Goal: Task Accomplishment & Management: Complete application form

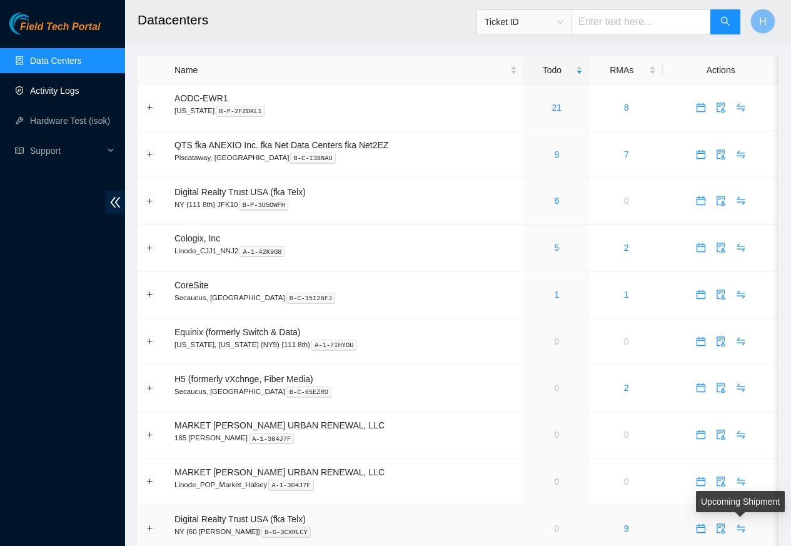
click at [64, 91] on link "Activity Logs" at bounding box center [54, 91] width 49 height 10
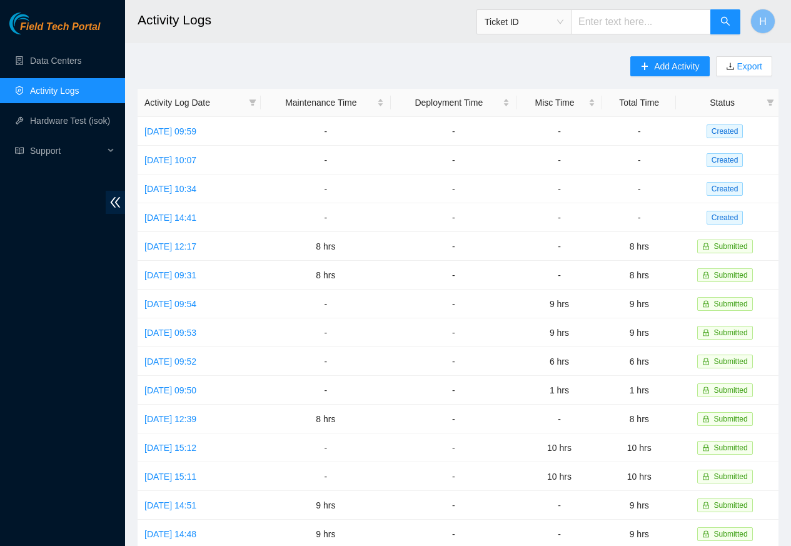
drag, startPoint x: 782, startPoint y: 208, endPoint x: 783, endPoint y: 84, distance: 124.4
click at [783, 84] on main "Activity Logs Ticket ID H Add Activity Export Activity Log Date Maintenance Tim…" at bounding box center [458, 372] width 666 height 745
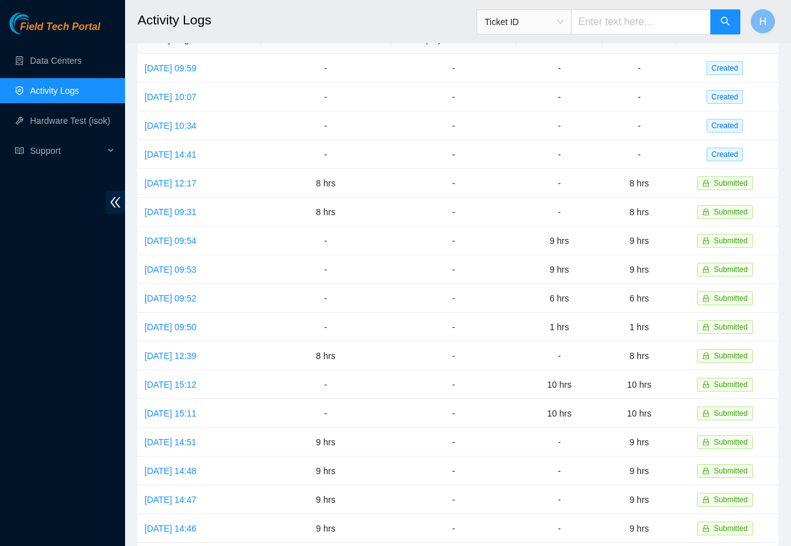
scroll to position [221, 0]
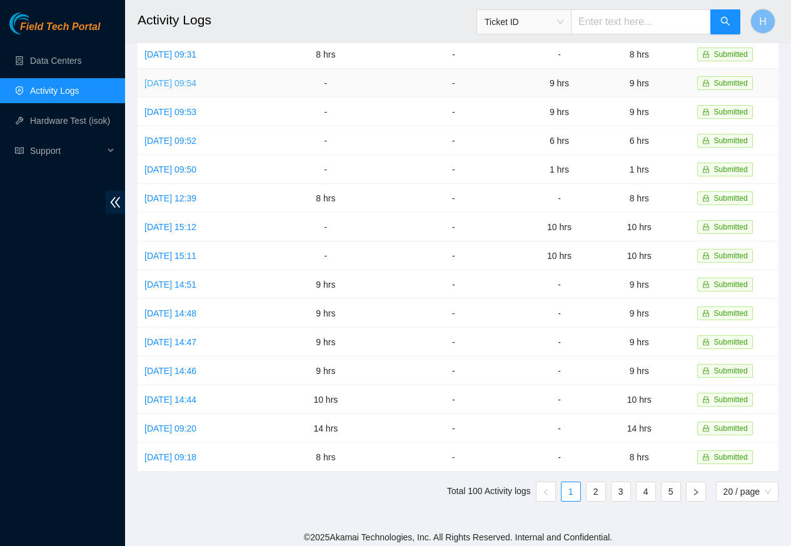
click at [196, 79] on link "Fri, 15 Aug 2025 09:54" at bounding box center [170, 83] width 52 height 10
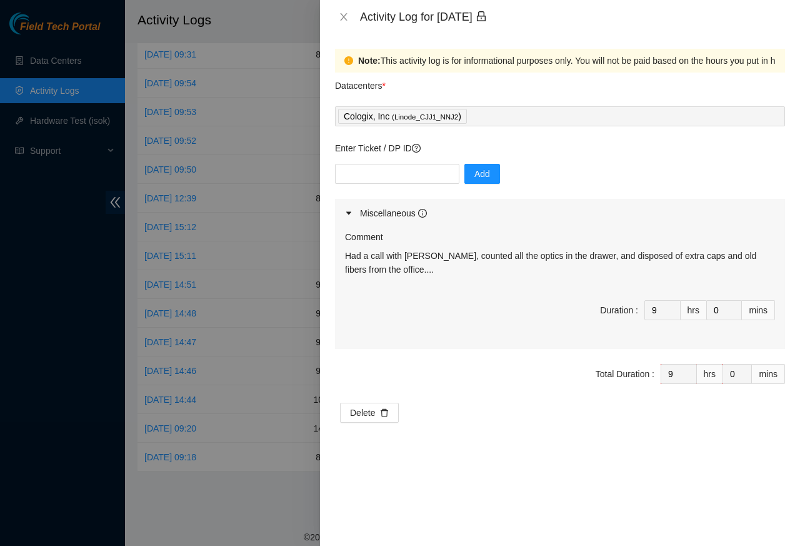
click at [374, 16] on div "Activity Log for 15-08-2025" at bounding box center [572, 17] width 425 height 14
click at [332, 16] on div "Activity Log for 15-08-2025" at bounding box center [560, 17] width 480 height 34
click at [328, 19] on div "Activity Log for 15-08-2025" at bounding box center [560, 17] width 480 height 34
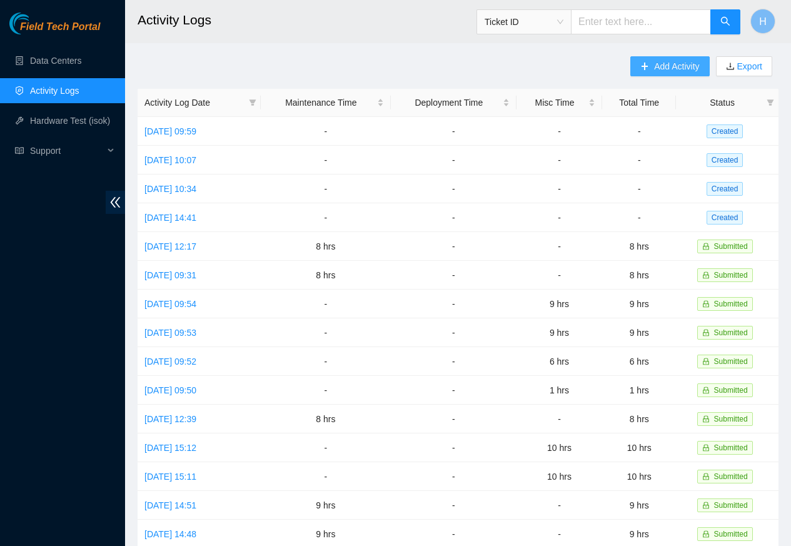
click at [672, 66] on span "Add Activity" at bounding box center [676, 66] width 45 height 14
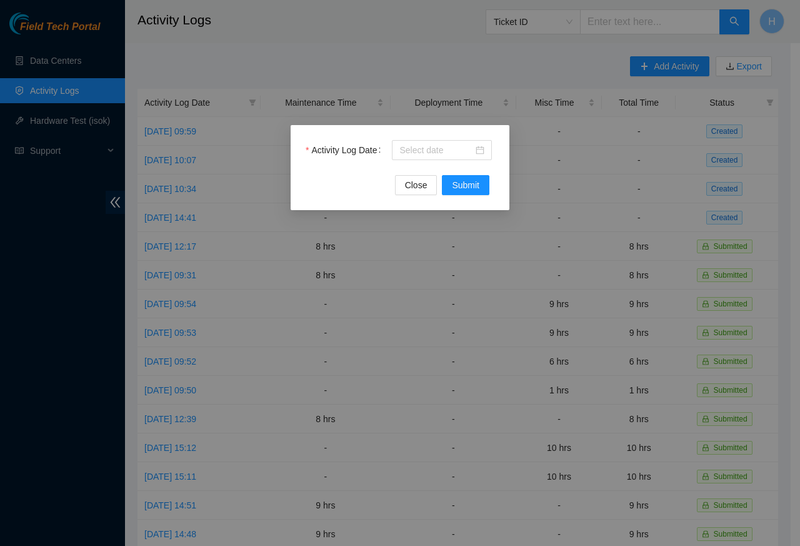
click at [431, 174] on div "Activity Log Date" at bounding box center [400, 157] width 189 height 35
click at [413, 159] on div at bounding box center [442, 150] width 100 height 20
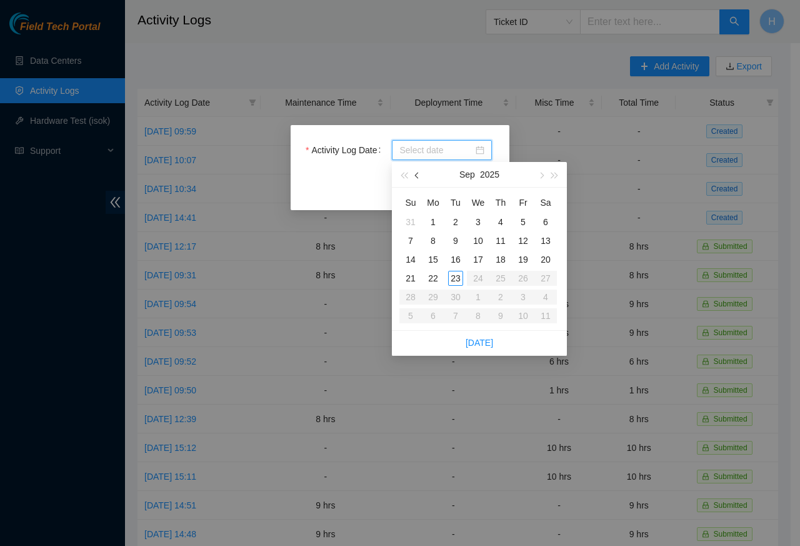
click at [416, 174] on span "button" at bounding box center [418, 176] width 6 height 6
click at [494, 278] on div "21" at bounding box center [500, 278] width 15 height 15
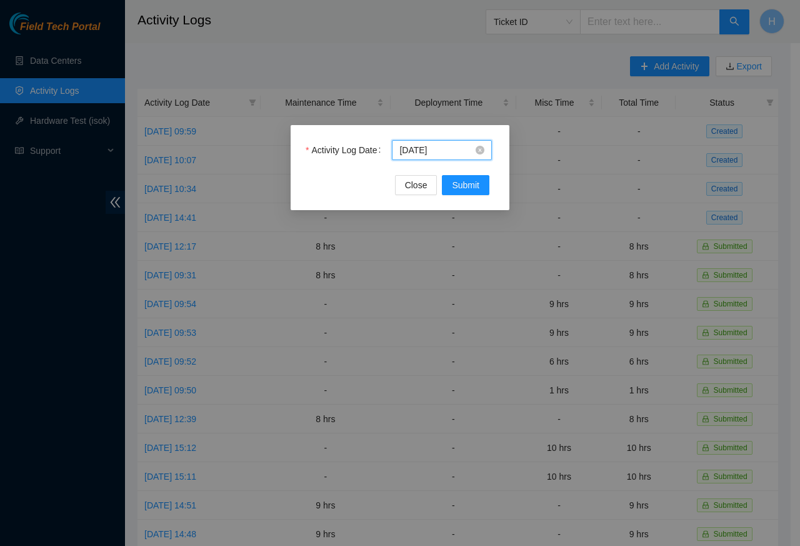
click at [453, 150] on input "2025-08-21" at bounding box center [436, 150] width 74 height 14
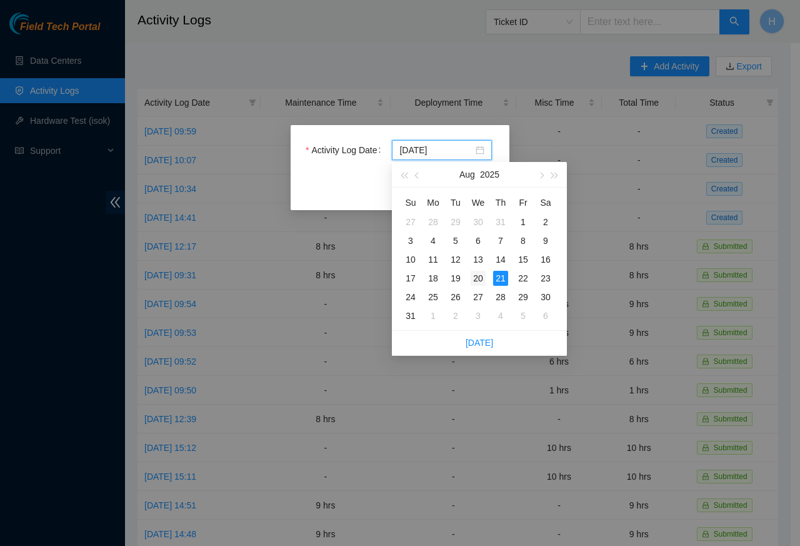
click at [467, 278] on td "20" at bounding box center [478, 278] width 23 height 19
type input "2025-08-20"
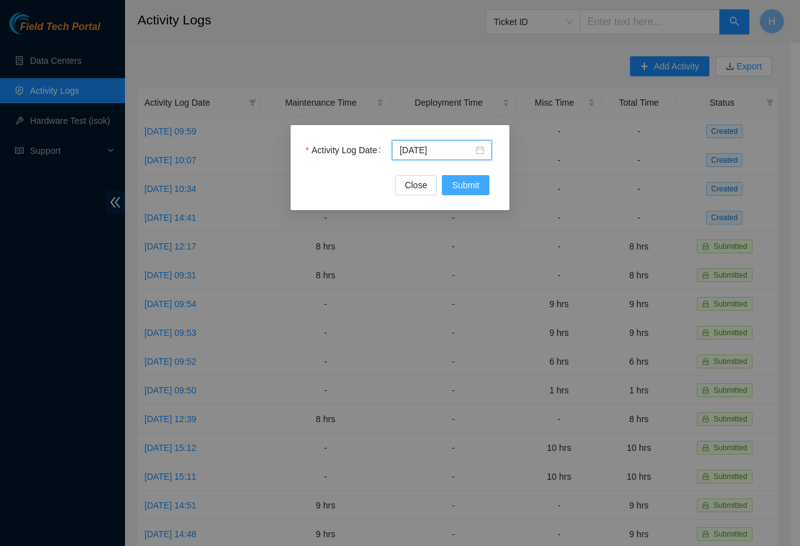
click at [464, 187] on span "Submit" at bounding box center [466, 185] width 28 height 14
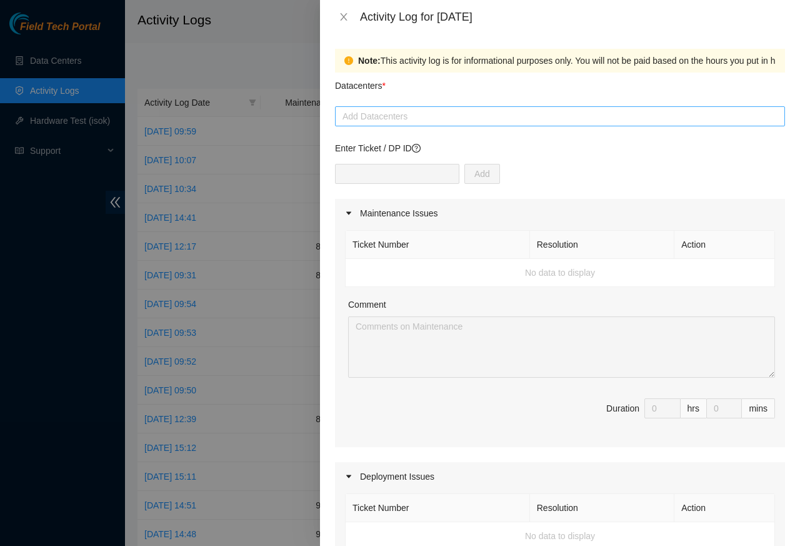
click at [388, 118] on div at bounding box center [560, 116] width 444 height 15
paste input "Cologix"
type input "Cologix"
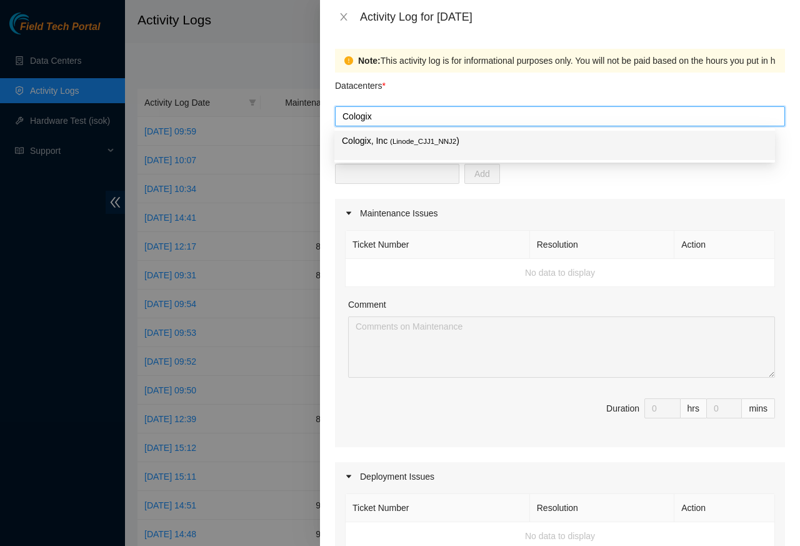
click at [403, 141] on span "( Linode_CJJ1_NNJ2" at bounding box center [423, 142] width 66 height 8
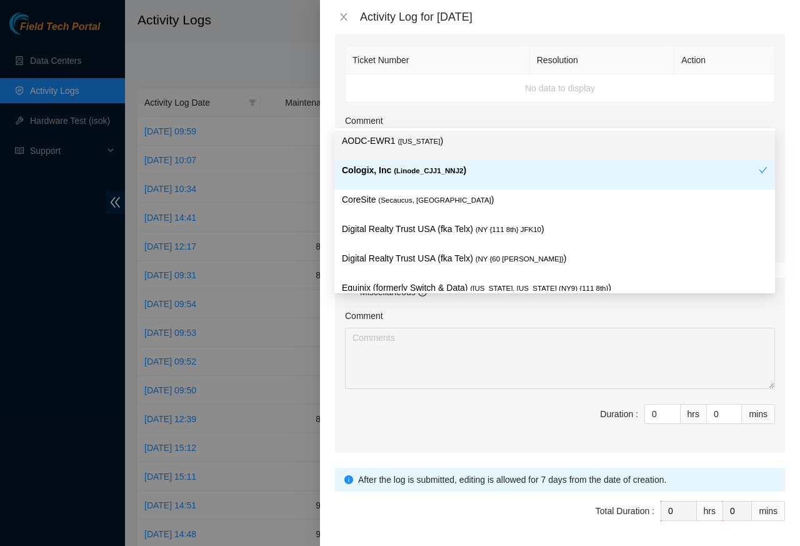
scroll to position [450, 0]
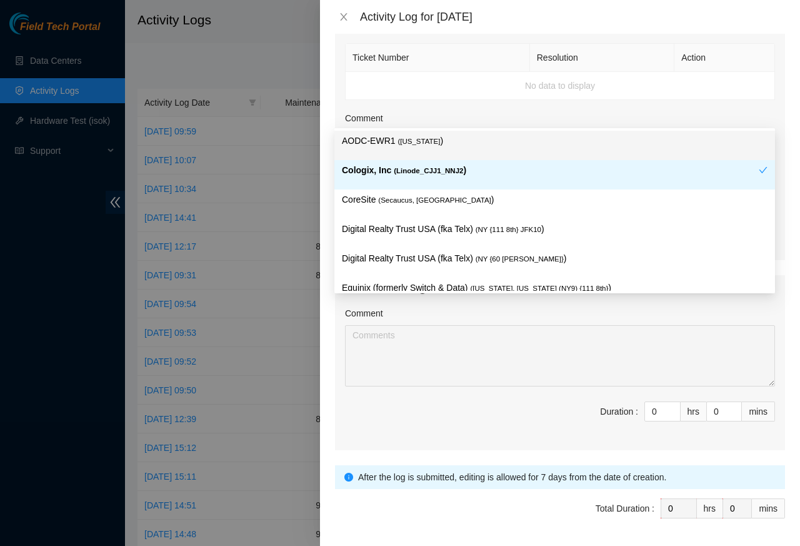
click at [756, 46] on th "Action" at bounding box center [725, 58] width 101 height 28
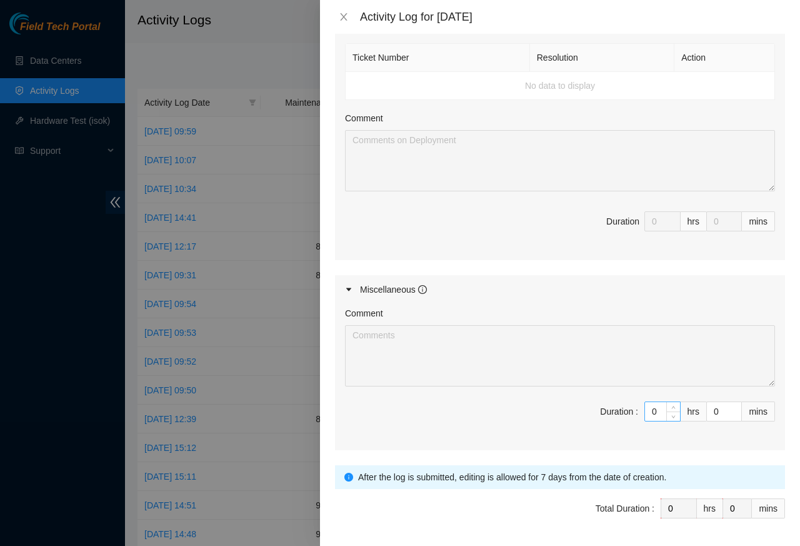
click at [649, 416] on input "0" at bounding box center [662, 411] width 35 height 19
paste input "8"
type input "8"
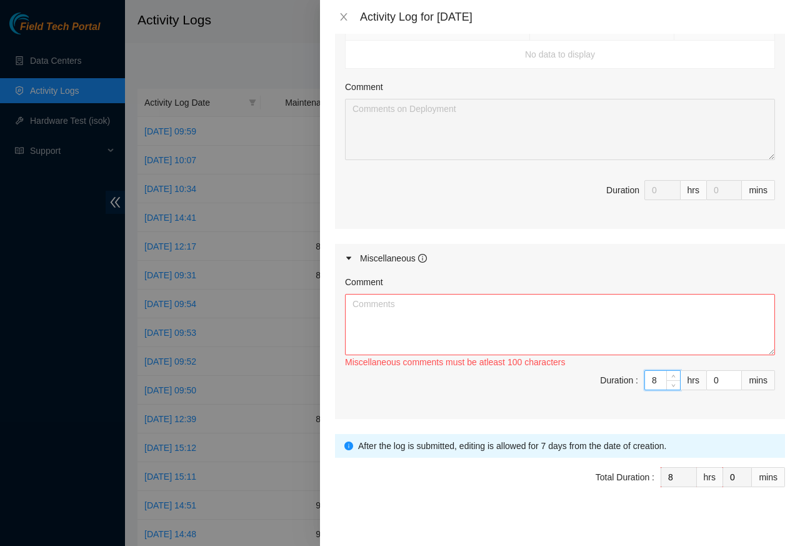
scroll to position [496, 0]
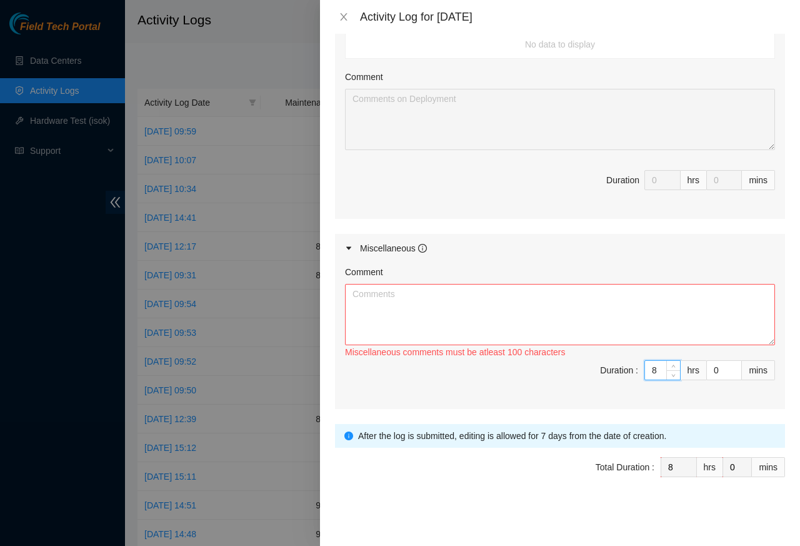
type input "8"
click at [377, 322] on textarea "Comment" at bounding box center [560, 314] width 430 height 61
paste textarea "Inspected rack doors and side panels to confirm secure latching, wiped down sur…"
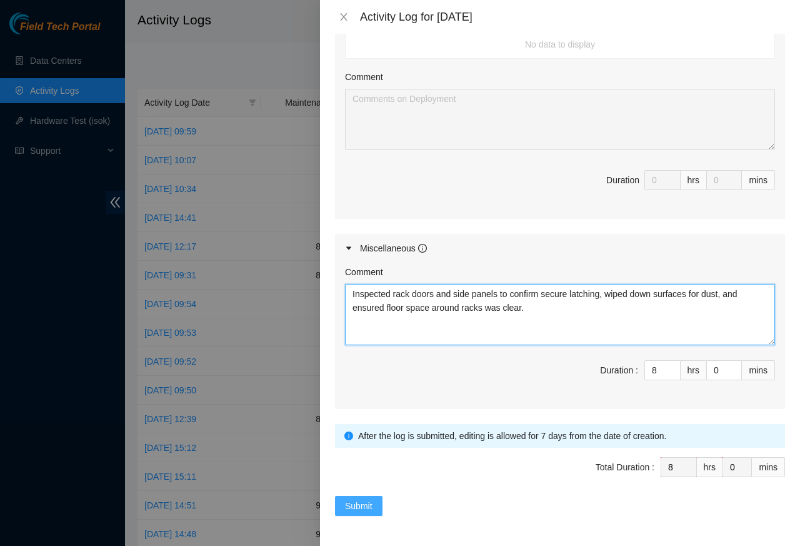
type textarea "Inspected rack doors and side panels to confirm secure latching, wiped down sur…"
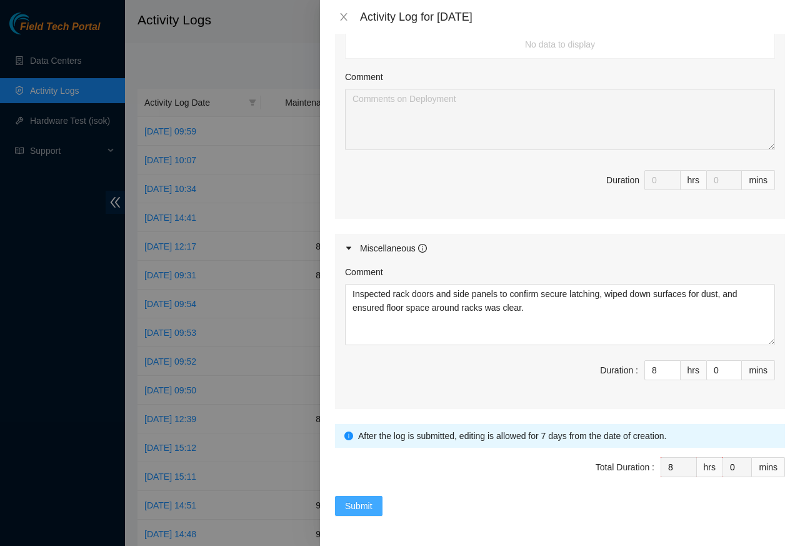
click at [354, 506] on span "Submit" at bounding box center [359, 506] width 28 height 14
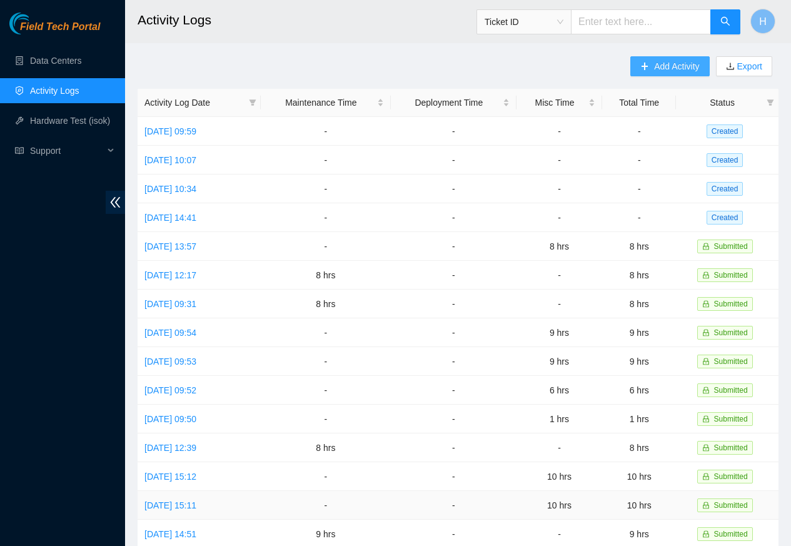
click at [675, 66] on span "Add Activity" at bounding box center [676, 66] width 45 height 14
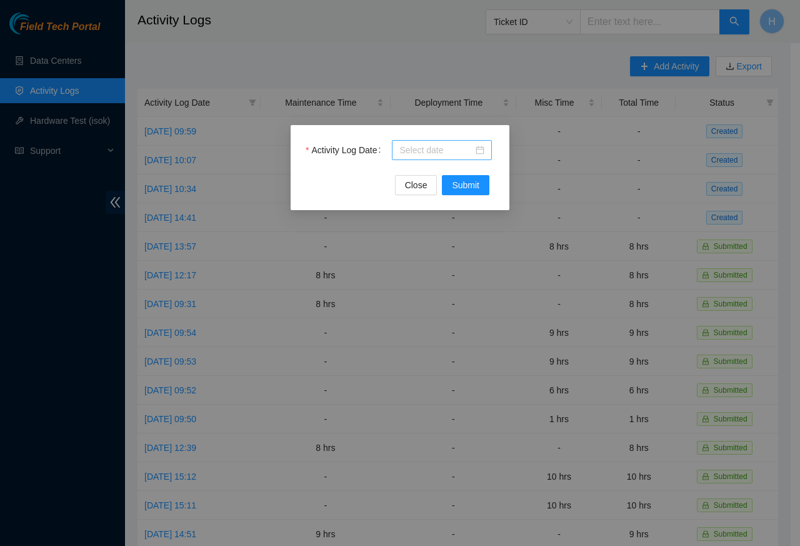
click at [426, 151] on input "Activity Log Date" at bounding box center [436, 150] width 74 height 14
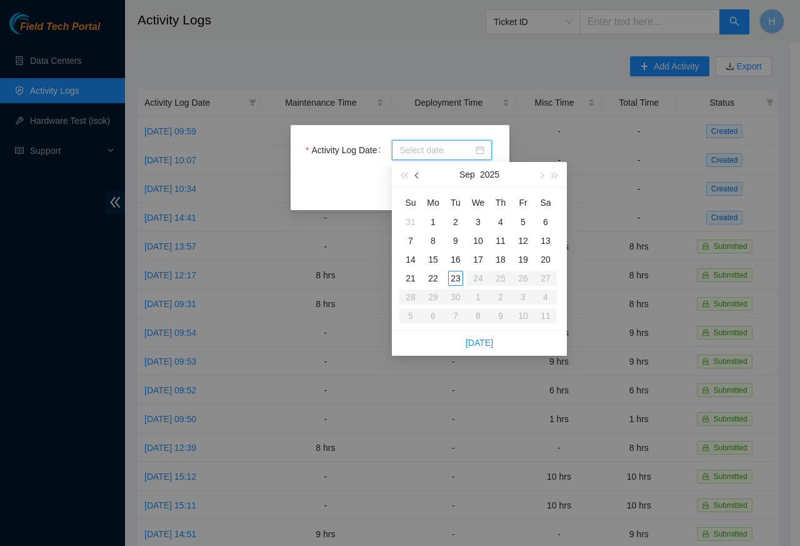
click at [416, 174] on span "button" at bounding box center [418, 176] width 6 height 6
click at [507, 278] on div "21" at bounding box center [500, 278] width 15 height 15
type input "2025-08-21"
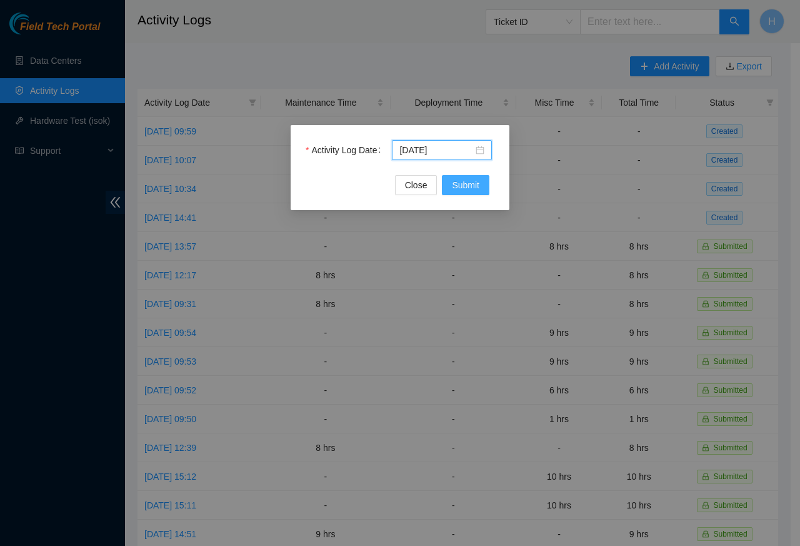
click at [461, 187] on span "Submit" at bounding box center [466, 185] width 28 height 14
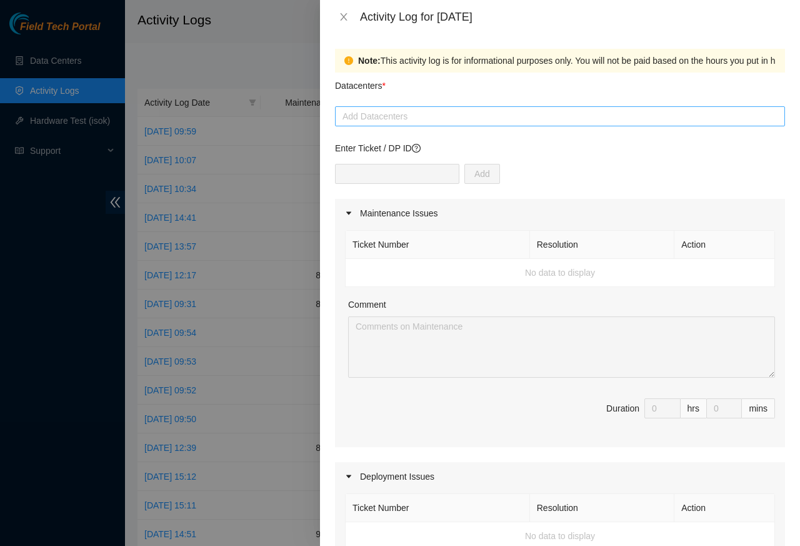
click at [379, 118] on div at bounding box center [560, 116] width 444 height 15
paste input "Cologix"
type input "Cologix"
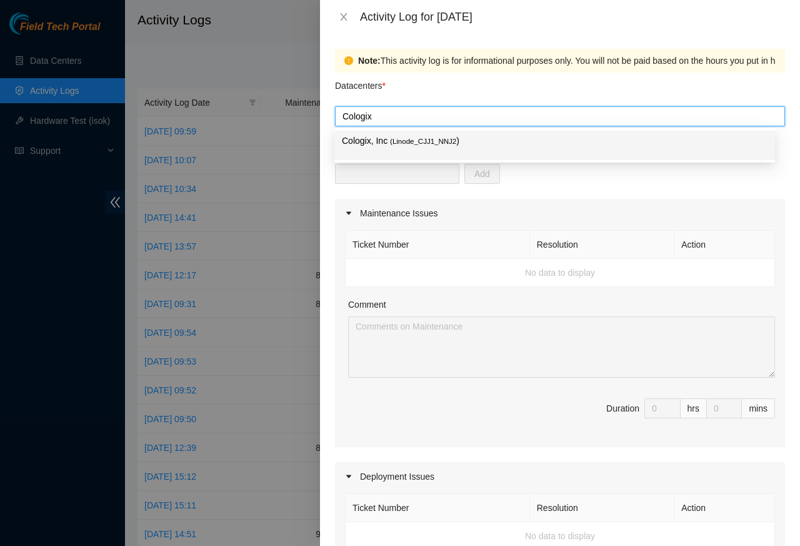
click at [404, 141] on span "( Linode_CJJ1_NNJ2" at bounding box center [423, 142] width 66 height 8
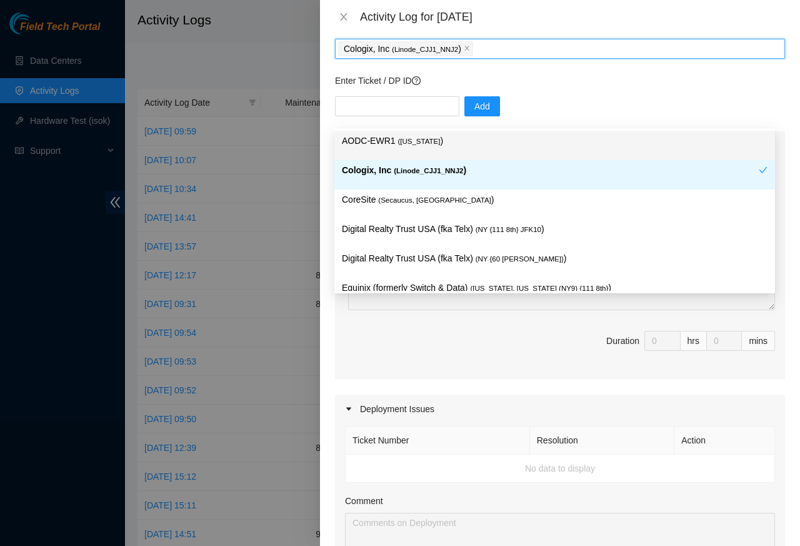
scroll to position [450, 0]
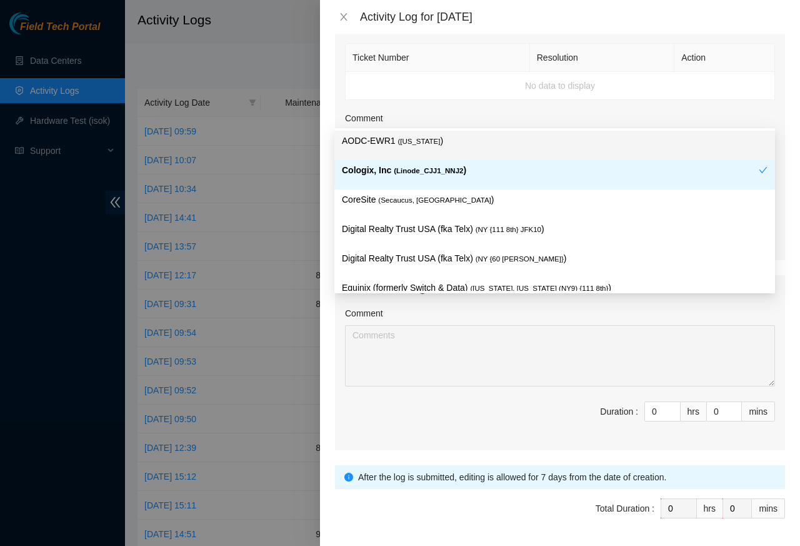
click at [373, 398] on div "Comment Duration : 0 hrs 0 mins" at bounding box center [560, 377] width 450 height 146
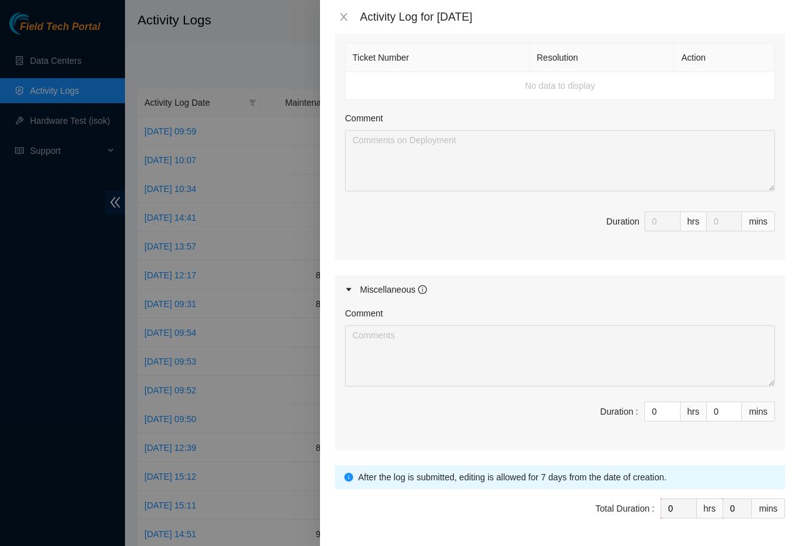
click at [648, 463] on form "Datacenters * Cologix, Inc ( Linode_CJJ1_NNJ2 ) Enter Ticket / DP ID Add Mainte…" at bounding box center [560, 89] width 450 height 935
click at [646, 418] on input "0" at bounding box center [662, 411] width 35 height 19
paste input "8"
type input "8"
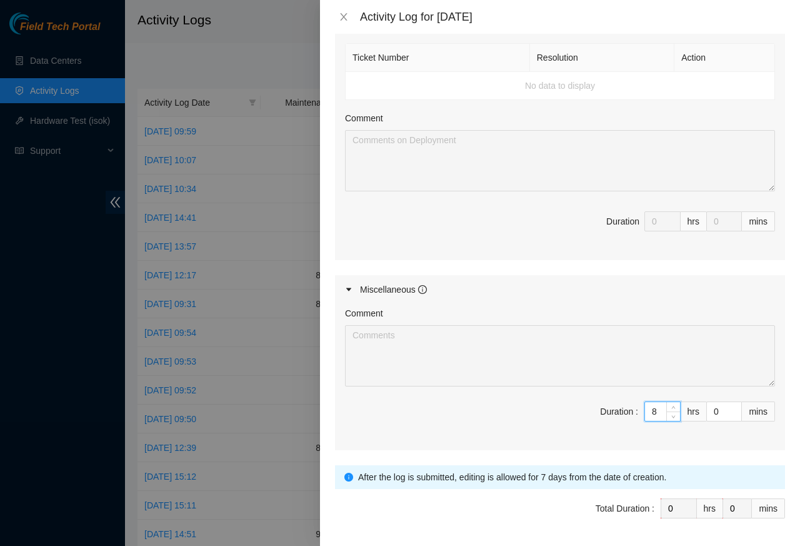
type input "8"
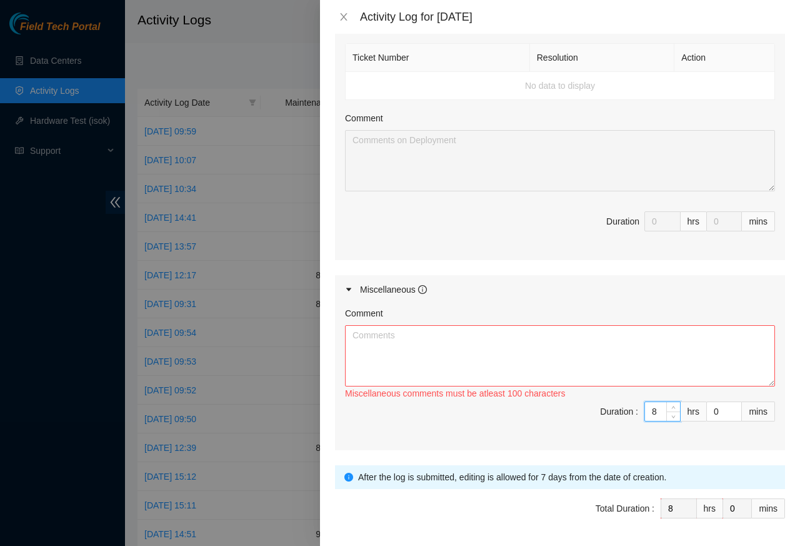
type input "8"
click at [373, 363] on textarea "Comment" at bounding box center [560, 355] width 430 height 61
paste textarea "Checked patch panels for loose connections, gently reseated visible cables, and…"
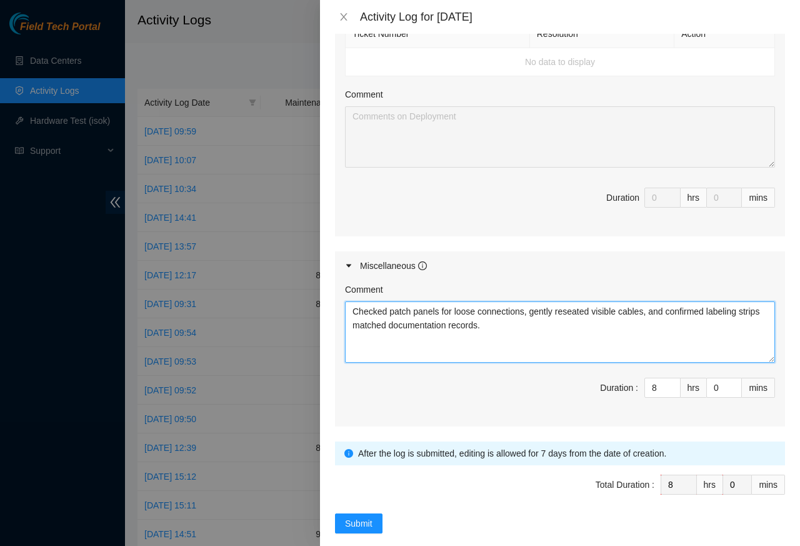
scroll to position [496, 0]
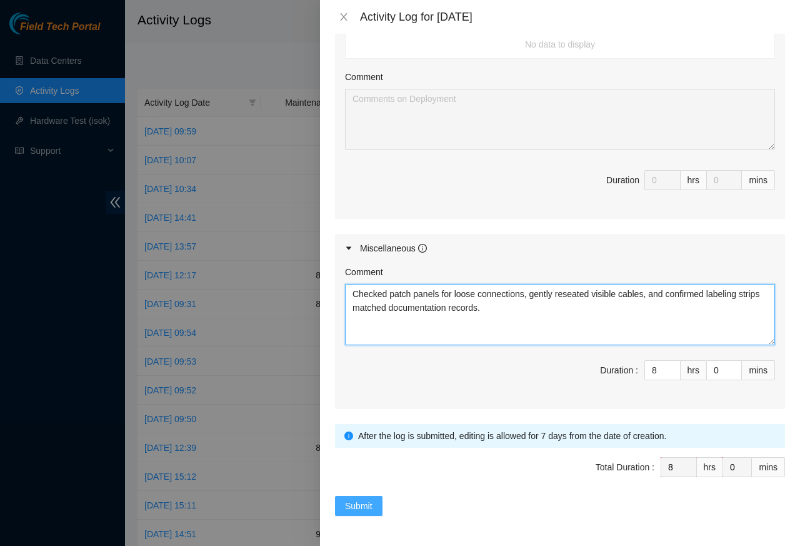
type textarea "Checked patch panels for loose connections, gently reseated visible cables, and…"
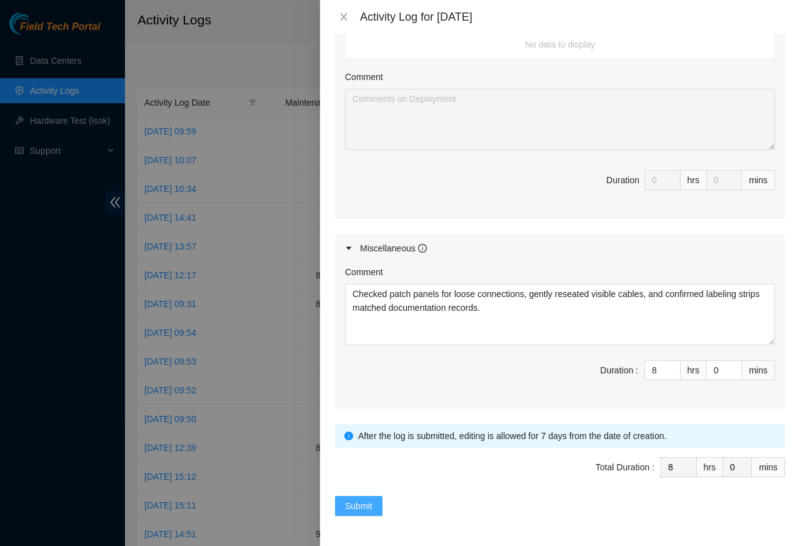
click at [357, 506] on span "Submit" at bounding box center [359, 506] width 28 height 14
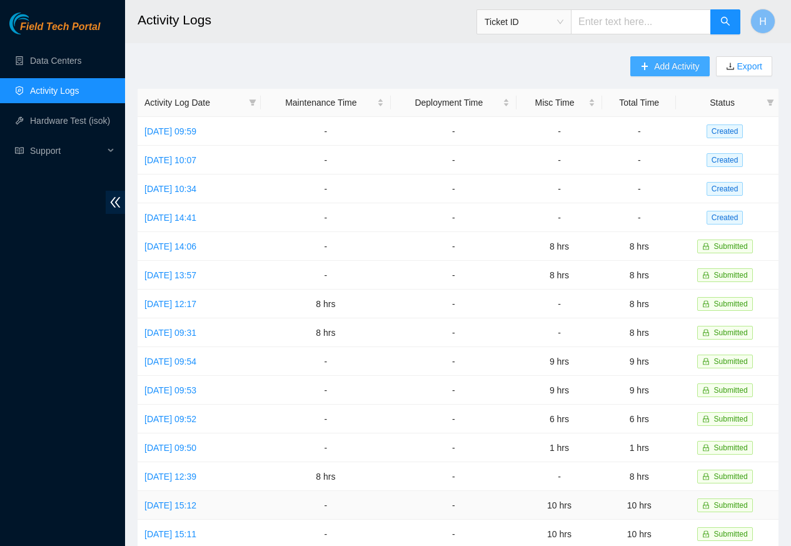
click at [675, 66] on span "Add Activity" at bounding box center [676, 66] width 45 height 14
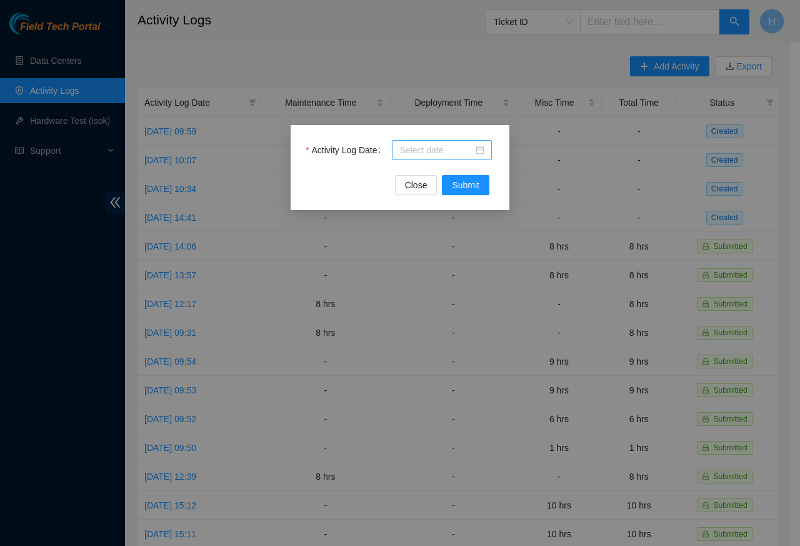
click at [428, 150] on input "Activity Log Date" at bounding box center [436, 150] width 74 height 14
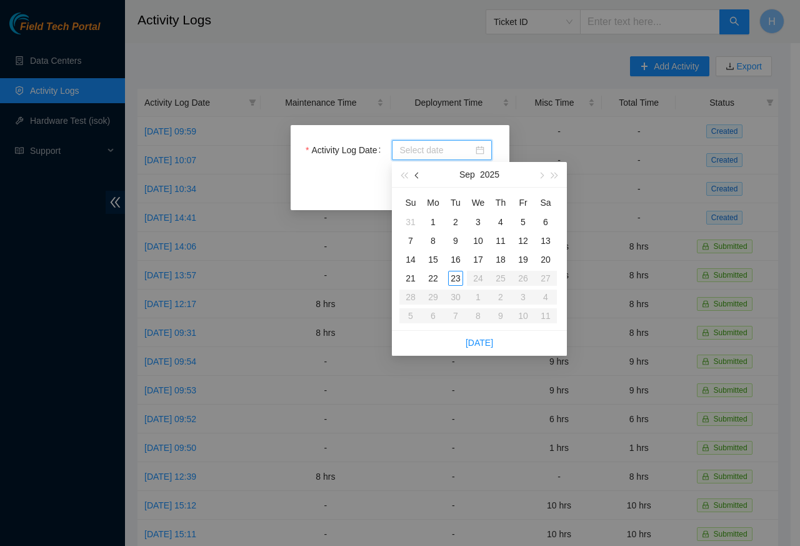
click at [418, 174] on span "button" at bounding box center [418, 176] width 6 height 6
click at [531, 278] on td "22" at bounding box center [523, 278] width 23 height 19
type input "2025-08-22"
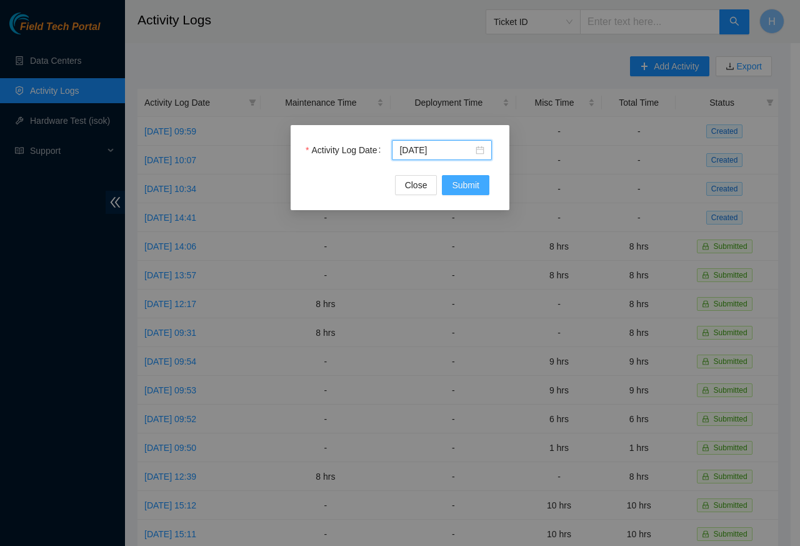
click at [464, 187] on span "Submit" at bounding box center [466, 185] width 28 height 14
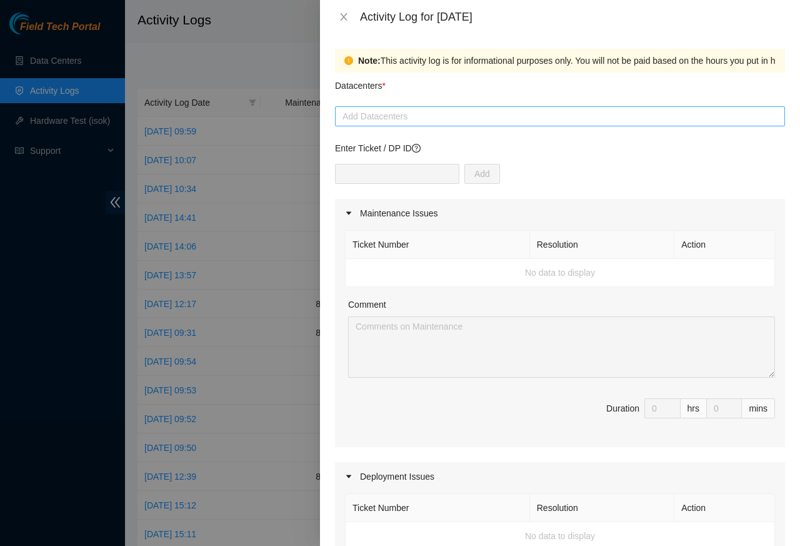
click at [376, 115] on div at bounding box center [560, 116] width 444 height 15
paste input "Cologix"
type input "Cologix"
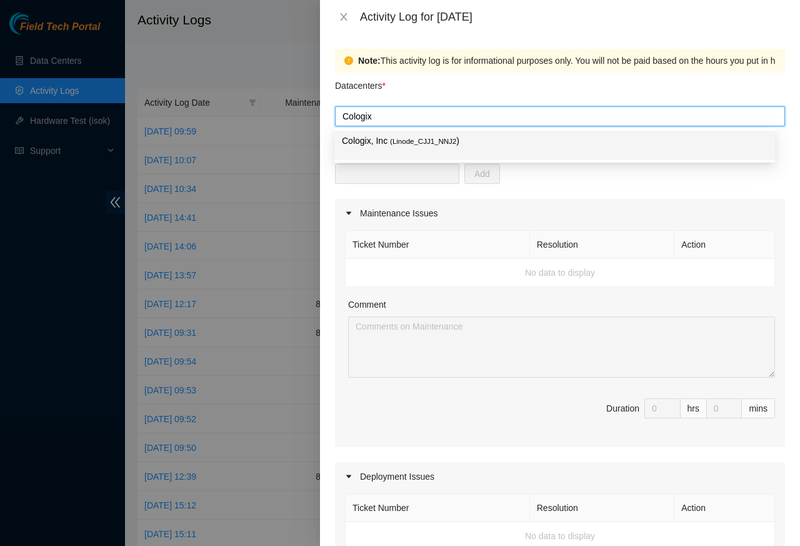
click at [392, 141] on span "( Linode_CJJ1_NNJ2" at bounding box center [423, 142] width 66 height 8
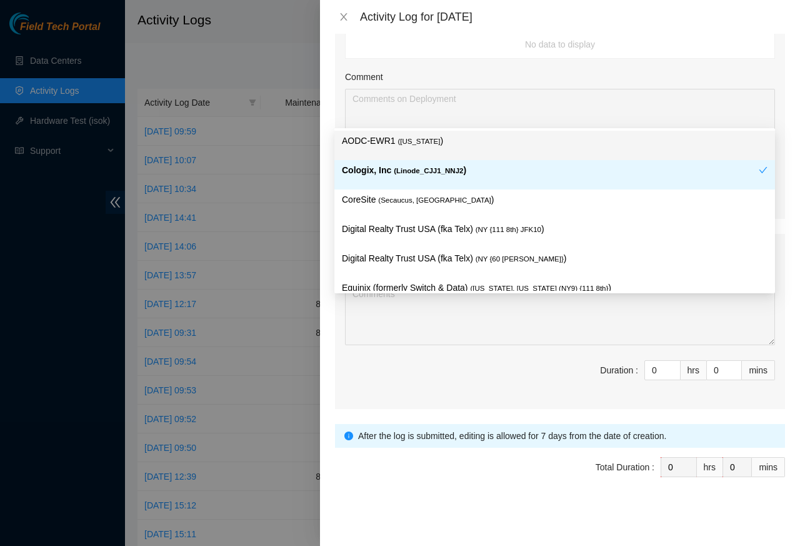
click at [783, 114] on div "Note: This activity log is for informational purposes only. You will not be pai…" at bounding box center [560, 290] width 480 height 512
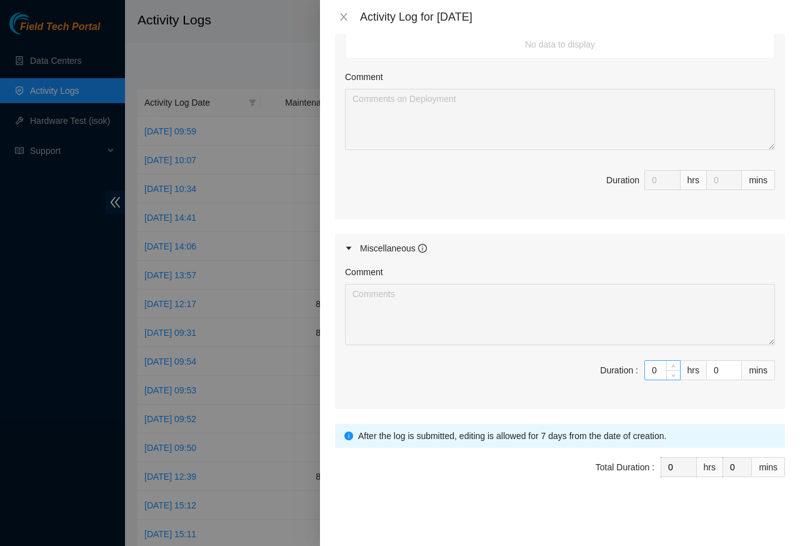
click at [654, 371] on input "0" at bounding box center [662, 370] width 35 height 19
paste input "8"
type input "08"
type input "8"
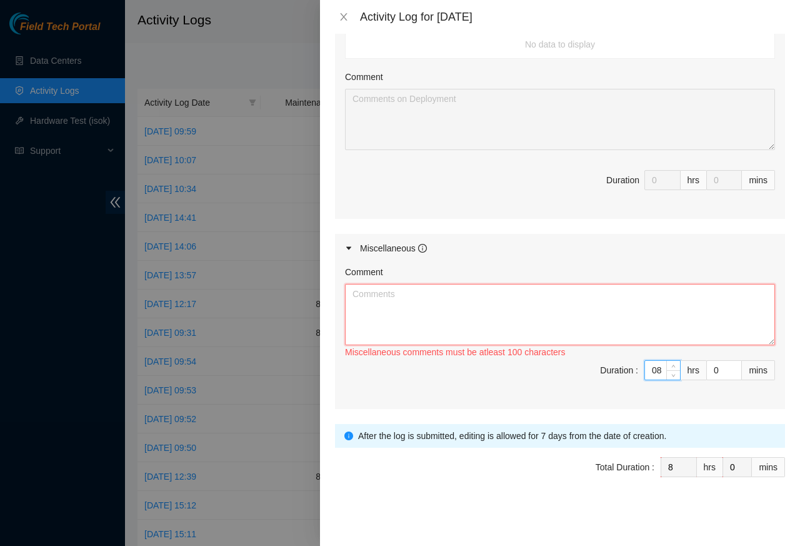
click at [394, 296] on textarea "Comment" at bounding box center [560, 314] width 430 height 61
type input "8"
paste textarea "Monitored device status lights within multiple racks, noted variations in activ…"
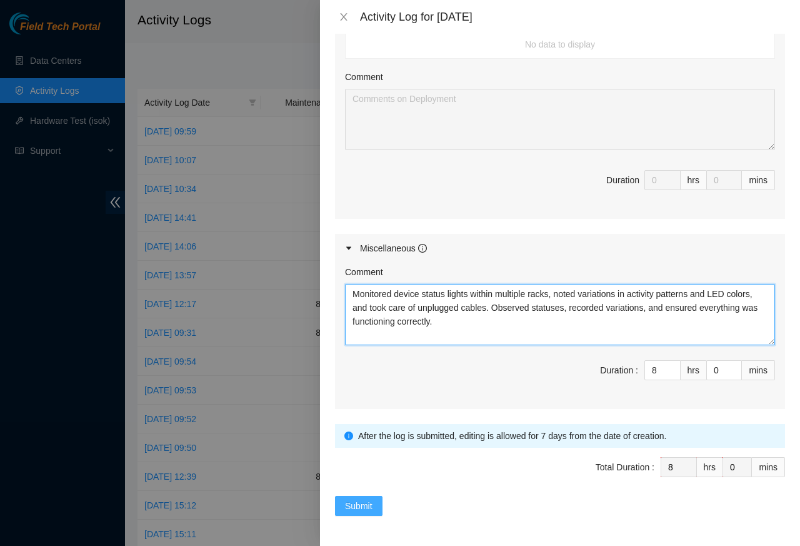
type textarea "Monitored device status lights within multiple racks, noted variations in activ…"
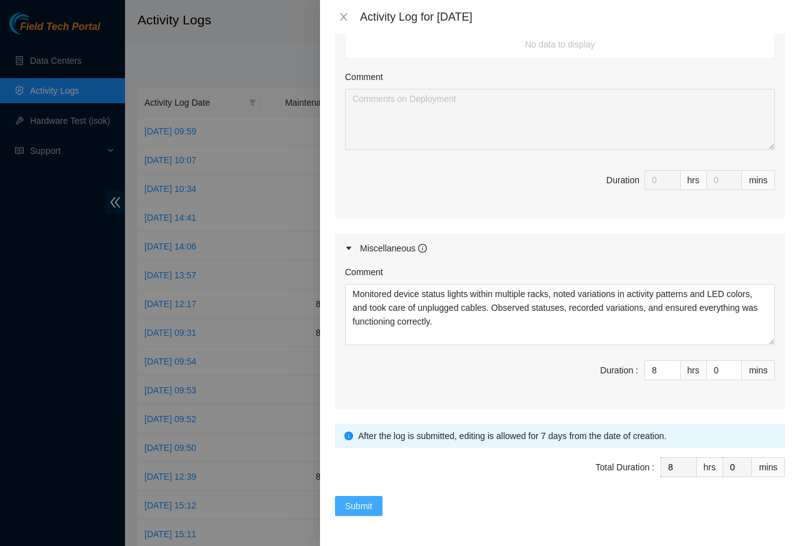
click at [354, 507] on span "Submit" at bounding box center [359, 506] width 28 height 14
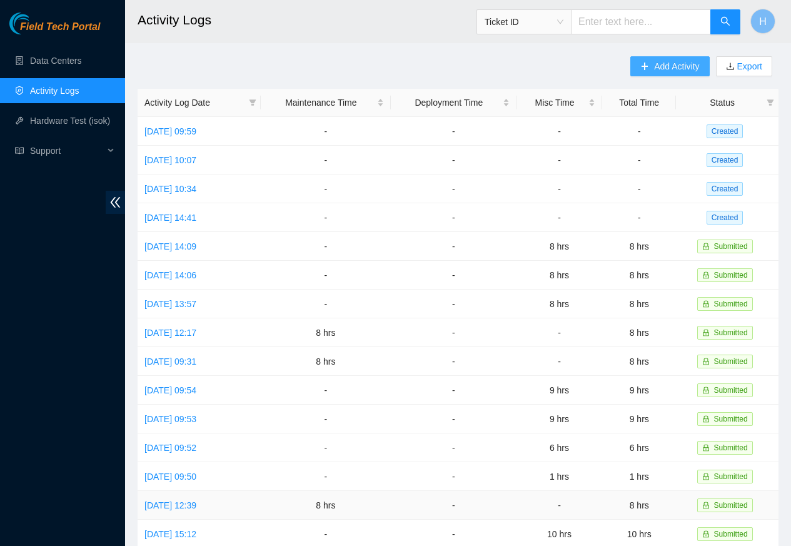
click at [679, 66] on span "Add Activity" at bounding box center [676, 66] width 45 height 14
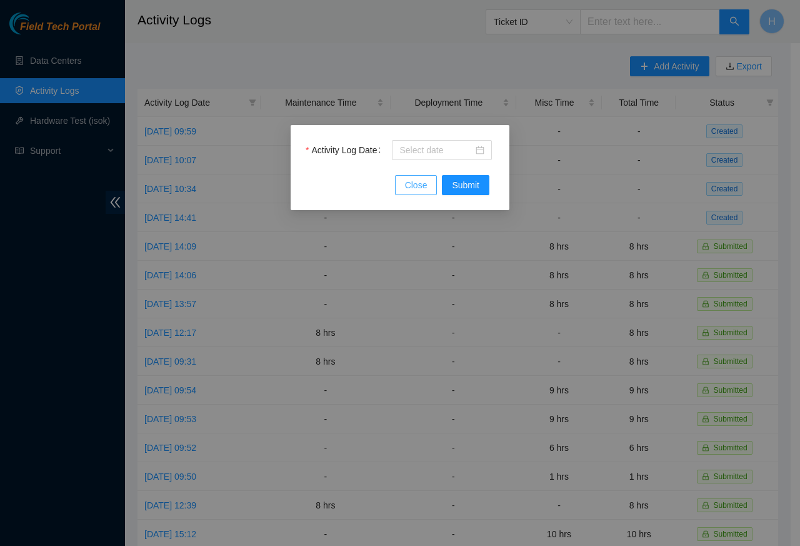
click at [408, 175] on button "Close" at bounding box center [416, 185] width 43 height 20
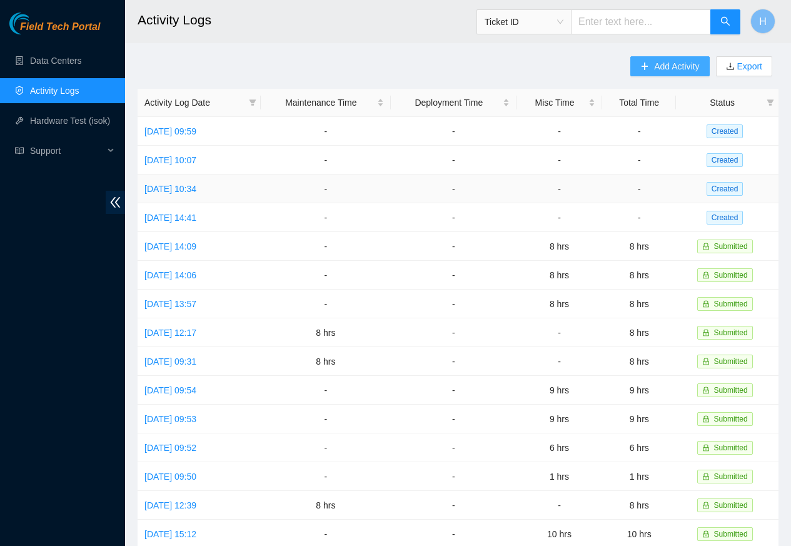
click at [673, 66] on span "Add Activity" at bounding box center [676, 66] width 45 height 14
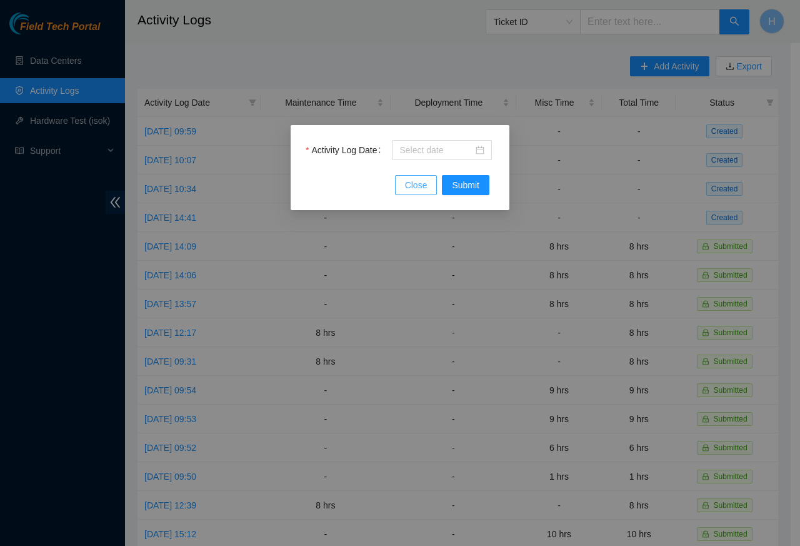
click at [408, 176] on button "Close" at bounding box center [416, 185] width 43 height 20
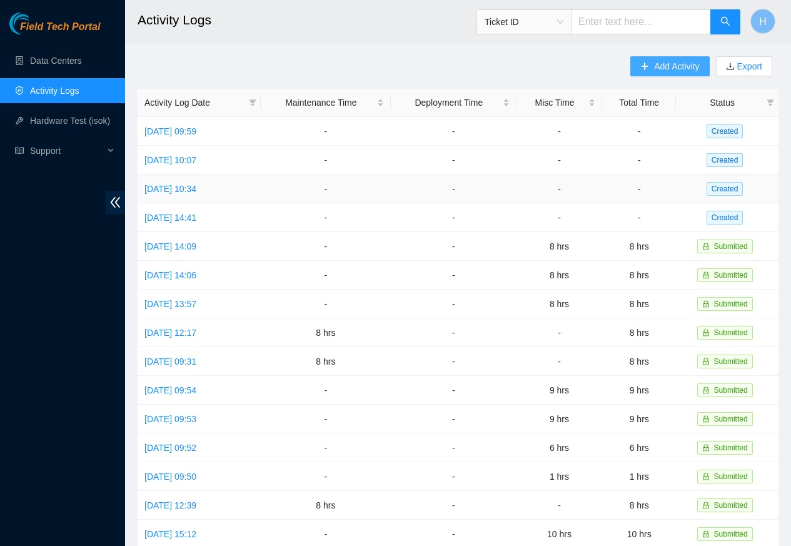
click at [675, 68] on span "Add Activity" at bounding box center [676, 66] width 45 height 14
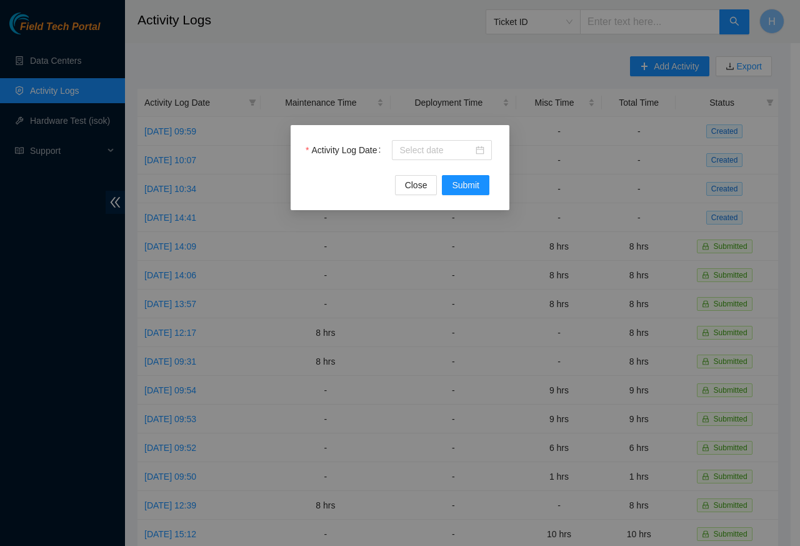
click at [428, 174] on div "Activity Log Date" at bounding box center [400, 157] width 189 height 35
click at [479, 151] on div at bounding box center [441, 150] width 85 height 14
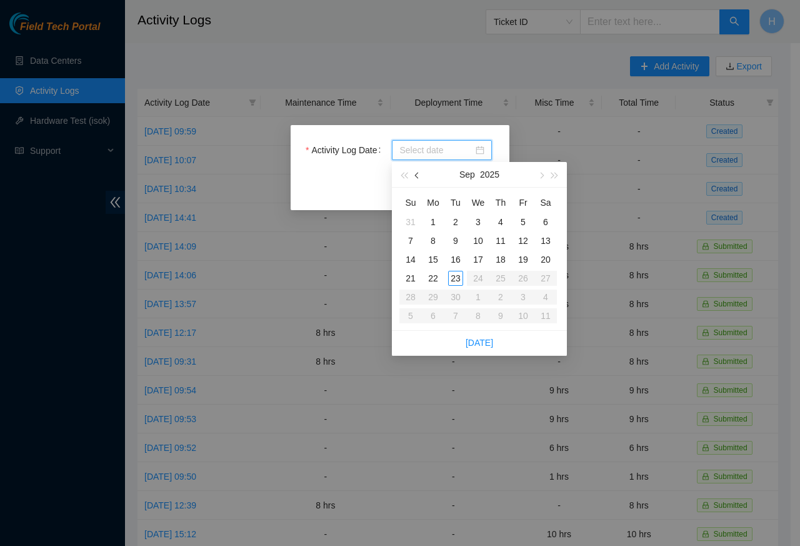
click at [418, 174] on span "button" at bounding box center [418, 176] width 6 height 6
click at [546, 278] on div "23" at bounding box center [545, 278] width 15 height 15
type input "2025-08-23"
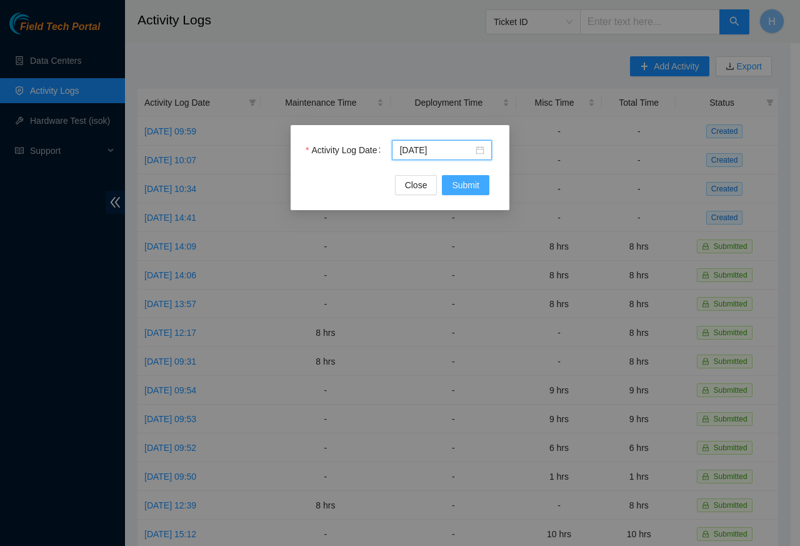
click at [463, 187] on span "Submit" at bounding box center [466, 185] width 28 height 14
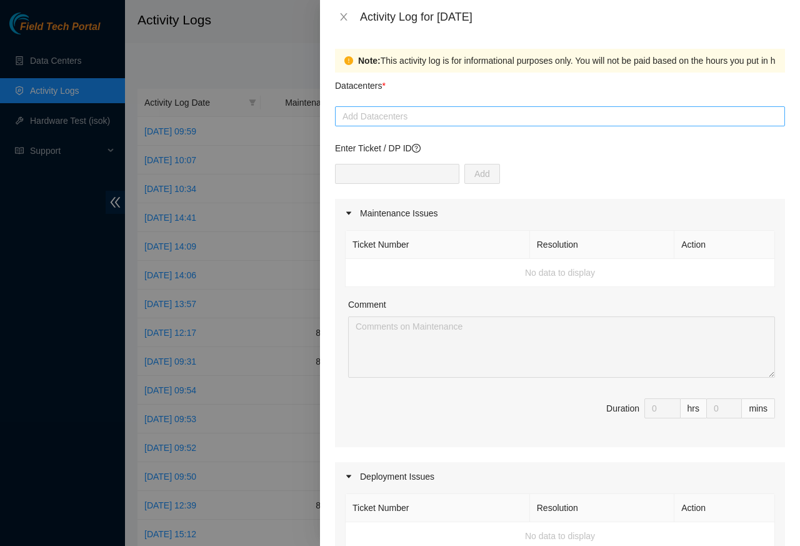
click at [361, 116] on div at bounding box center [560, 116] width 444 height 15
paste input "Cologix"
type input "Cologix"
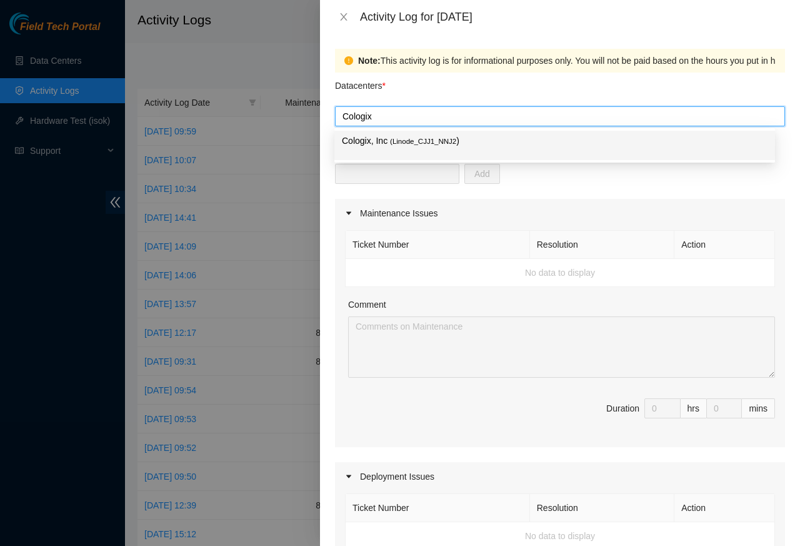
click at [375, 141] on p "Cologix, Inc ( Linode_CJJ1_NNJ2 )" at bounding box center [555, 141] width 426 height 14
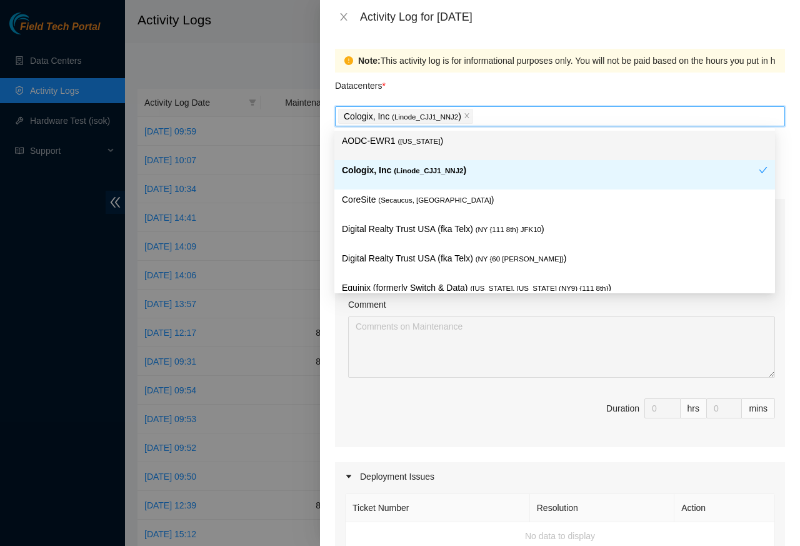
click at [785, 113] on div "Note: This activity log is for informational purposes only. You will not be pai…" at bounding box center [560, 290] width 480 height 512
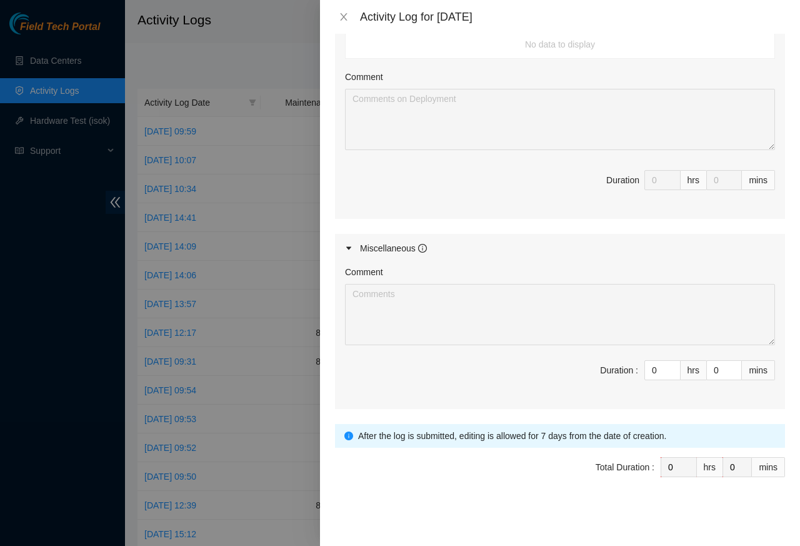
click at [379, 346] on div "Comment Duration : 0 hrs 0 mins" at bounding box center [560, 336] width 450 height 146
click at [651, 404] on div "Comment Duration : 0 hrs 0 mins" at bounding box center [560, 336] width 450 height 146
click at [654, 371] on input "0" at bounding box center [662, 370] width 35 height 19
paste input "8"
type input "8"
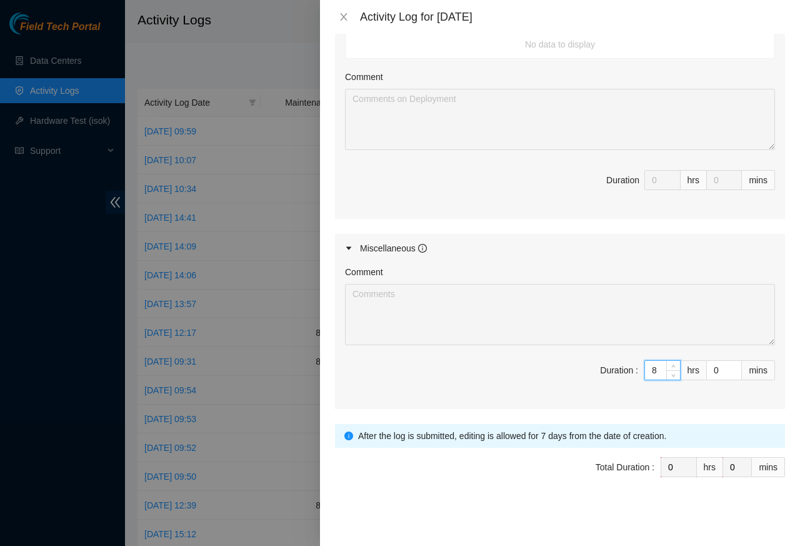
type input "8"
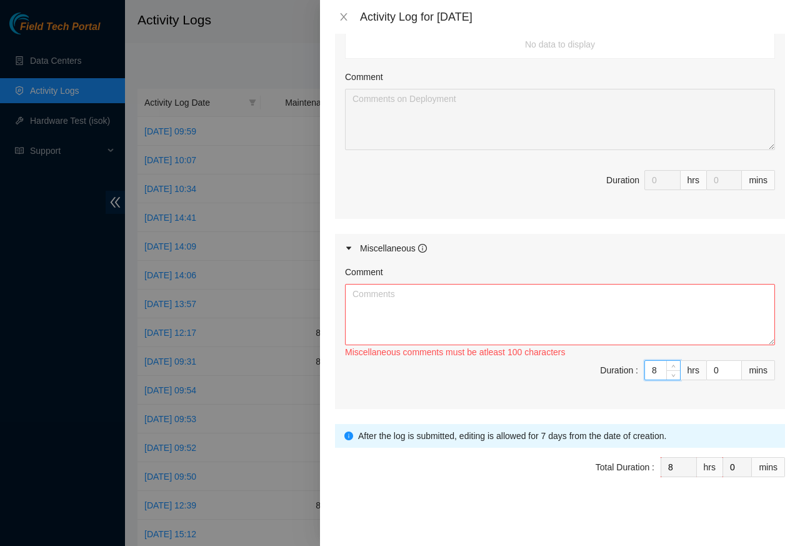
type input "8"
click at [381, 318] on textarea "Comment" at bounding box center [560, 314] width 430 height 61
paste textarea "Organized spare fiber and copper wires in the storage area, carefully sorting b…"
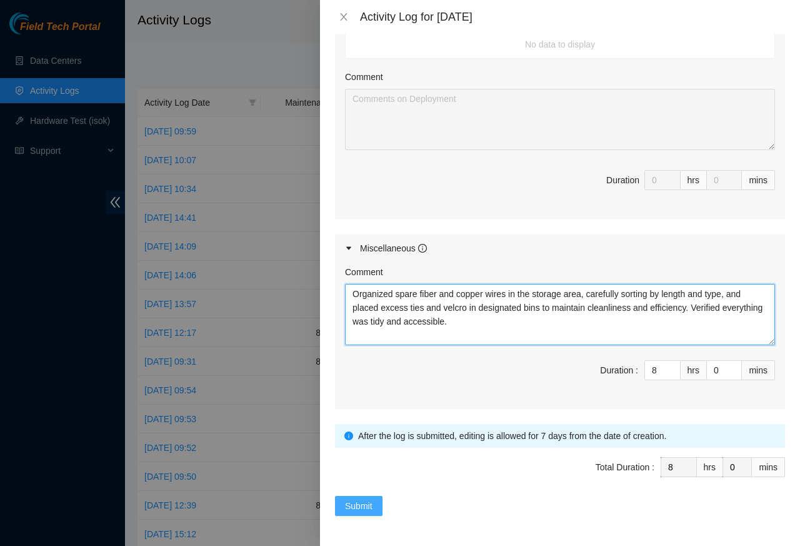
type textarea "Organized spare fiber and copper wires in the storage area, carefully sorting b…"
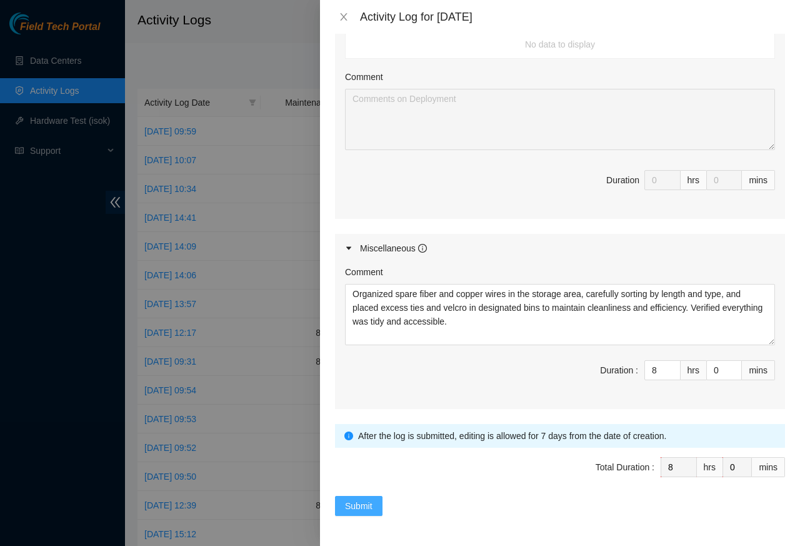
click at [355, 507] on span "Submit" at bounding box center [359, 506] width 28 height 14
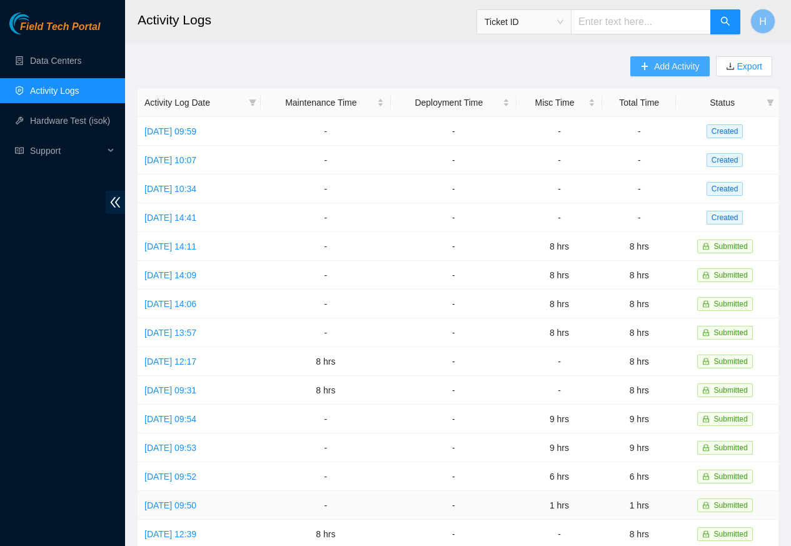
click at [675, 68] on span "Add Activity" at bounding box center [676, 66] width 45 height 14
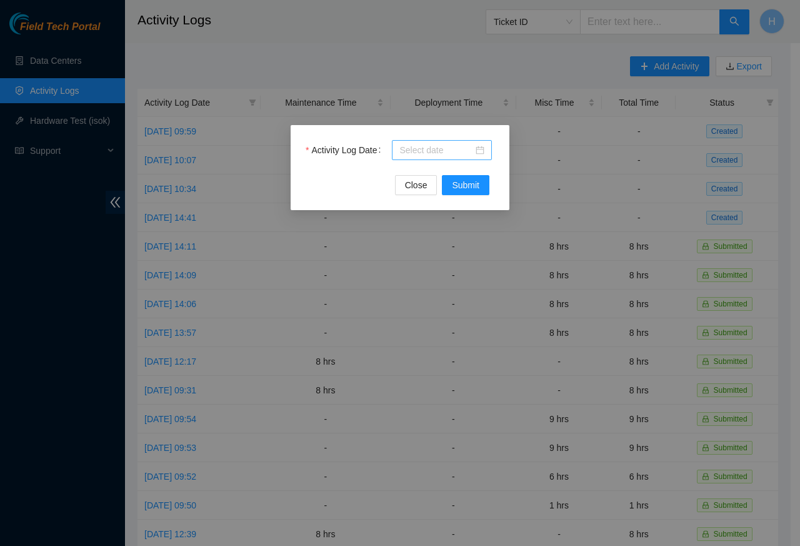
click at [479, 150] on div at bounding box center [441, 150] width 85 height 14
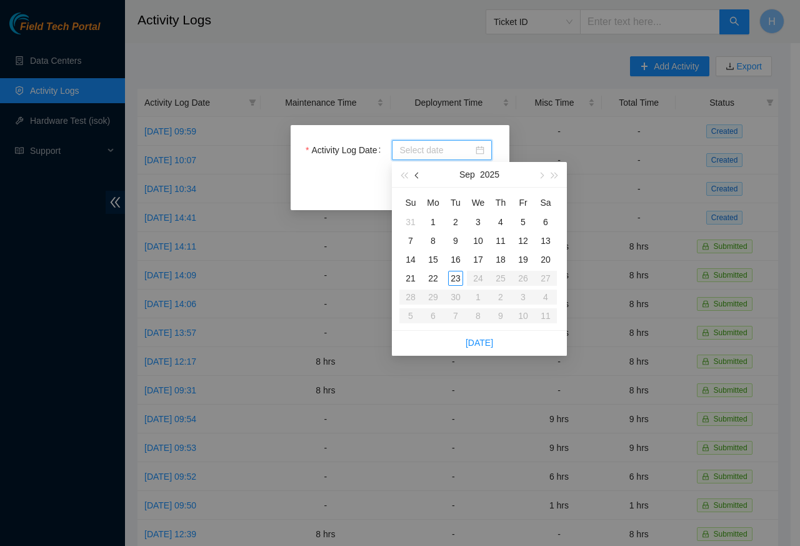
click at [418, 174] on span "button" at bounding box center [418, 176] width 6 height 6
click at [408, 294] on div "24" at bounding box center [410, 296] width 15 height 15
type input "2025-08-24"
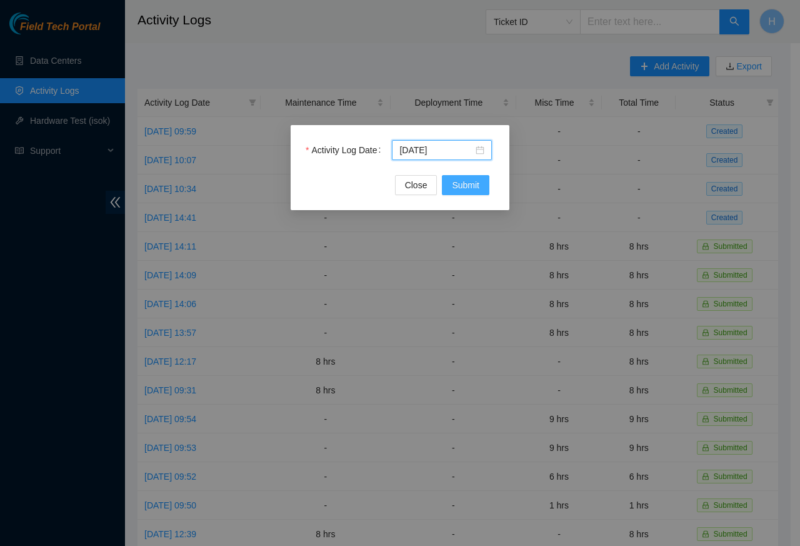
click at [464, 187] on span "Submit" at bounding box center [466, 185] width 28 height 14
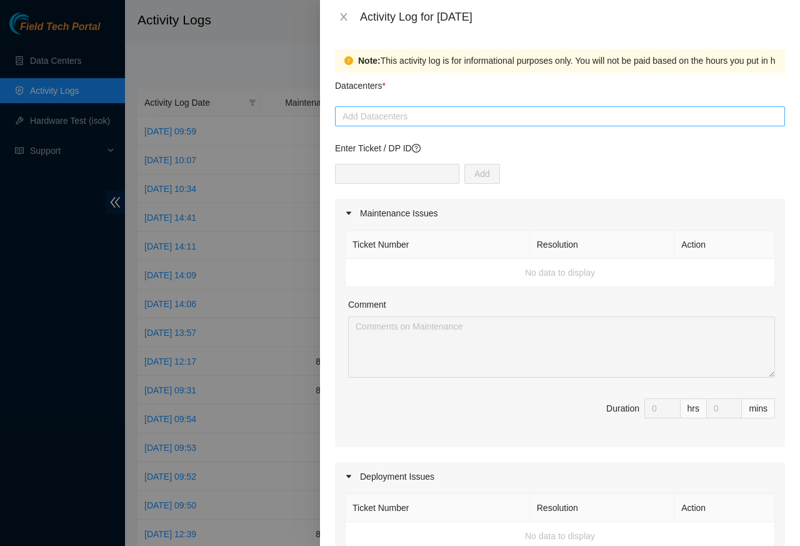
click at [366, 116] on div at bounding box center [560, 116] width 444 height 15
paste input "Cologix"
type input "Cologix"
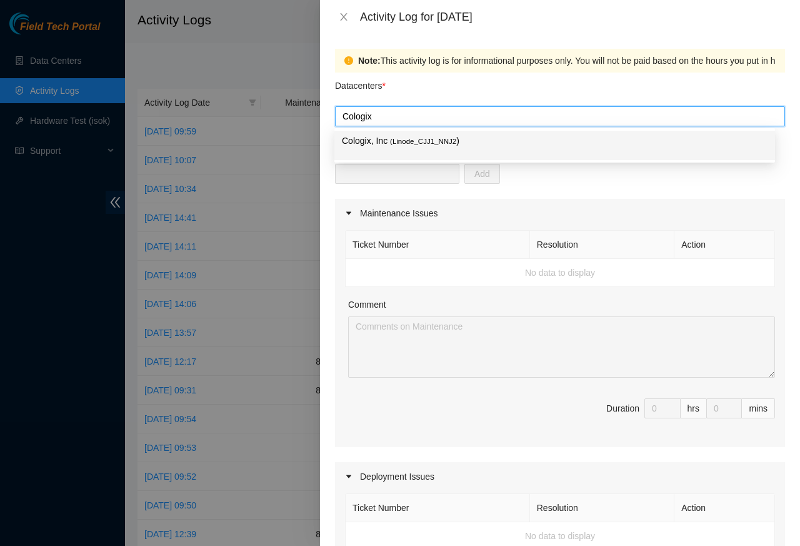
click at [375, 141] on p "Cologix, Inc ( Linode_CJJ1_NNJ2 )" at bounding box center [555, 141] width 426 height 14
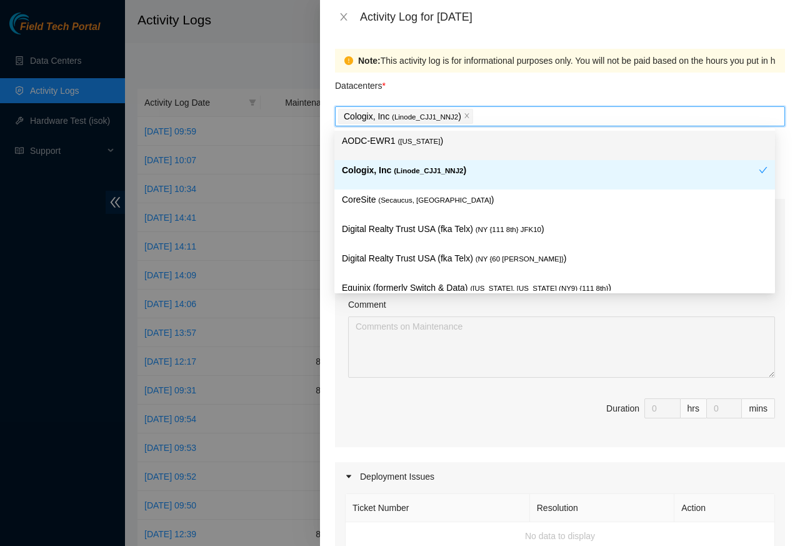
click at [785, 113] on div "Note: This activity log is for informational purposes only. You will not be pai…" at bounding box center [560, 290] width 480 height 512
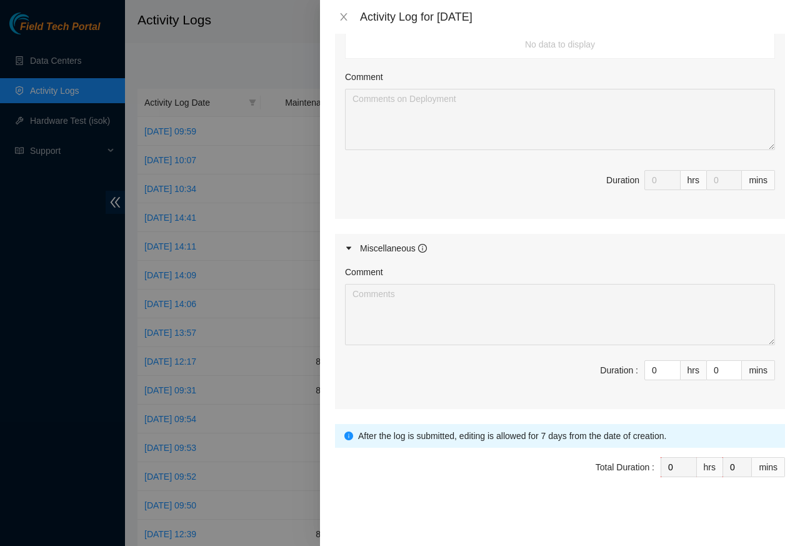
click at [379, 346] on div "Comment Duration : 0 hrs 0 mins" at bounding box center [560, 336] width 450 height 146
click at [651, 403] on div "Comment Duration : 0 hrs 0 mins" at bounding box center [560, 336] width 450 height 146
click at [651, 371] on input "0" at bounding box center [662, 370] width 35 height 19
paste input "8"
type input "8"
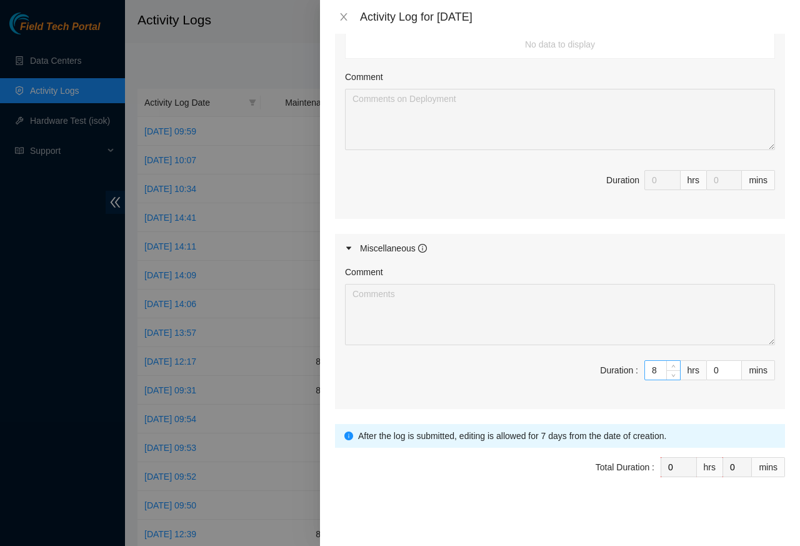
type input "8"
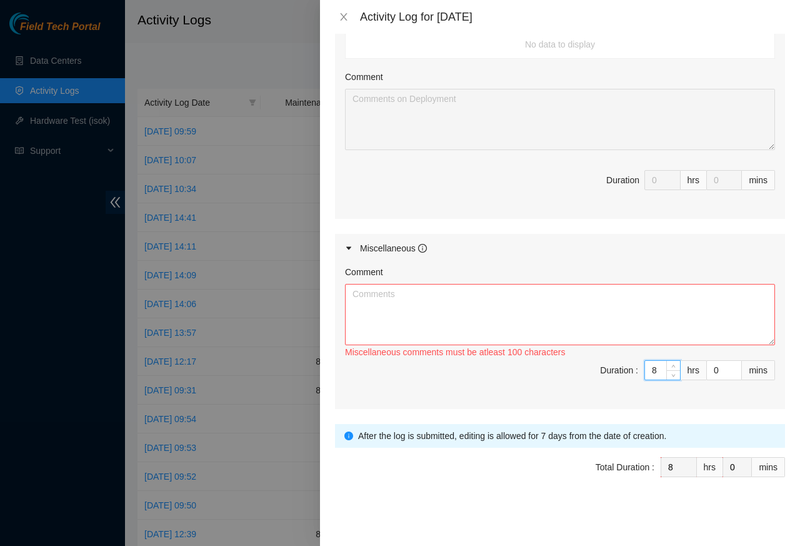
type input "8"
click at [388, 294] on textarea "Comment" at bounding box center [560, 314] width 430 height 61
paste textarea "Cleaned vent openings on front equipment panels using approved wipes, confirmed…"
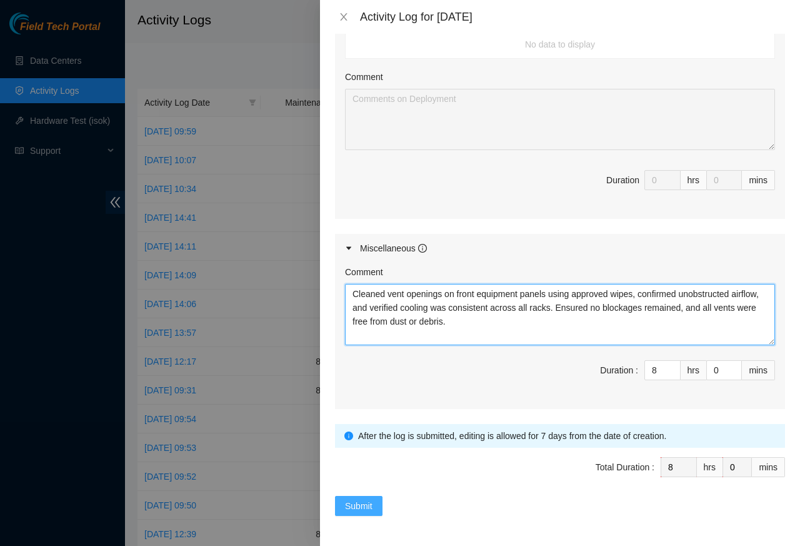
type textarea "Cleaned vent openings on front equipment panels using approved wipes, confirmed…"
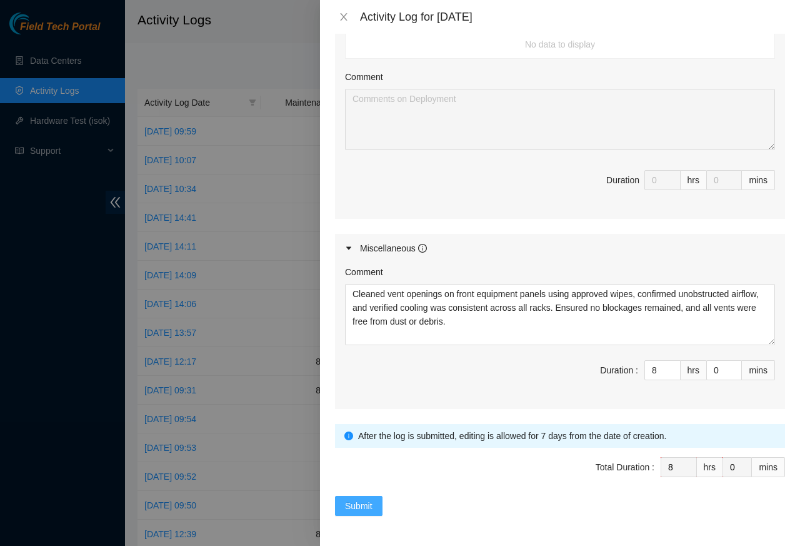
click at [353, 507] on span "Submit" at bounding box center [359, 506] width 28 height 14
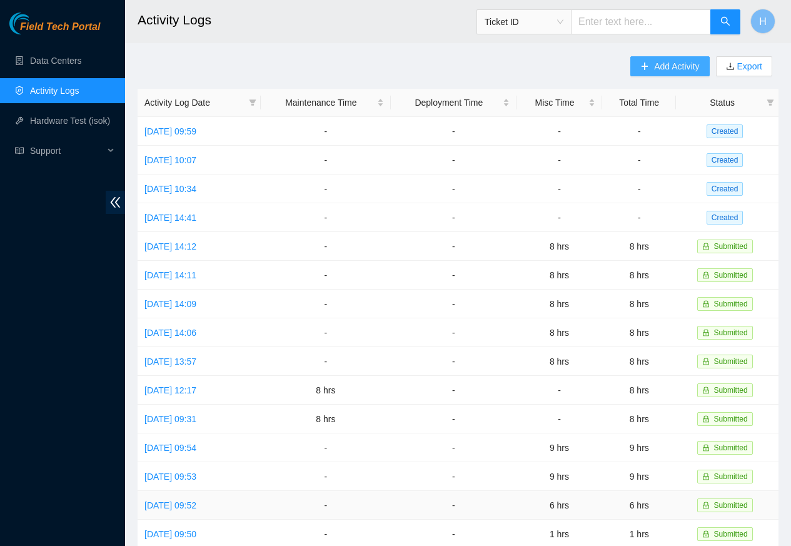
click at [674, 68] on span "Add Activity" at bounding box center [676, 66] width 45 height 14
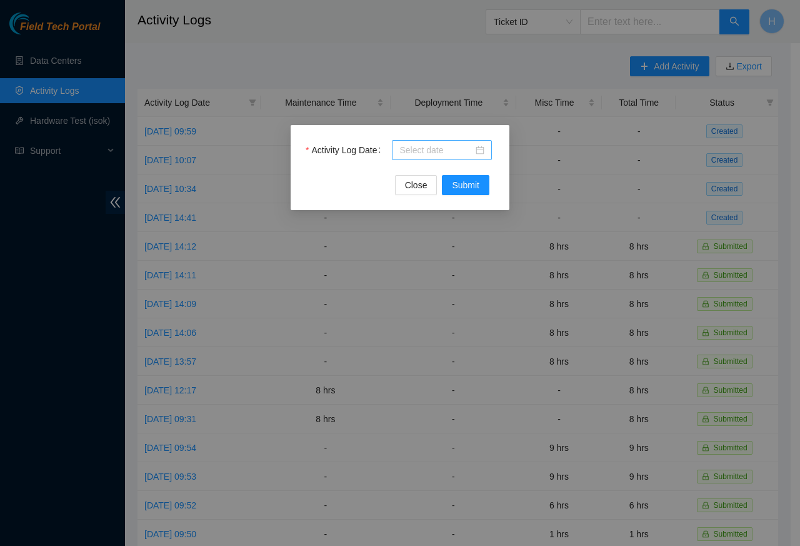
click at [480, 150] on div at bounding box center [441, 150] width 85 height 14
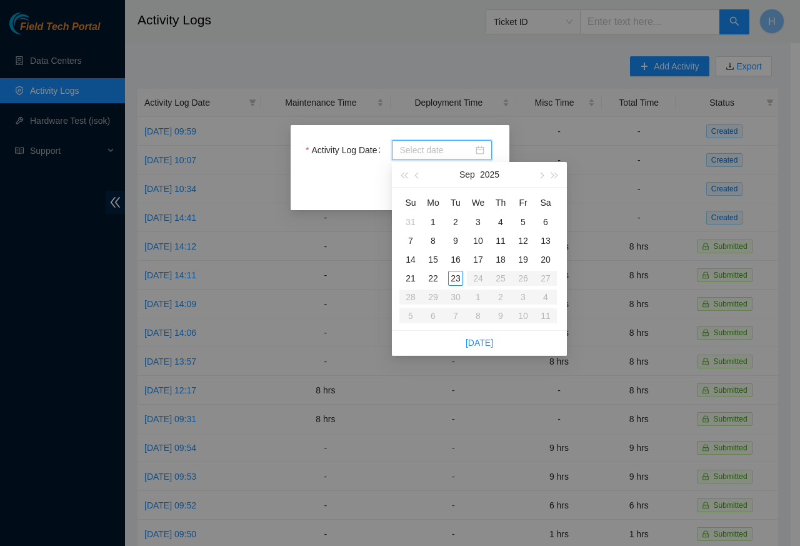
click at [425, 174] on div "Sep 2025" at bounding box center [479, 174] width 109 height 25
click at [395, 175] on div "Sep 2025" at bounding box center [479, 175] width 175 height 26
click at [403, 174] on span "button" at bounding box center [404, 176] width 6 height 6
click at [545, 175] on button "button" at bounding box center [541, 174] width 14 height 25
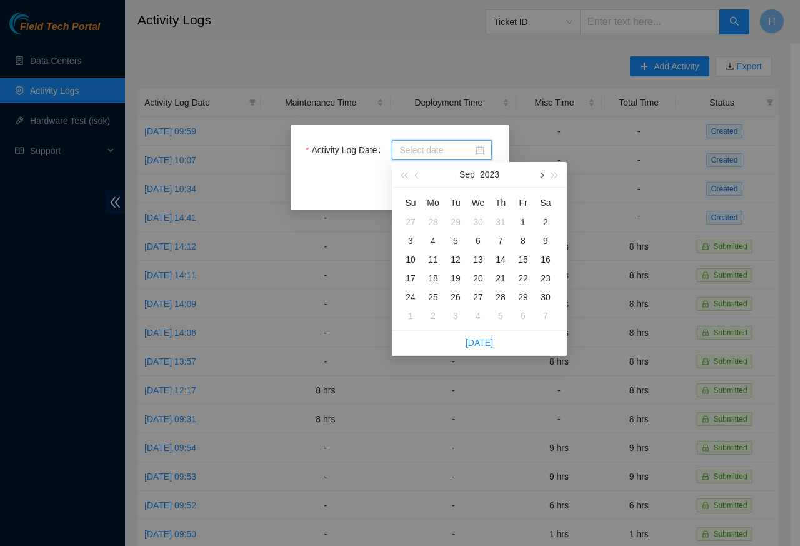
click at [545, 175] on button "button" at bounding box center [541, 174] width 14 height 25
click at [271, 141] on div "Activity Log Date Close Submit" at bounding box center [400, 273] width 800 height 546
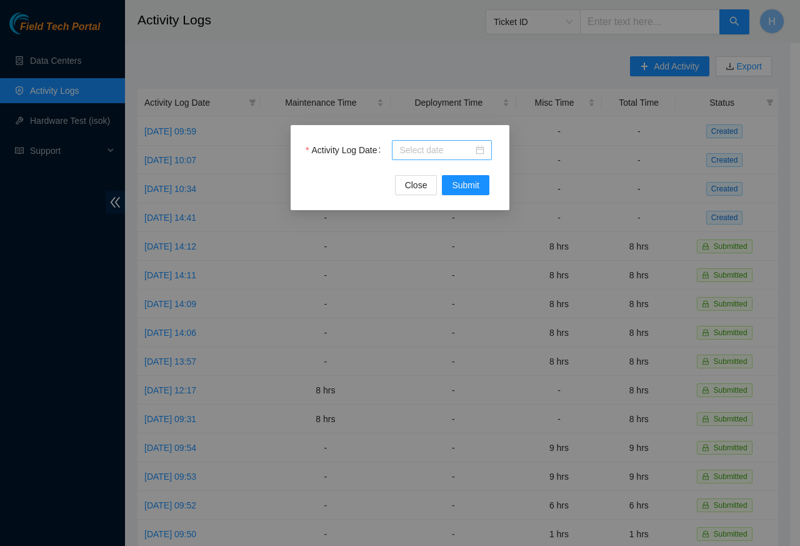
click at [428, 150] on input "Activity Log Date" at bounding box center [436, 150] width 74 height 14
paste input "2025-08-25"
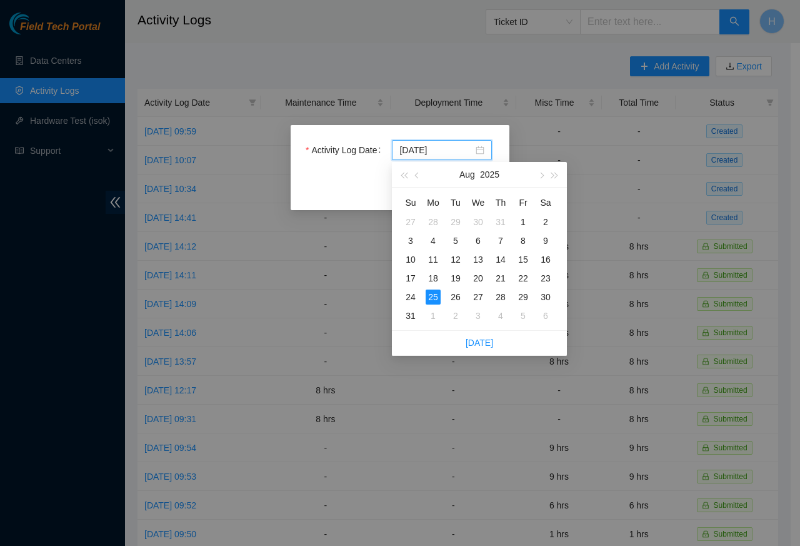
click at [466, 188] on div "Su Mo Tu We Th Fr Sa 27 28 29 30 31 1 2 3 4 5 6 7 8 9 10 11 12 13 14 15 16 17 1…" at bounding box center [479, 259] width 175 height 143
type input "2025-08-25"
click at [271, 141] on div "Activity Log Date 2025-08-25 Close Submit" at bounding box center [400, 273] width 800 height 546
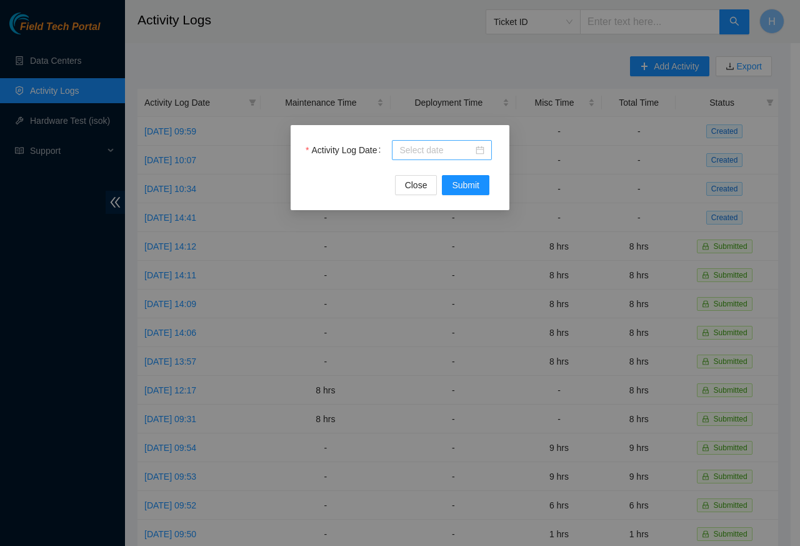
click at [414, 149] on input "Activity Log Date" at bounding box center [436, 150] width 74 height 14
paste input "2025-08-25"
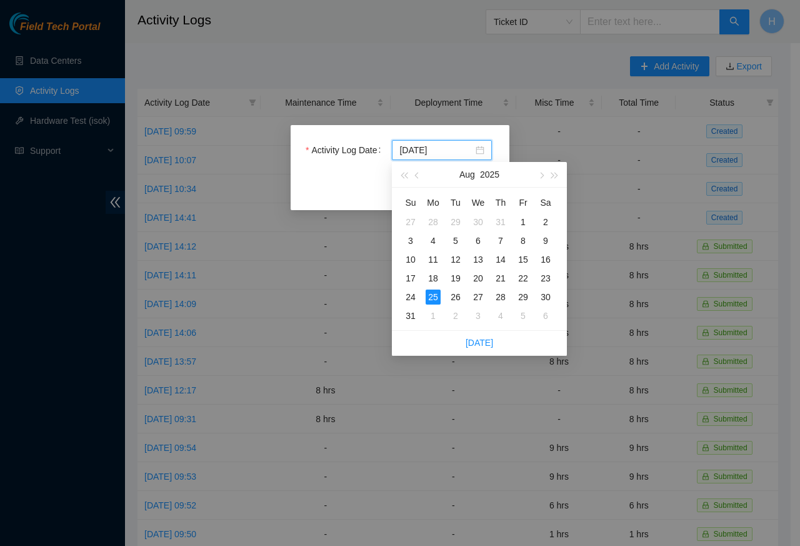
type input "2025-08-25"
click at [464, 187] on span "Submit" at bounding box center [466, 185] width 28 height 14
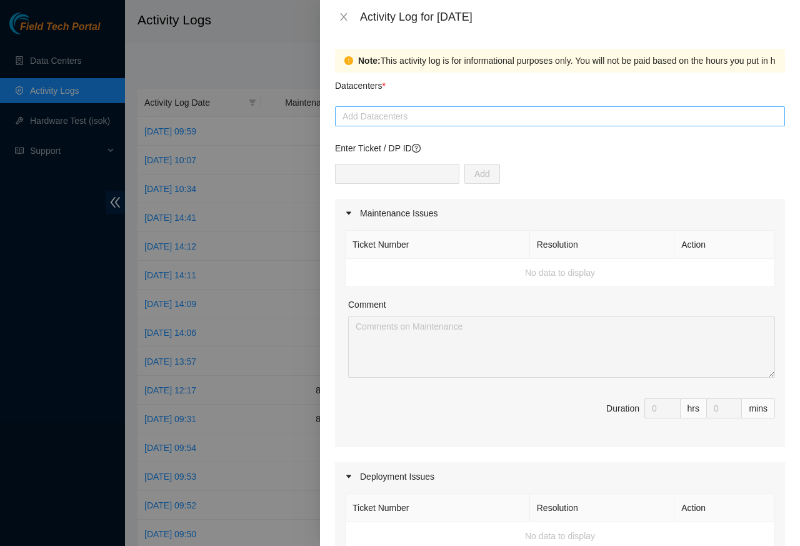
click at [388, 116] on div at bounding box center [560, 116] width 444 height 15
paste input "Cologix"
type input "Cologix"
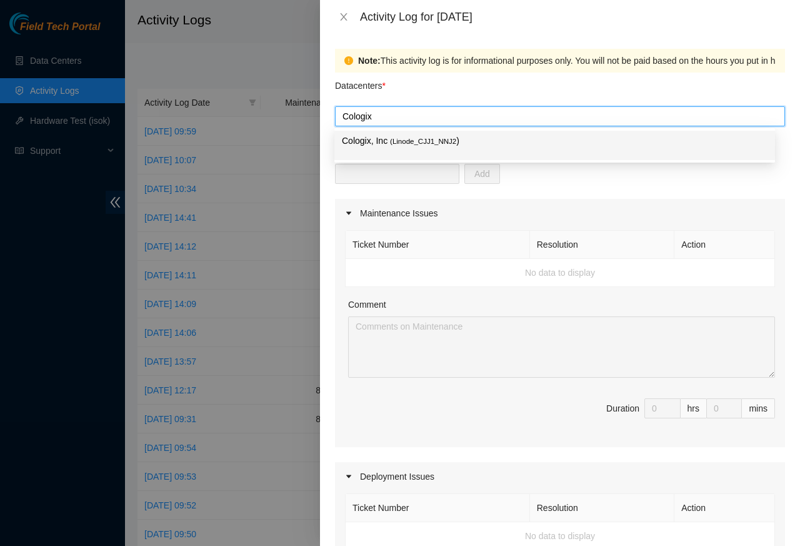
click at [398, 141] on span "( Linode_CJJ1_NNJ2" at bounding box center [423, 142] width 66 height 8
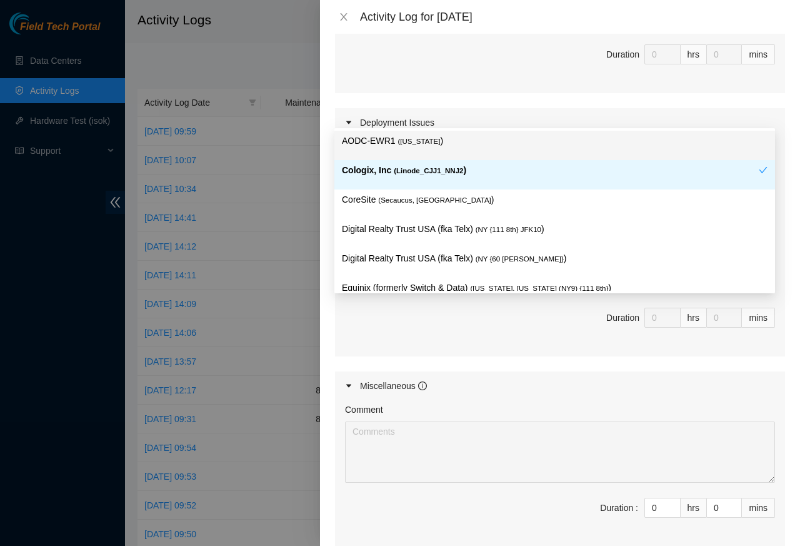
scroll to position [450, 0]
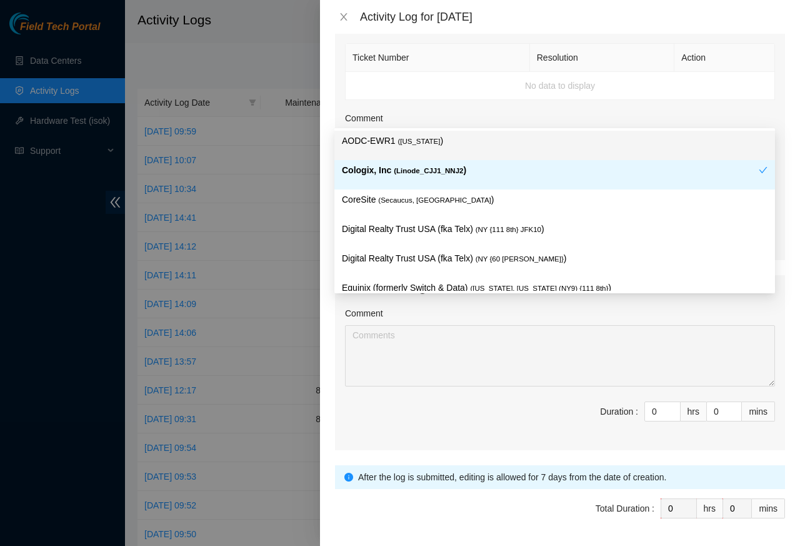
click at [369, 403] on div "Comment Duration : 0 hrs 0 mins" at bounding box center [560, 377] width 450 height 146
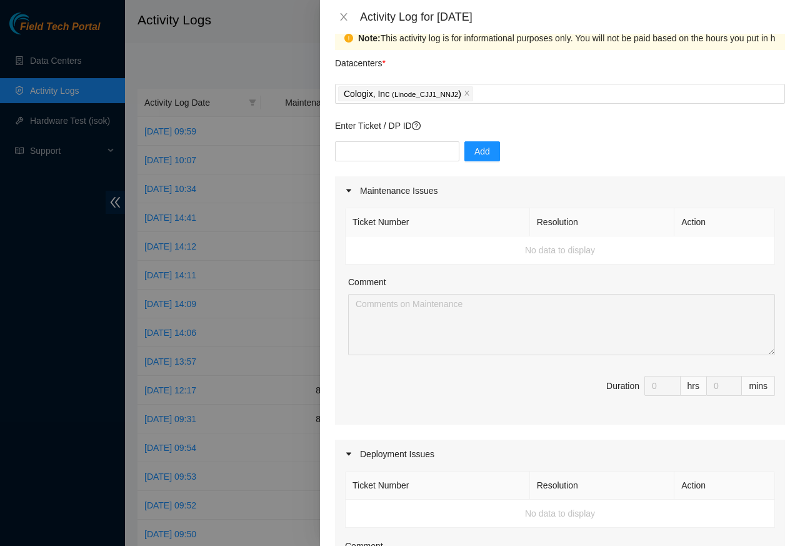
scroll to position [0, 0]
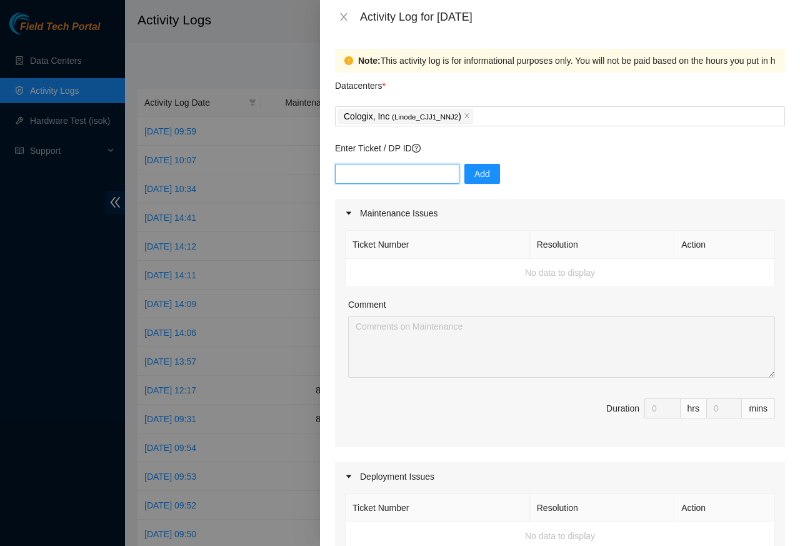
paste input "Testing 123"
type input "Testing 123"
click at [350, 221] on div "Maintenance Issues" at bounding box center [560, 213] width 450 height 29
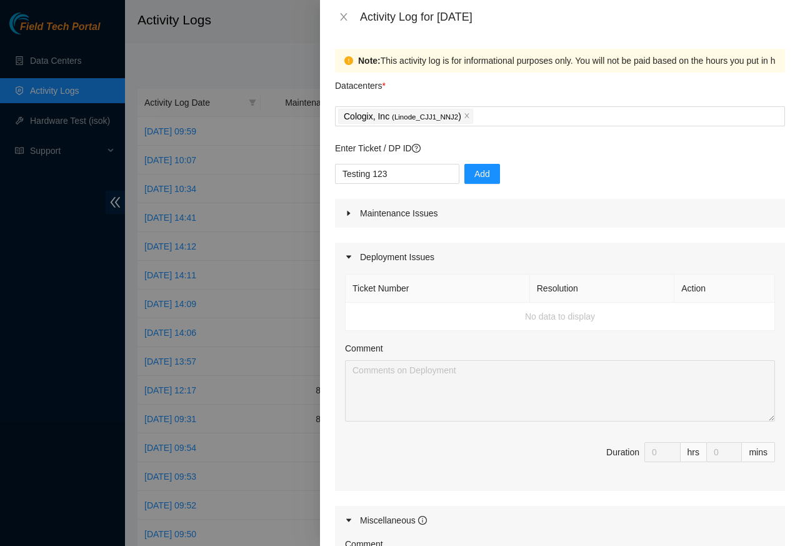
click at [350, 260] on icon "caret-right" at bounding box center [349, 257] width 8 height 8
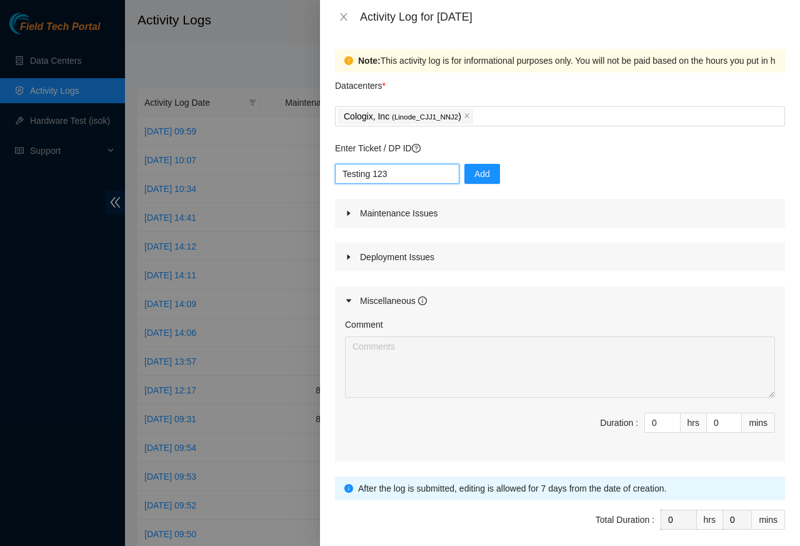
click at [357, 174] on input "Testing 123" at bounding box center [397, 174] width 124 height 20
type input "123"
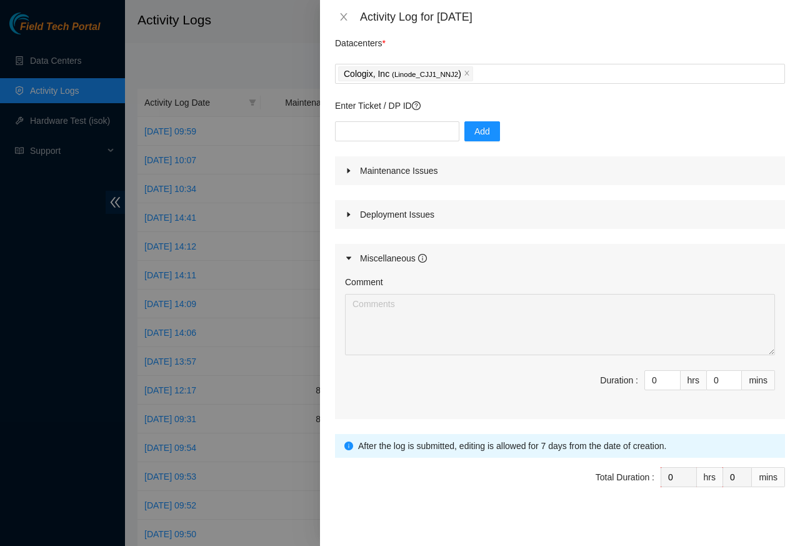
scroll to position [54, 0]
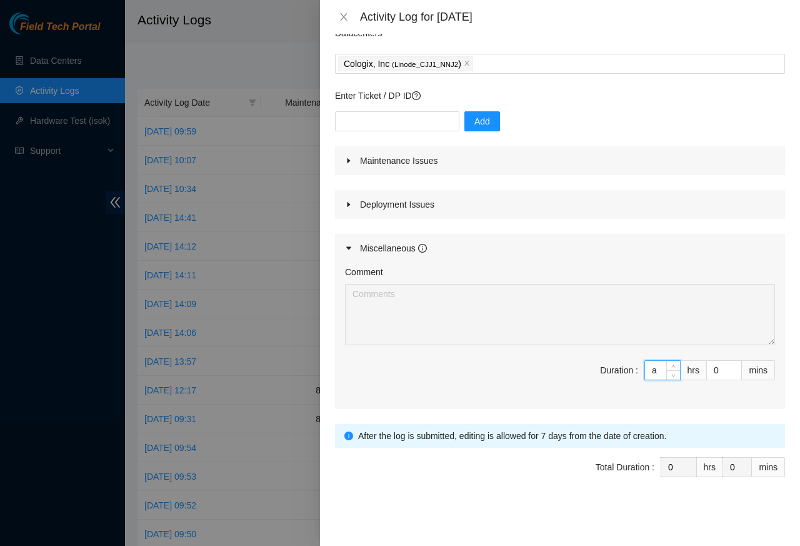
click at [350, 247] on icon "caret-right" at bounding box center [348, 248] width 5 height 3
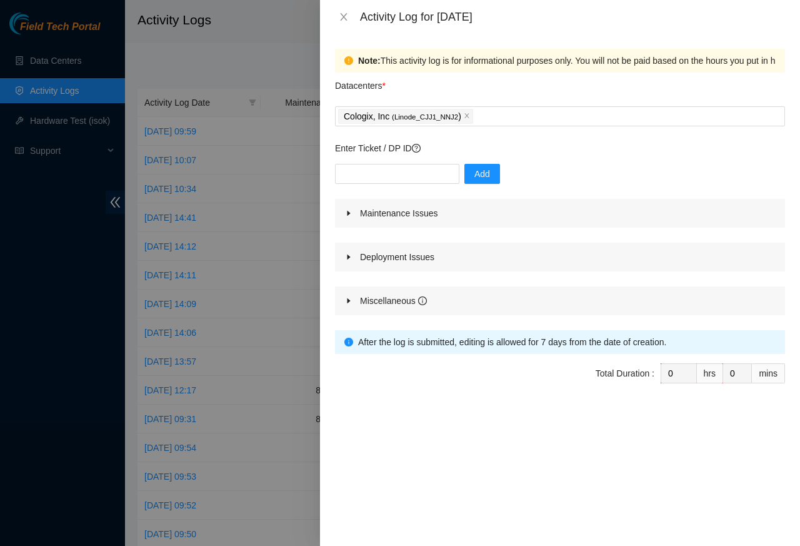
scroll to position [0, 0]
click at [351, 301] on icon "caret-right" at bounding box center [349, 301] width 8 height 8
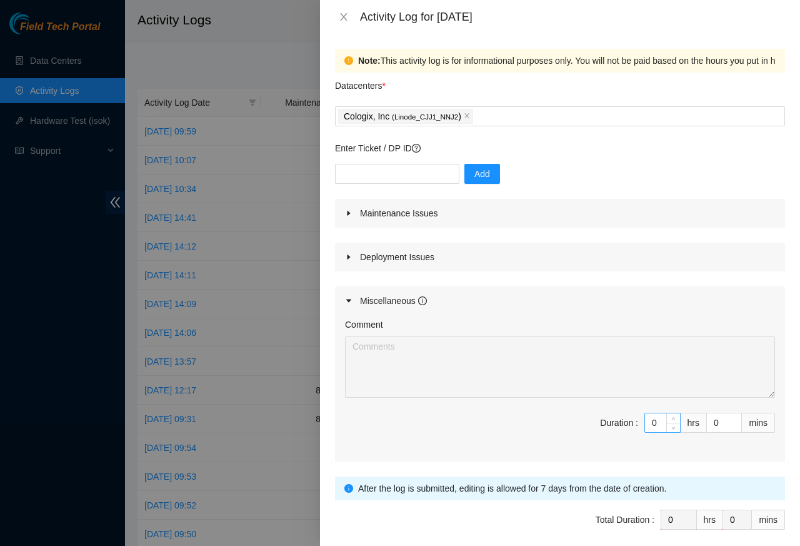
click at [650, 423] on input "0" at bounding box center [662, 422] width 35 height 19
paste input "8"
type input "8"
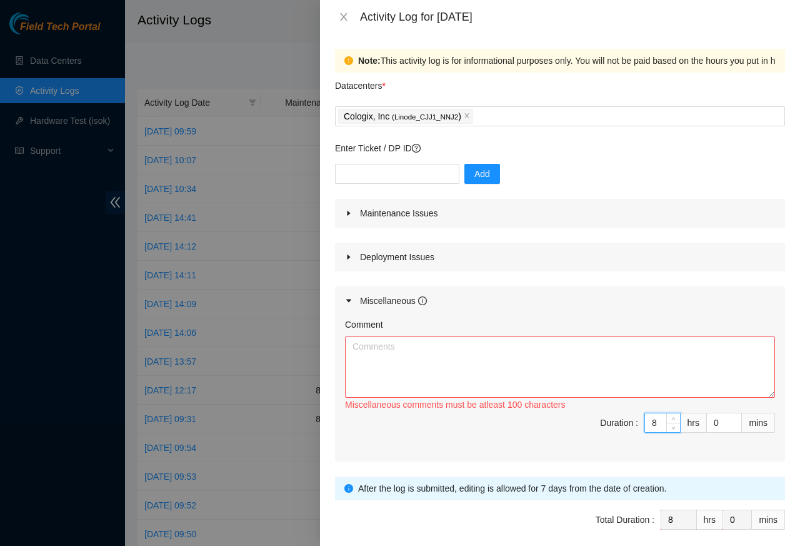
type input "8"
click at [371, 347] on textarea "Comment" at bounding box center [560, 366] width 430 height 61
paste textarea "Removed unused zip ties and scrap cabling from under raised flooring, gathered …"
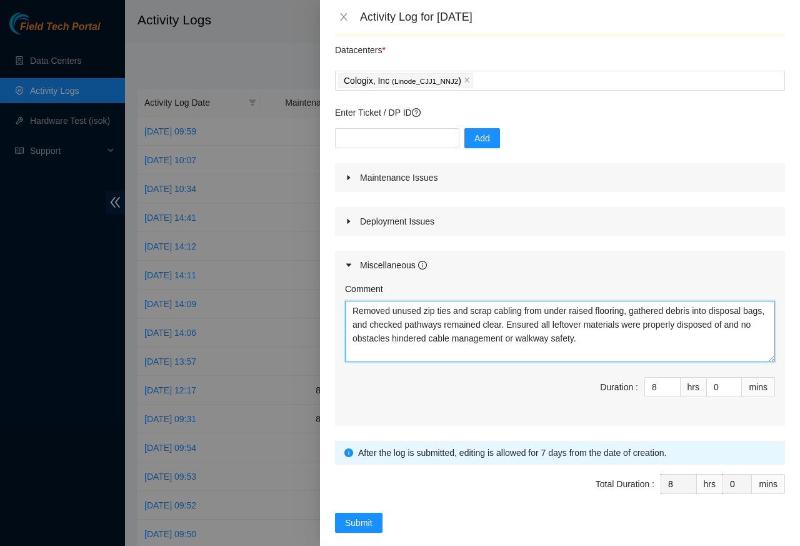
scroll to position [54, 0]
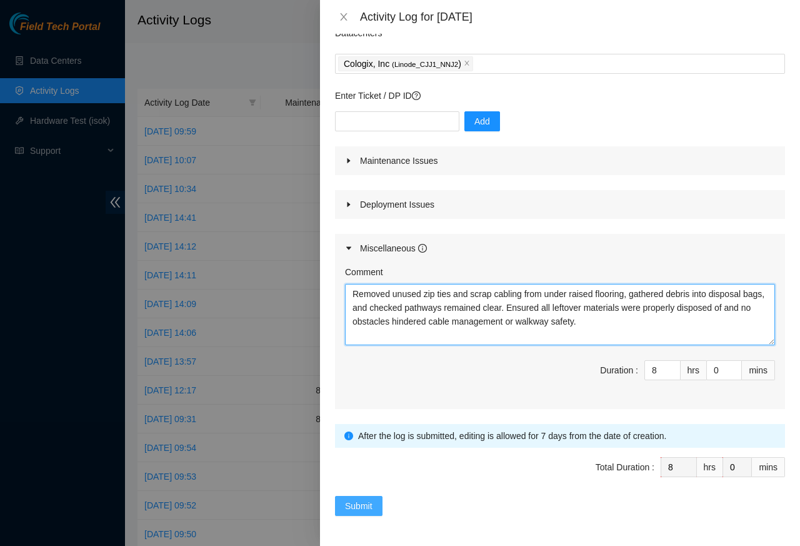
type textarea "Removed unused zip ties and scrap cabling from under raised flooring, gathered …"
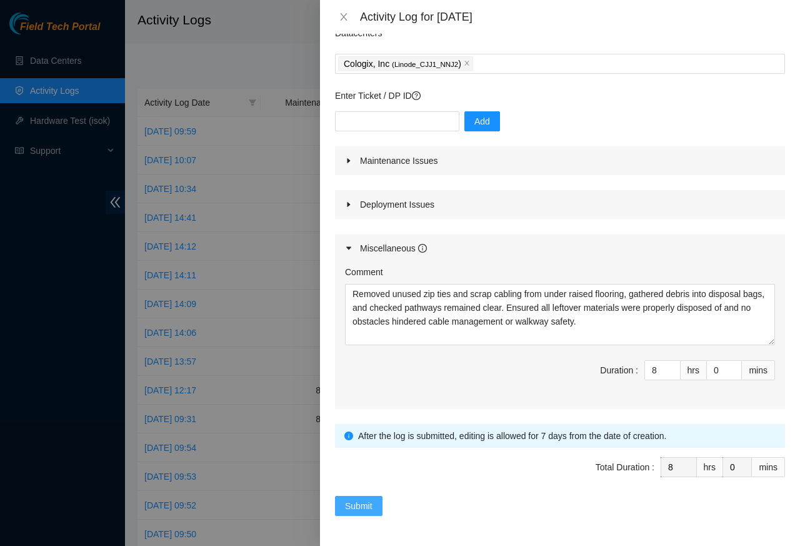
click at [360, 508] on span "Submit" at bounding box center [359, 506] width 28 height 14
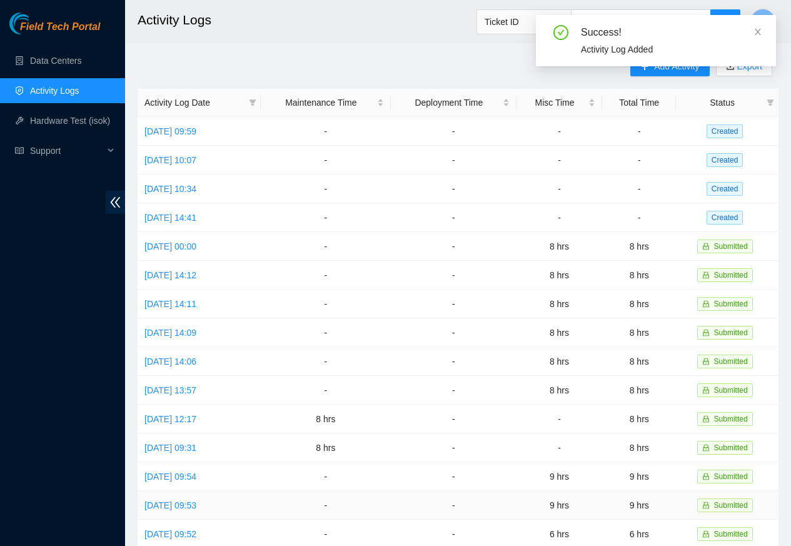
click at [357, 508] on td "-" at bounding box center [326, 505] width 130 height 29
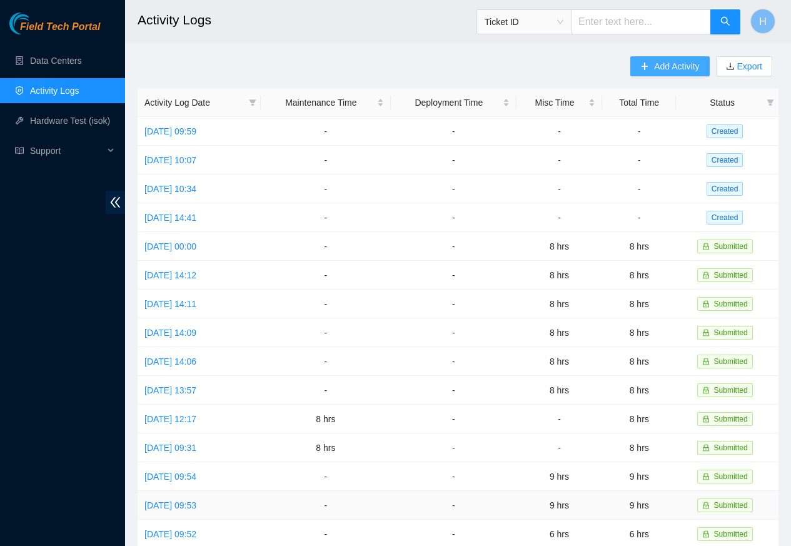
click at [673, 68] on span "Add Activity" at bounding box center [676, 66] width 45 height 14
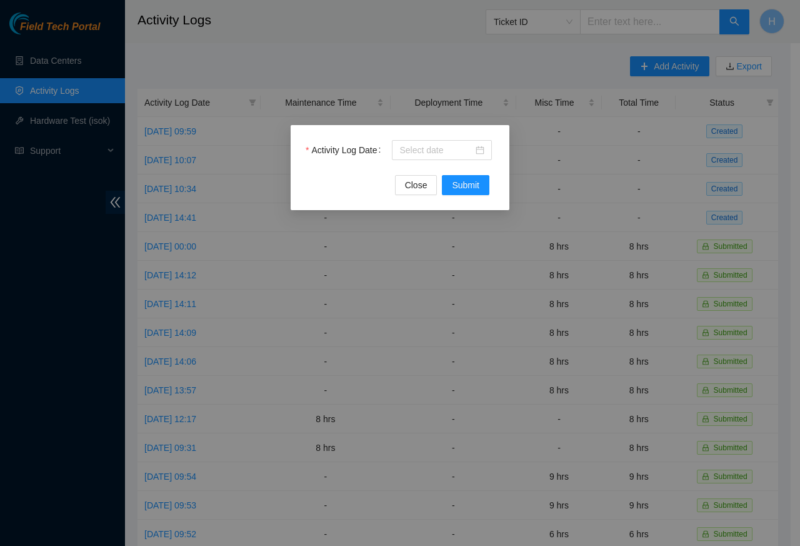
click at [411, 163] on div "Activity Log Date" at bounding box center [400, 157] width 189 height 35
click at [463, 187] on span "Submit" at bounding box center [466, 185] width 28 height 14
click at [401, 152] on input "Activity Log Date" at bounding box center [436, 150] width 74 height 14
paste input "2025-08-26"
type input "2025-08-26"
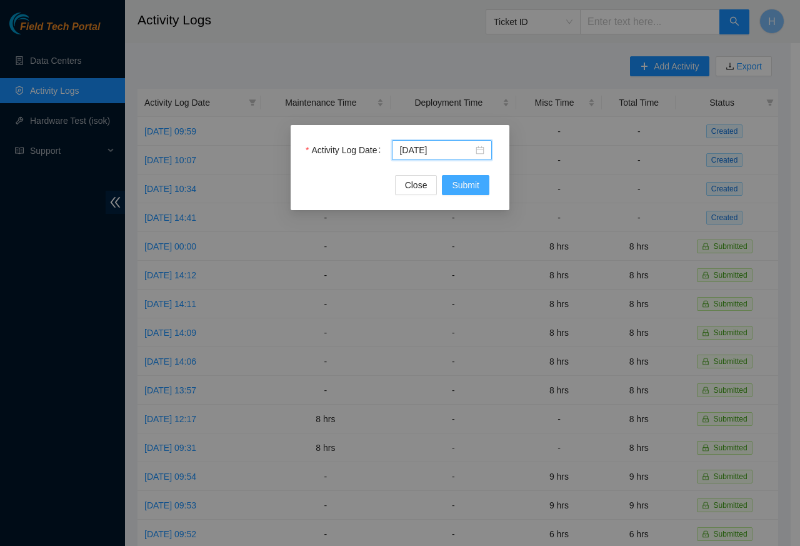
click at [463, 187] on span "Submit" at bounding box center [466, 185] width 28 height 14
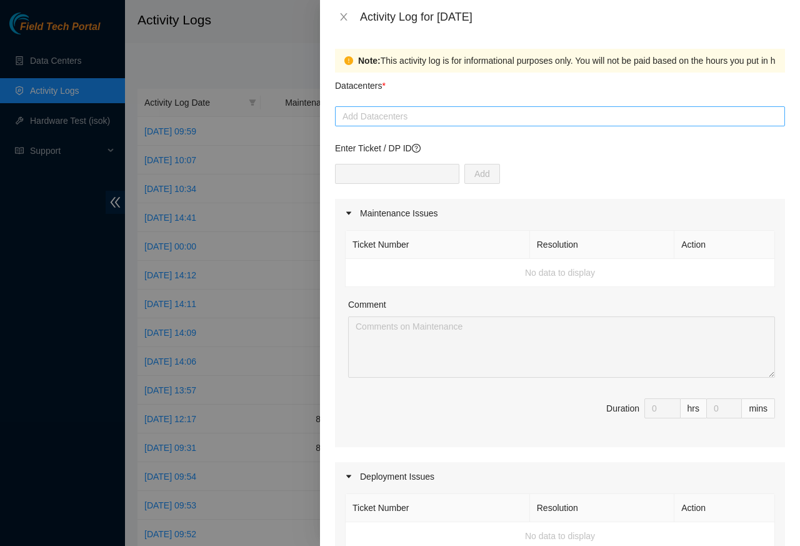
click at [373, 118] on div at bounding box center [560, 116] width 444 height 15
paste input "Cologix"
type input "Cologix"
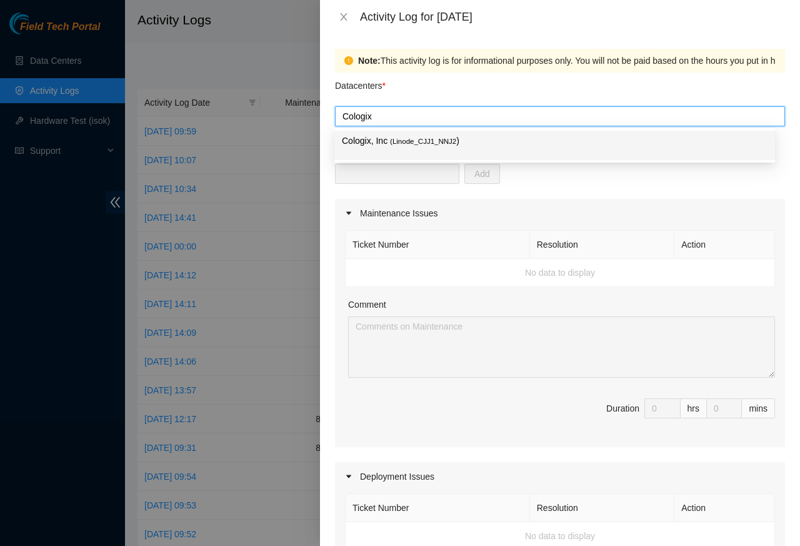
click at [391, 143] on span "( Linode_CJJ1_NNJ2" at bounding box center [423, 142] width 66 height 8
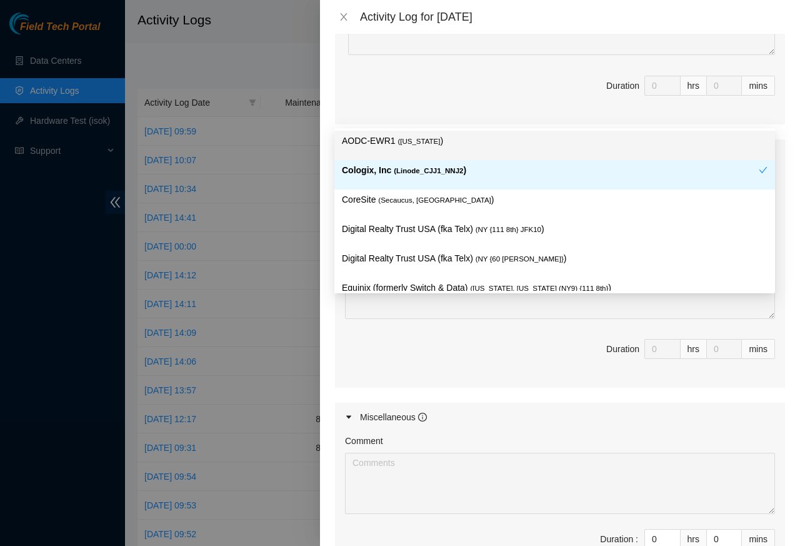
scroll to position [450, 0]
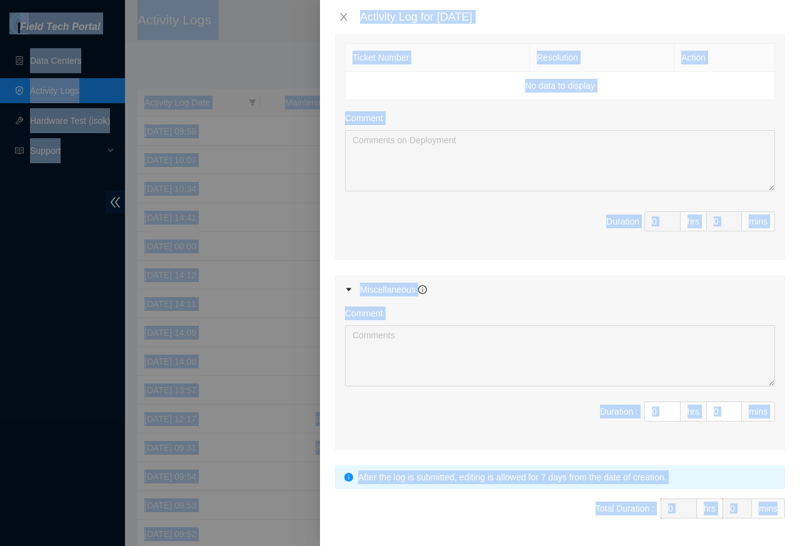
click at [404, 422] on span "Duration : 0 hrs 0 mins" at bounding box center [560, 418] width 430 height 35
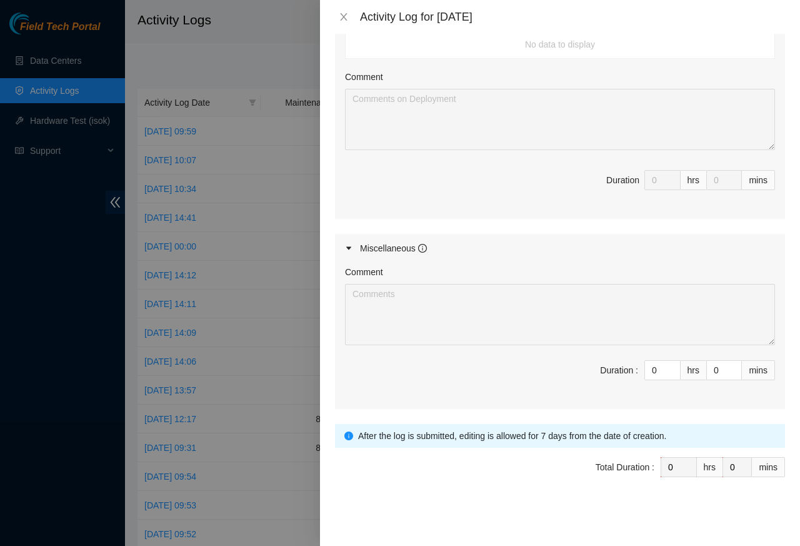
scroll to position [496, 0]
click at [650, 369] on input "0" at bounding box center [662, 370] width 35 height 19
paste input "8"
type input "8"
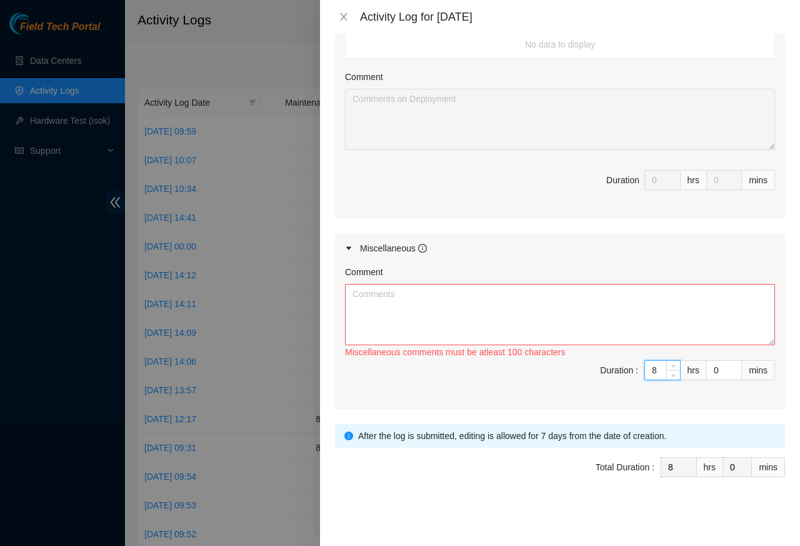
type input "8"
click at [384, 319] on textarea "Comment" at bounding box center [560, 314] width 430 height 61
paste textarea "Confirmed rack numbering tags were present and legible, replaced missing adhesi…"
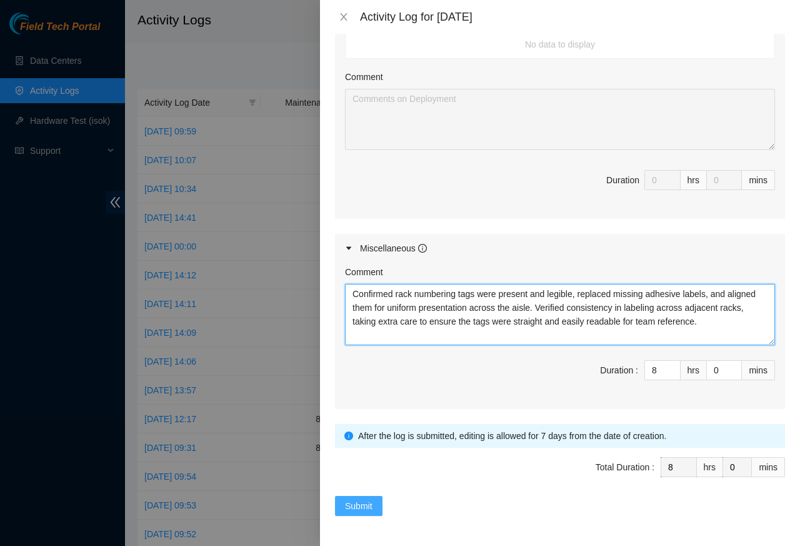
type textarea "Confirmed rack numbering tags were present and legible, replaced missing adhesi…"
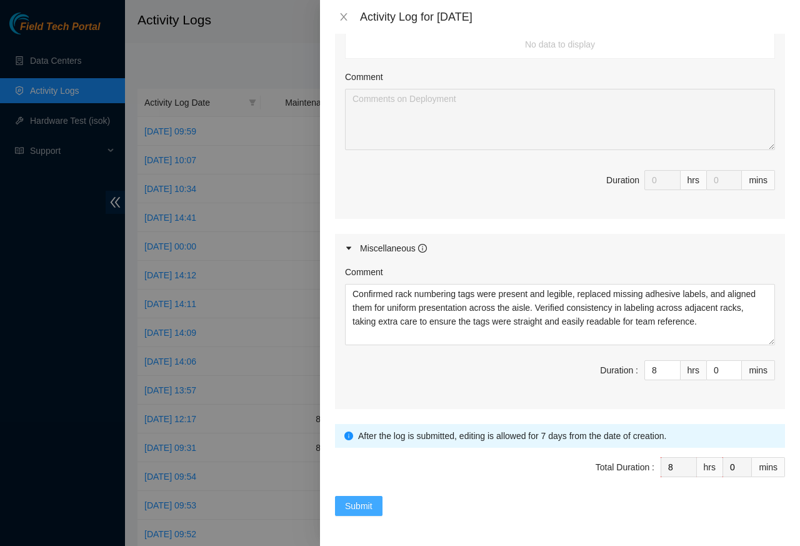
click at [353, 509] on span "Submit" at bounding box center [359, 506] width 28 height 14
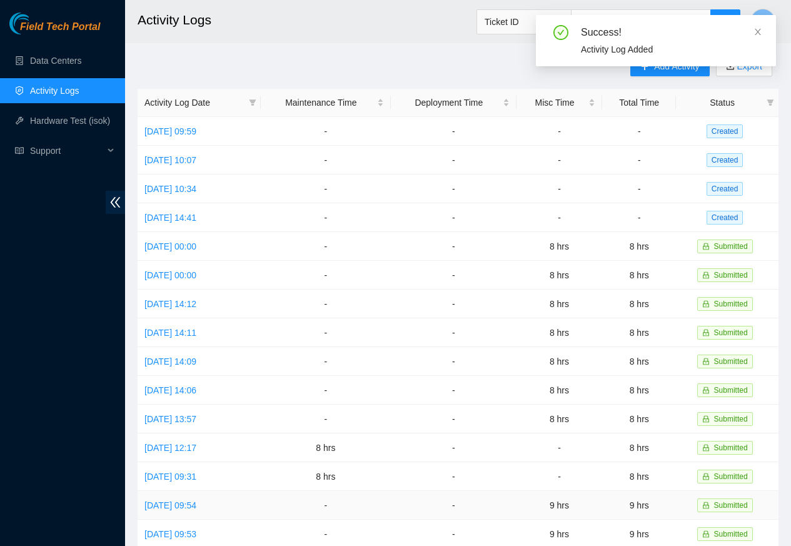
click at [358, 506] on td "-" at bounding box center [326, 505] width 130 height 29
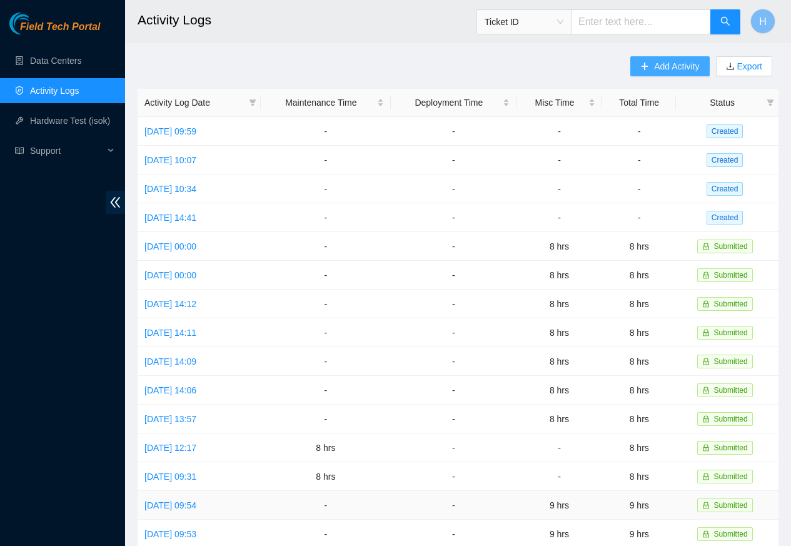
click at [673, 68] on span "Add Activity" at bounding box center [676, 66] width 45 height 14
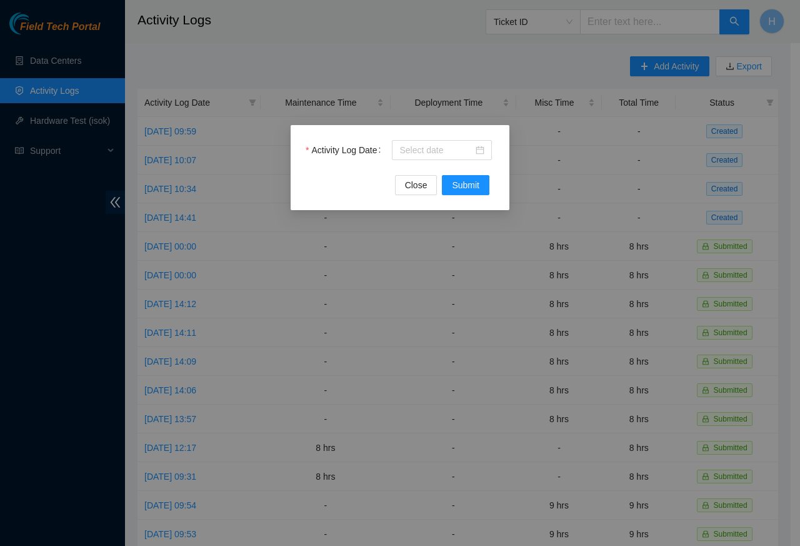
click at [405, 161] on div "Activity Log Date" at bounding box center [400, 157] width 189 height 35
click at [464, 187] on span "Submit" at bounding box center [466, 185] width 28 height 14
click at [403, 153] on input "Activity Log Date" at bounding box center [436, 150] width 74 height 14
paste input "2025-08-27"
type input "2025-08-27"
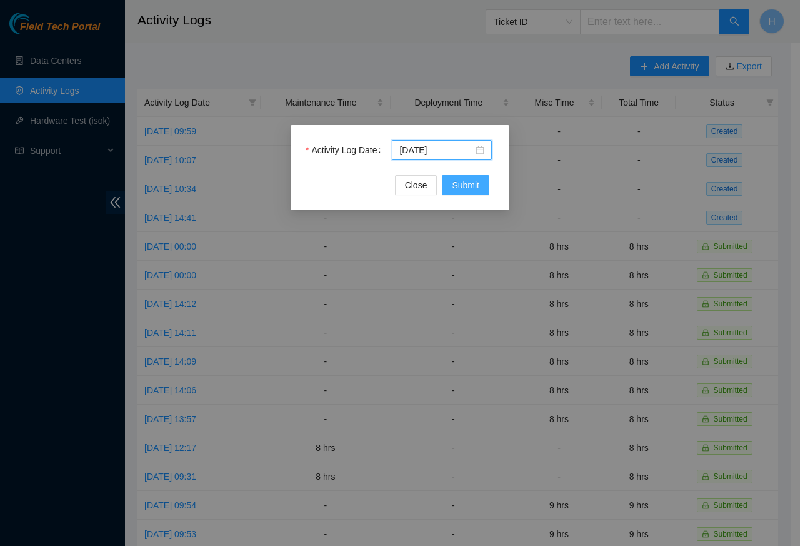
click at [461, 187] on span "Submit" at bounding box center [466, 185] width 28 height 14
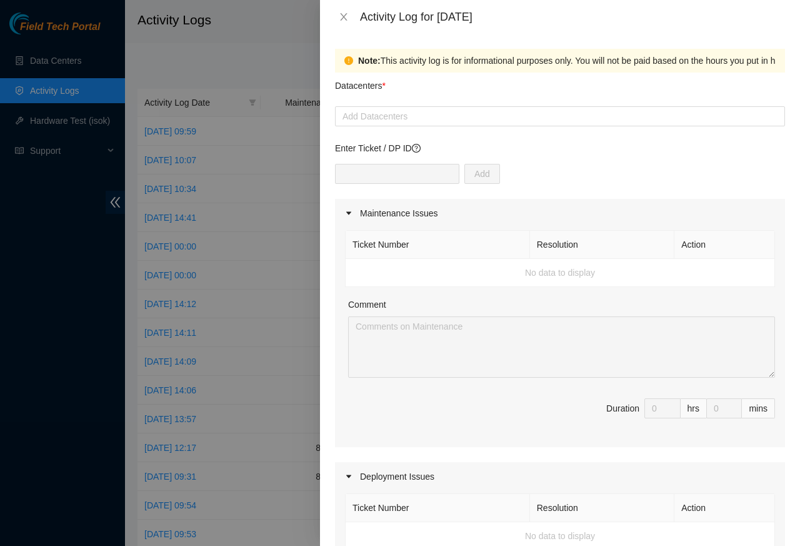
click at [464, 187] on div "Add" at bounding box center [560, 181] width 450 height 35
click at [369, 118] on div at bounding box center [560, 116] width 444 height 15
paste input "Cologix"
type input "Cologix"
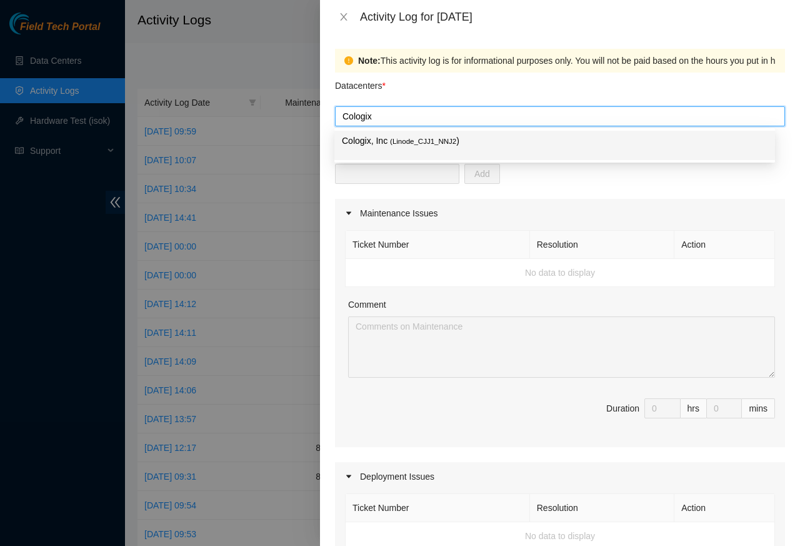
click at [379, 141] on p "Cologix, Inc ( Linode_CJJ1_NNJ2 )" at bounding box center [555, 141] width 426 height 14
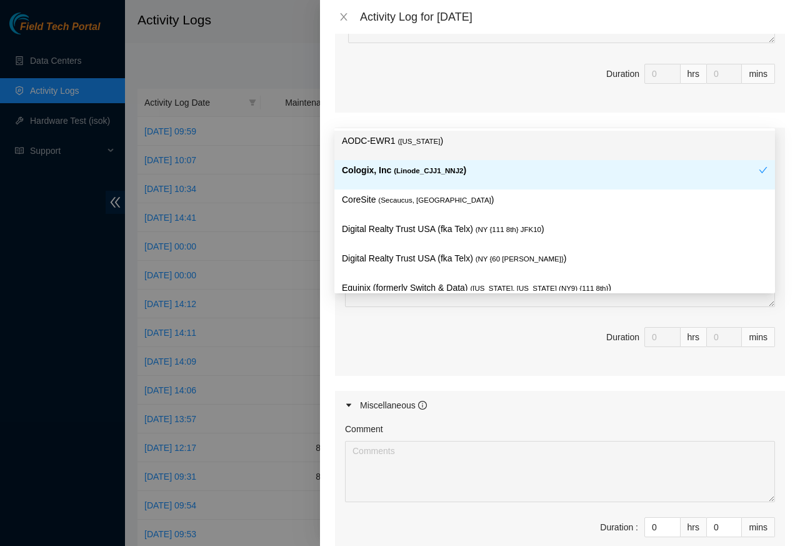
scroll to position [450, 0]
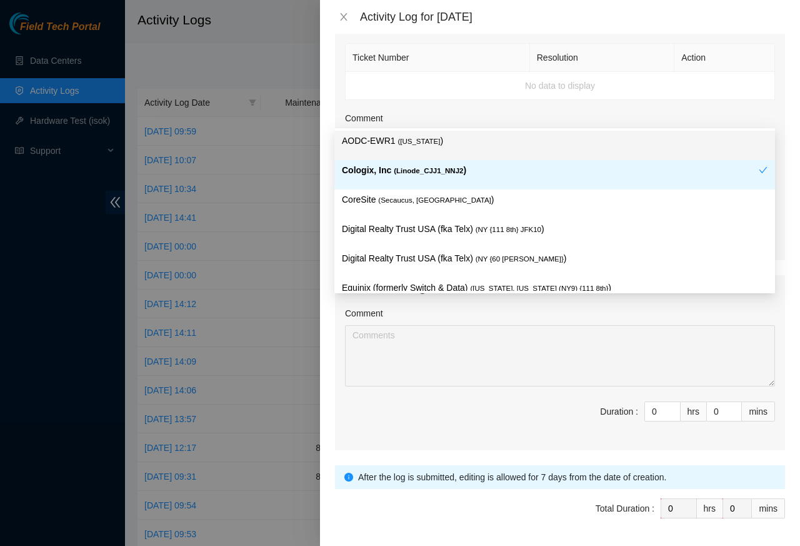
click at [651, 496] on form "Datacenters * Cologix, Inc ( Linode_CJJ1_NNJ2 ) Enter Ticket / DP ID Add Mainte…" at bounding box center [560, 89] width 450 height 935
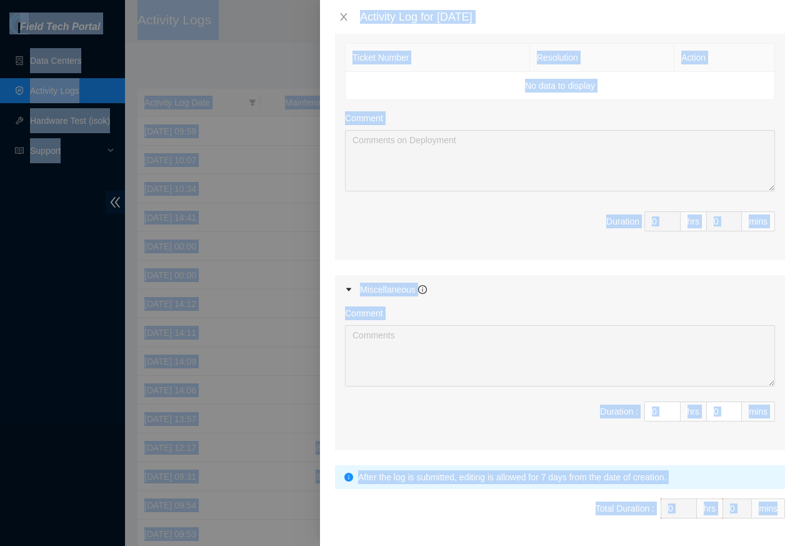
click at [383, 421] on span "Duration : 0 hrs 0 mins" at bounding box center [560, 418] width 430 height 35
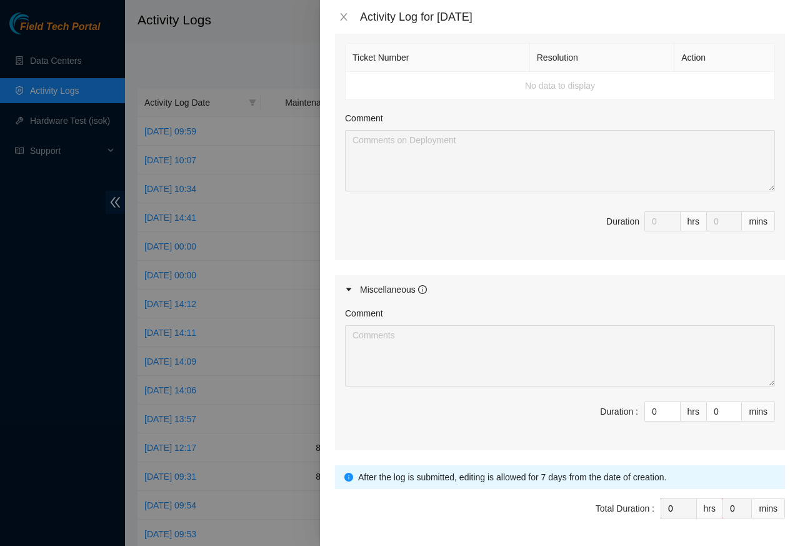
scroll to position [496, 0]
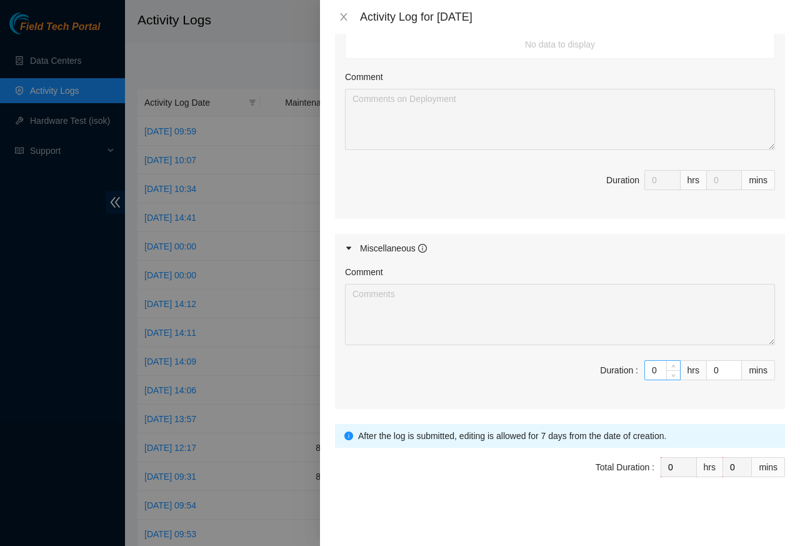
click at [651, 371] on input "0" at bounding box center [662, 370] width 35 height 19
paste input "8"
type input "8"
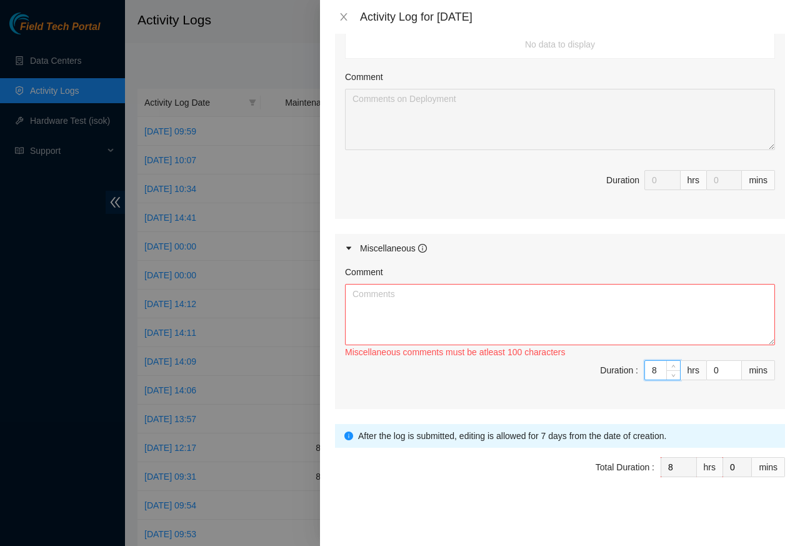
type input "8"
click at [384, 318] on textarea "Comment" at bounding box center [560, 314] width 430 height 61
paste textarea "Verified grounding straps on racks were still secured, examined connection poin…"
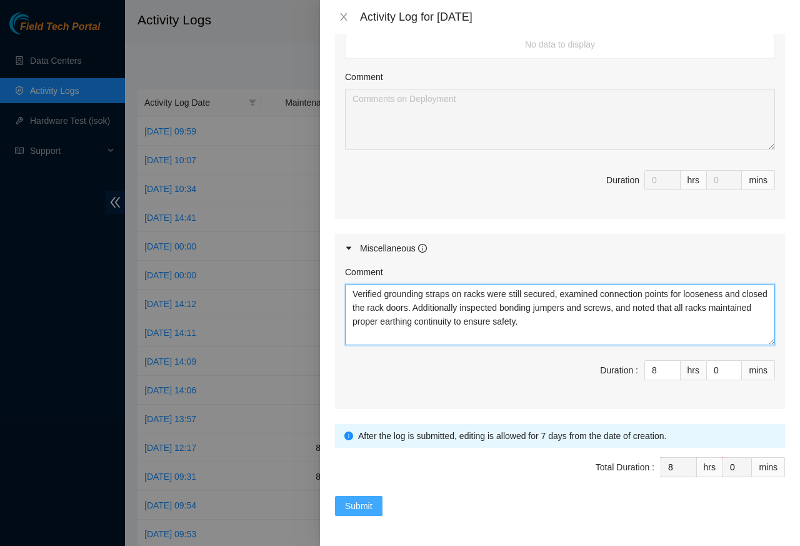
type textarea "Verified grounding straps on racks were still secured, examined connection poin…"
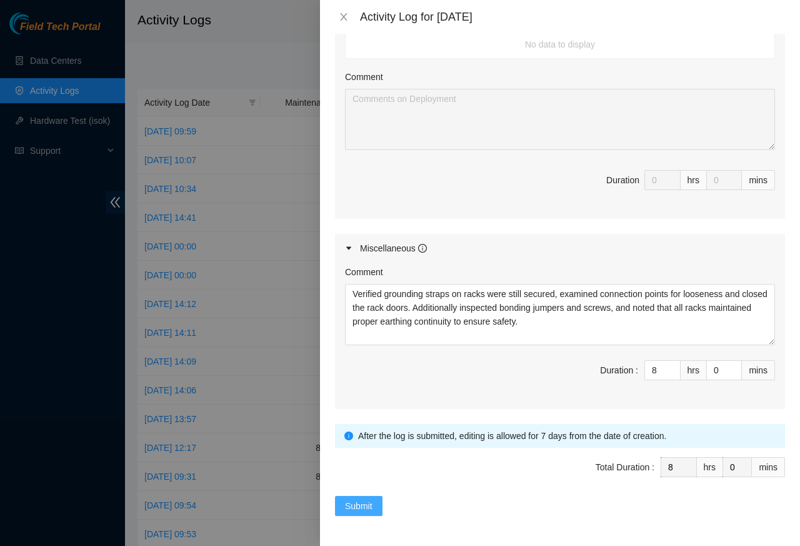
click at [354, 509] on span "Submit" at bounding box center [359, 506] width 28 height 14
type input "0"
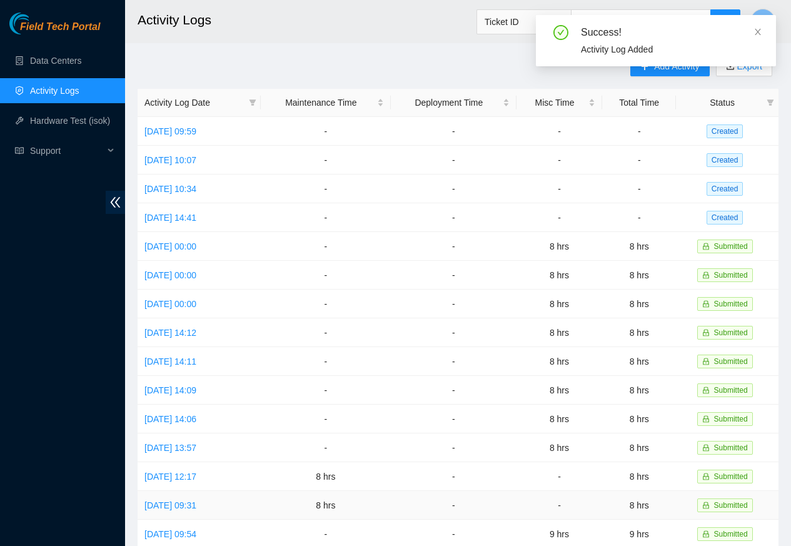
click at [355, 509] on td "8 hrs" at bounding box center [326, 505] width 130 height 29
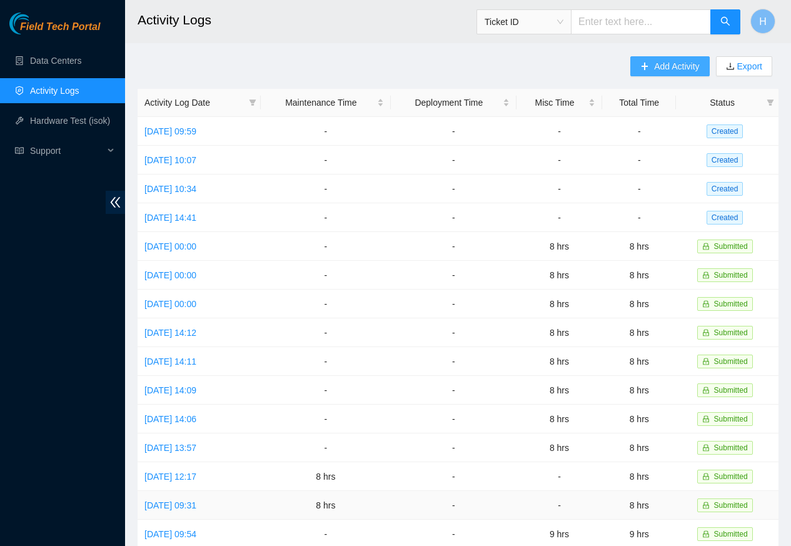
click at [673, 68] on span "Add Activity" at bounding box center [676, 66] width 45 height 14
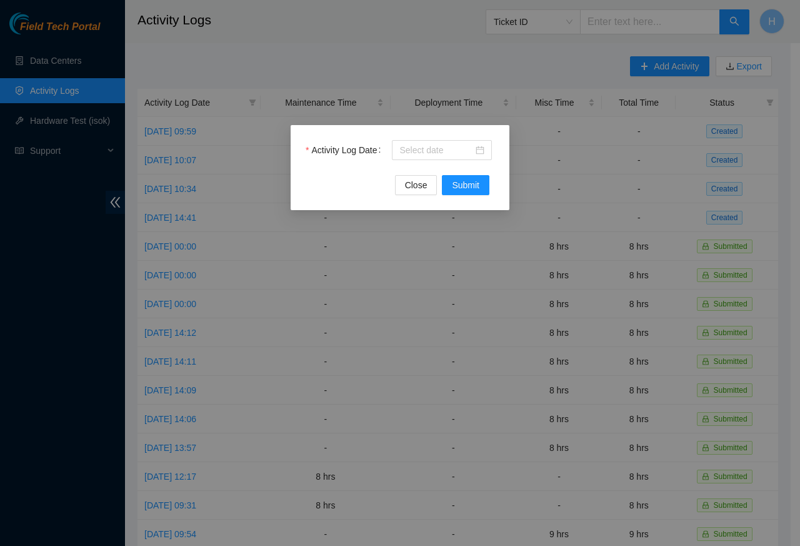
click at [404, 161] on div "Activity Log Date" at bounding box center [400, 157] width 189 height 35
click at [464, 187] on span "Submit" at bounding box center [466, 185] width 28 height 14
click at [402, 153] on input "Activity Log Date" at bounding box center [436, 150] width 74 height 14
paste input "2025-08-29"
type input "2025-08-29"
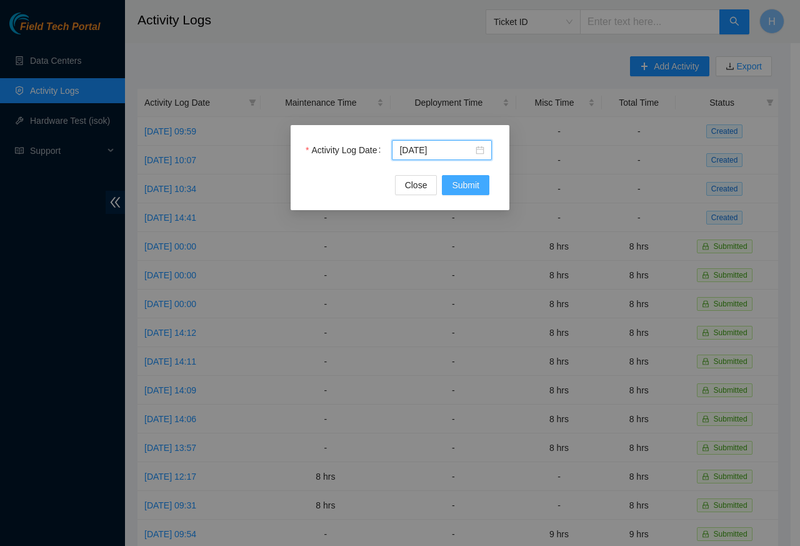
click at [463, 187] on span "Submit" at bounding box center [466, 185] width 28 height 14
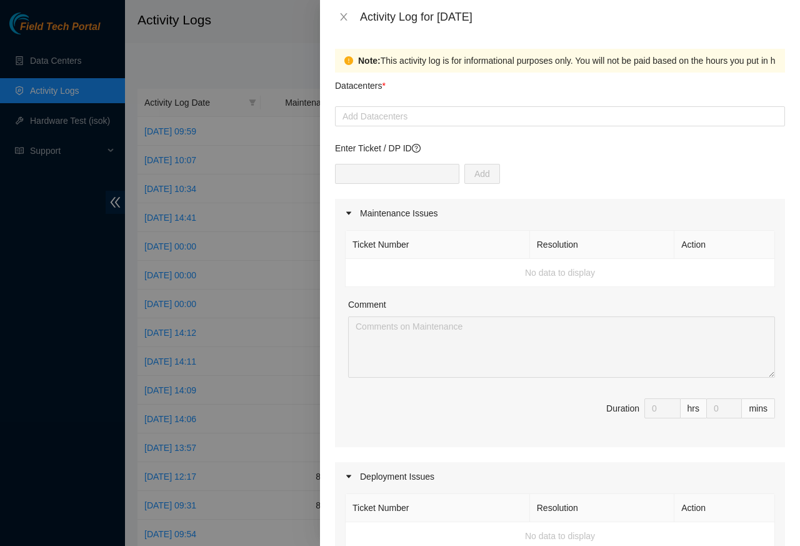
click at [464, 187] on div "Add" at bounding box center [560, 181] width 450 height 35
click at [361, 116] on div at bounding box center [560, 116] width 444 height 15
paste input "Cologix"
type input "Cologix"
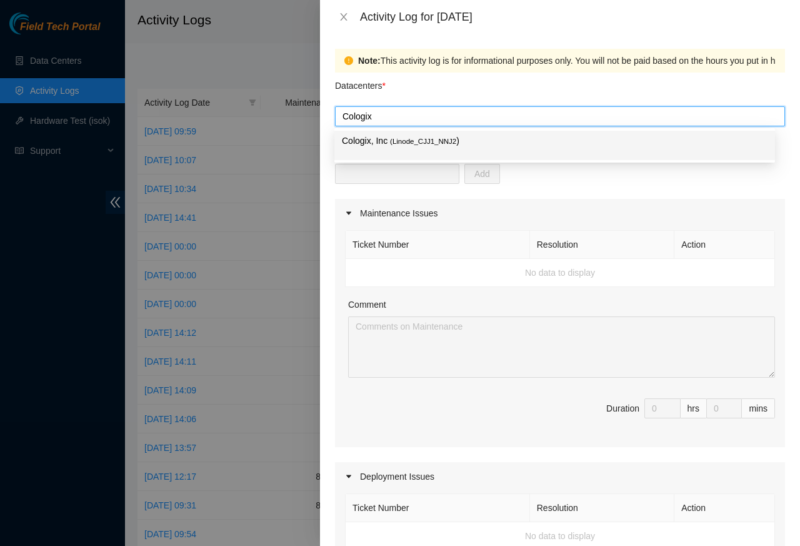
click at [386, 141] on p "Cologix, Inc ( Linode_CJJ1_NNJ2 )" at bounding box center [555, 141] width 426 height 14
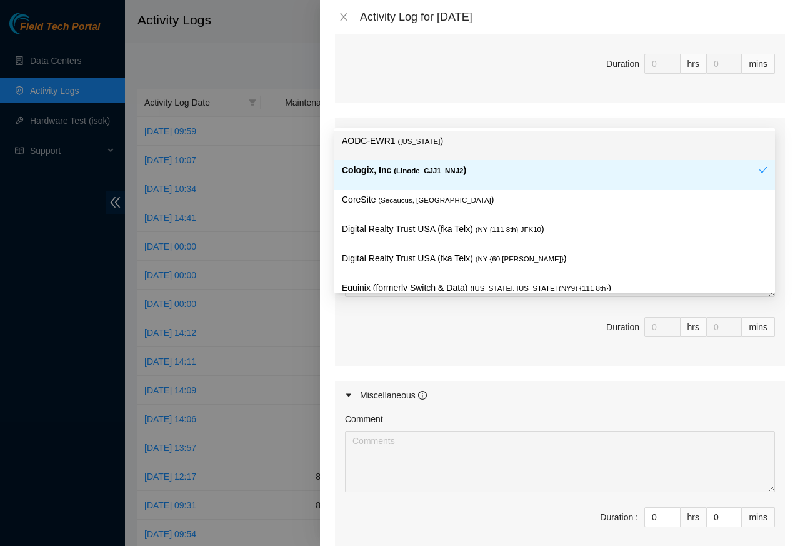
scroll to position [450, 0]
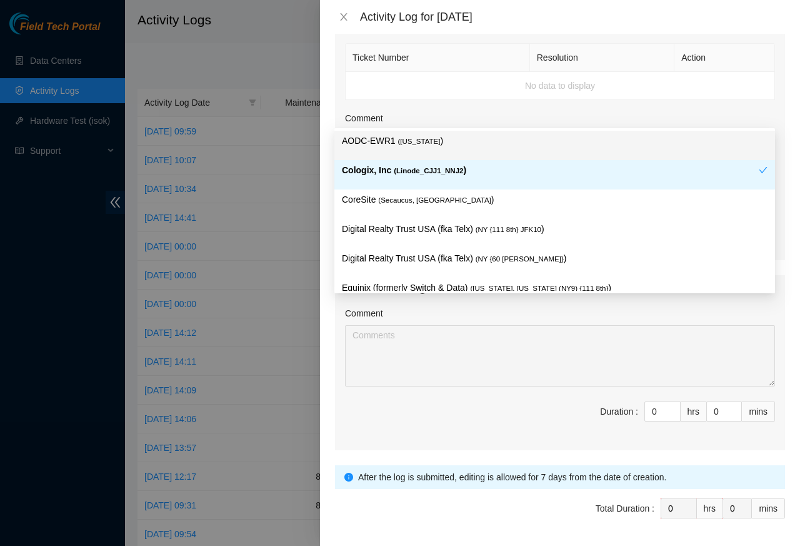
click at [652, 447] on div "Comment Duration : 0 hrs 0 mins" at bounding box center [560, 377] width 450 height 146
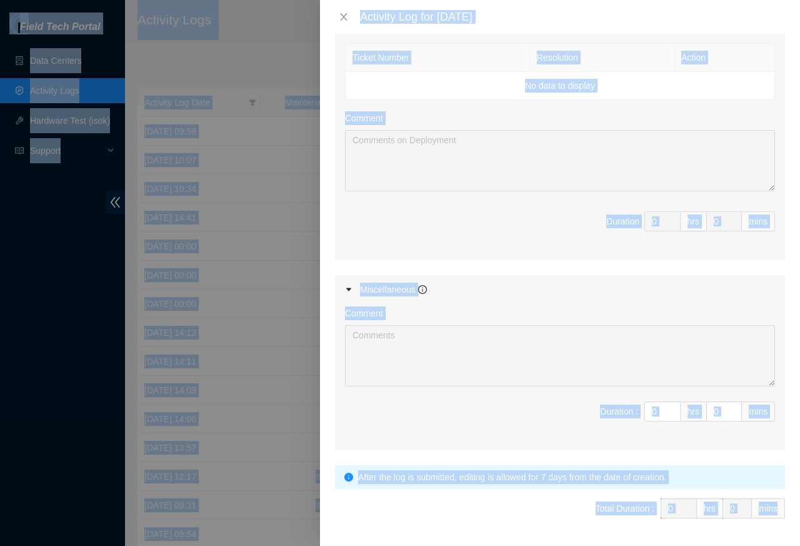
click at [383, 394] on div "Comment Duration : 0 hrs 0 mins" at bounding box center [560, 377] width 450 height 146
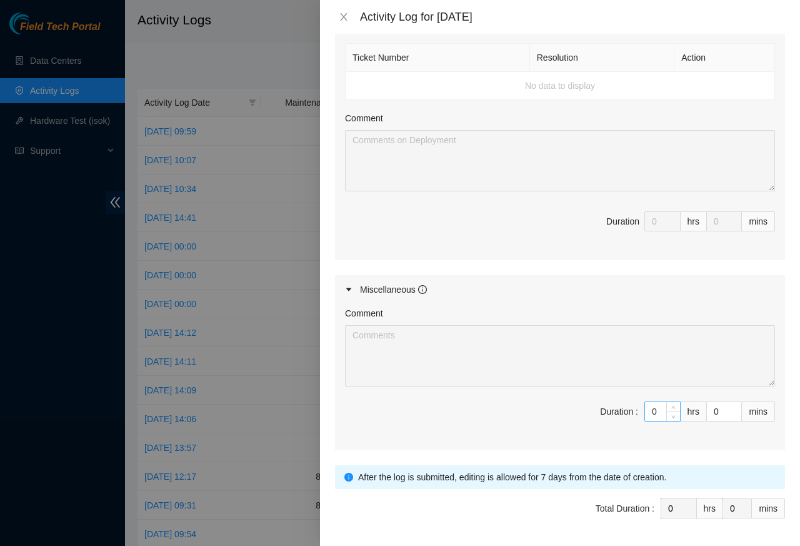
click at [651, 418] on input "0" at bounding box center [662, 411] width 35 height 19
paste input "8"
type input "8"
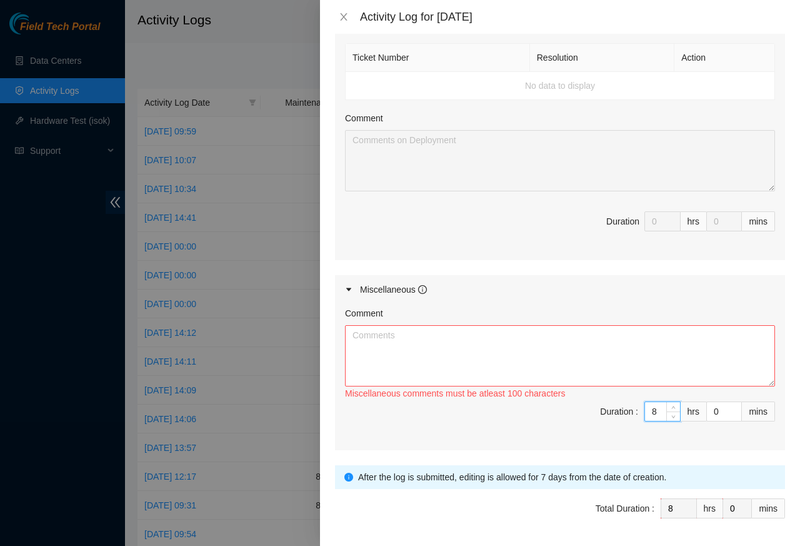
type input "8"
click at [367, 341] on textarea "Comment" at bounding box center [560, 355] width 430 height 61
paste textarea "Reviewed cable management, repositioned where there were issues, and ensured ca…"
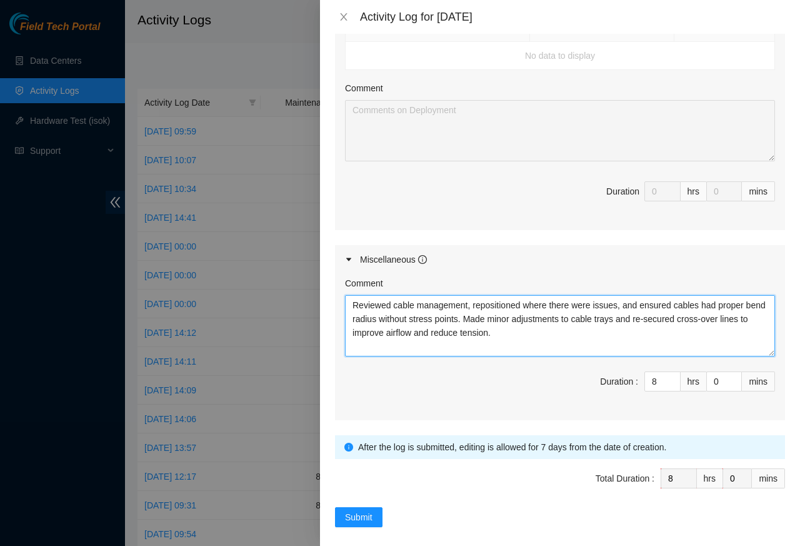
scroll to position [496, 0]
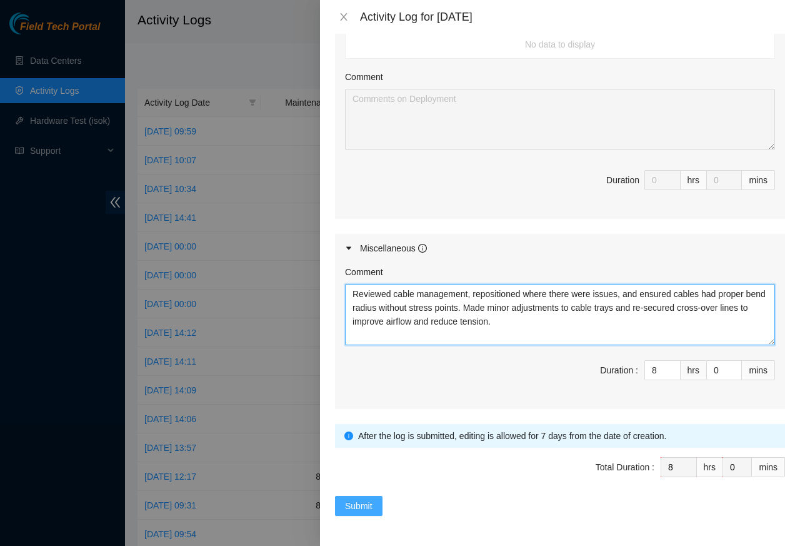
type textarea "Reviewed cable management, repositioned where there were issues, and ensured ca…"
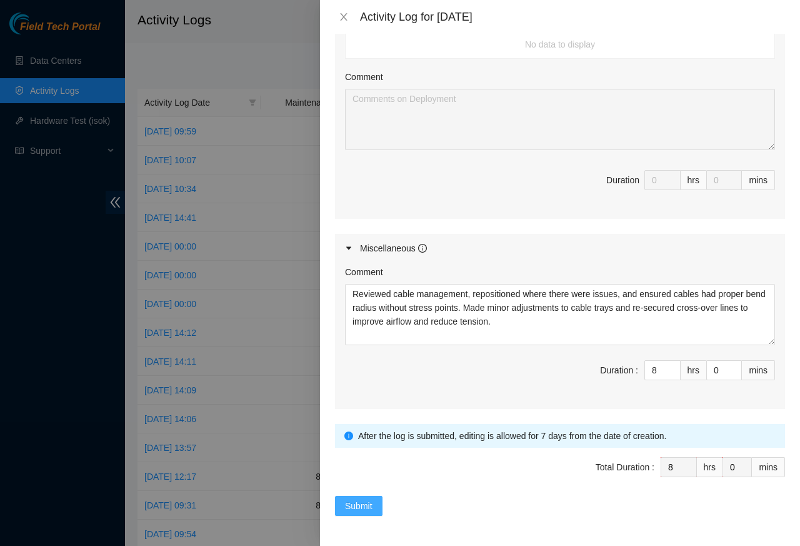
click at [355, 507] on span "Submit" at bounding box center [359, 506] width 28 height 14
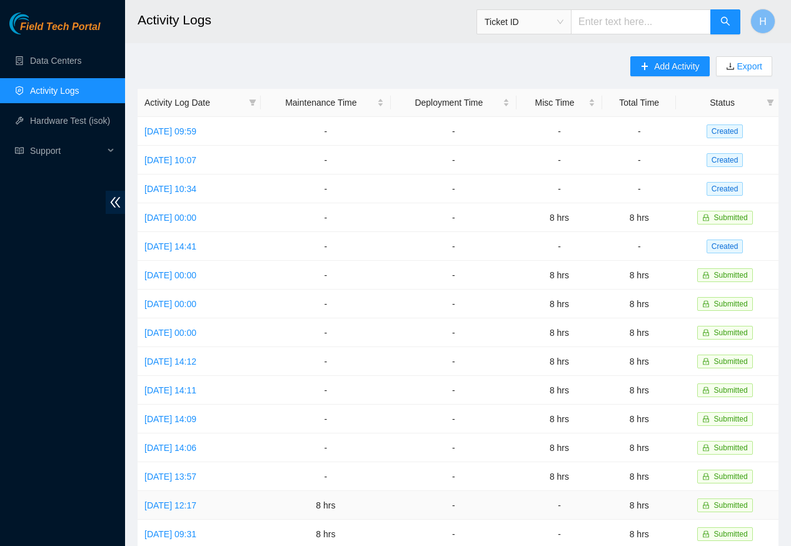
click at [353, 507] on td "8 hrs" at bounding box center [326, 505] width 130 height 29
click at [673, 68] on span "Add Activity" at bounding box center [676, 66] width 45 height 14
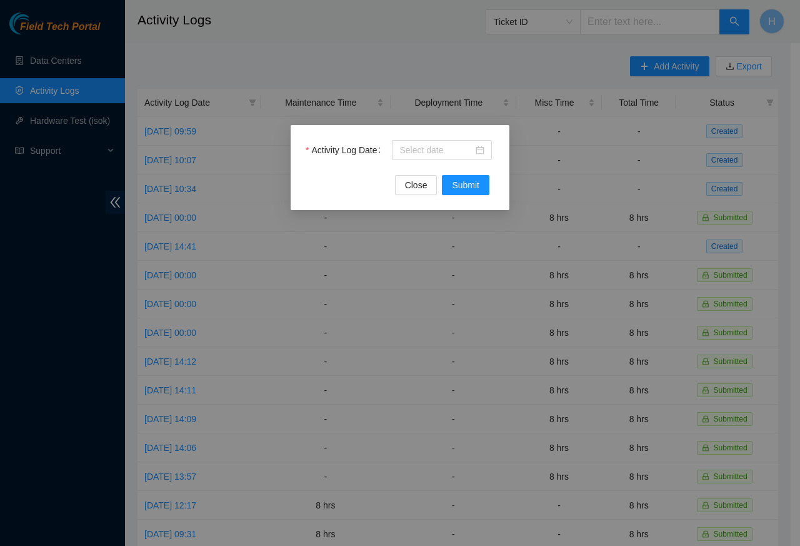
click at [402, 162] on div "Activity Log Date" at bounding box center [400, 157] width 189 height 35
click at [402, 152] on input "Activity Log Date" at bounding box center [436, 150] width 74 height 14
paste input "2025-08-30"
type input "2025-08-30"
click at [464, 186] on span "Submit" at bounding box center [466, 185] width 28 height 14
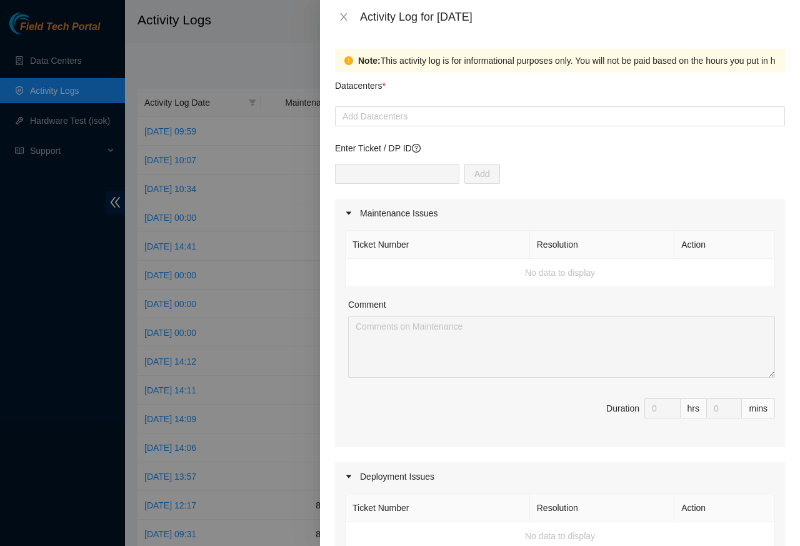
click at [461, 186] on div "Add" at bounding box center [560, 181] width 450 height 35
click at [367, 118] on div at bounding box center [560, 116] width 444 height 15
paste input "Cologix"
type input "Cologix"
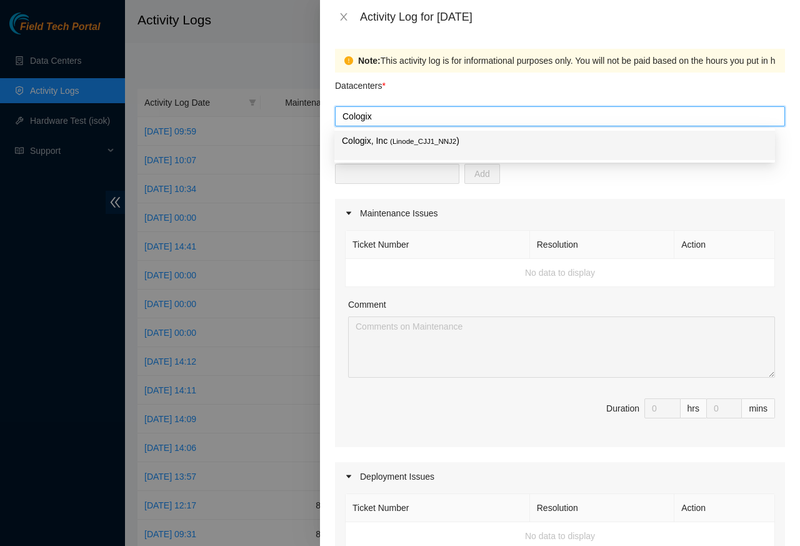
click at [383, 141] on p "Cologix, Inc ( Linode_CJJ1_NNJ2 )" at bounding box center [555, 141] width 426 height 14
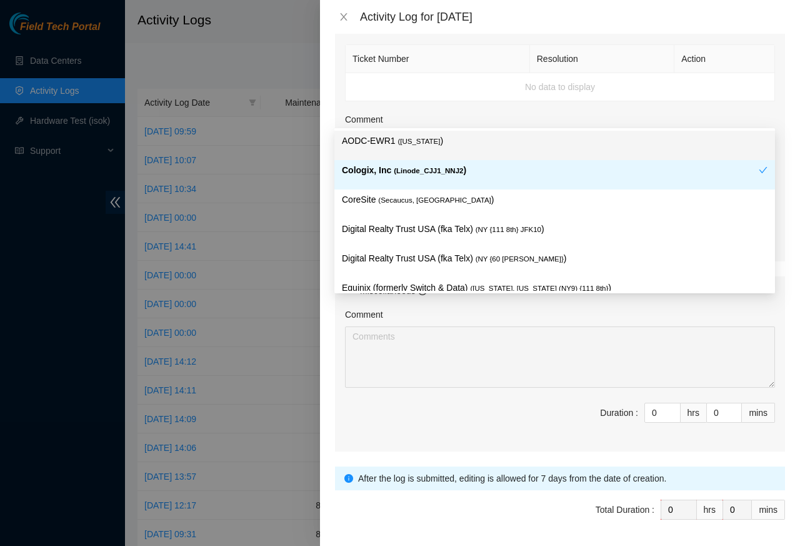
scroll to position [450, 0]
click at [653, 418] on input "0" at bounding box center [662, 411] width 35 height 19
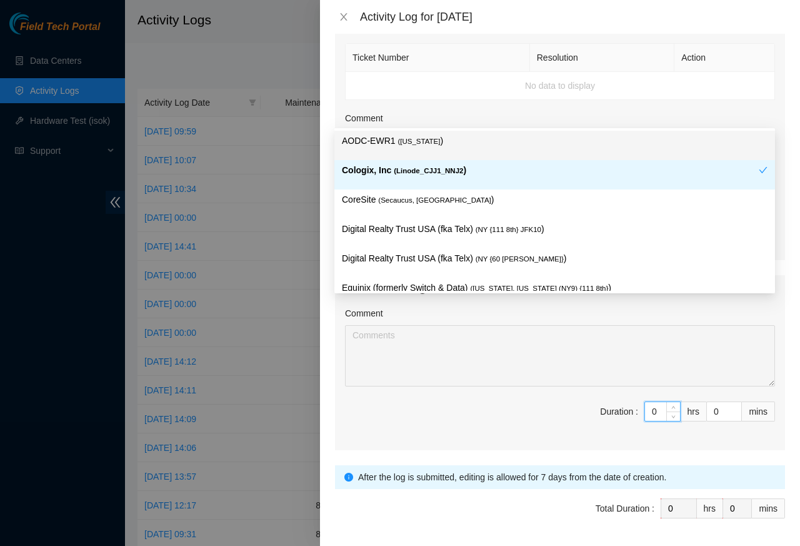
paste input "8"
type input "8"
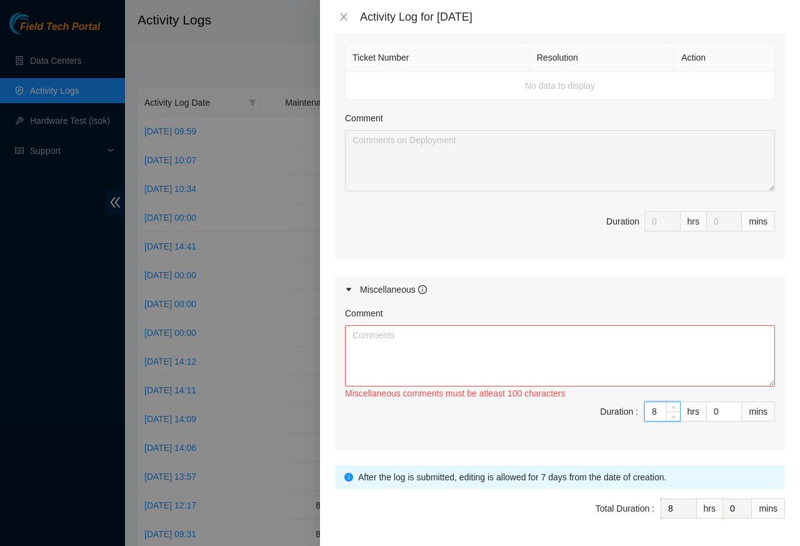
type input "8"
click at [411, 368] on textarea "Comment" at bounding box center [560, 355] width 430 height 61
paste textarea "Tested operation of cabinet door locks with assigned keys, confirmed closing me…"
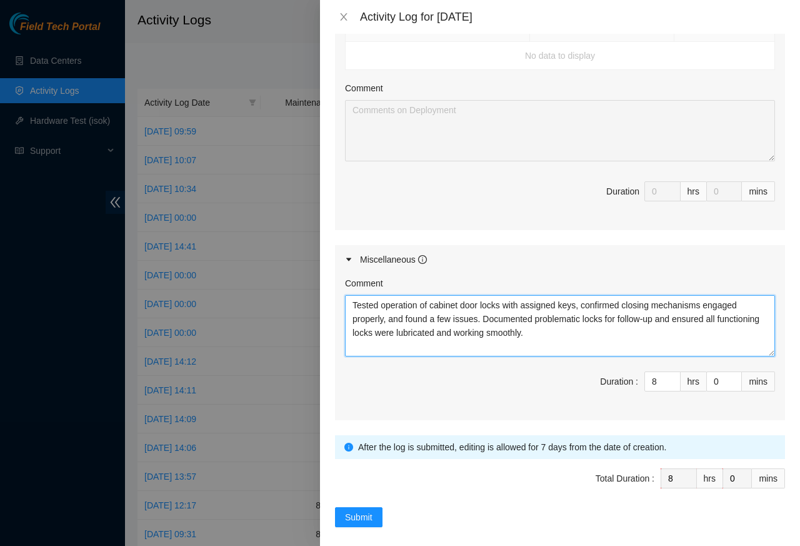
scroll to position [496, 0]
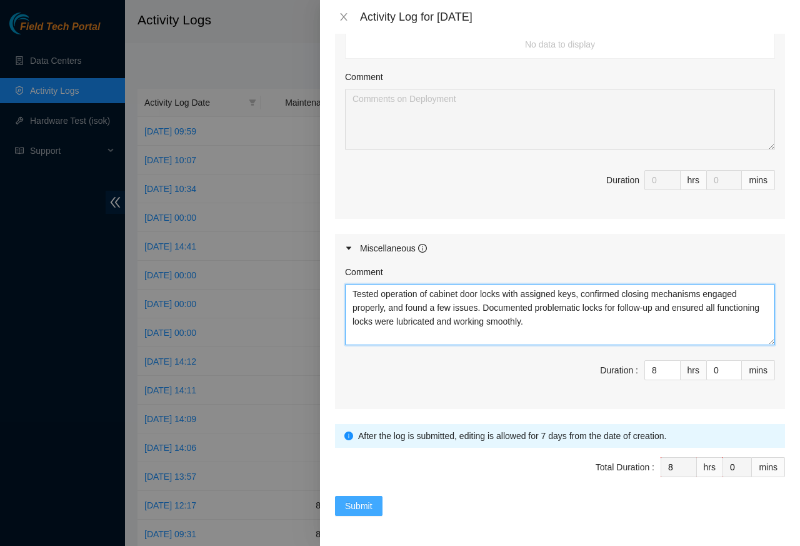
type textarea "Tested operation of cabinet door locks with assigned keys, confirmed closing me…"
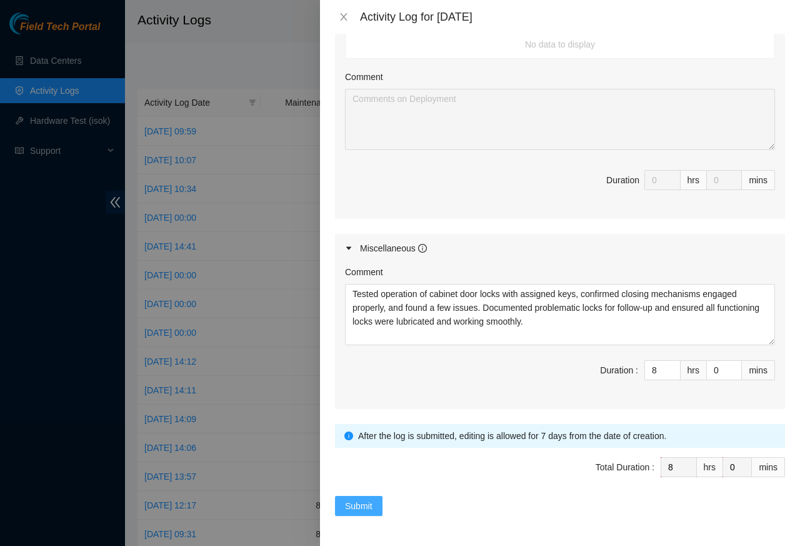
click at [357, 508] on span "Submit" at bounding box center [359, 506] width 28 height 14
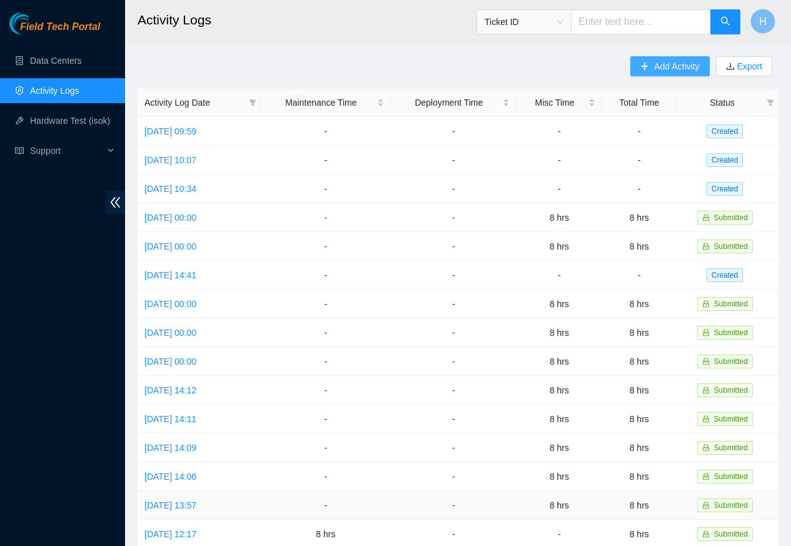
click at [679, 66] on span "Add Activity" at bounding box center [676, 66] width 45 height 14
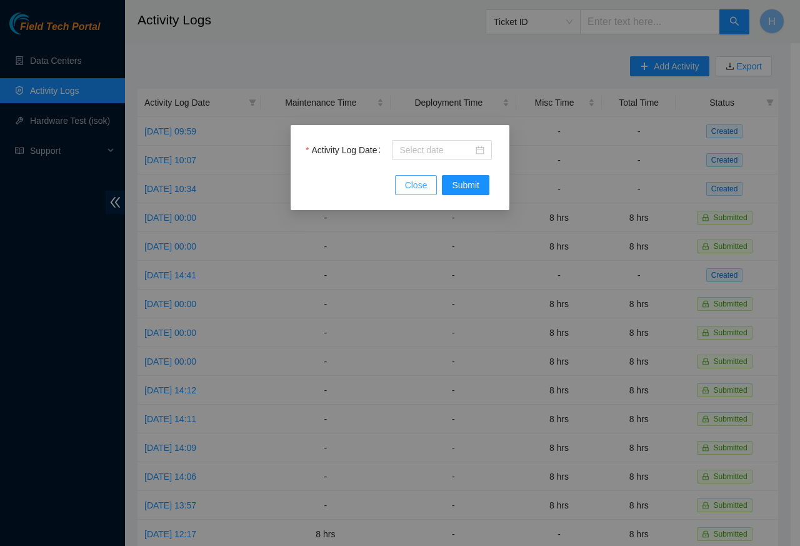
click at [428, 175] on button "Close" at bounding box center [416, 185] width 43 height 20
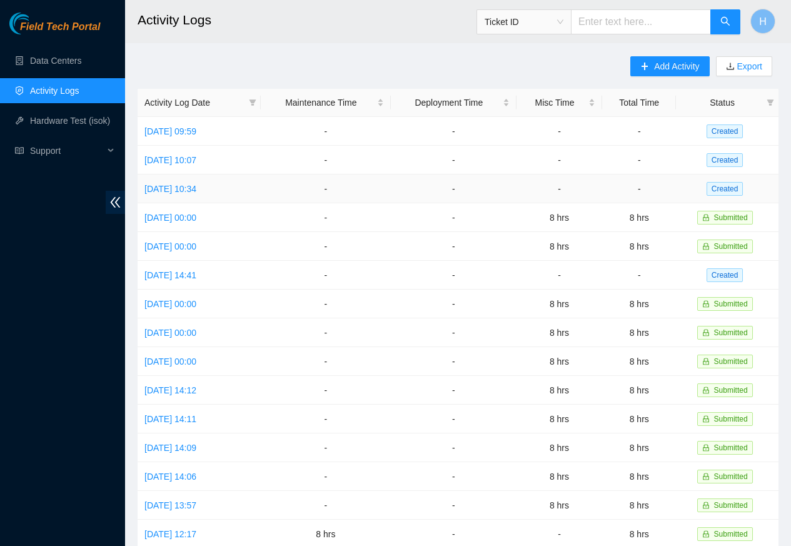
click at [461, 188] on td "-" at bounding box center [454, 188] width 126 height 29
click at [466, 187] on td "-" at bounding box center [454, 188] width 126 height 29
click at [463, 186] on td "-" at bounding box center [454, 188] width 126 height 29
click at [680, 66] on span "Add Activity" at bounding box center [676, 66] width 45 height 14
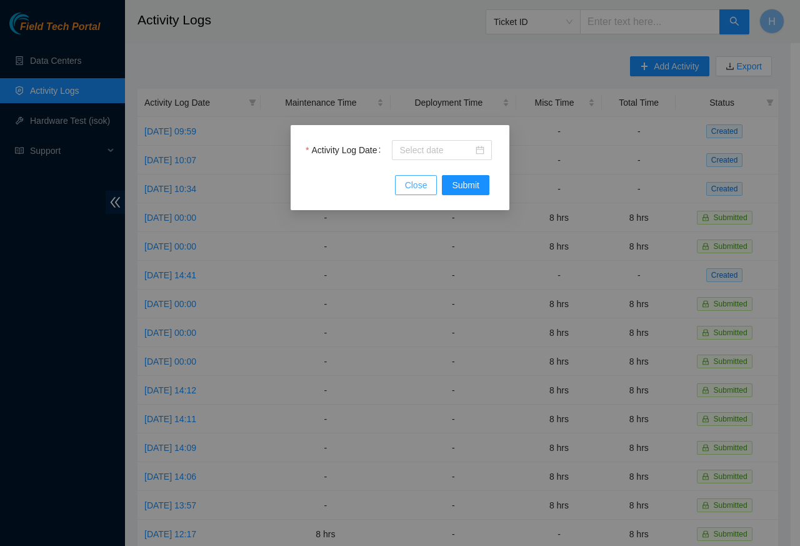
click at [426, 175] on button "Close" at bounding box center [416, 185] width 43 height 20
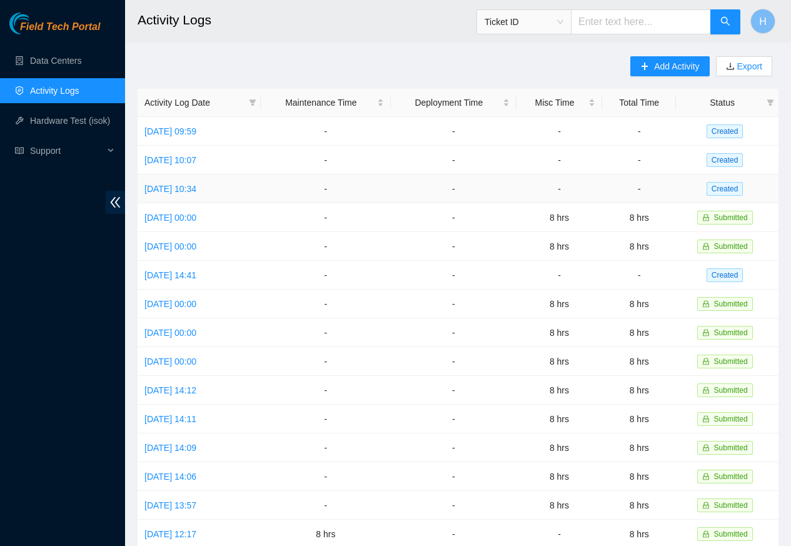
click at [464, 187] on td "-" at bounding box center [454, 188] width 126 height 29
click at [679, 66] on span "Add Activity" at bounding box center [676, 66] width 45 height 14
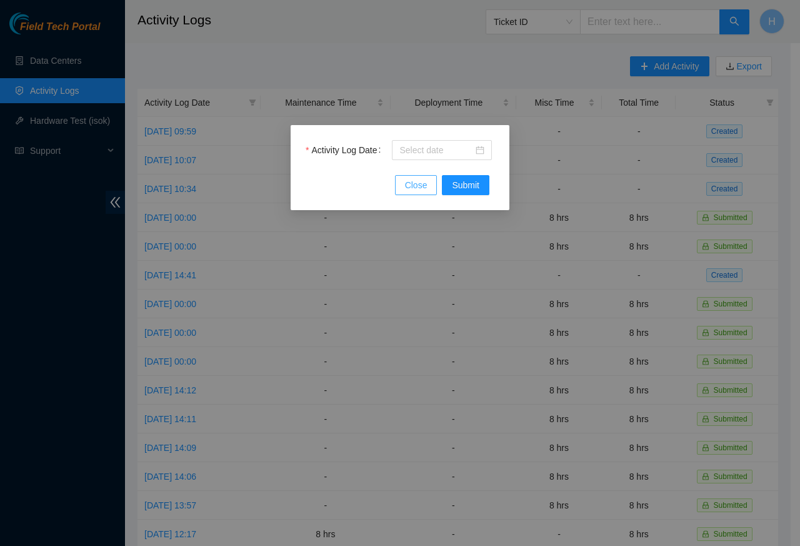
click at [414, 175] on button "Close" at bounding box center [416, 185] width 43 height 20
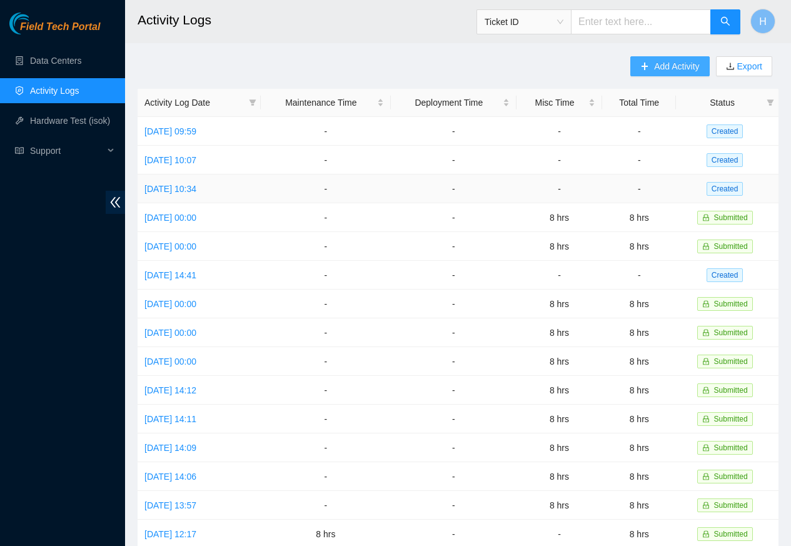
click at [681, 66] on span "Add Activity" at bounding box center [676, 66] width 45 height 14
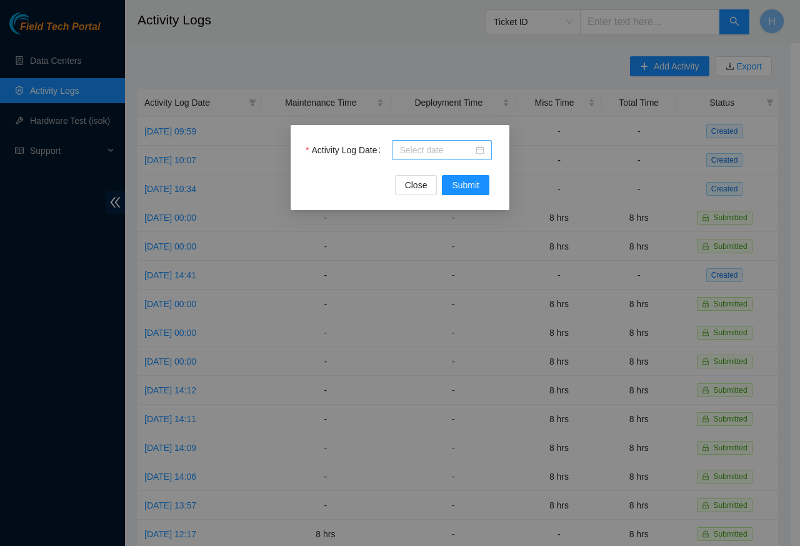
click at [478, 153] on div at bounding box center [441, 150] width 85 height 14
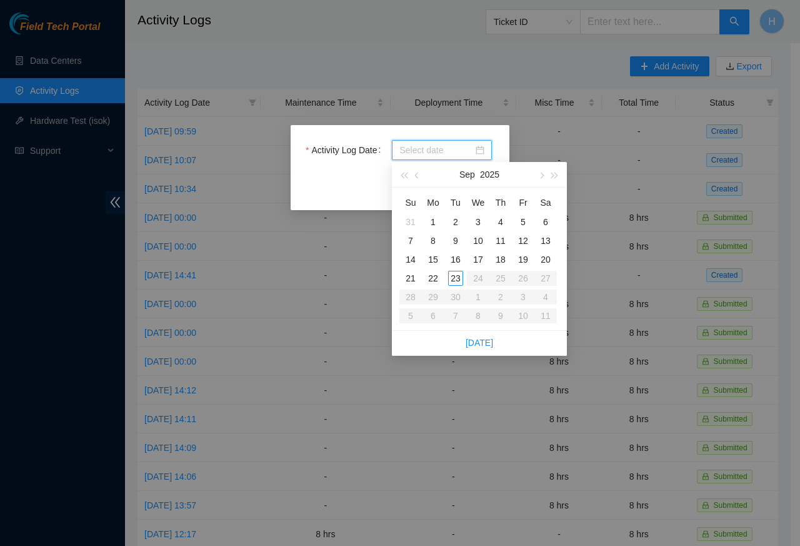
click at [523, 175] on div "Sep 2025" at bounding box center [479, 174] width 109 height 25
click at [519, 175] on div "Sep 2025" at bounding box center [479, 174] width 109 height 25
click at [508, 175] on div "Sep 2025" at bounding box center [479, 174] width 109 height 25
click at [522, 175] on div "Sep 2025" at bounding box center [479, 174] width 109 height 25
click at [682, 66] on div "Activity Log Date Close Submit" at bounding box center [400, 273] width 800 height 546
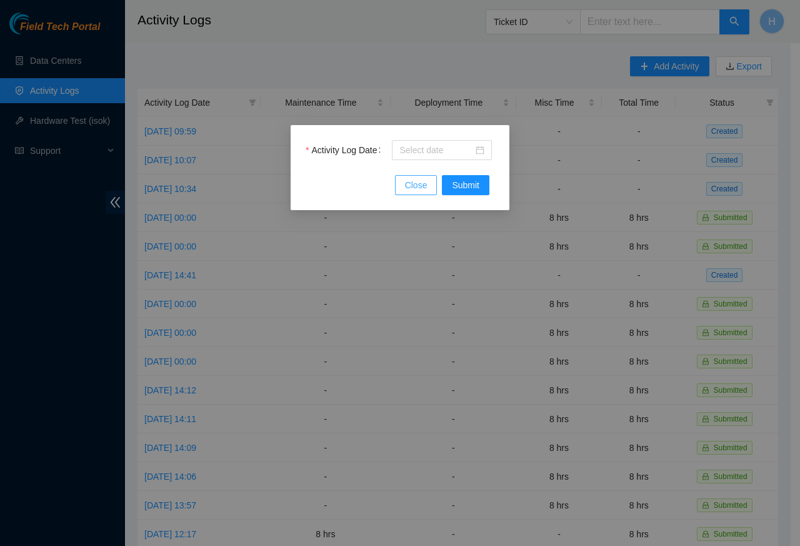
click at [405, 175] on button "Close" at bounding box center [416, 185] width 43 height 20
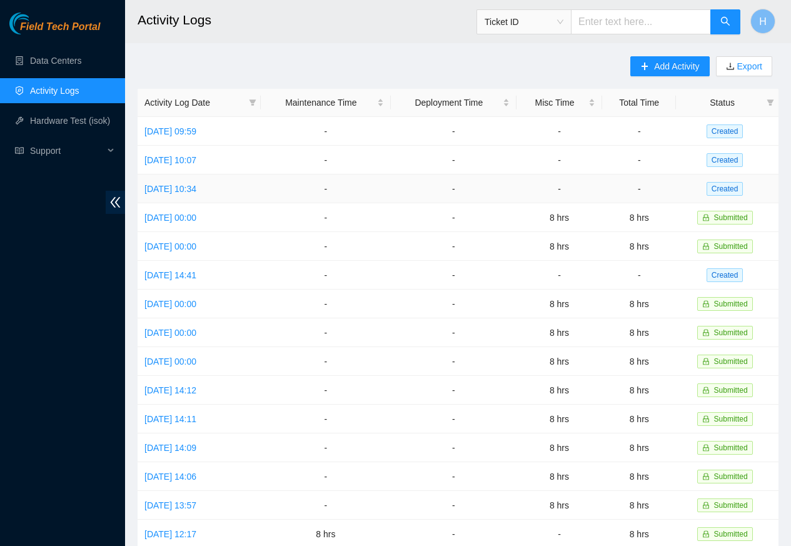
click at [466, 187] on td "-" at bounding box center [454, 188] width 126 height 29
click at [680, 66] on span "Add Activity" at bounding box center [676, 66] width 45 height 14
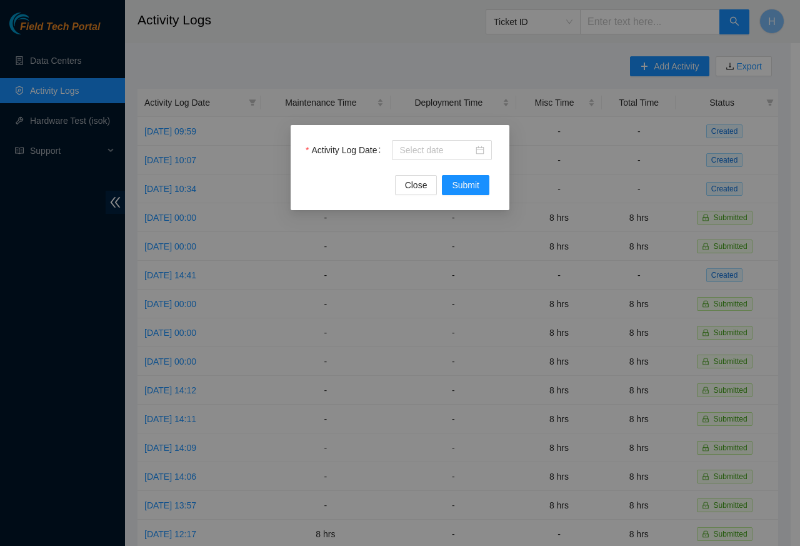
click at [680, 66] on div "Activity Log Date Close Submit" at bounding box center [400, 273] width 800 height 546
click at [408, 175] on button "Close" at bounding box center [416, 185] width 43 height 20
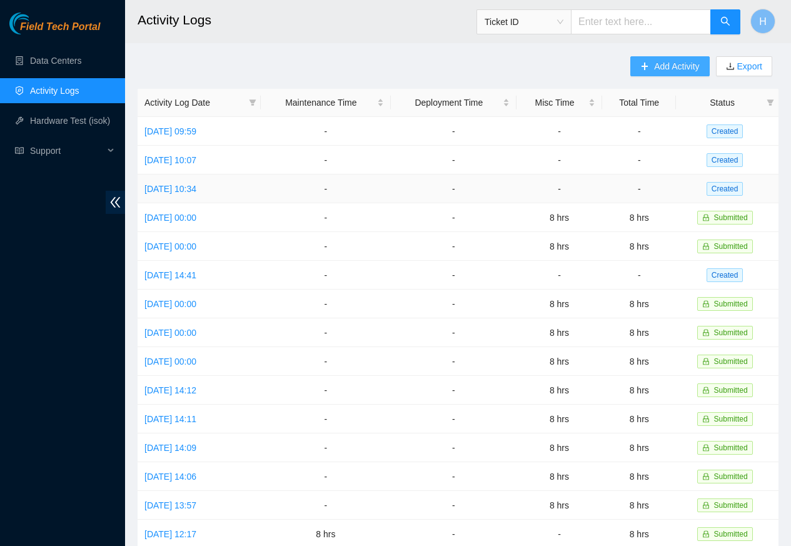
click at [630, 56] on button "Add Activity" at bounding box center [669, 66] width 79 height 20
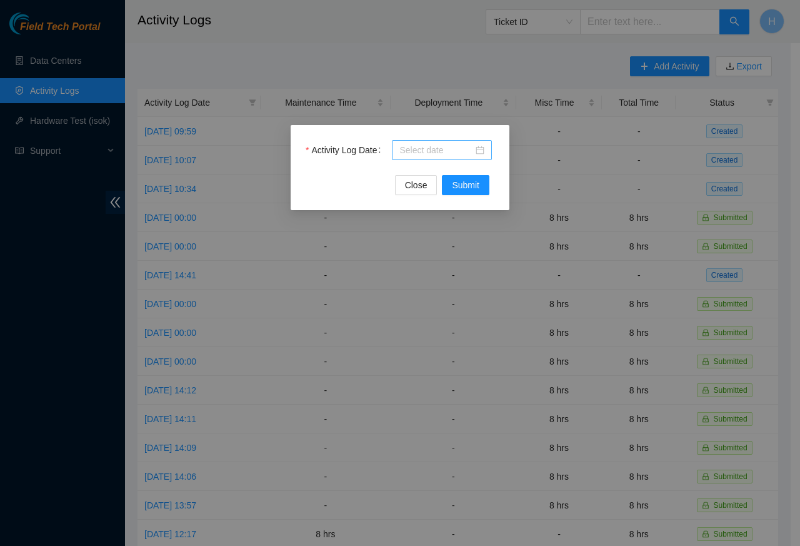
click at [478, 152] on div at bounding box center [441, 150] width 85 height 14
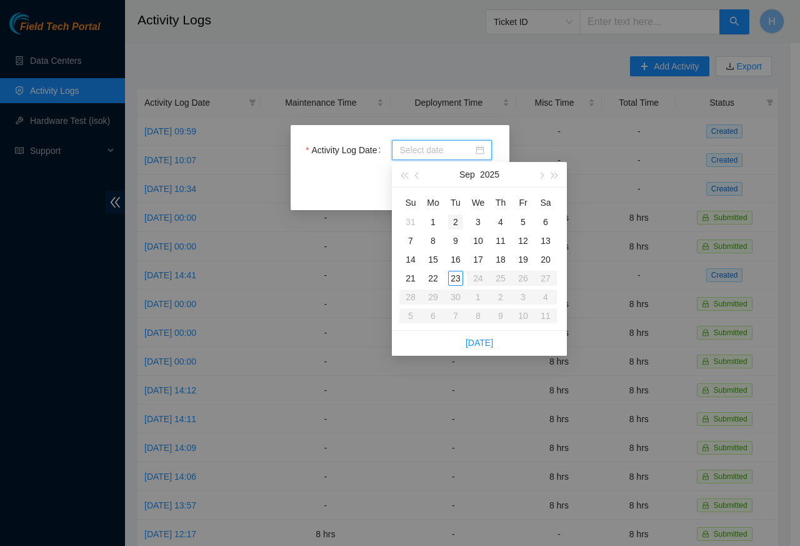
click at [444, 221] on td "2" at bounding box center [455, 222] width 23 height 19
type input "2025-09-02"
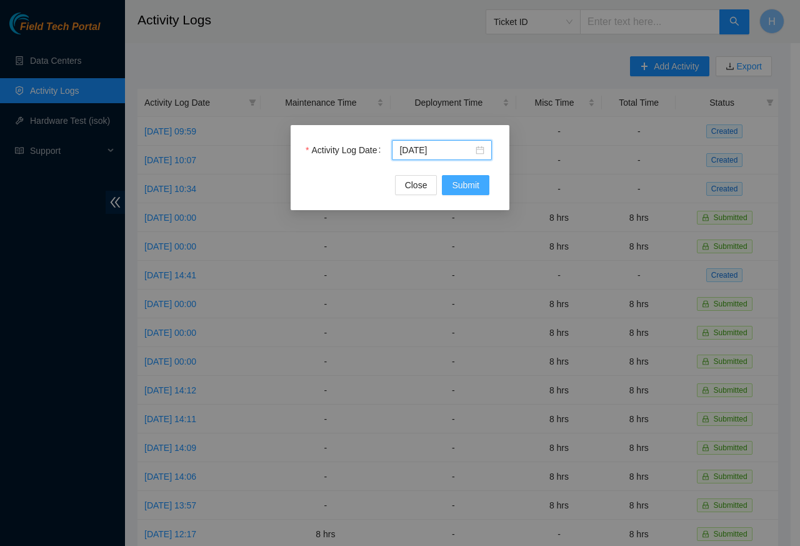
click at [463, 187] on span "Submit" at bounding box center [466, 185] width 28 height 14
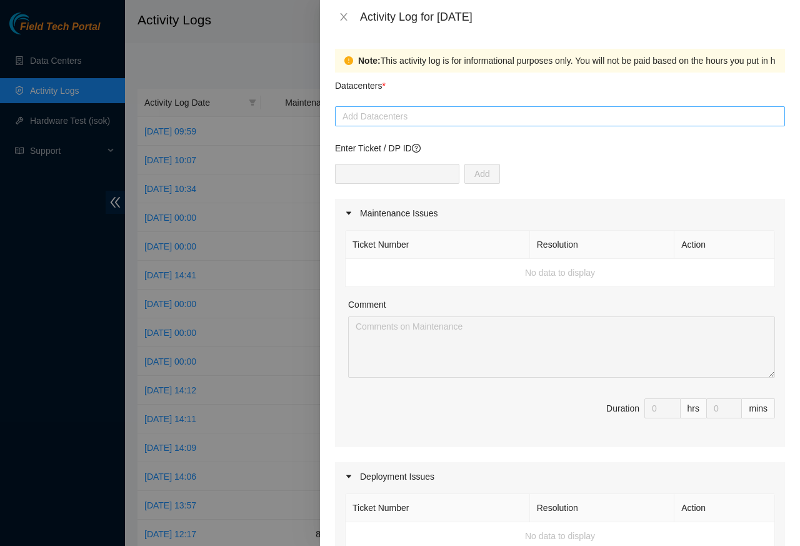
click at [391, 116] on div at bounding box center [560, 116] width 444 height 15
paste input "Cologix"
type input "Cologix"
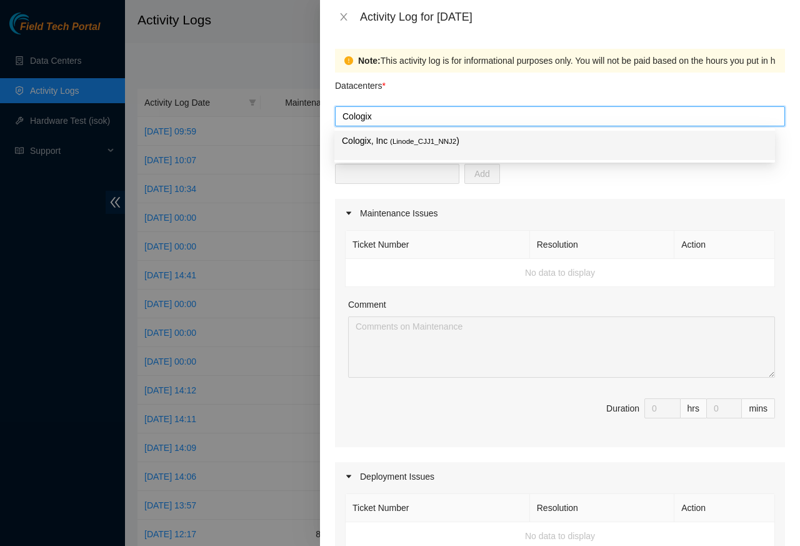
click at [404, 141] on span "( Linode_CJJ1_NNJ2" at bounding box center [423, 142] width 66 height 8
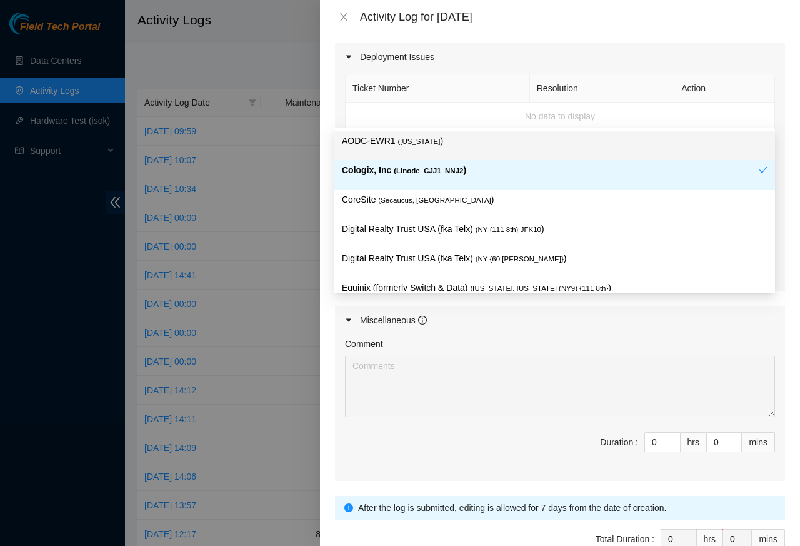
scroll to position [450, 0]
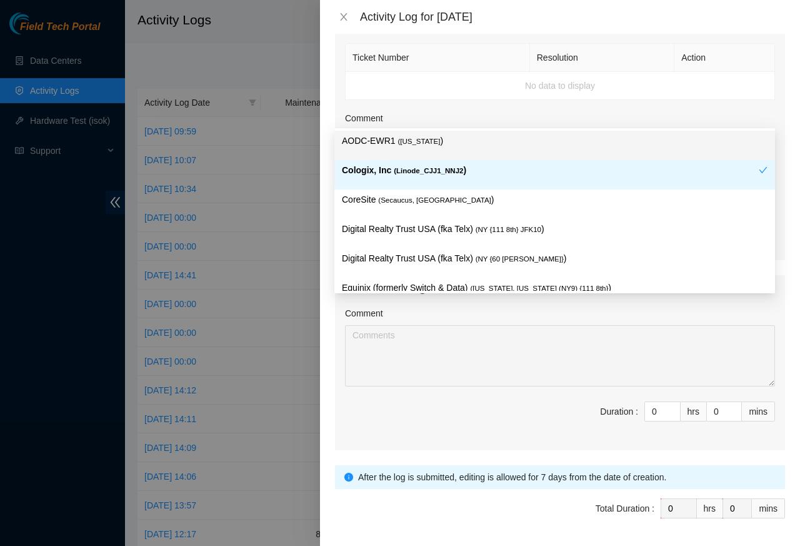
click at [656, 501] on form "Datacenters * Cologix, Inc ( Linode_CJJ1_NNJ2 ) Enter Ticket / DP ID Add Mainte…" at bounding box center [560, 89] width 450 height 935
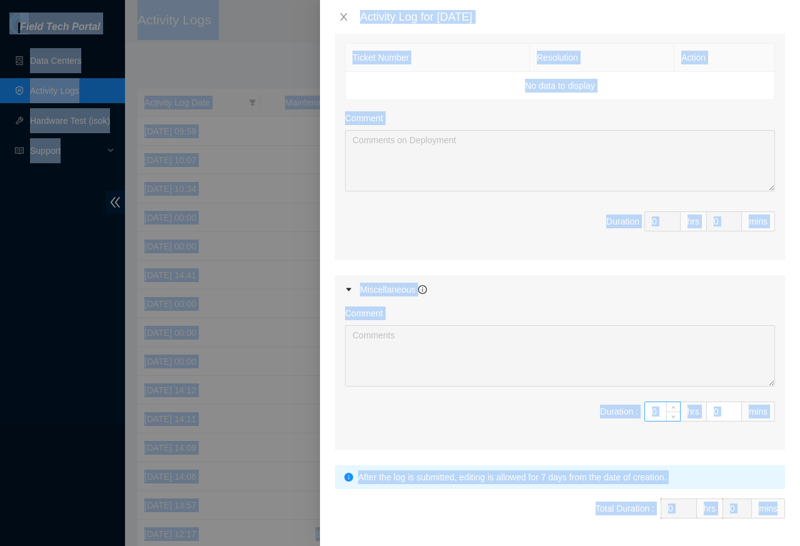
click at [651, 418] on input "0" at bounding box center [662, 411] width 35 height 19
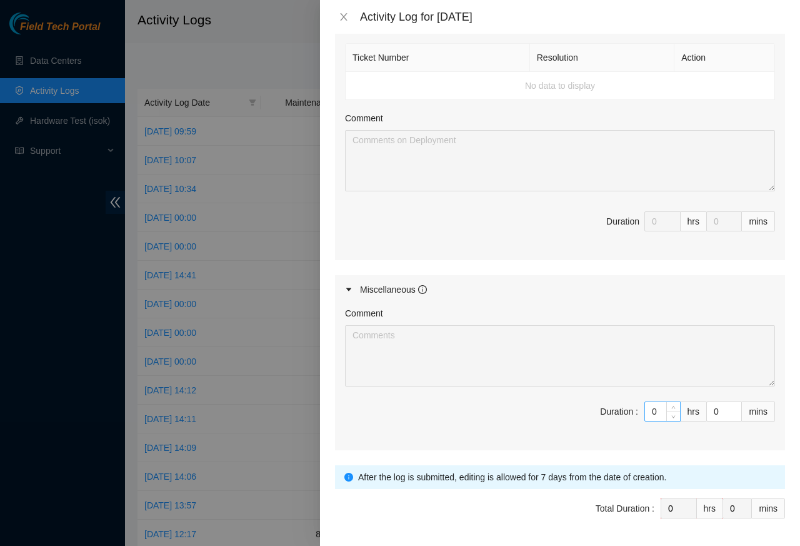
paste input "8"
type input "08"
type input "8"
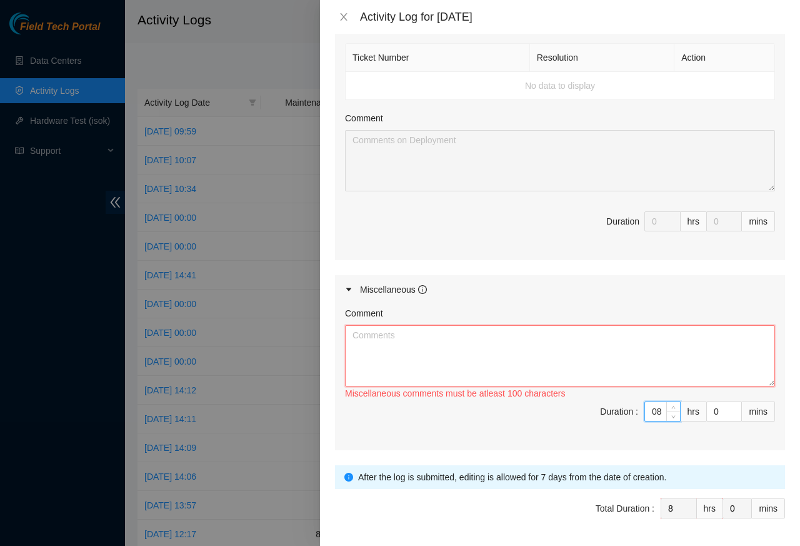
click at [402, 363] on textarea "Comment" at bounding box center [560, 355] width 430 height 61
type input "8"
paste textarea "Organized power cords behind racks to reduce crossing paths, applied new velcro…"
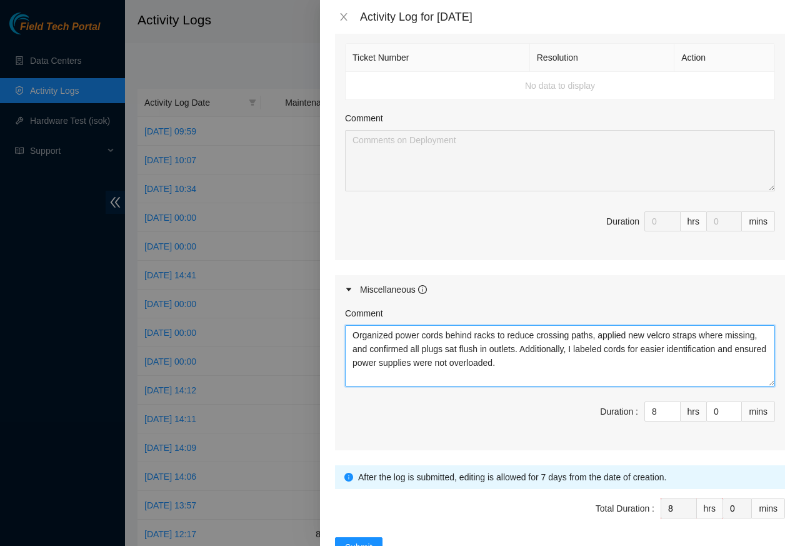
scroll to position [496, 0]
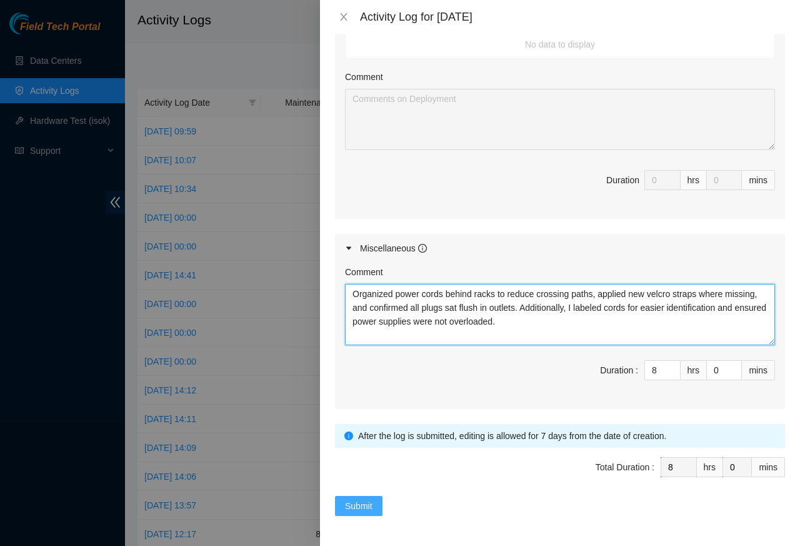
type textarea "Organized power cords behind racks to reduce crossing paths, applied new velcro…"
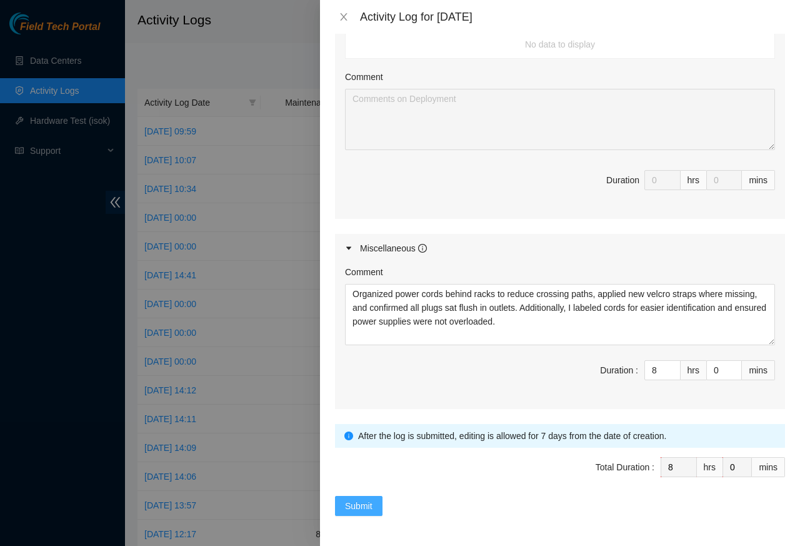
click at [358, 507] on span "Submit" at bounding box center [359, 506] width 28 height 14
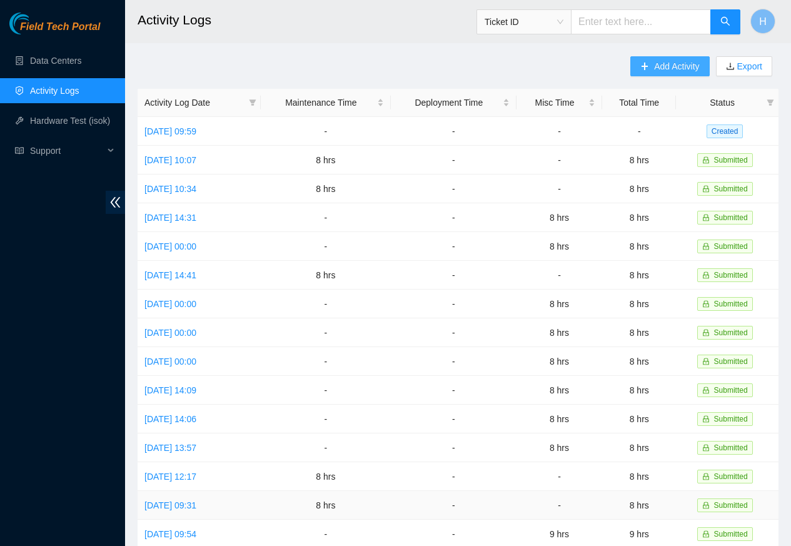
click at [663, 66] on span "Add Activity" at bounding box center [676, 66] width 45 height 14
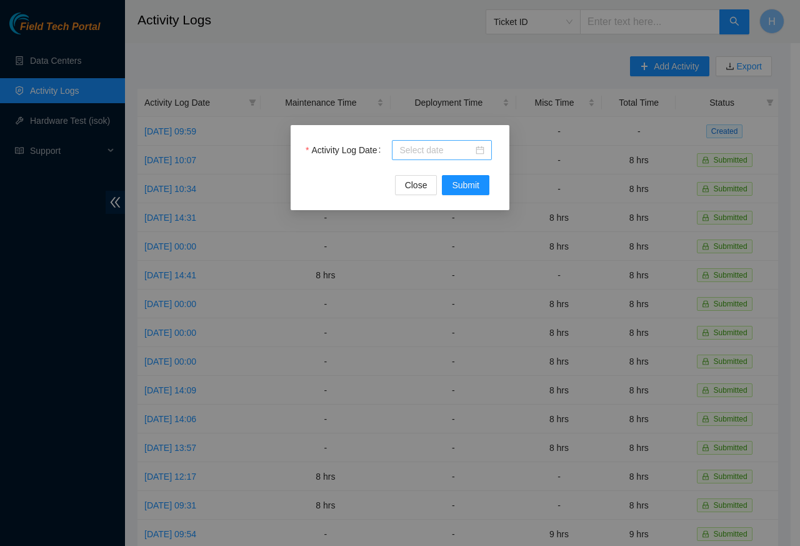
click at [479, 150] on div at bounding box center [441, 150] width 85 height 14
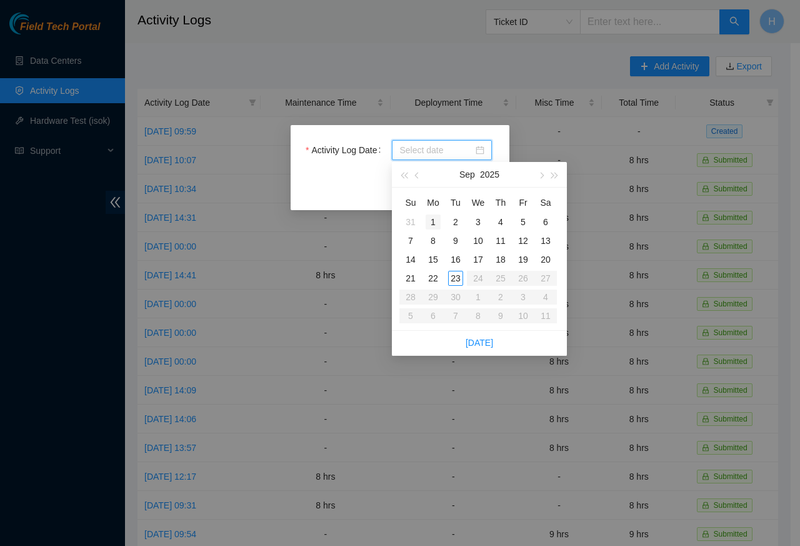
click at [431, 221] on div "1" at bounding box center [433, 221] width 15 height 15
type input "2025-09-01"
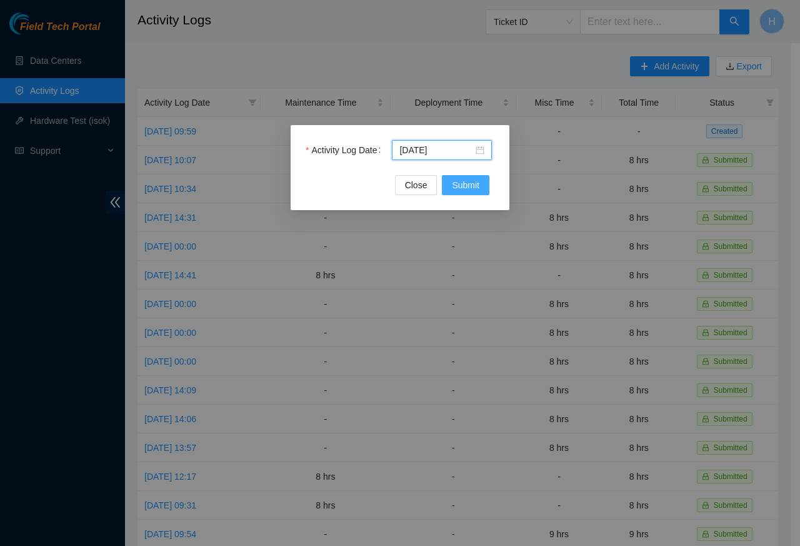
click at [463, 187] on span "Submit" at bounding box center [466, 185] width 28 height 14
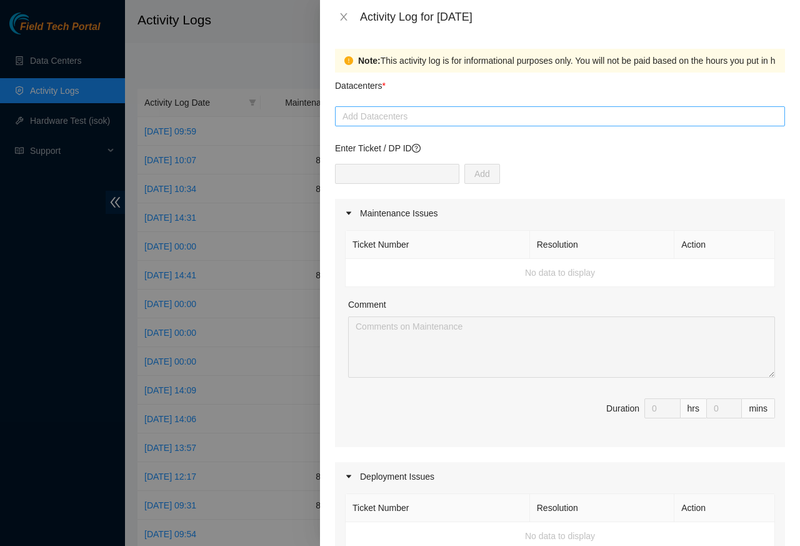
click at [380, 116] on div at bounding box center [560, 116] width 444 height 15
paste input "Cologix"
type input "Cologix"
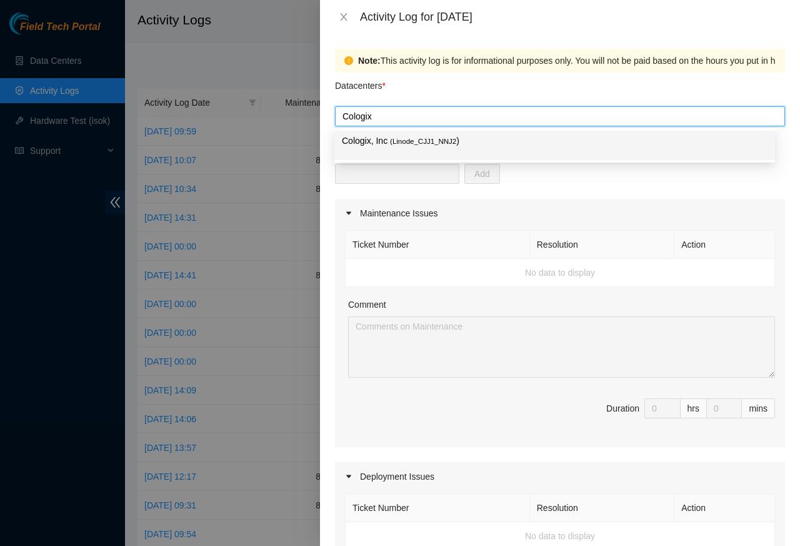
click at [384, 141] on p "Cologix, Inc ( Linode_CJJ1_NNJ2 )" at bounding box center [555, 141] width 426 height 14
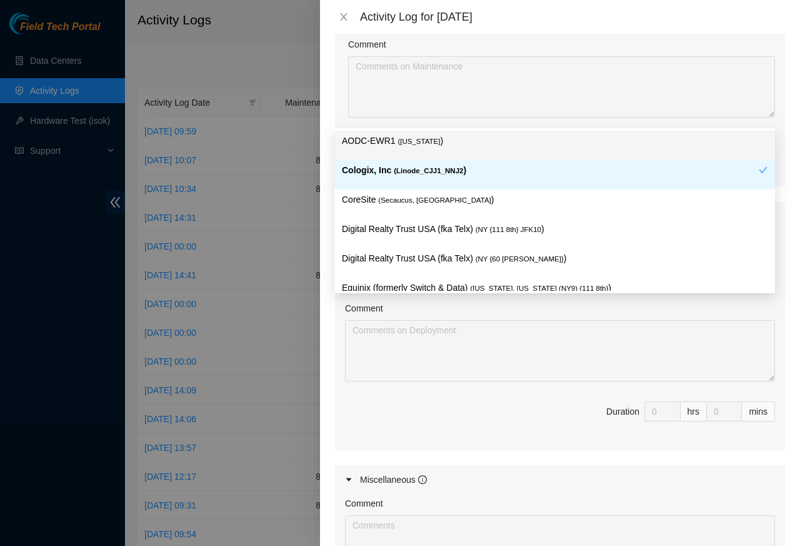
scroll to position [450, 0]
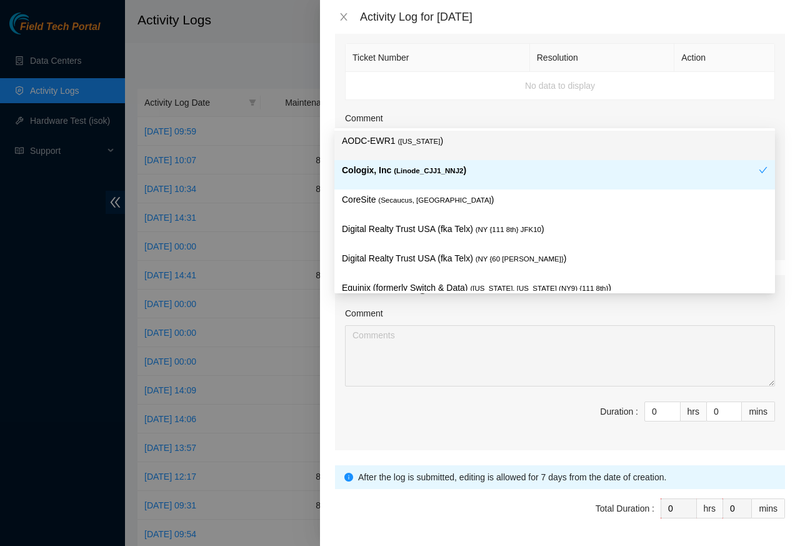
click at [651, 489] on div "After the log is submitted, editing is allowed for 7 days from the date of crea…" at bounding box center [560, 477] width 450 height 24
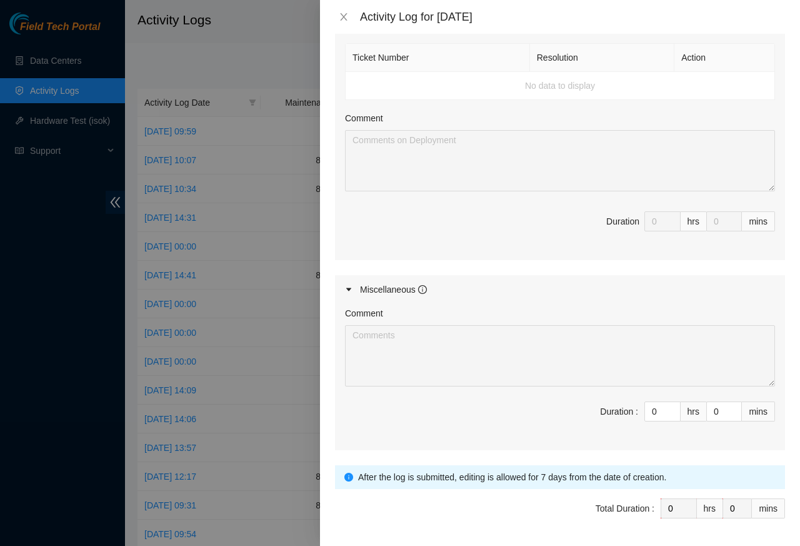
click at [391, 419] on span "Duration : 0 hrs 0 mins" at bounding box center [560, 418] width 430 height 35
click at [651, 418] on input "0" at bounding box center [662, 411] width 35 height 19
paste input "8"
type input "08"
type input "8"
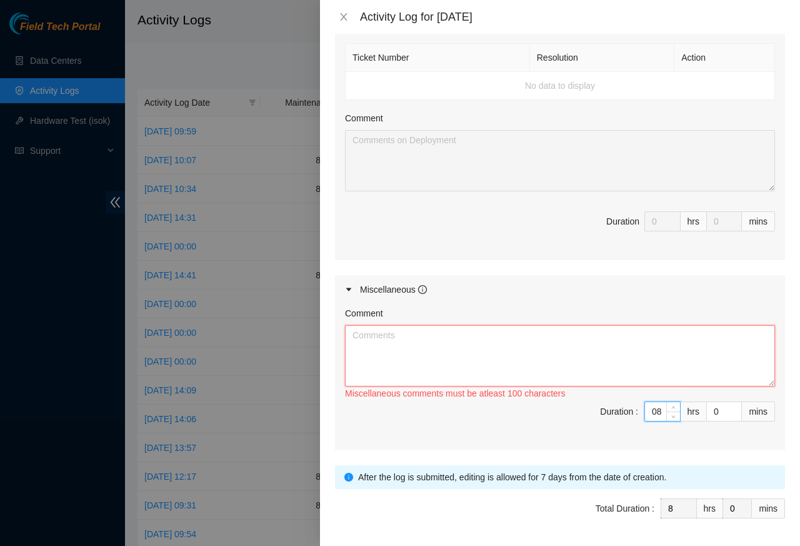
click at [389, 371] on textarea "Comment" at bounding box center [560, 355] width 430 height 61
type input "8"
paste textarea "Confirmed equipment fans were spinning freely, compared sound levels across adj…"
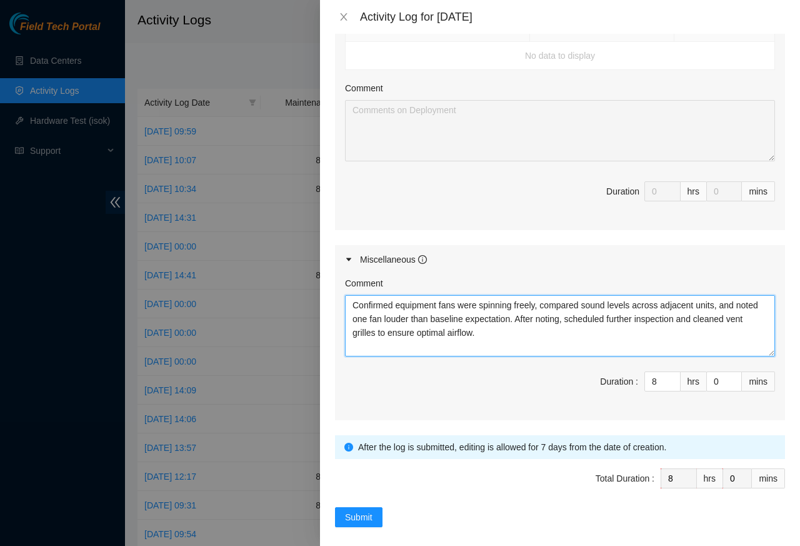
scroll to position [496, 0]
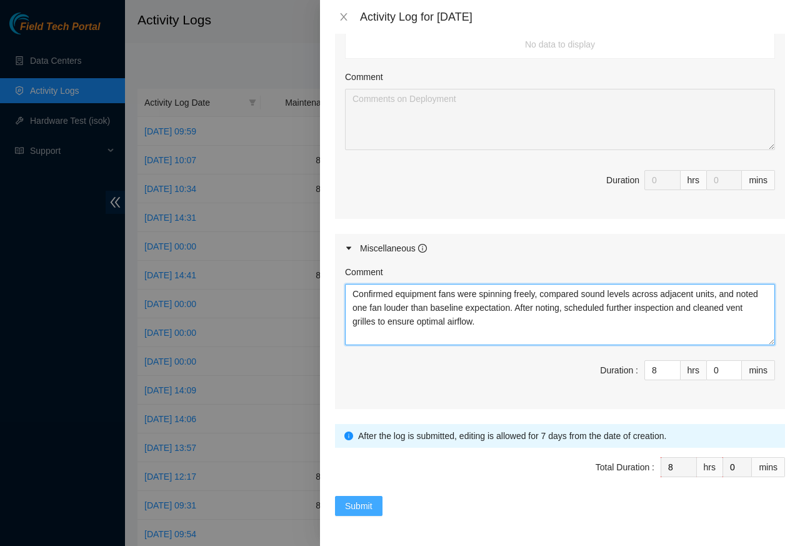
type textarea "Confirmed equipment fans were spinning freely, compared sound levels across adj…"
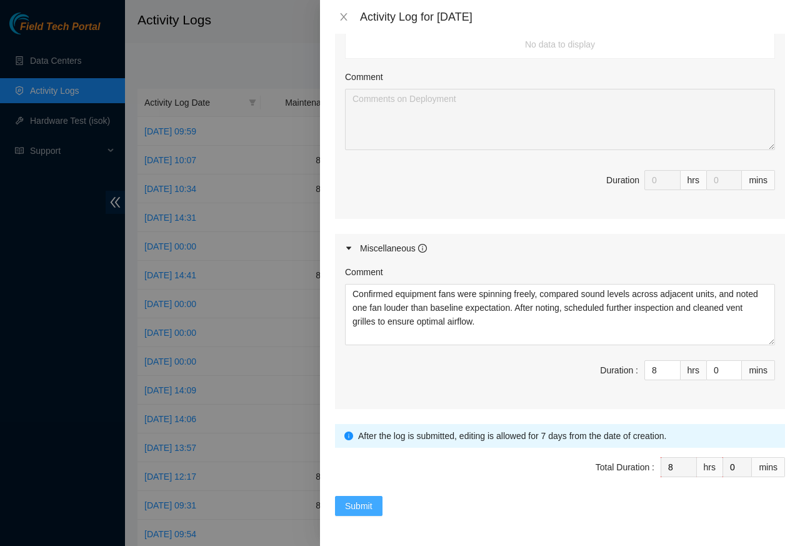
click at [357, 507] on span "Submit" at bounding box center [359, 506] width 28 height 14
type input "0"
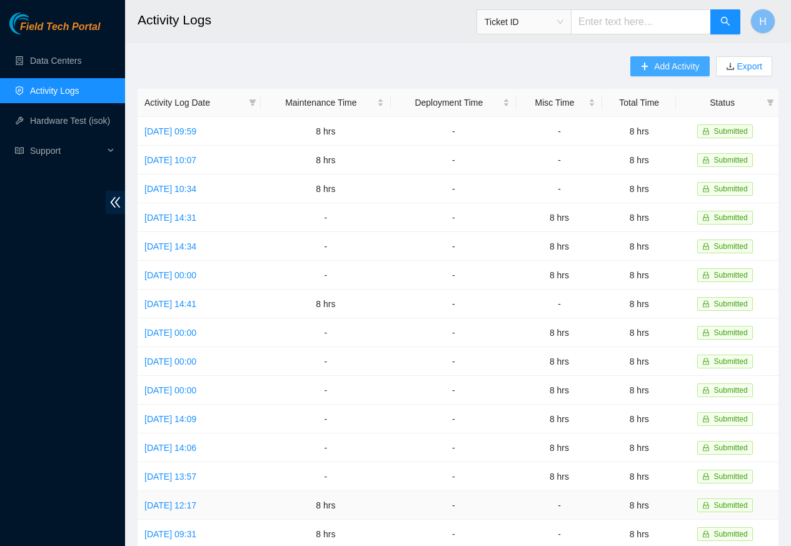
click at [661, 66] on span "Add Activity" at bounding box center [676, 66] width 45 height 14
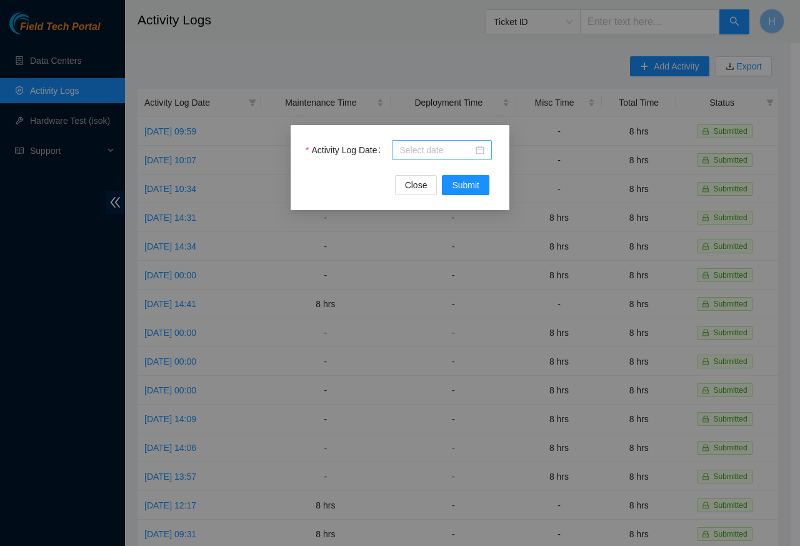
click at [478, 150] on div at bounding box center [441, 150] width 85 height 14
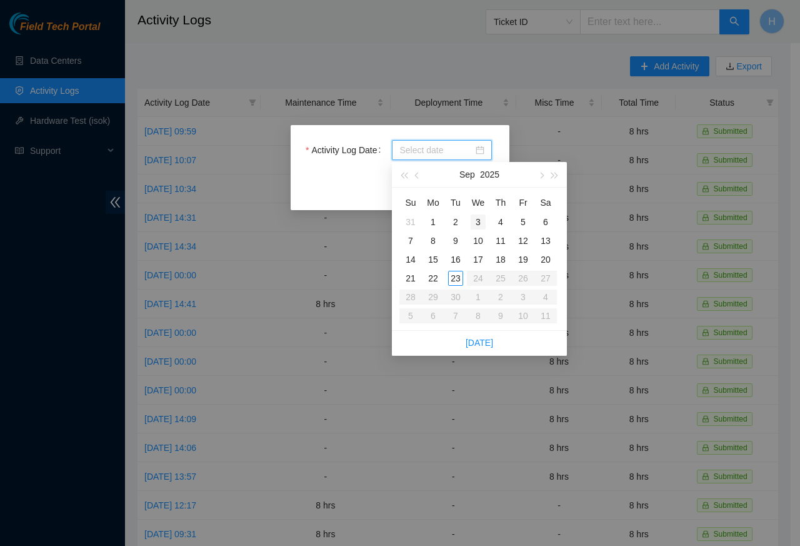
click at [467, 221] on td "3" at bounding box center [478, 222] width 23 height 19
type input "2025-09-03"
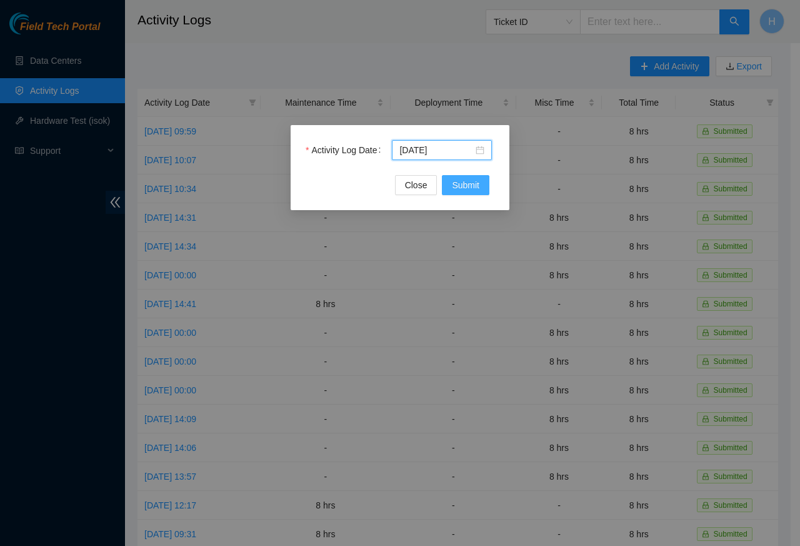
click at [461, 187] on span "Submit" at bounding box center [466, 185] width 28 height 14
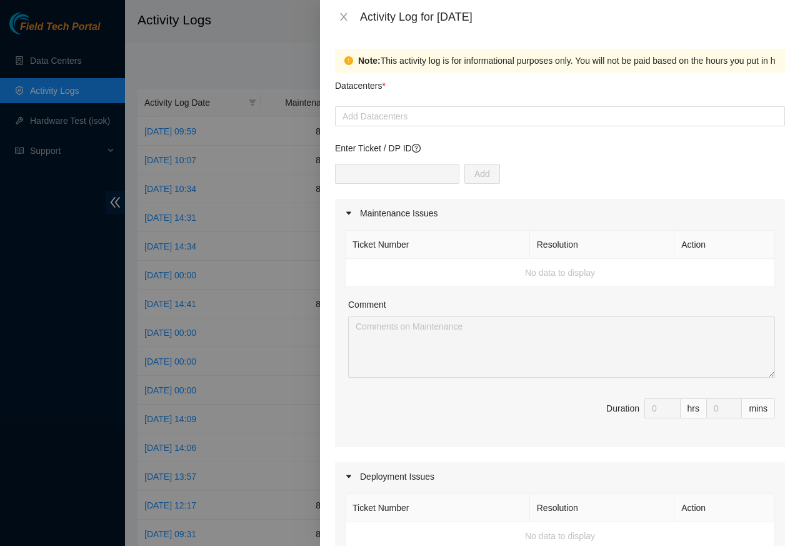
click at [464, 185] on div "Add" at bounding box center [560, 181] width 450 height 35
click at [370, 118] on div at bounding box center [560, 116] width 444 height 15
paste input "Cologix"
type input "Cologix"
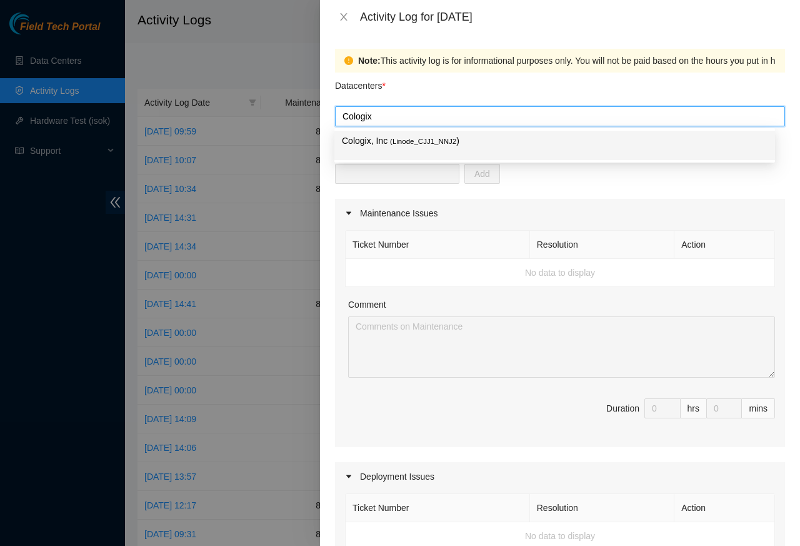
click at [383, 141] on p "Cologix, Inc ( Linode_CJJ1_NNJ2 )" at bounding box center [555, 141] width 426 height 14
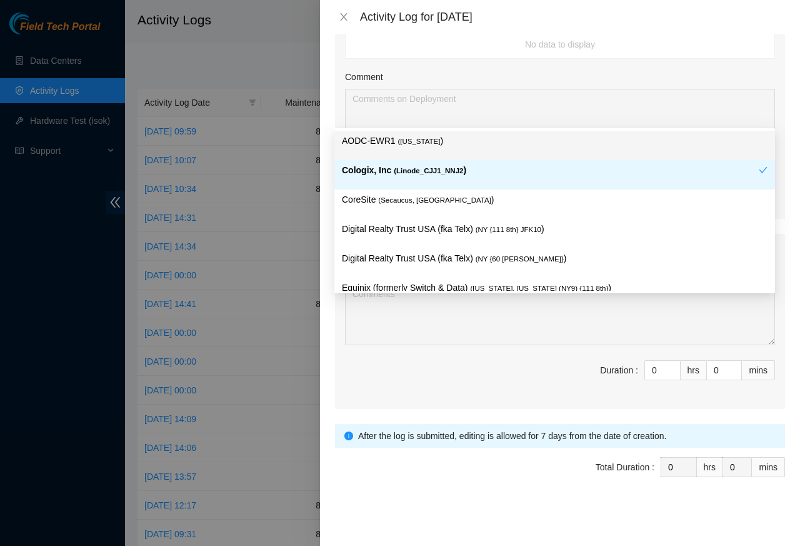
click at [783, 41] on div "Note: This activity log is for informational purposes only. You will not be pai…" at bounding box center [560, 290] width 480 height 512
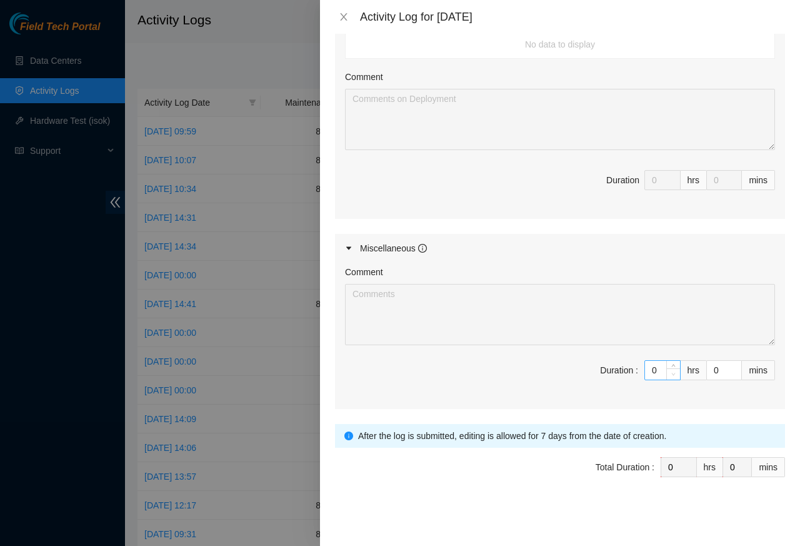
click at [670, 371] on span "down" at bounding box center [674, 375] width 8 height 8
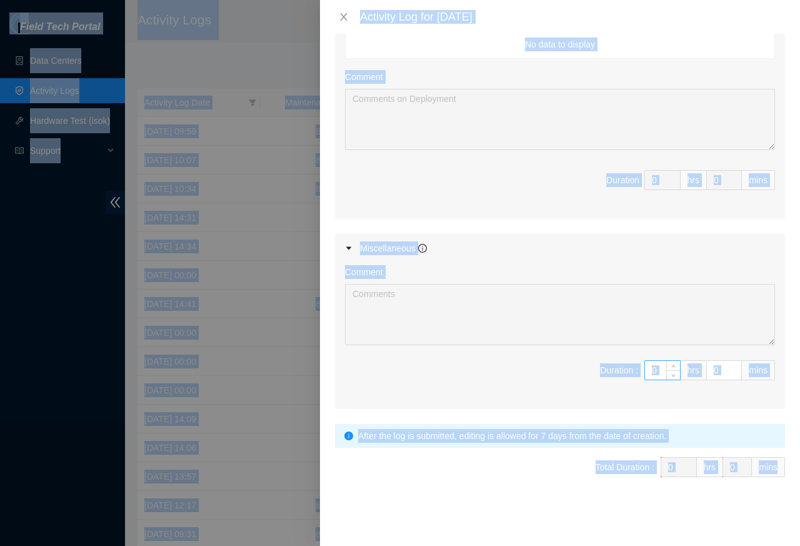
click at [645, 371] on input "0" at bounding box center [662, 370] width 35 height 19
paste input "8"
type input "8"
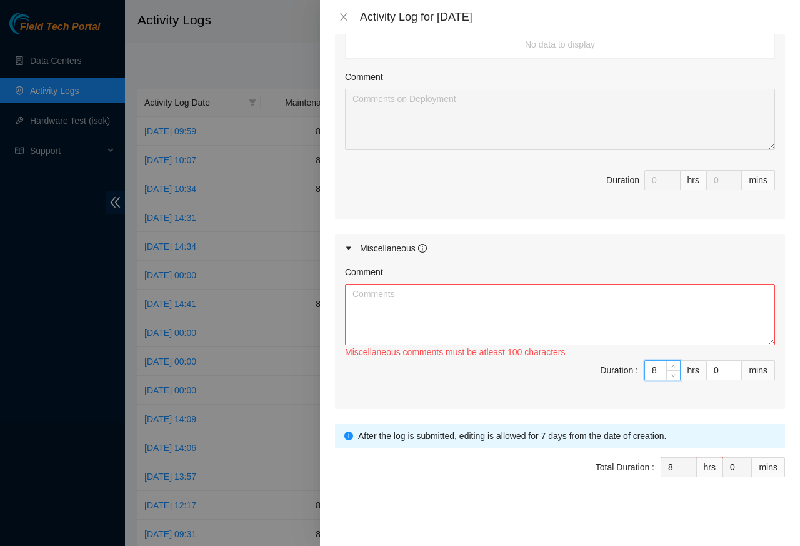
type input "8"
click at [385, 319] on textarea "Comment" at bounding box center [560, 314] width 430 height 61
paste textarea "Verified ladder rungs and safety rails were free of oil or dust, repositioned l…"
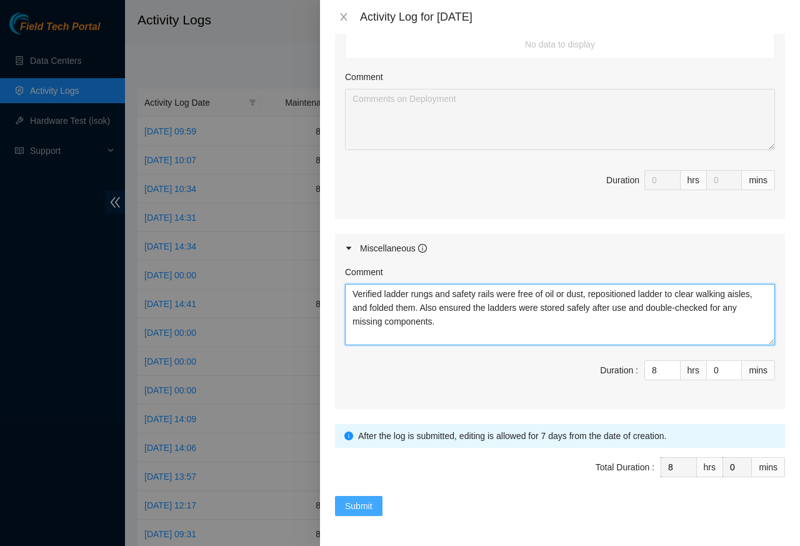
type textarea "Verified ladder rungs and safety rails were free of oil or dust, repositioned l…"
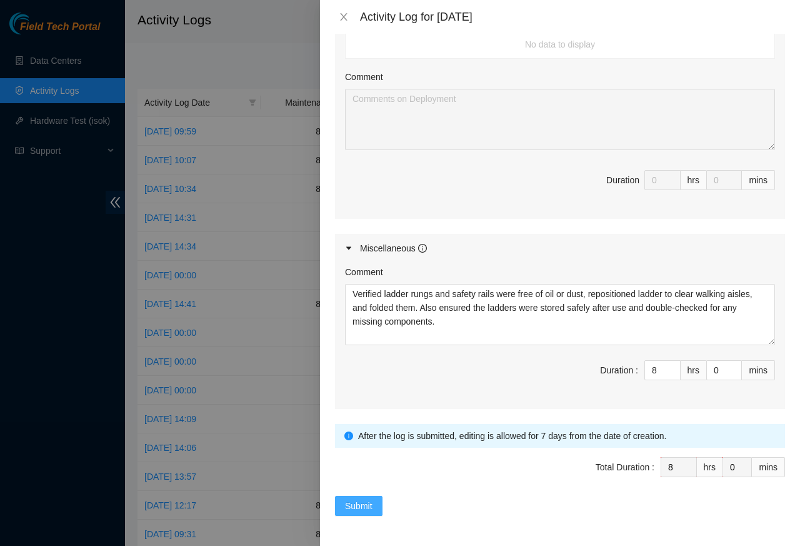
click at [358, 510] on span "Submit" at bounding box center [359, 506] width 28 height 14
type input "0"
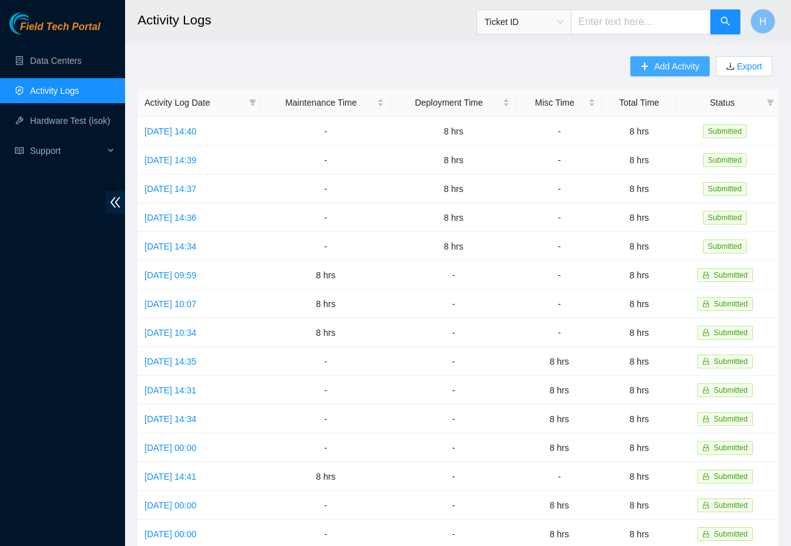
click at [674, 66] on span "Add Activity" at bounding box center [676, 66] width 45 height 14
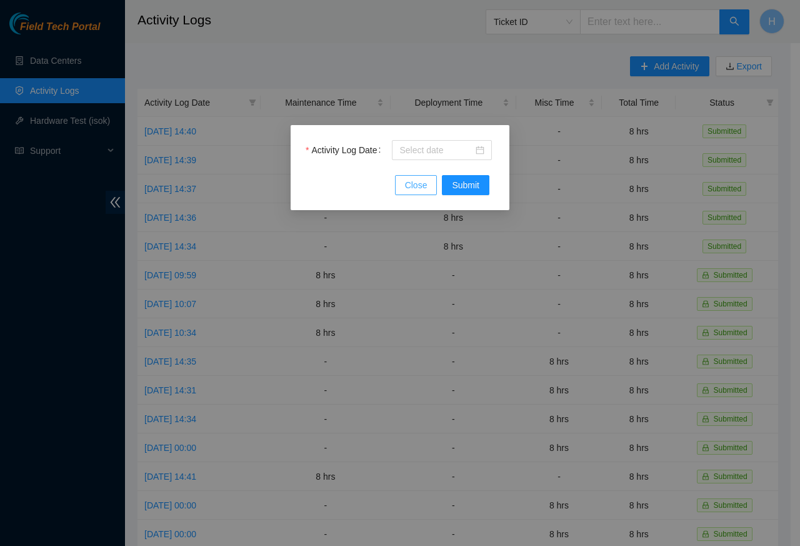
click at [432, 177] on button "Close" at bounding box center [416, 185] width 43 height 20
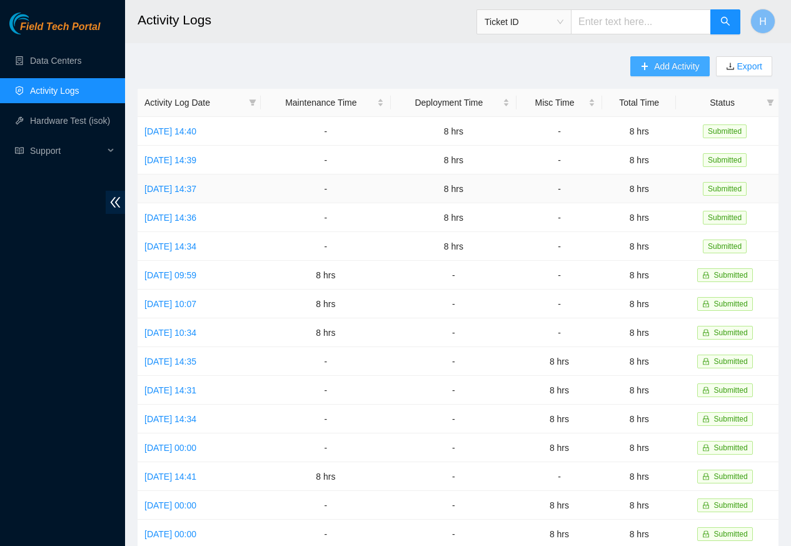
click at [673, 66] on span "Add Activity" at bounding box center [676, 66] width 45 height 14
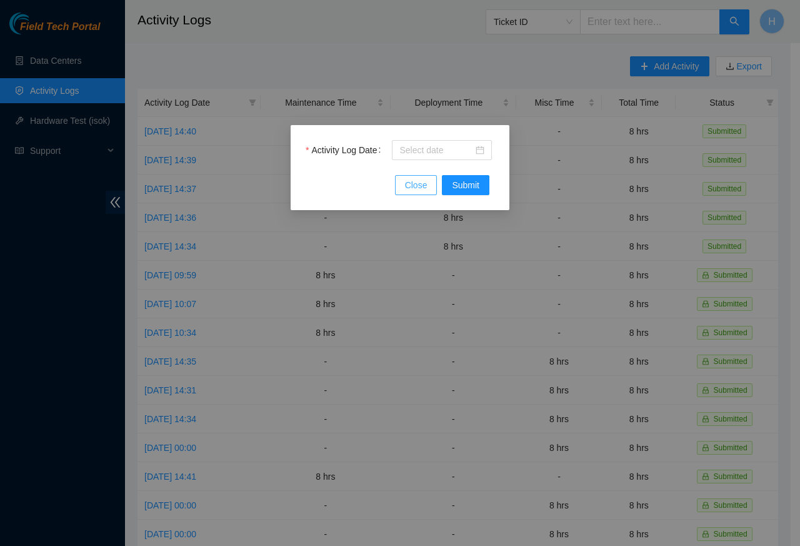
click at [426, 175] on button "Close" at bounding box center [416, 185] width 43 height 20
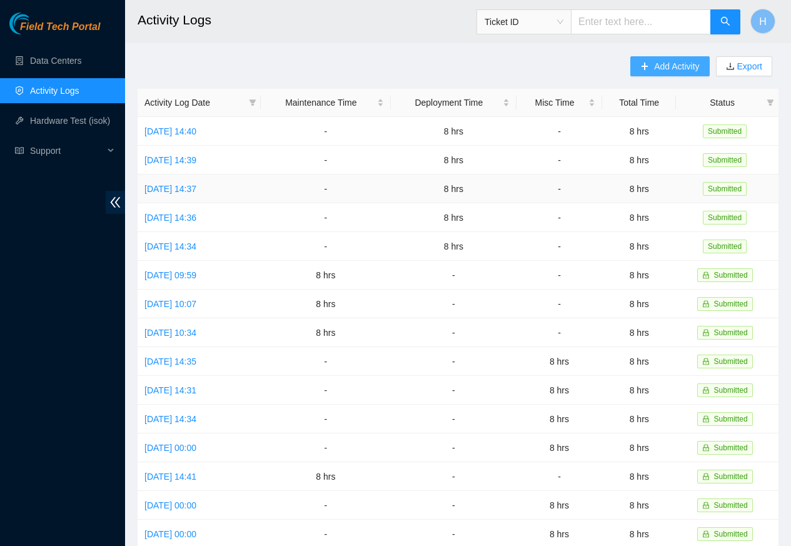
click at [676, 66] on span "Add Activity" at bounding box center [676, 66] width 45 height 14
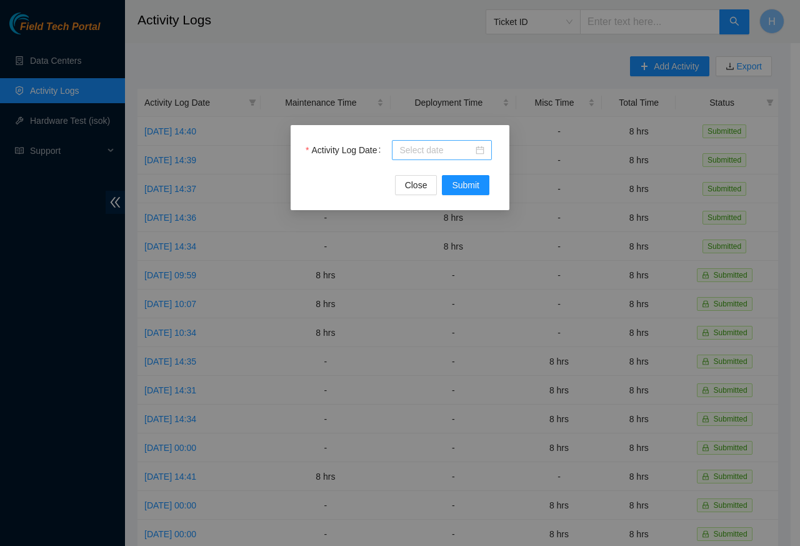
click at [488, 151] on div at bounding box center [442, 150] width 100 height 20
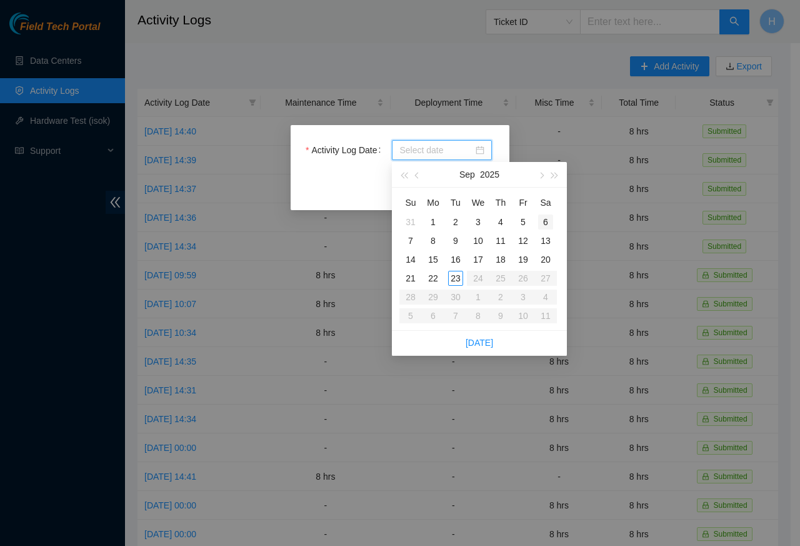
click at [541, 221] on div "6" at bounding box center [545, 221] width 15 height 15
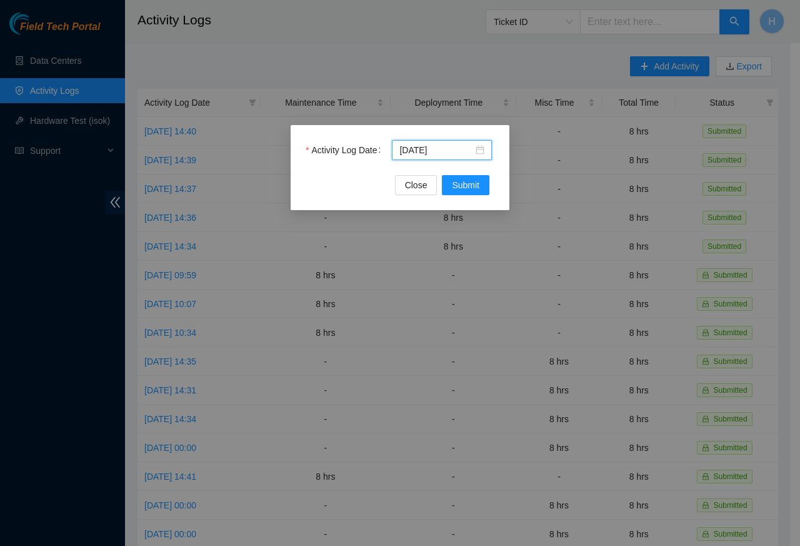
click at [521, 214] on div "Activity Log Date 2025-09-06 Close Submit" at bounding box center [400, 273] width 800 height 546
click at [417, 151] on input "2025-09-06" at bounding box center [436, 150] width 74 height 14
paste input "5"
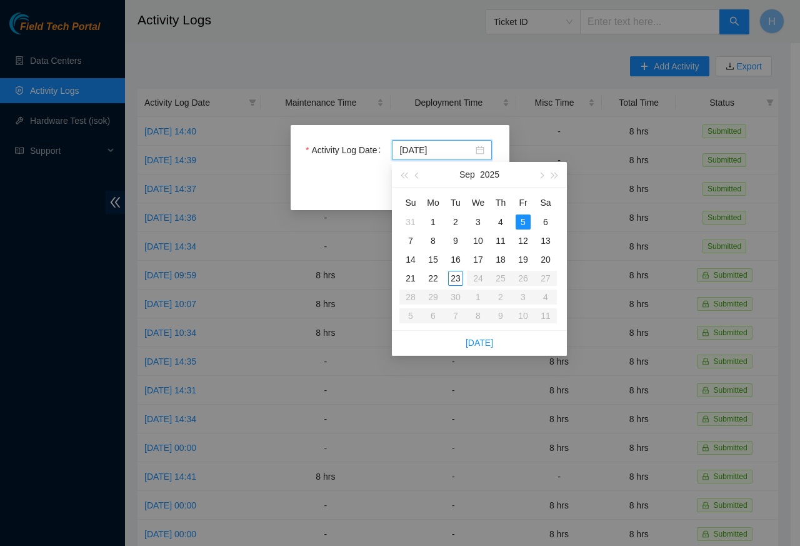
click at [467, 188] on div "Su Mo Tu We Th Fr Sa 31 1 2 3 4 5 6 7 8 9 10 11 12 13 14 15 16 17 18 19 20 21 2…" at bounding box center [479, 259] width 175 height 143
click at [275, 141] on div "Activity Log Date 2025-09-05 Close Submit" at bounding box center [400, 273] width 800 height 546
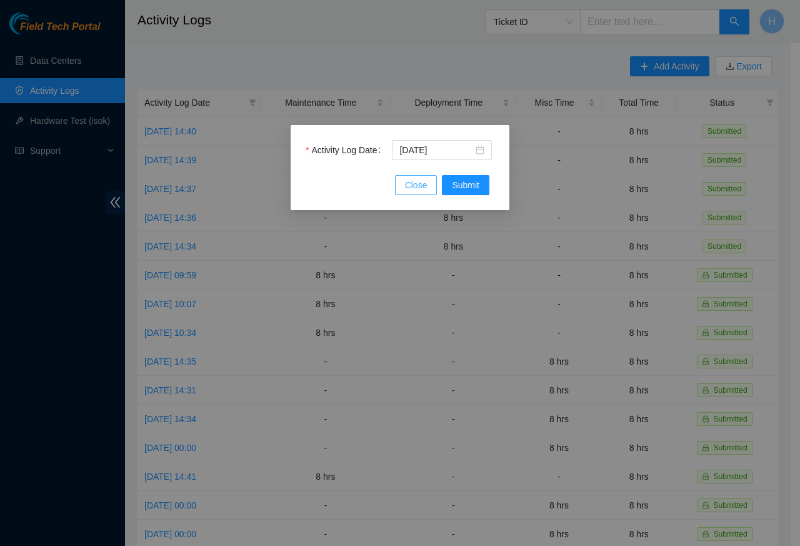
click at [413, 178] on button "Close" at bounding box center [416, 185] width 43 height 20
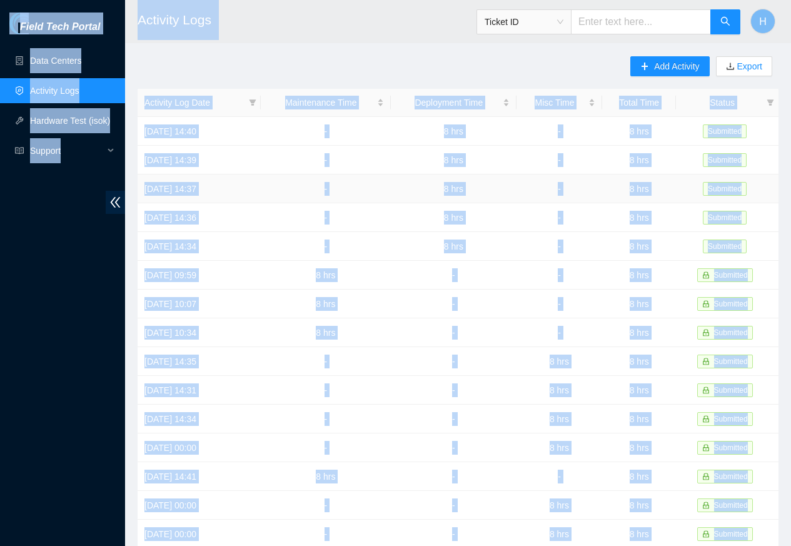
click at [463, 187] on td "8 hrs" at bounding box center [454, 188] width 126 height 29
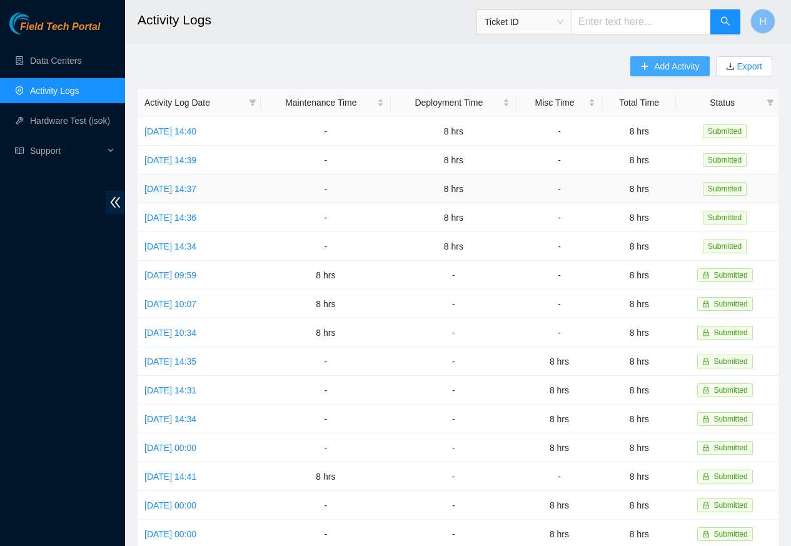
click at [674, 66] on span "Add Activity" at bounding box center [676, 66] width 45 height 14
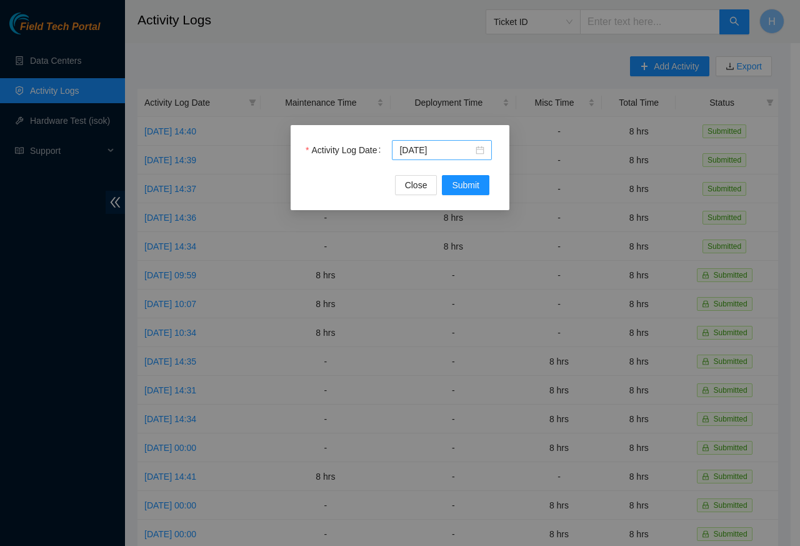
click at [488, 150] on div "2025-09-06" at bounding box center [442, 150] width 100 height 20
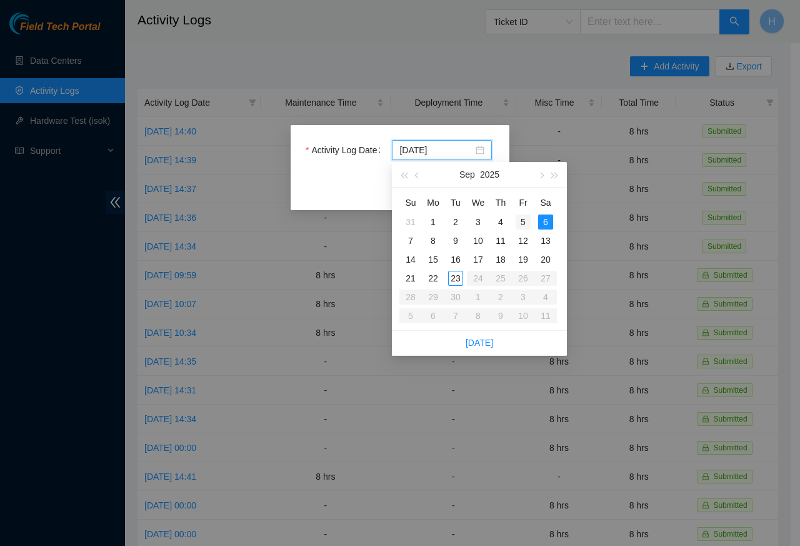
click at [516, 221] on div "5" at bounding box center [523, 221] width 15 height 15
type input "2025-09-05"
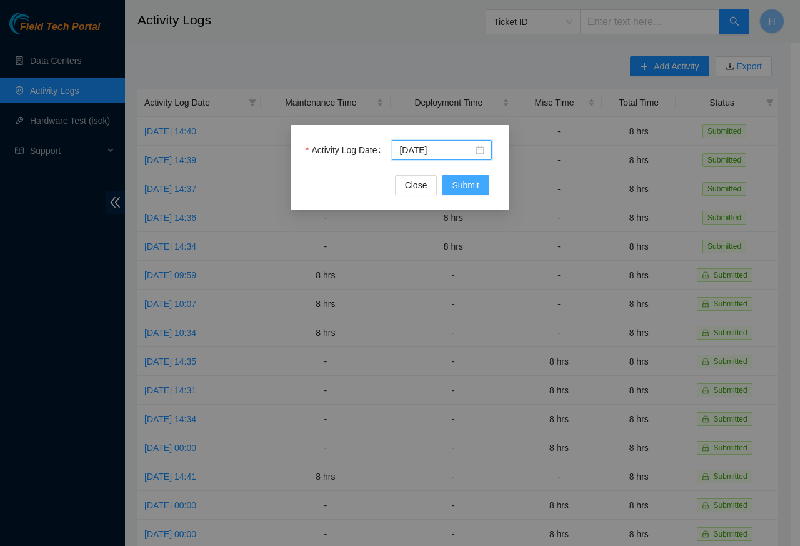
click at [461, 187] on span "Submit" at bounding box center [466, 185] width 28 height 14
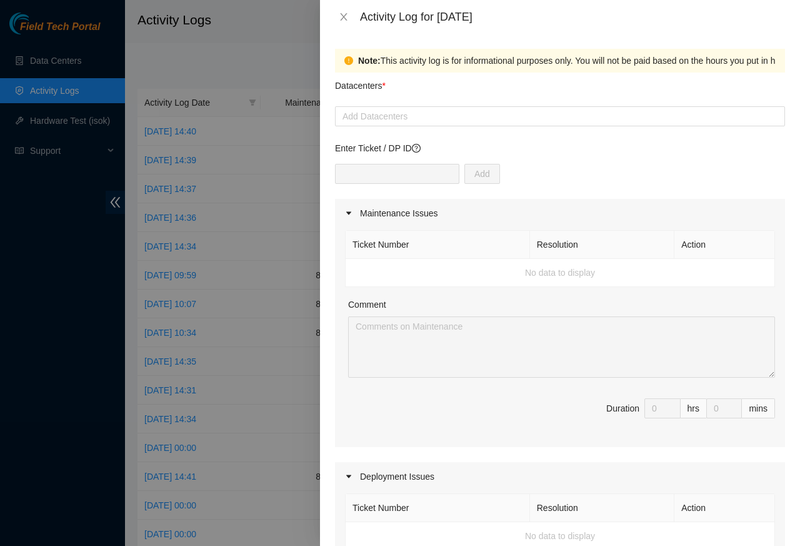
click at [463, 187] on div "Add" at bounding box center [560, 181] width 450 height 35
click at [356, 116] on div at bounding box center [560, 116] width 444 height 15
paste input "Cologix"
type input "Cologix"
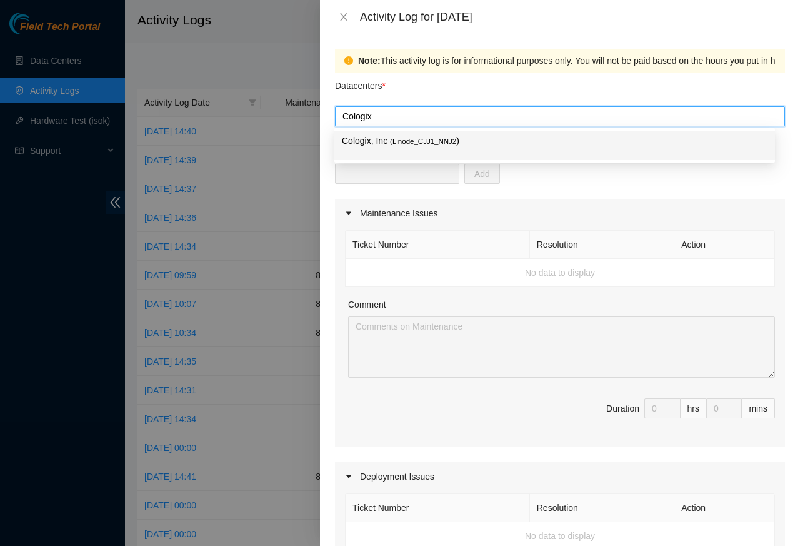
click at [381, 141] on p "Cologix, Inc ( Linode_CJJ1_NNJ2 )" at bounding box center [555, 141] width 426 height 14
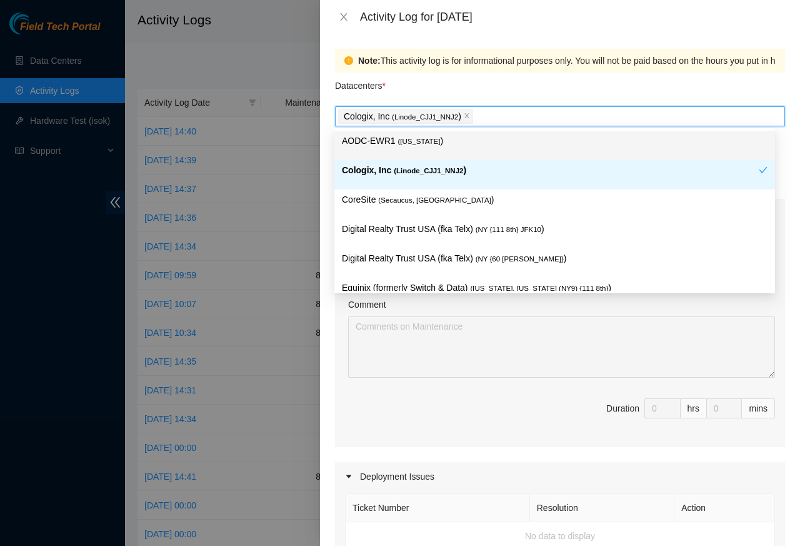
click at [781, 91] on div "Note: This activity log is for informational purposes only. You will not be pai…" at bounding box center [560, 290] width 480 height 512
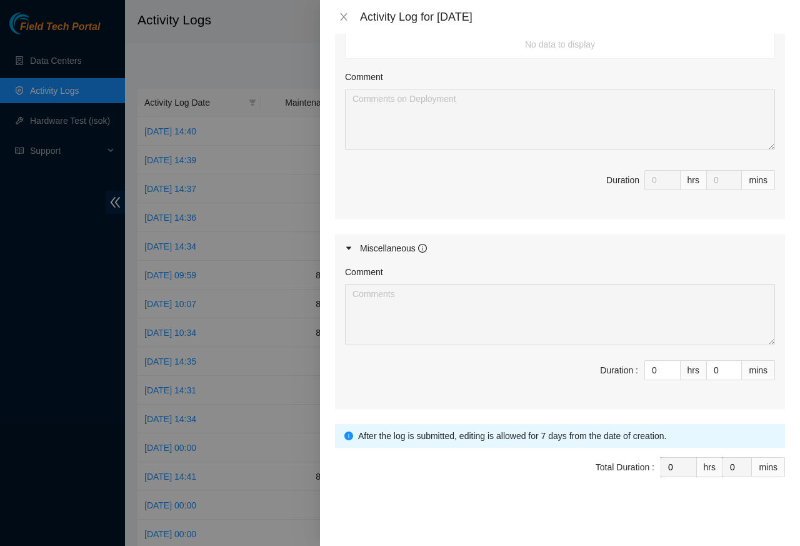
click at [648, 431] on div "After the log is submitted, editing is allowed for 7 days from the date of crea…" at bounding box center [567, 436] width 418 height 14
click at [380, 376] on span "Duration : 0 hrs 0 mins" at bounding box center [560, 377] width 430 height 35
click at [651, 369] on input "0" at bounding box center [662, 370] width 35 height 19
paste input "8"
type input "8"
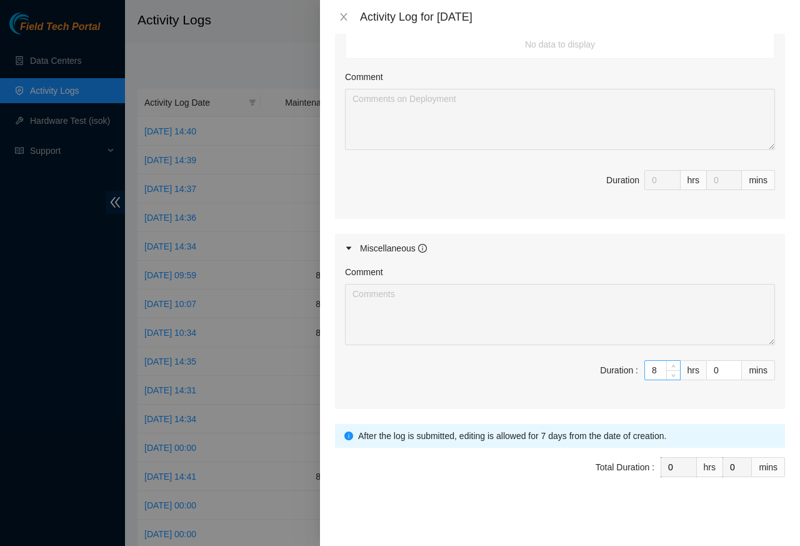
type input "8"
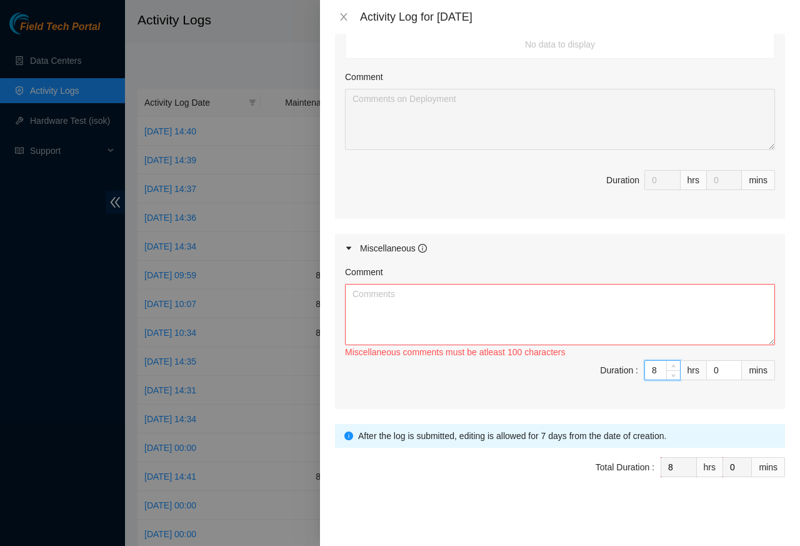
type input "8"
click at [379, 321] on textarea "Comment" at bounding box center [560, 314] width 430 height 61
paste textarea "Checked rack-mounted blanking panels for gaps, replaced missing panels, and con…"
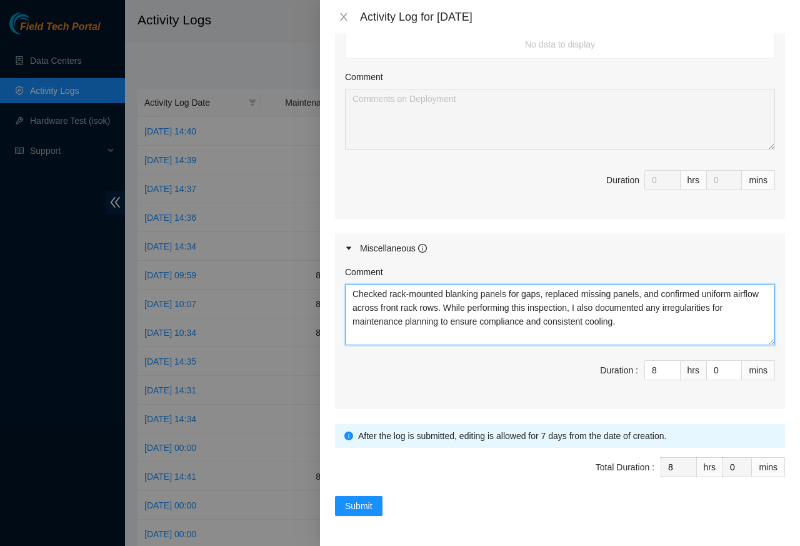
type textarea "Checked rack-mounted blanking panels for gaps, replaced missing panels, and con…"
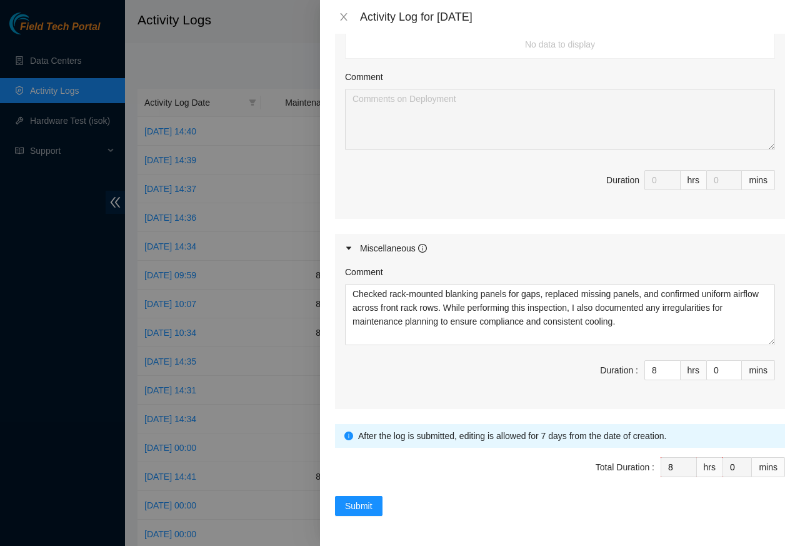
click at [785, 41] on div "Note: This activity log is for informational purposes only. You will not be pai…" at bounding box center [560, 290] width 480 height 512
click at [358, 508] on span "Submit" at bounding box center [359, 506] width 28 height 14
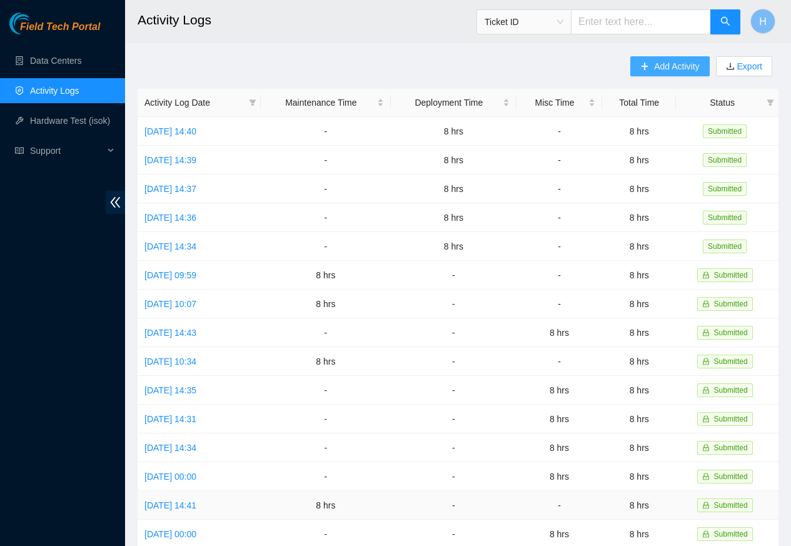
click at [676, 66] on span "Add Activity" at bounding box center [676, 66] width 45 height 14
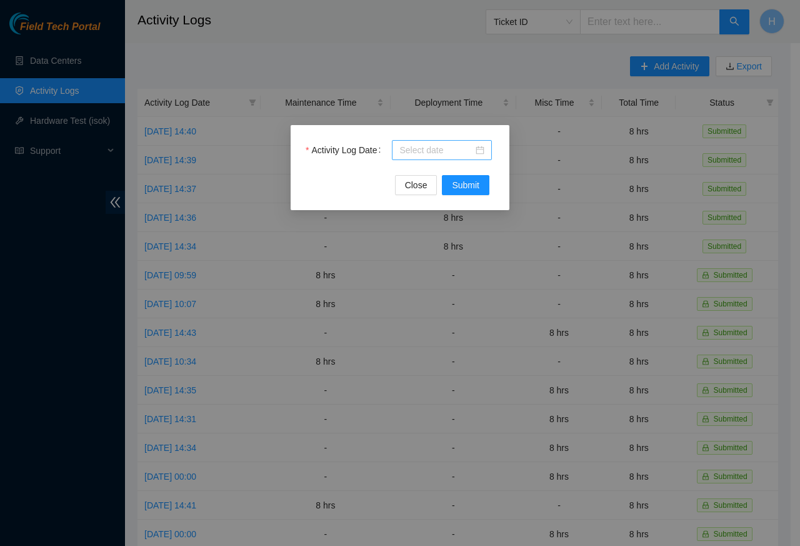
click at [488, 151] on div at bounding box center [442, 150] width 100 height 20
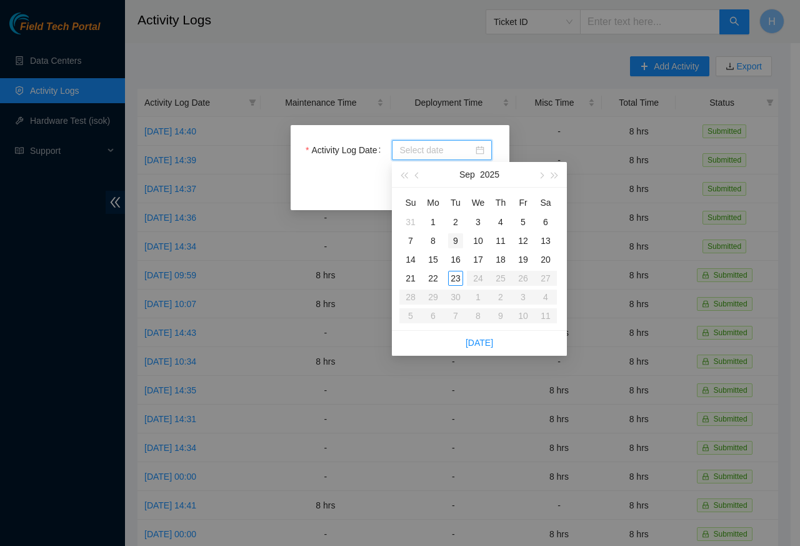
click at [464, 241] on td "9" at bounding box center [455, 240] width 23 height 19
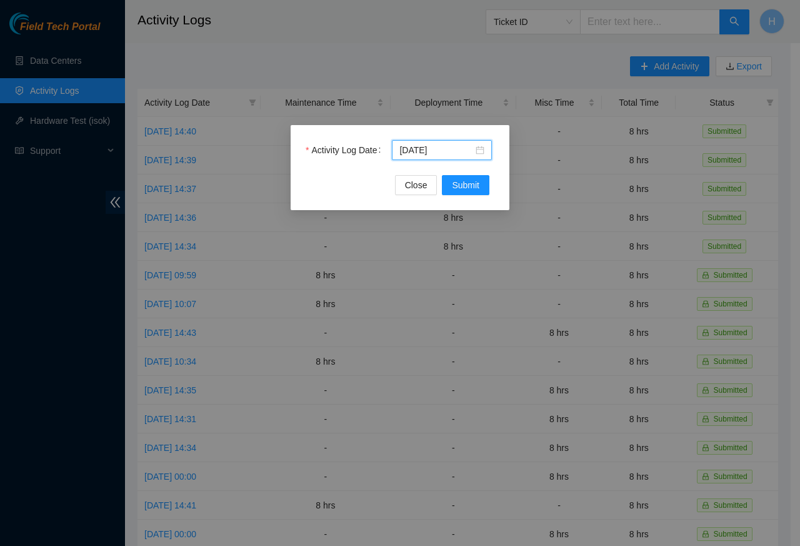
click at [442, 240] on div "Activity Log Date 2025-09-09 Close Submit" at bounding box center [400, 273] width 800 height 546
click at [488, 150] on div "2025-09-09" at bounding box center [442, 150] width 100 height 20
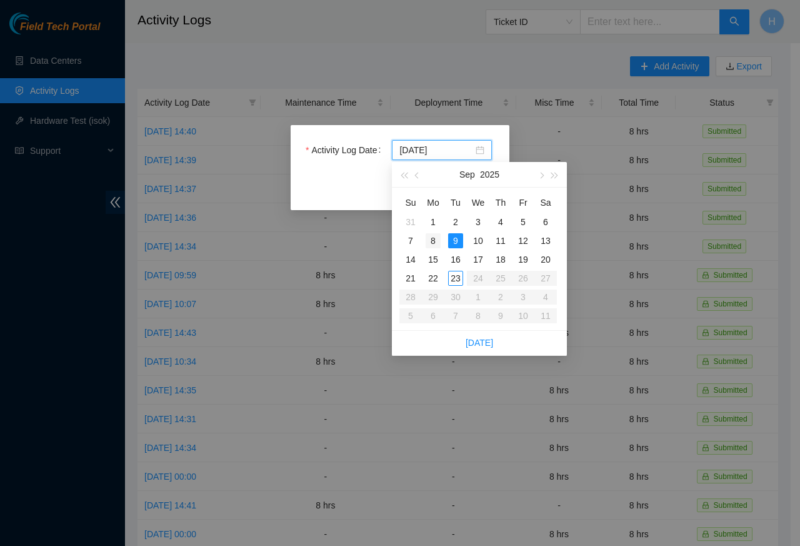
click at [442, 241] on td "8" at bounding box center [433, 240] width 23 height 19
type input "2025-09-08"
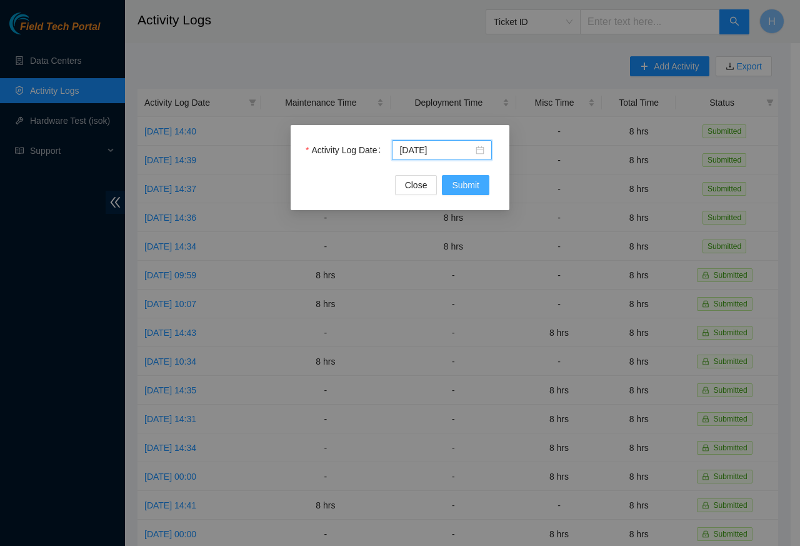
click at [464, 187] on span "Submit" at bounding box center [466, 185] width 28 height 14
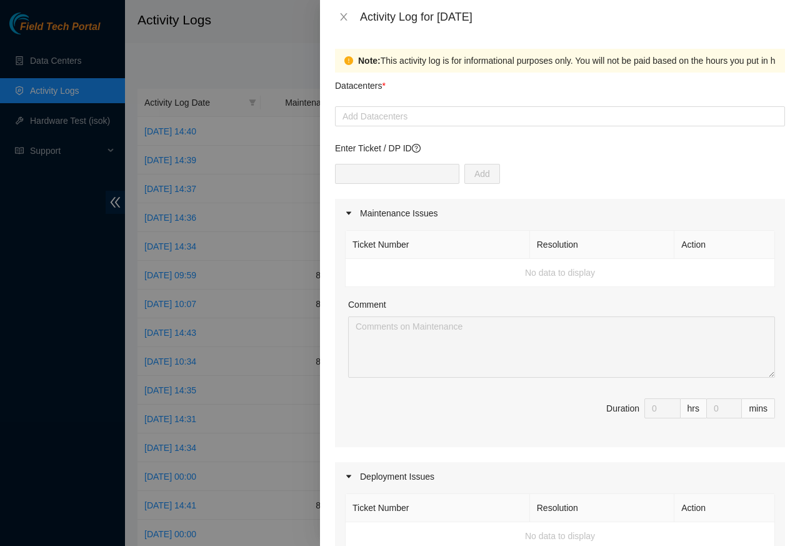
click at [463, 187] on div "Add" at bounding box center [560, 181] width 450 height 35
click at [354, 116] on div at bounding box center [560, 116] width 444 height 15
paste input "Cologix"
type input "Cologix"
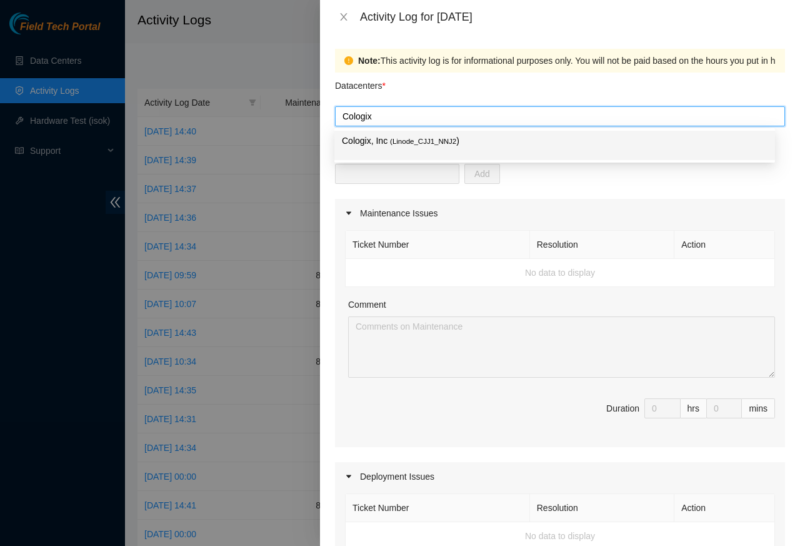
click at [379, 141] on p "Cologix, Inc ( Linode_CJJ1_NNJ2 )" at bounding box center [555, 141] width 426 height 14
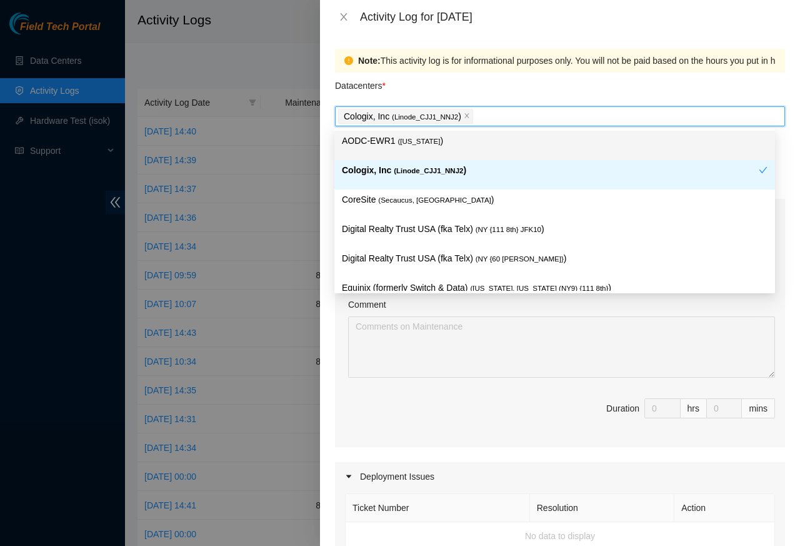
click at [370, 141] on p "AODC-EWR1 ( New Jersey )" at bounding box center [555, 141] width 426 height 14
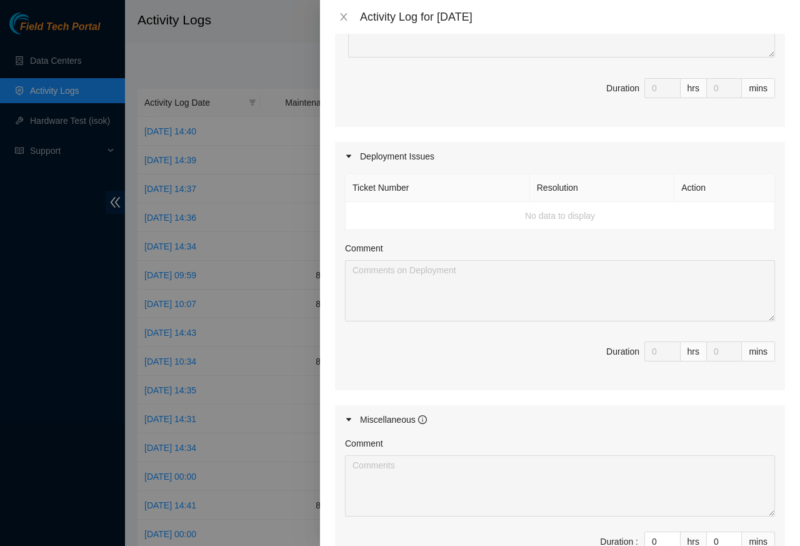
scroll to position [450, 0]
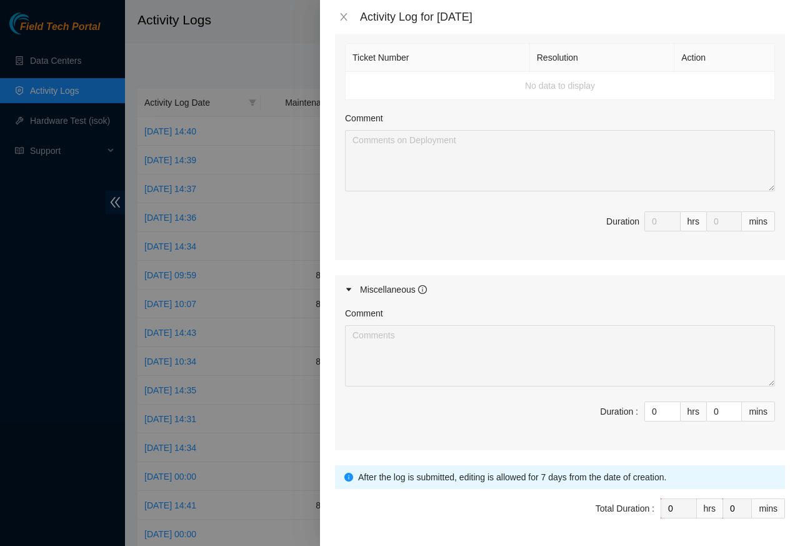
click at [645, 511] on div "Total Duration :" at bounding box center [625, 508] width 59 height 14
click at [399, 459] on form "Datacenters * Cologix, Inc ( Linode_CJJ1_NNJ2 ) AODC-EWR1 ( New Jersey ) Enter …" at bounding box center [560, 89] width 450 height 935
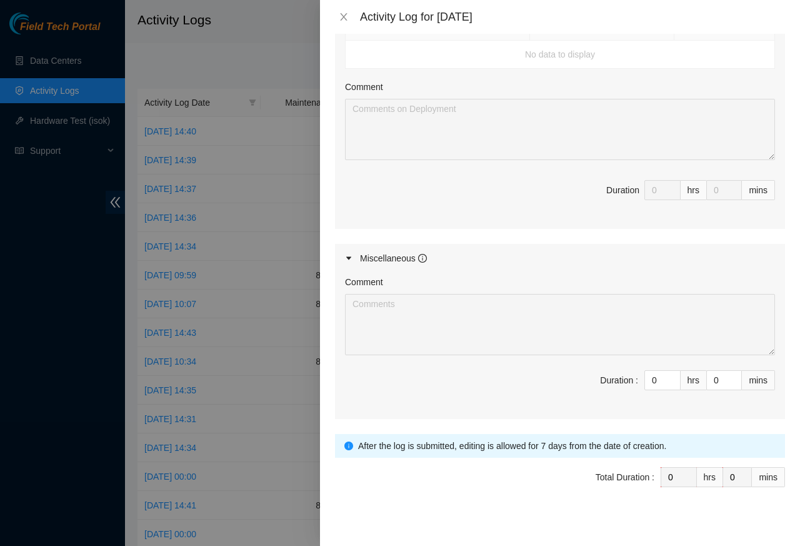
scroll to position [496, 0]
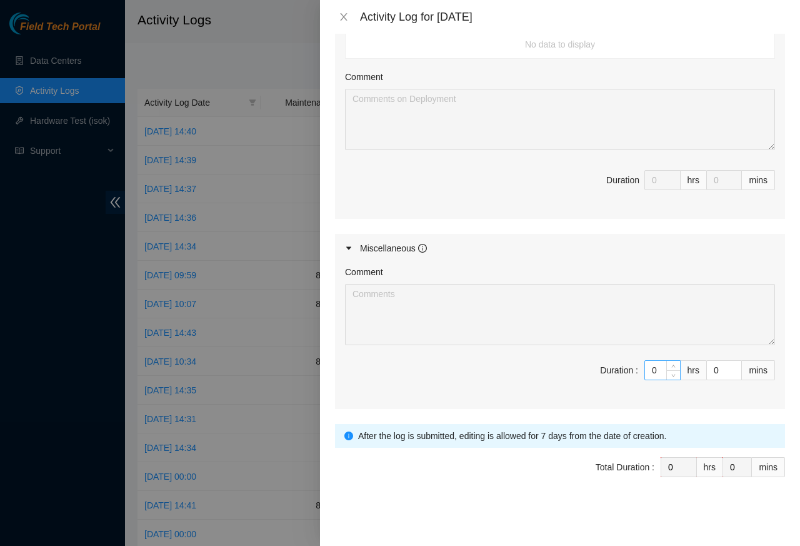
click at [645, 371] on input "0" at bounding box center [662, 370] width 35 height 19
paste input "8"
type input "8"
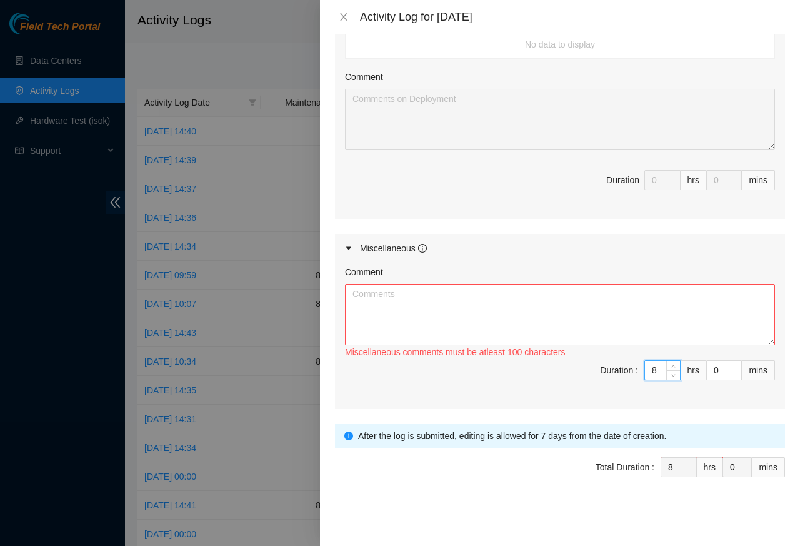
type input "8"
click at [403, 318] on textarea "Comment" at bounding box center [560, 314] width 430 height 61
paste textarea "Checked Velcro cable ties on bundles for looseness, replaced worn Velcro, and c…"
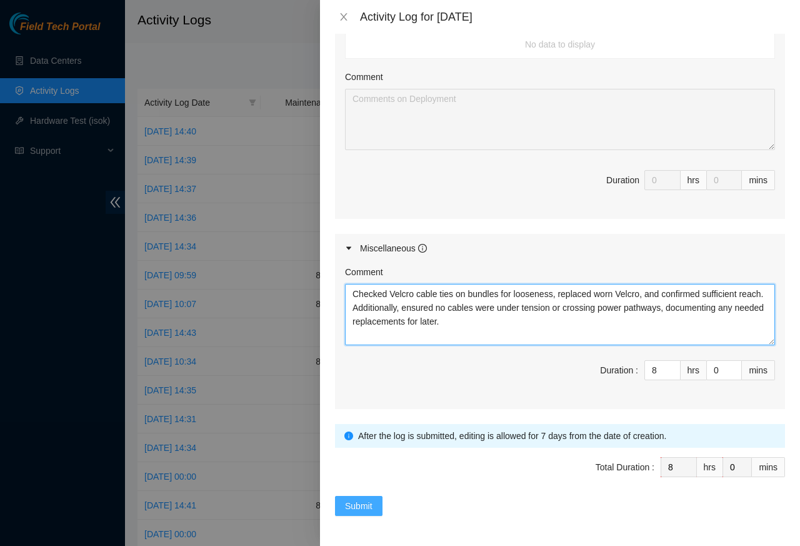
type textarea "Checked Velcro cable ties on bundles for looseness, replaced worn Velcro, and c…"
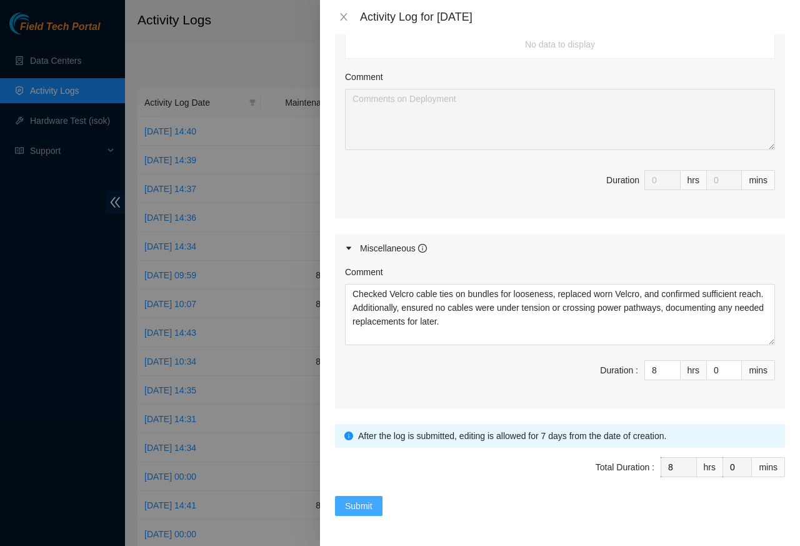
click at [356, 509] on span "Submit" at bounding box center [359, 506] width 28 height 14
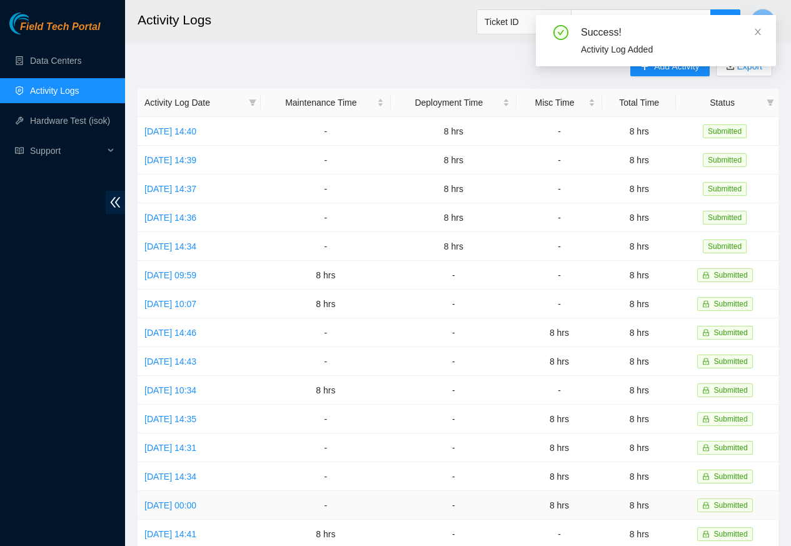
click at [357, 508] on td "-" at bounding box center [326, 505] width 130 height 29
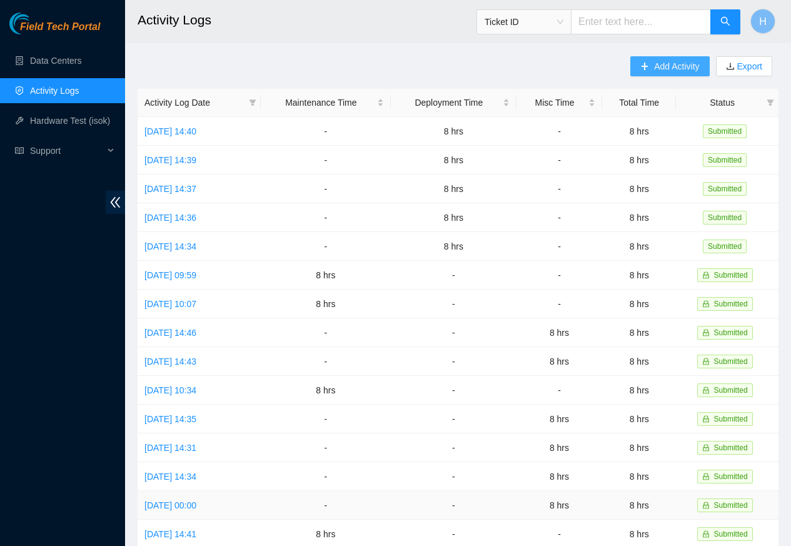
click at [681, 66] on span "Add Activity" at bounding box center [676, 66] width 45 height 14
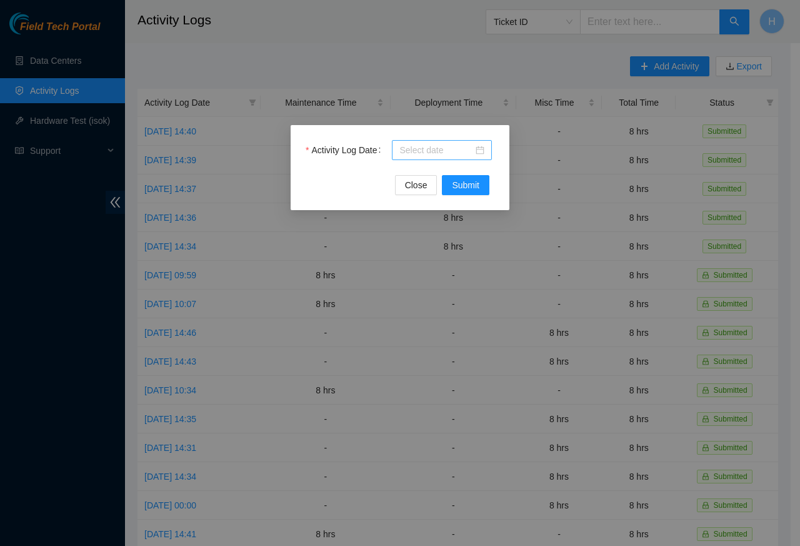
click at [438, 150] on input "Activity Log Date" at bounding box center [436, 150] width 74 height 14
paste input "2025-09-10"
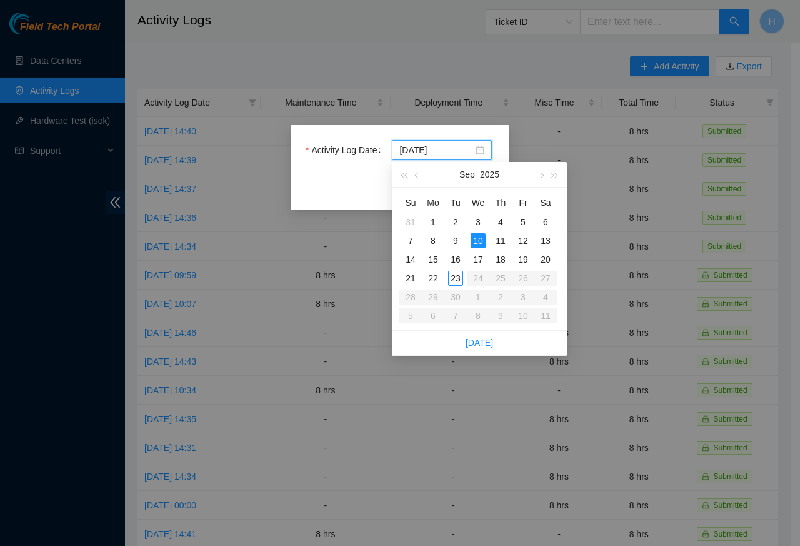
click at [468, 188] on div "Su Mo Tu We Th Fr Sa 31 1 2 3 4 5 6 7 8 9 10 11 12 13 14 15 16 17 18 19 20 21 2…" at bounding box center [479, 259] width 175 height 143
click at [467, 188] on div "Su Mo Tu We Th Fr Sa 31 1 2 3 4 5 6 7 8 9 10 11 12 13 14 15 16 17 18 19 20 21 2…" at bounding box center [479, 259] width 175 height 143
click at [463, 188] on div "Su Mo Tu We Th Fr Sa 31 1 2 3 4 5 6 7 8 9 10 11 12 13 14 15 16 17 18 19 20 21 2…" at bounding box center [479, 259] width 175 height 143
click at [469, 188] on div "Su Mo Tu We Th Fr Sa 31 1 2 3 4 5 6 7 8 9 10 11 12 13 14 15 16 17 18 19 20 21 2…" at bounding box center [479, 259] width 175 height 143
type input "2025-09-10"
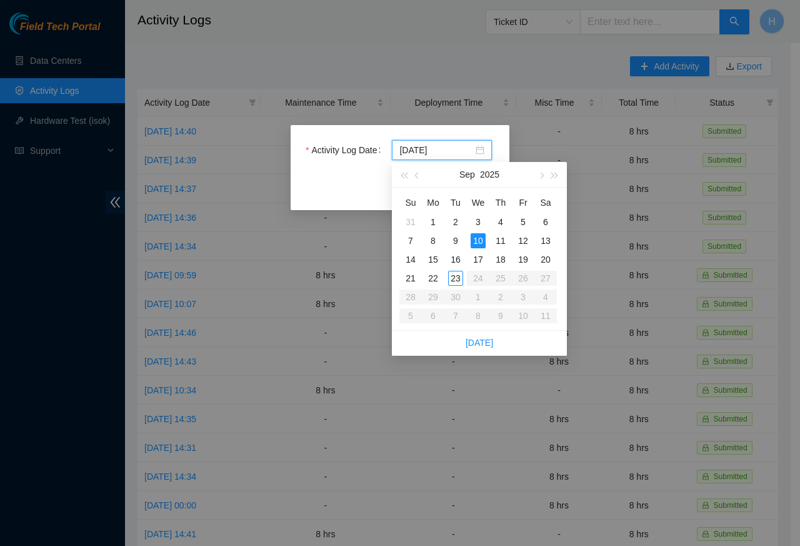
click at [326, 209] on div "Activity Log Date 2025-09-10 Close Submit" at bounding box center [400, 167] width 219 height 85
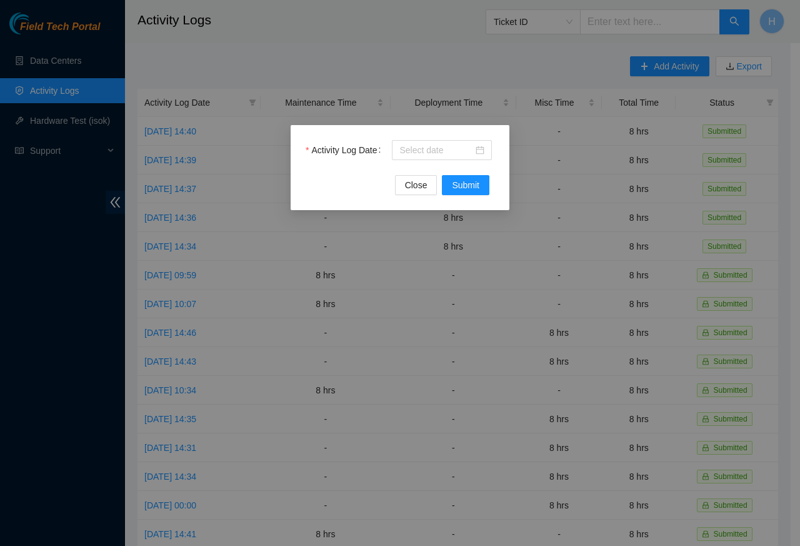
click at [478, 239] on div "Activity Log Date Close Submit" at bounding box center [400, 273] width 800 height 546
click at [429, 176] on button "Close" at bounding box center [416, 185] width 43 height 20
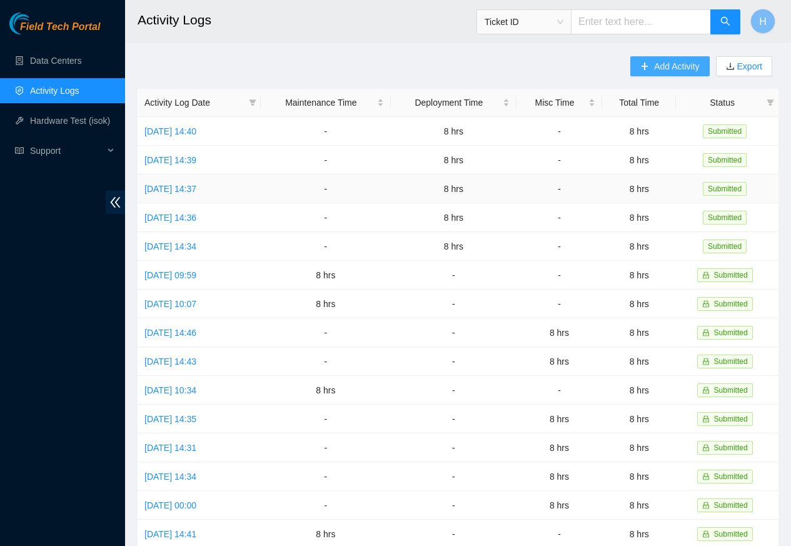
click at [676, 66] on span "Add Activity" at bounding box center [676, 66] width 45 height 14
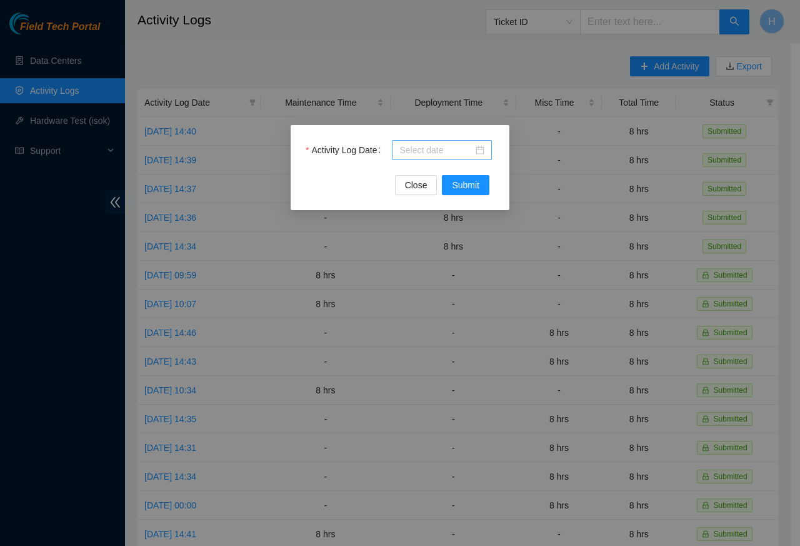
click at [484, 155] on div at bounding box center [441, 150] width 85 height 14
click at [477, 239] on div "Activity Log Date Close Submit" at bounding box center [400, 273] width 800 height 546
click at [513, 187] on div "Activity Log Date Close Submit" at bounding box center [400, 273] width 800 height 546
click at [425, 175] on button "Close" at bounding box center [416, 185] width 43 height 20
click at [477, 238] on div "Activity Log Date Close Submit" at bounding box center [400, 273] width 800 height 546
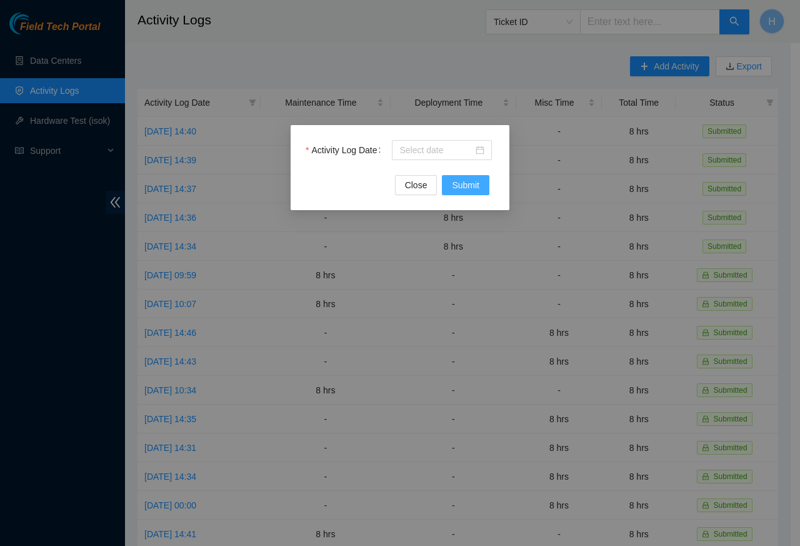
click at [466, 187] on span "Submit" at bounding box center [466, 185] width 28 height 14
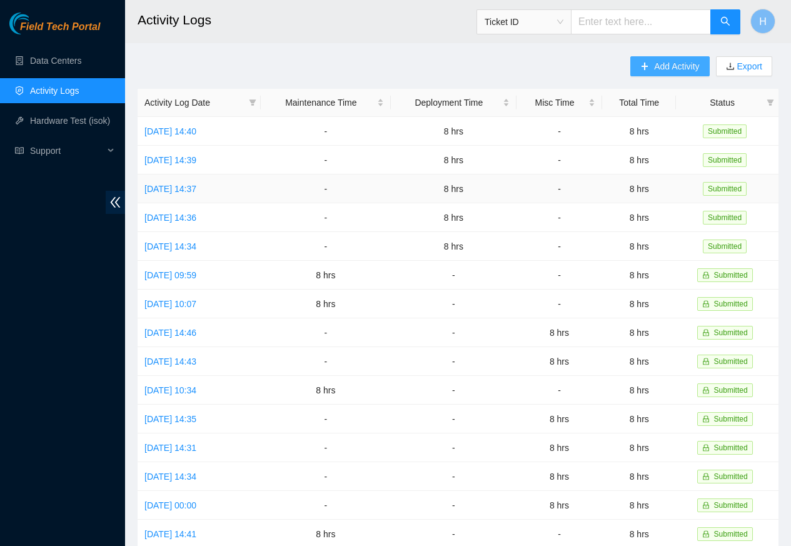
click at [664, 65] on span "Add Activity" at bounding box center [676, 66] width 45 height 14
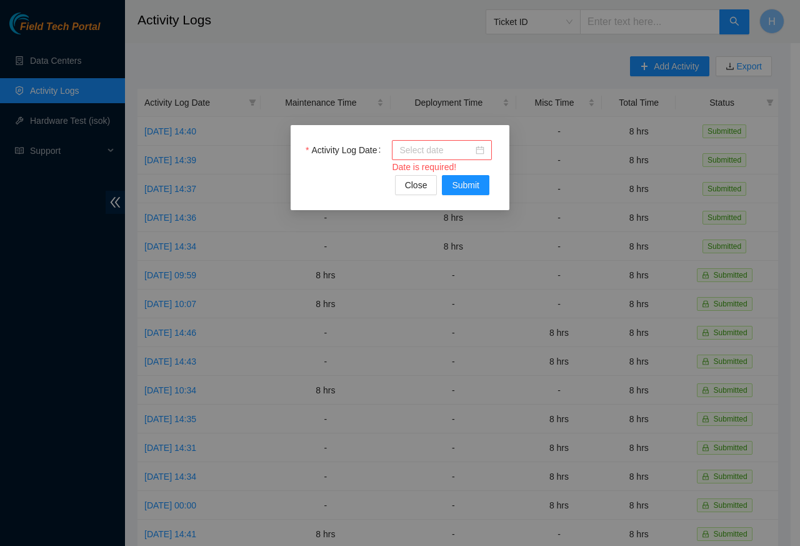
click at [442, 152] on input "Activity Log Date" at bounding box center [436, 150] width 74 height 14
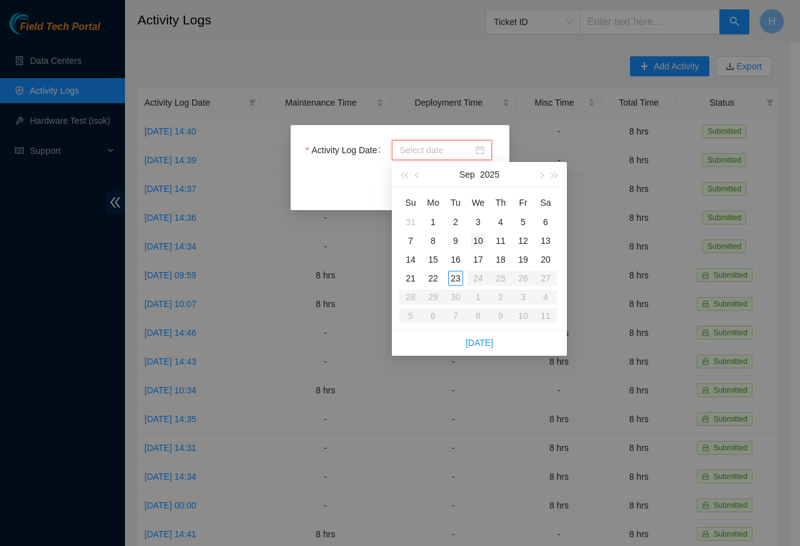
click at [479, 241] on div "10" at bounding box center [478, 240] width 15 height 15
type input "2025-09-10"
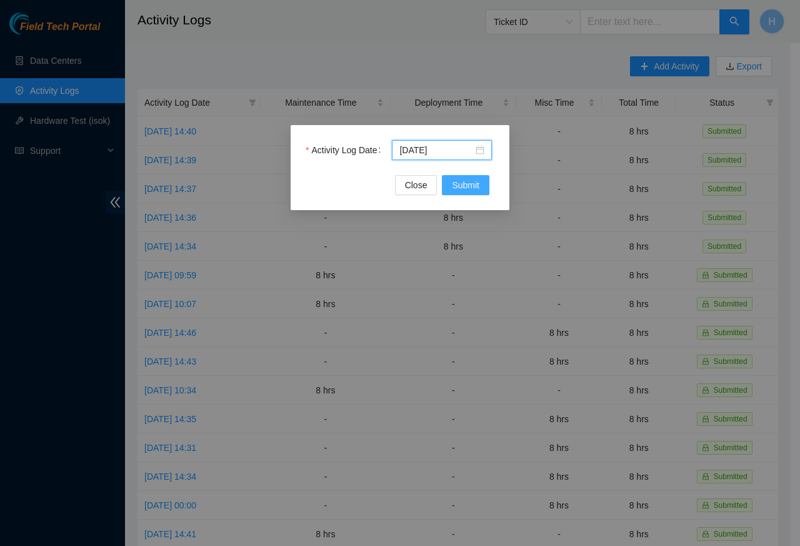
click at [463, 189] on span "Submit" at bounding box center [466, 185] width 28 height 14
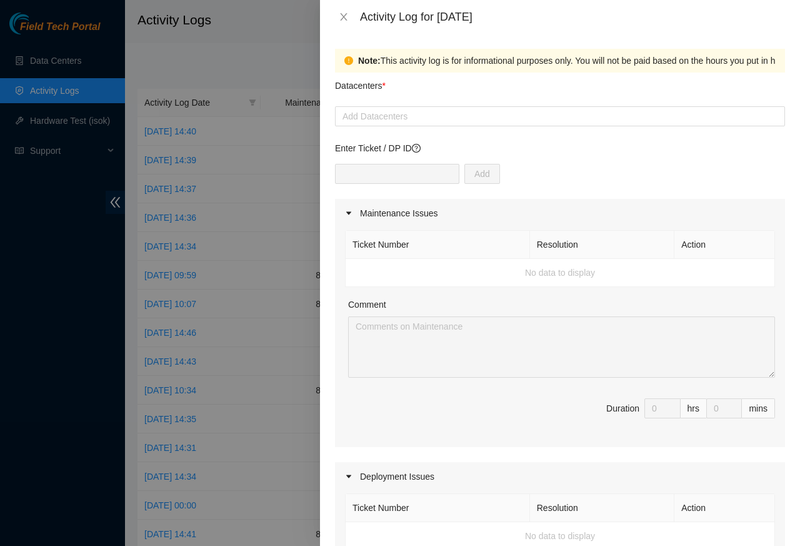
click at [464, 187] on div "Add" at bounding box center [560, 181] width 450 height 35
click at [380, 116] on div at bounding box center [560, 116] width 444 height 15
paste input "Cologix"
type input "Cologix"
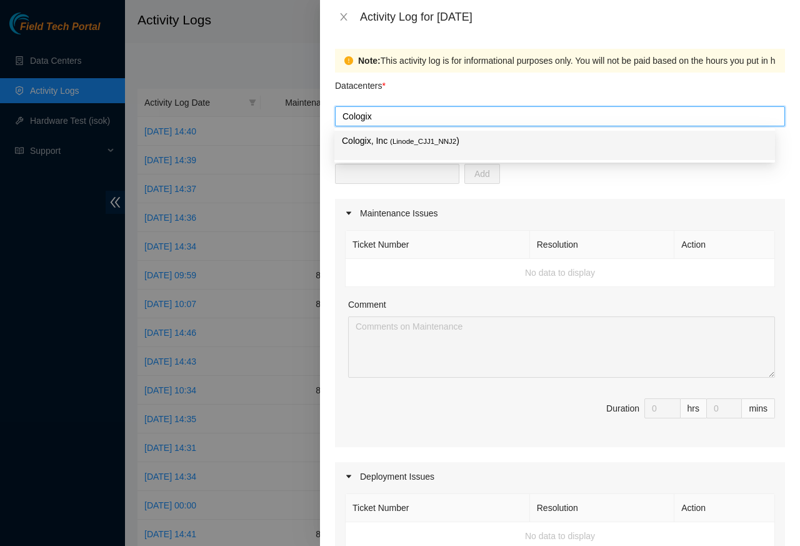
click at [377, 140] on p "Cologix, Inc ( Linode_CJJ1_NNJ2 )" at bounding box center [555, 141] width 426 height 14
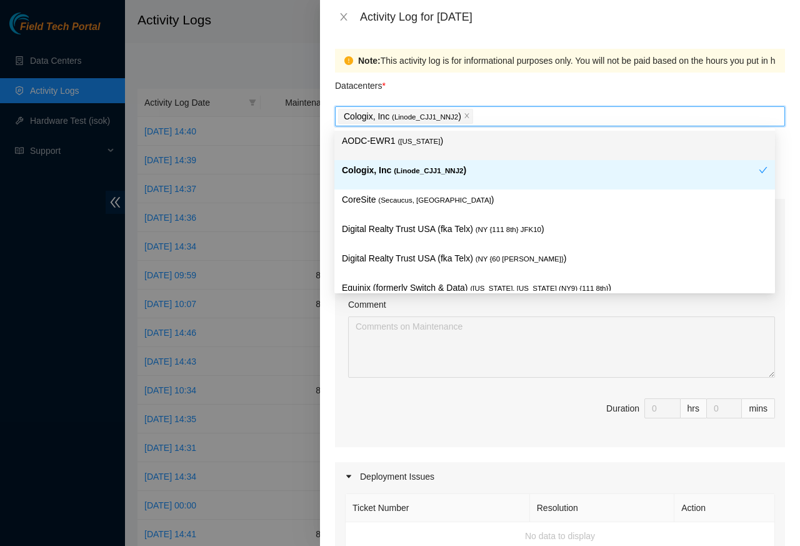
click at [383, 141] on p "AODC-EWR1 ( New Jersey )" at bounding box center [555, 141] width 426 height 14
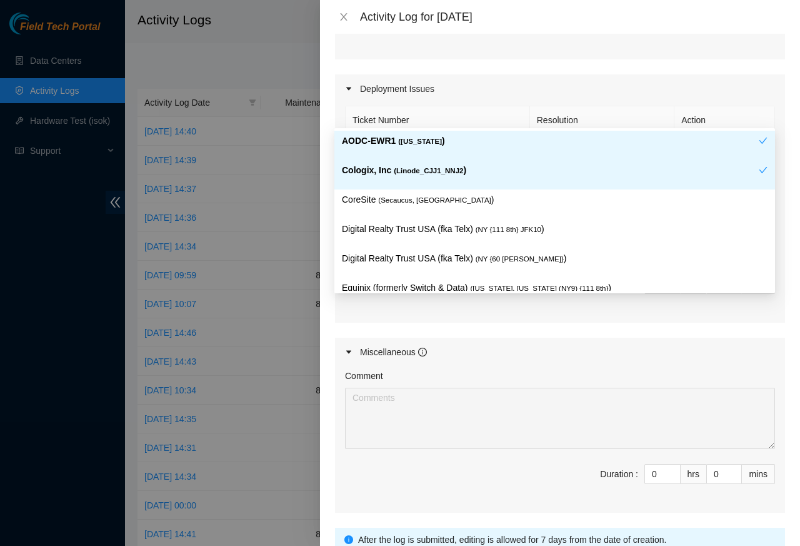
scroll to position [450, 0]
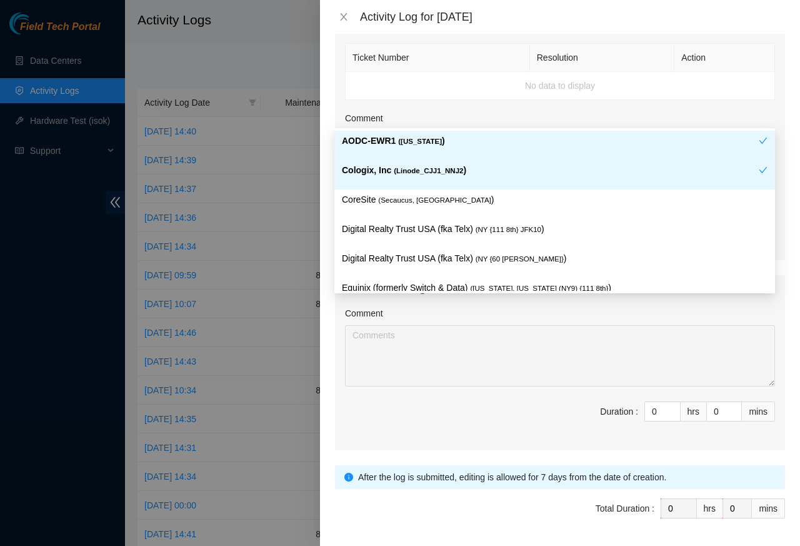
click at [643, 449] on div "Comment Duration : 0 hrs 0 mins" at bounding box center [560, 377] width 450 height 146
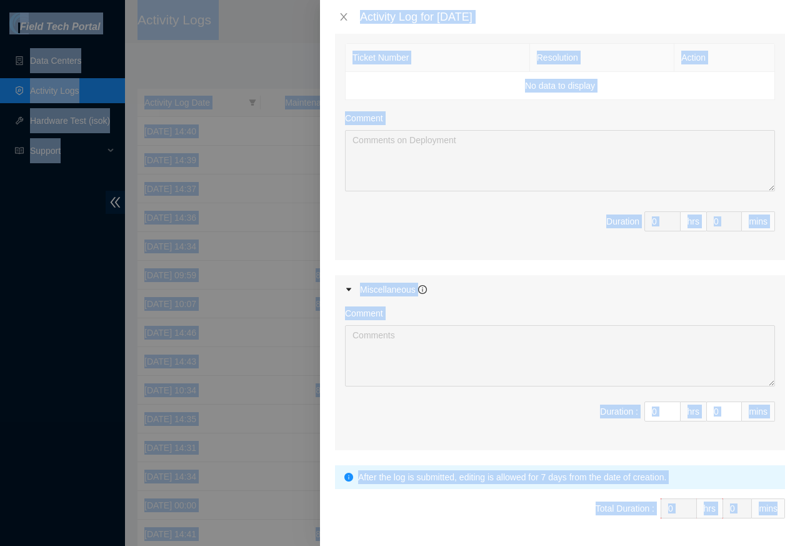
click at [410, 394] on div "Comment Duration : 0 hrs 0 mins" at bounding box center [560, 377] width 450 height 146
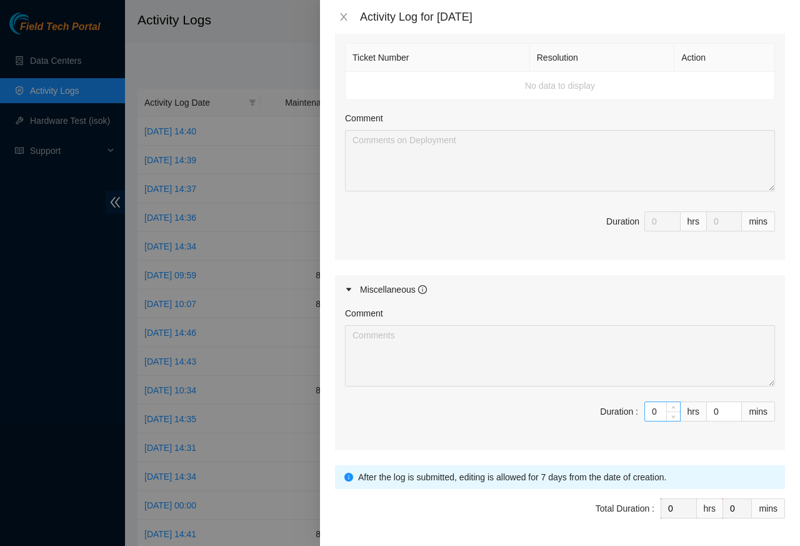
click at [645, 418] on input "0" at bounding box center [662, 411] width 35 height 19
paste input "8"
type input "8"
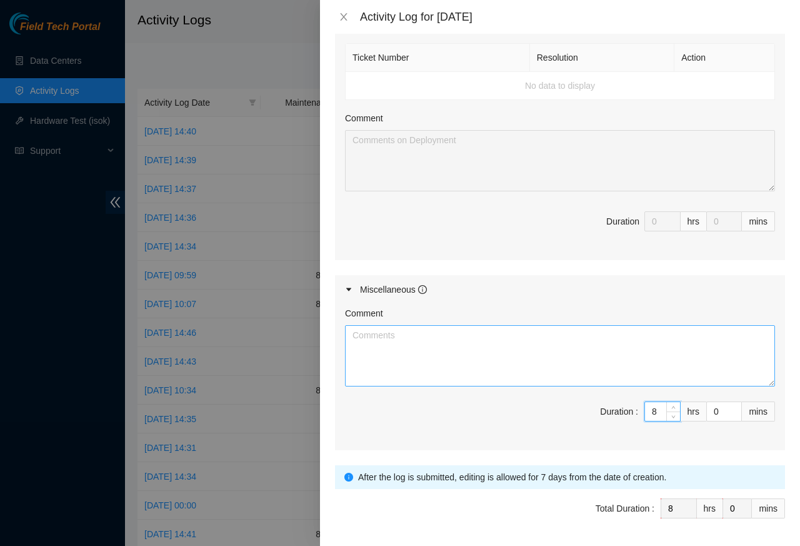
type input "8"
click at [405, 363] on textarea "Comment" at bounding box center [560, 355] width 430 height 61
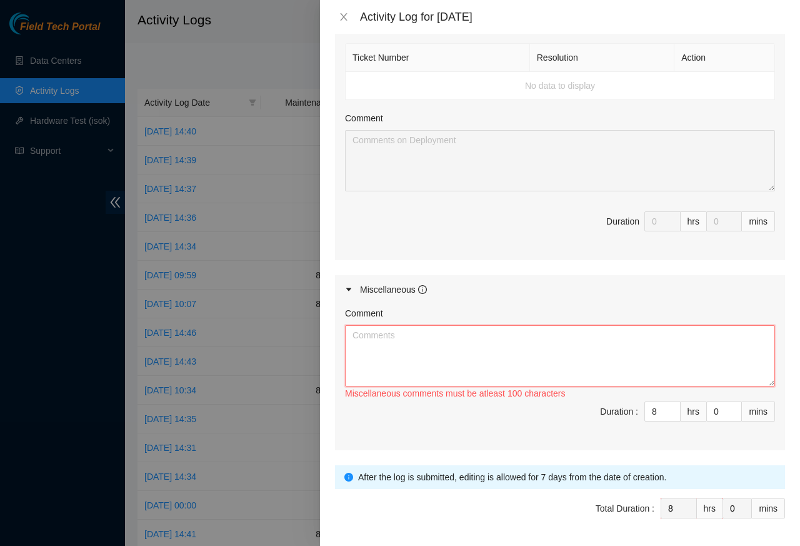
paste textarea "Verified ladder rungs and safety rails were free of oil or dust, repositioned l…"
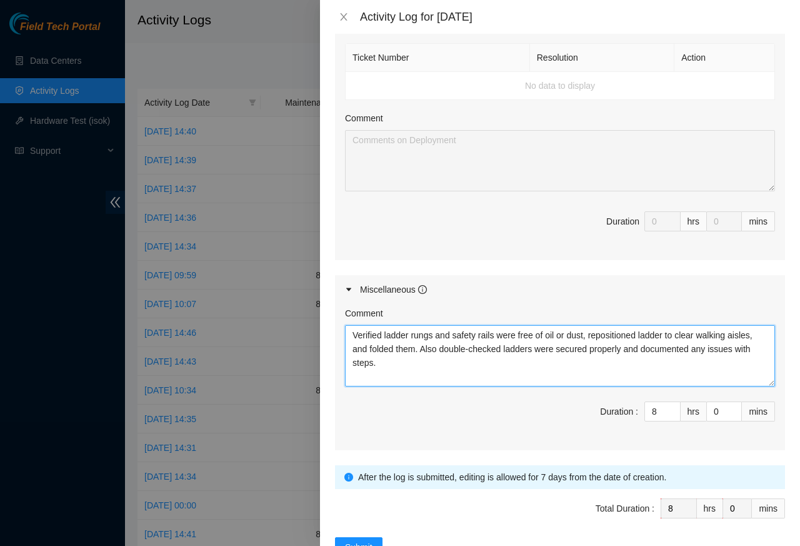
click at [441, 368] on textarea "Verified ladder rungs and safety rails were free of oil or dust, repositioned l…" at bounding box center [560, 355] width 430 height 61
paste textarea "Ensured any wobbly rails were reported to maintenance and replaced all missing …"
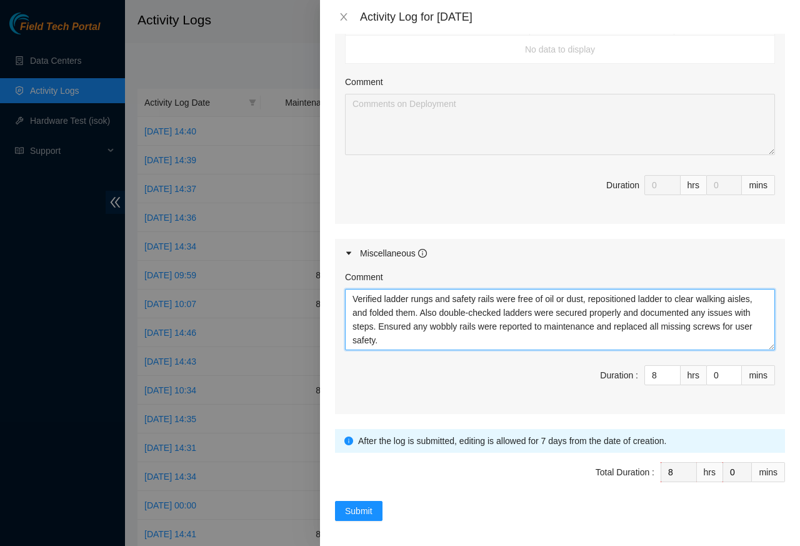
scroll to position [496, 0]
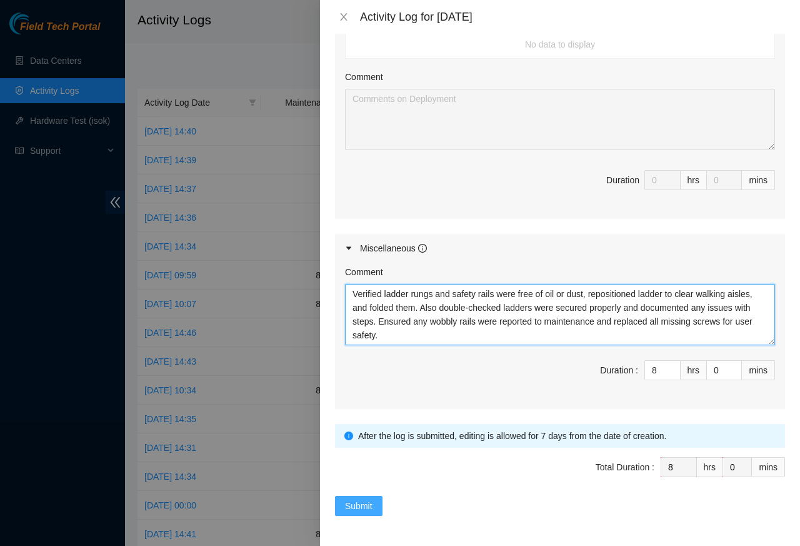
type textarea "Verified ladder rungs and safety rails were free of oil or dust, repositioned l…"
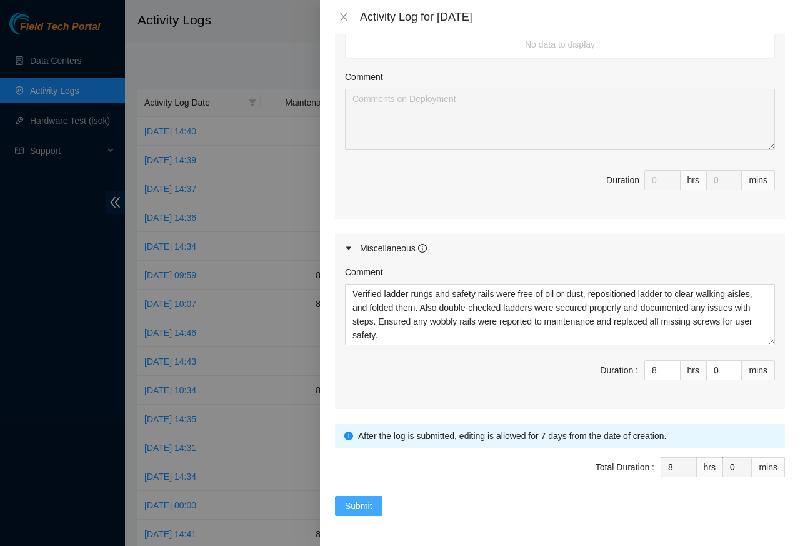
click at [355, 506] on span "Submit" at bounding box center [359, 506] width 28 height 14
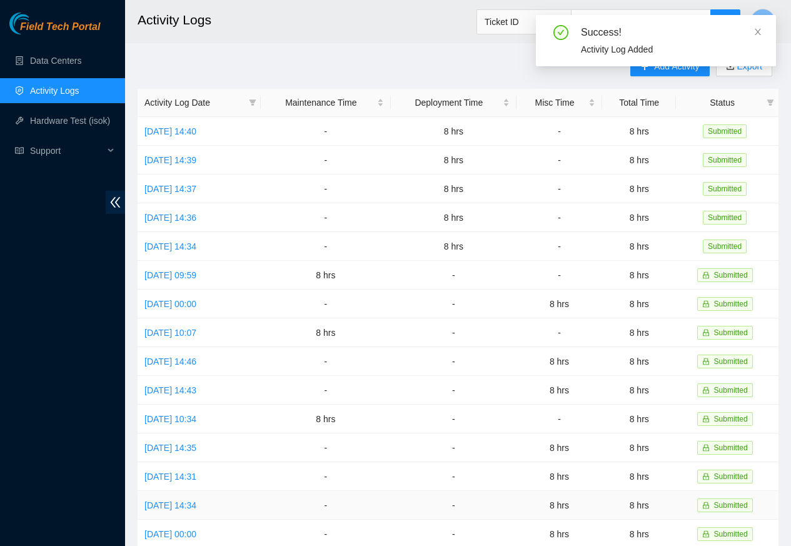
click at [355, 507] on td "-" at bounding box center [326, 505] width 130 height 29
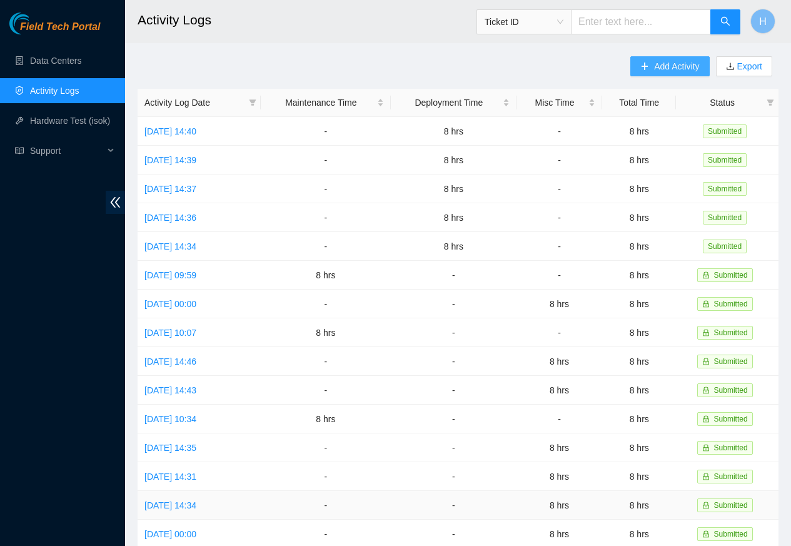
click at [663, 66] on span "Add Activity" at bounding box center [676, 66] width 45 height 14
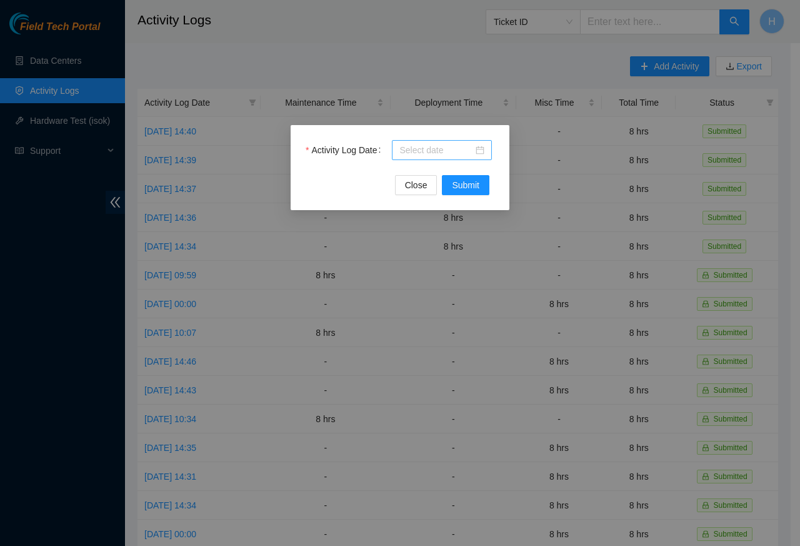
click at [430, 153] on input "Activity Log Date" at bounding box center [436, 150] width 74 height 14
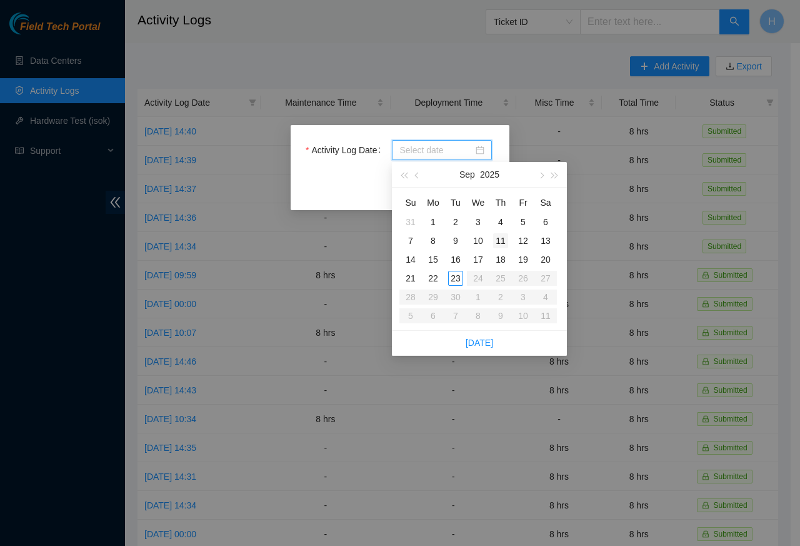
click at [506, 241] on div "11" at bounding box center [500, 240] width 15 height 15
type input "2025-09-11"
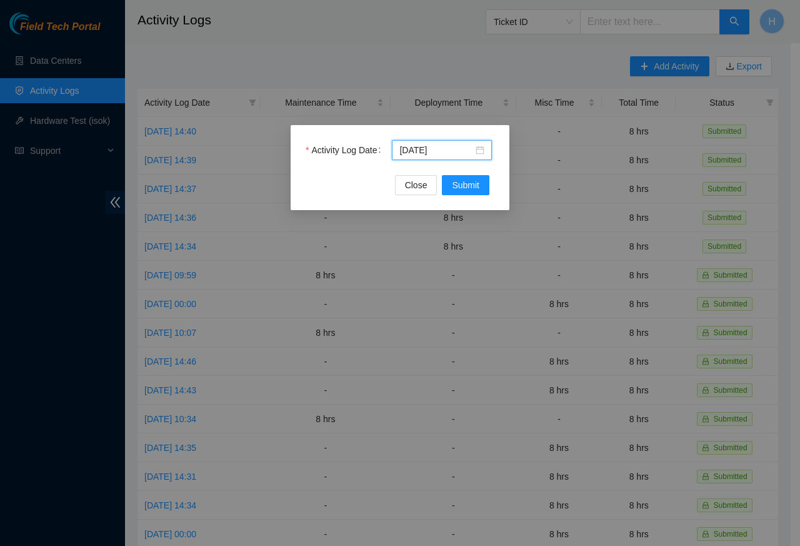
click at [325, 206] on div "Activity Log Date 2025-09-11 Close Submit" at bounding box center [400, 167] width 219 height 85
click at [466, 187] on span "Submit" at bounding box center [466, 185] width 28 height 14
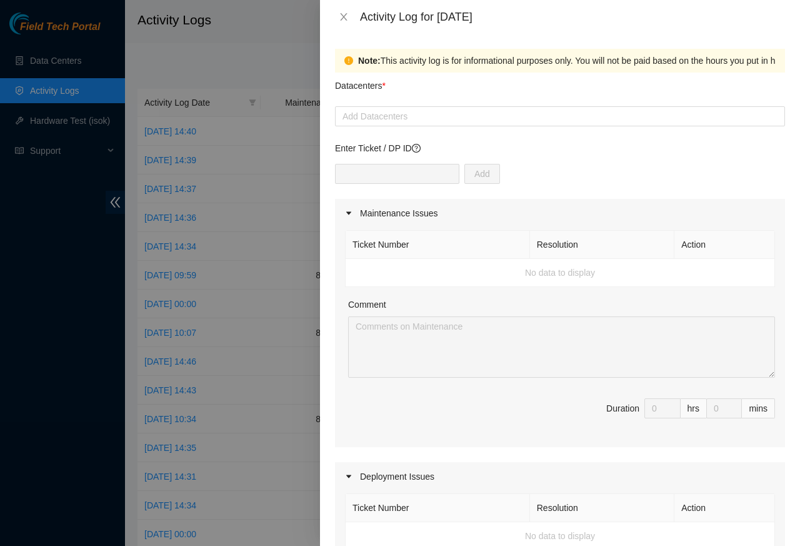
click at [463, 187] on div "Add" at bounding box center [560, 181] width 450 height 35
click at [379, 116] on div at bounding box center [560, 116] width 444 height 15
paste input "Cologix"
type input "Cologix"
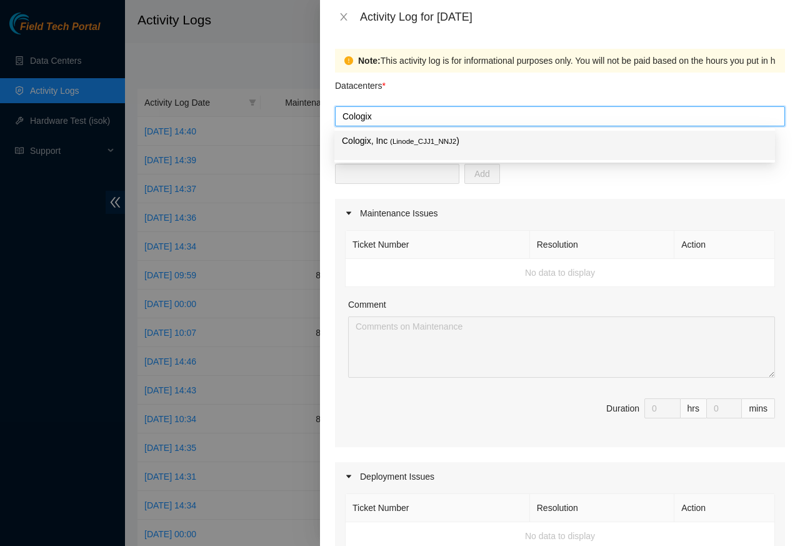
click at [388, 140] on p "Cologix, Inc ( Linode_CJJ1_NNJ2 )" at bounding box center [555, 141] width 426 height 14
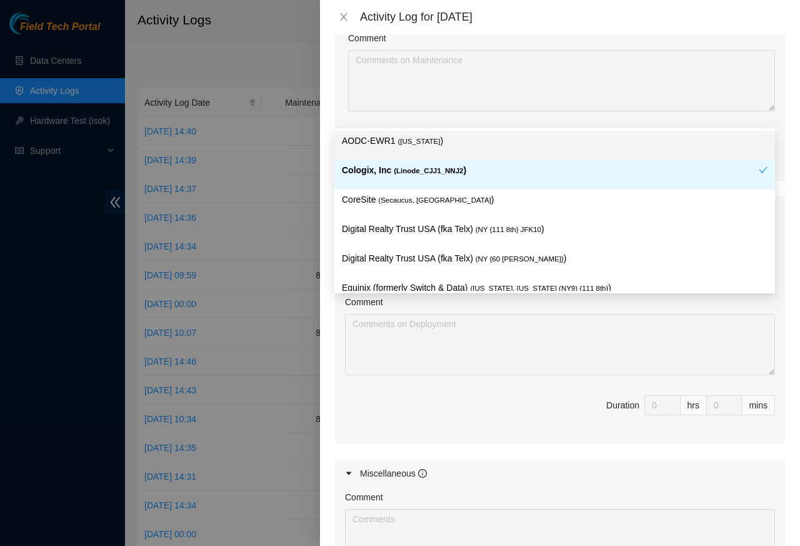
scroll to position [450, 0]
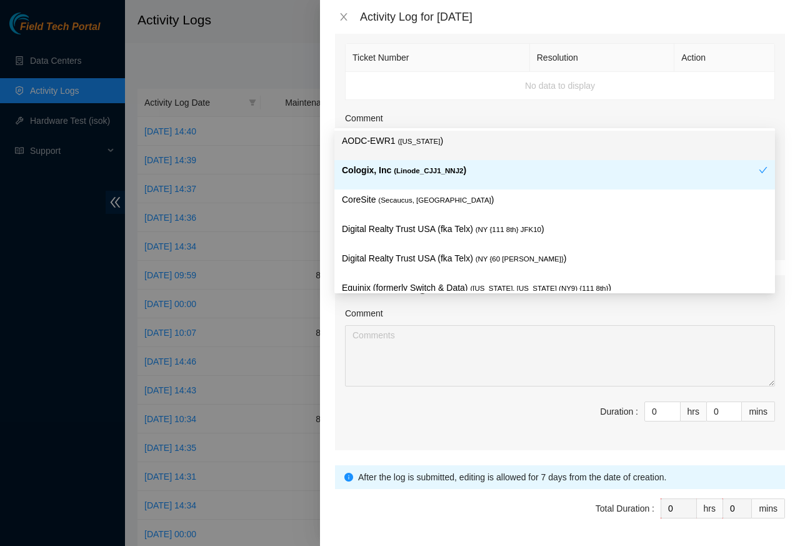
click at [643, 518] on div "Total Duration :" at bounding box center [625, 508] width 59 height 20
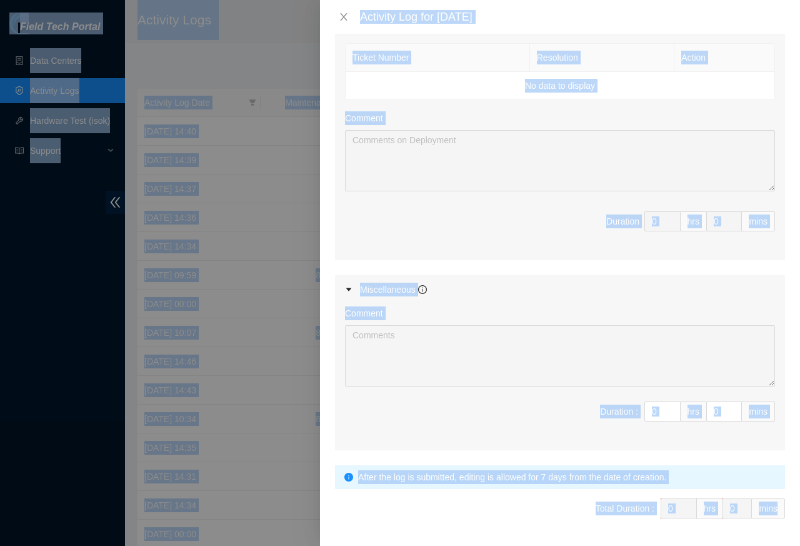
click at [404, 422] on span "Duration : 0 hrs 0 mins" at bounding box center [560, 418] width 430 height 35
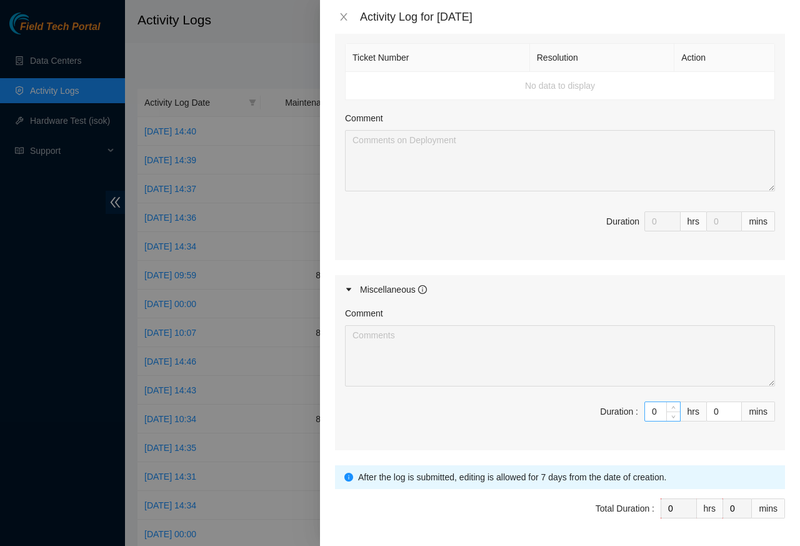
click at [645, 418] on input "0" at bounding box center [662, 411] width 35 height 19
paste input "8"
type input "8"
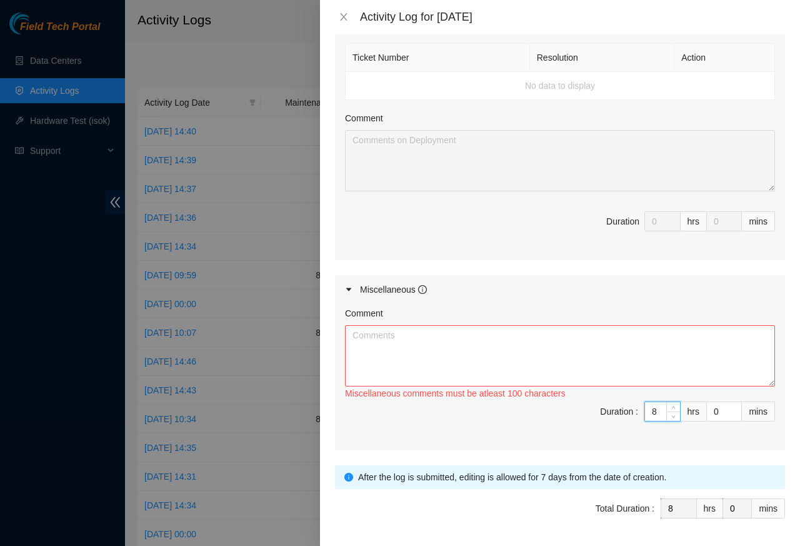
type input "8"
click at [408, 347] on textarea "Comment" at bounding box center [560, 355] width 430 height 61
paste textarea "Checked rack-mounted blanking panels for gaps, replaced missing panels, and con…"
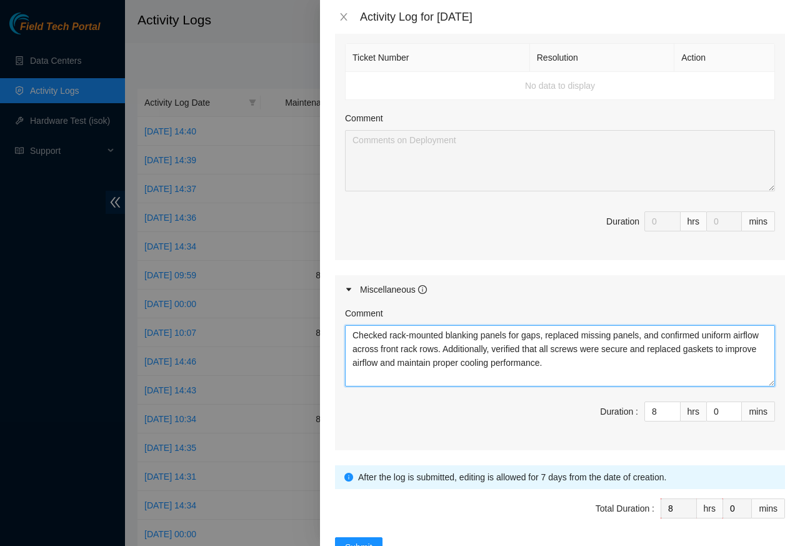
click at [559, 368] on textarea "Checked rack-mounted blanking panels for gaps, replaced missing panels, and con…" at bounding box center [560, 355] width 430 height 61
paste textarea "Ensured there were no airflow blockages behind the panels and updated inventory…"
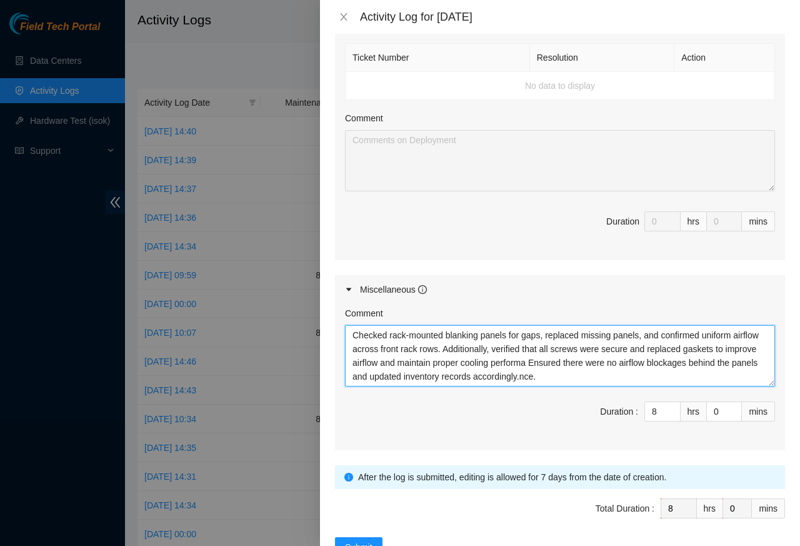
type textarea "Checked rack-mounted blanking panels for gaps, replaced missing panels, and con…"
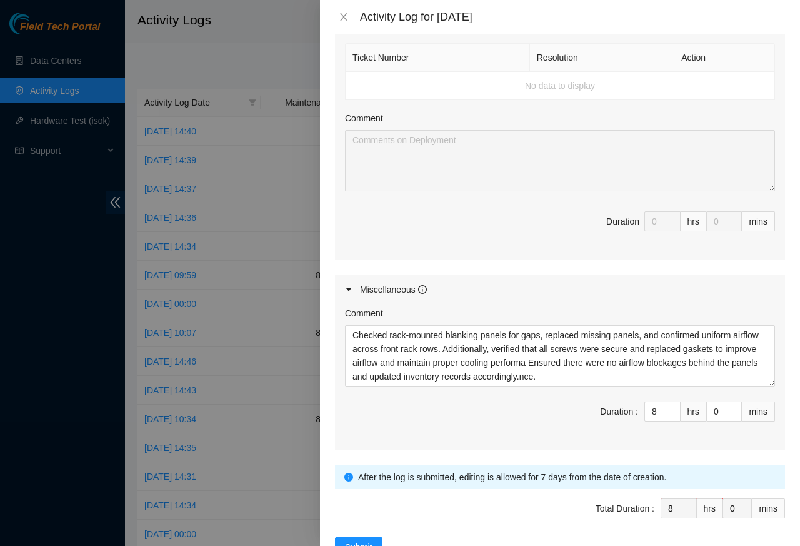
click at [554, 393] on div "Comment Checked rack-mounted blanking panels for gaps, replaced missing panels,…" at bounding box center [560, 377] width 450 height 146
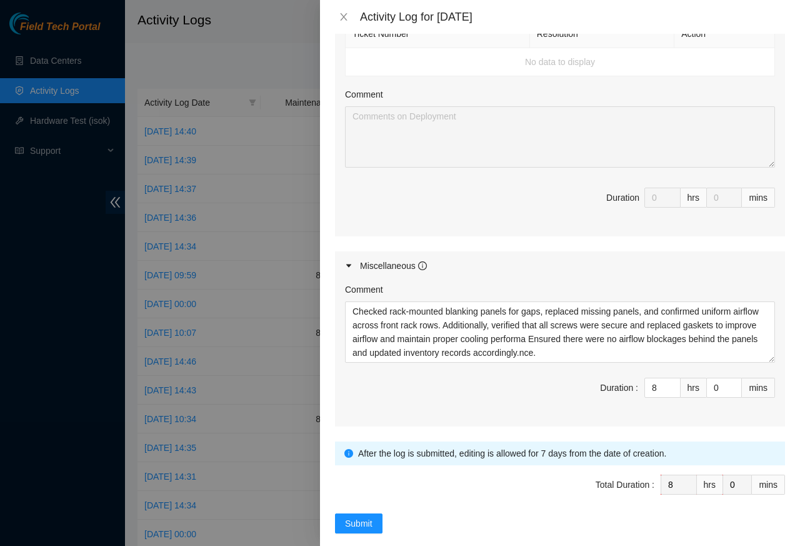
scroll to position [496, 0]
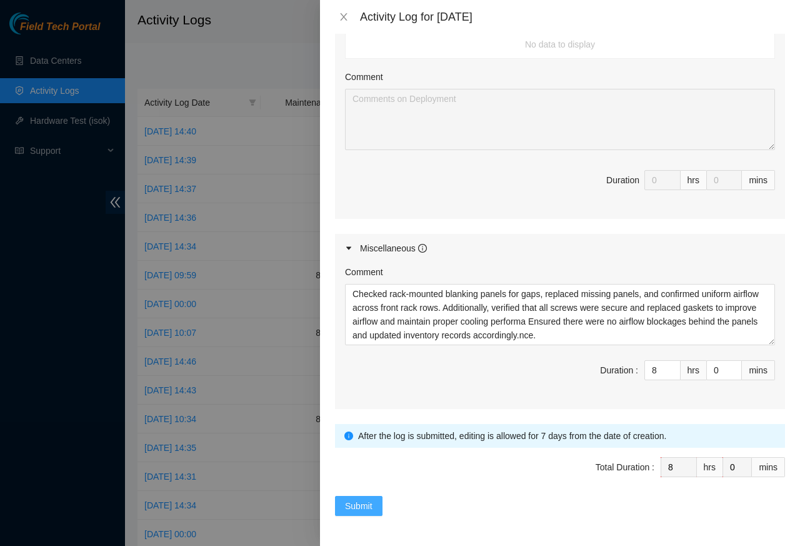
click at [355, 509] on span "Submit" at bounding box center [359, 506] width 28 height 14
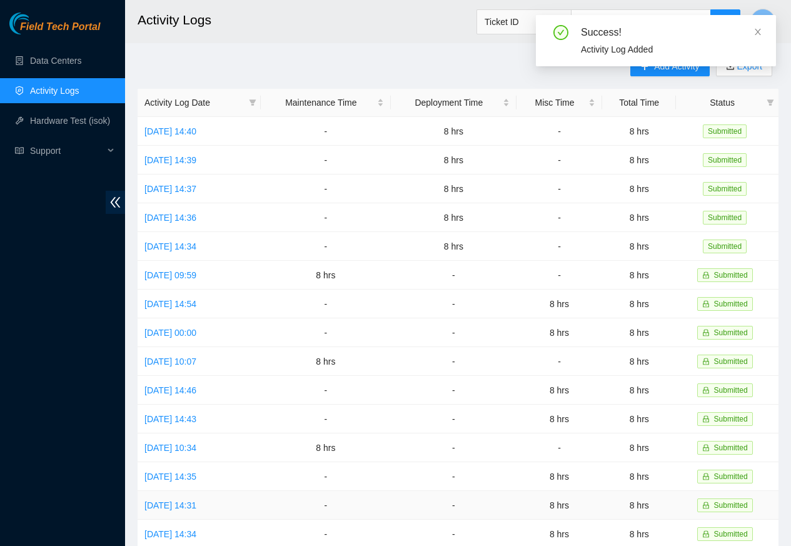
click at [354, 509] on td "-" at bounding box center [326, 505] width 130 height 29
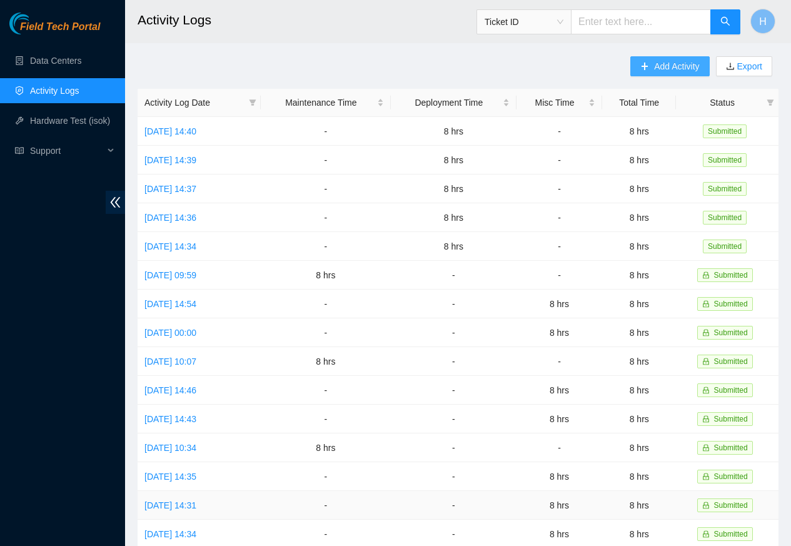
click at [661, 66] on span "Add Activity" at bounding box center [676, 66] width 45 height 14
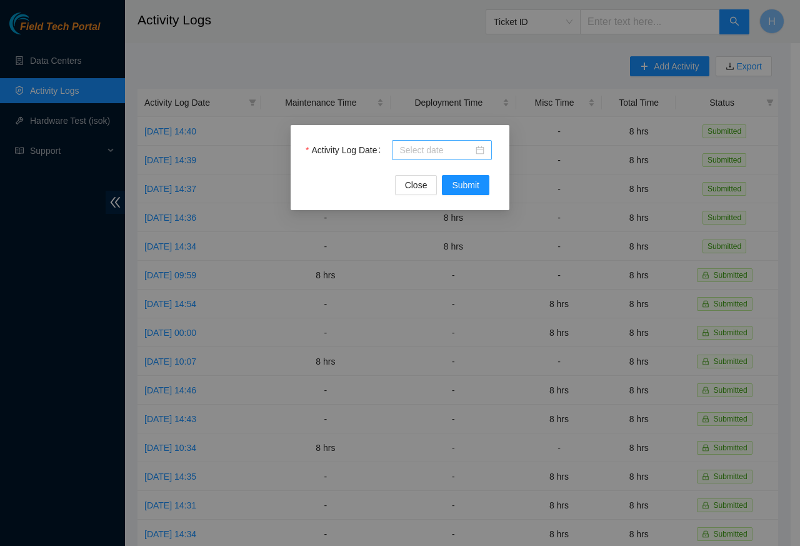
click at [432, 151] on input "Activity Log Date" at bounding box center [436, 150] width 74 height 14
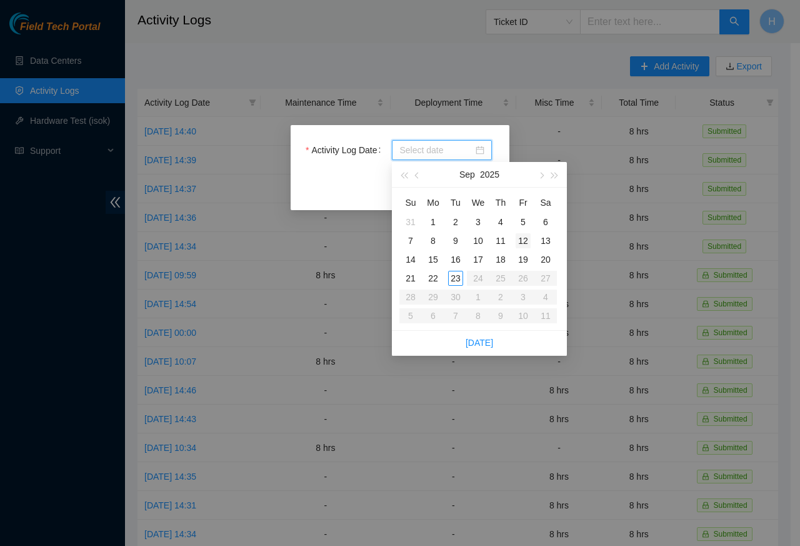
click at [516, 241] on div "12" at bounding box center [523, 240] width 15 height 15
type input "2025-09-12"
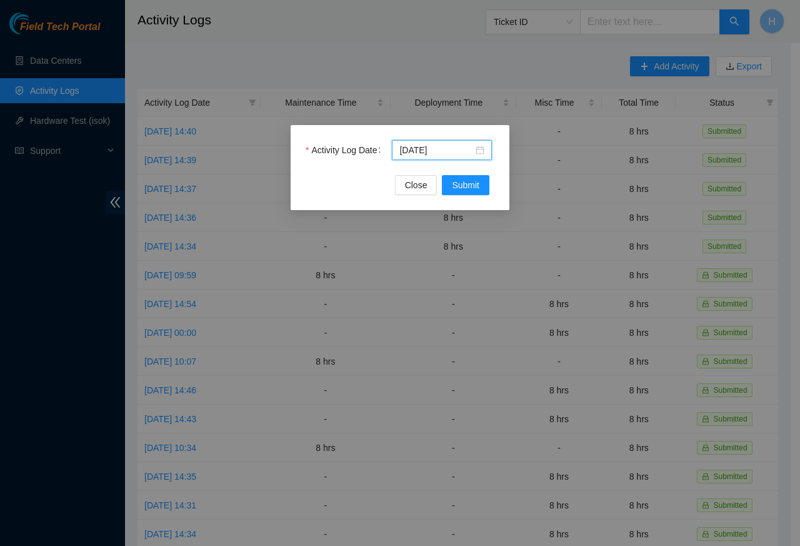
click at [324, 206] on div "Activity Log Date 2025-09-12 Close Submit" at bounding box center [400, 167] width 219 height 85
click at [466, 187] on span "Submit" at bounding box center [466, 185] width 28 height 14
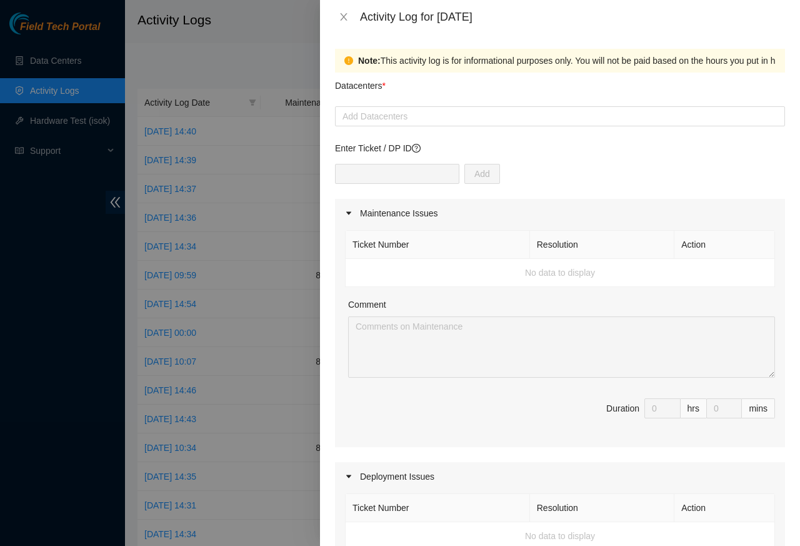
click at [464, 187] on div "Add" at bounding box center [560, 181] width 450 height 35
click at [376, 116] on div at bounding box center [560, 116] width 444 height 15
paste input "Cologix"
type input "Cologix"
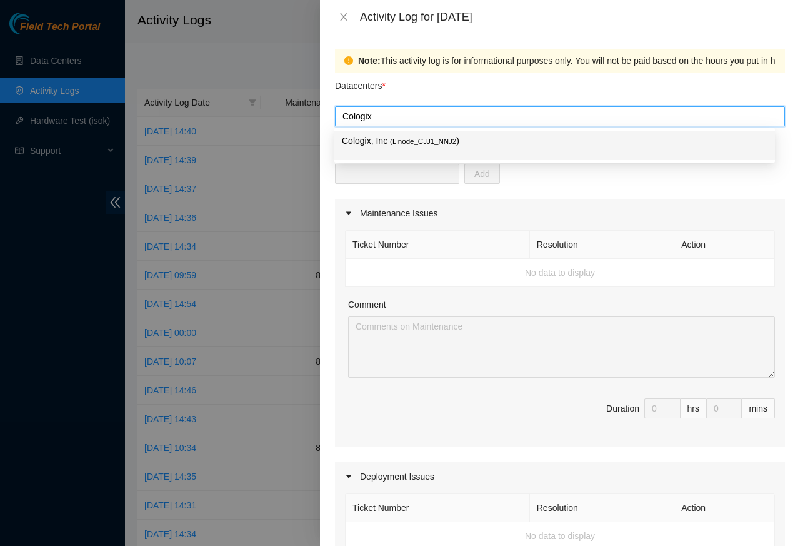
click at [364, 141] on p "Cologix, Inc ( Linode_CJJ1_NNJ2 )" at bounding box center [555, 141] width 426 height 14
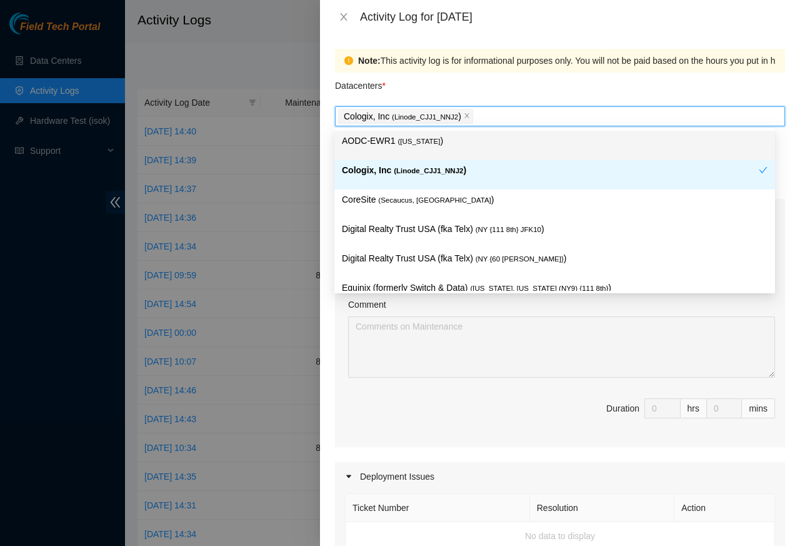
click at [369, 141] on p "AODC-EWR1 ( New Jersey )" at bounding box center [555, 141] width 426 height 14
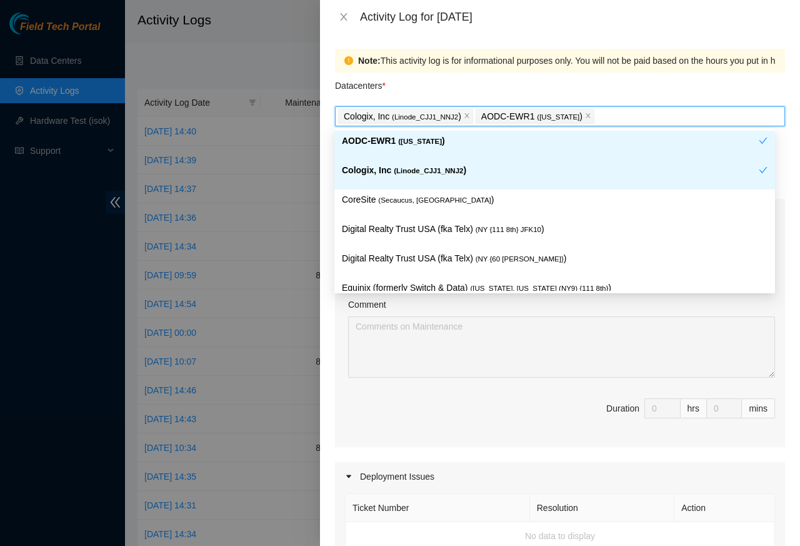
click at [350, 214] on div "CoreSite ( Secaucus, NJ NY2 )" at bounding box center [555, 204] width 426 height 23
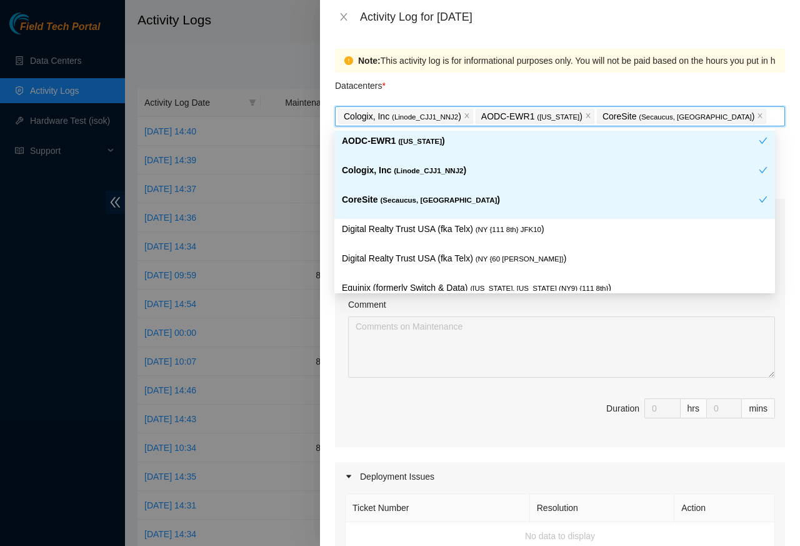
click at [780, 294] on div "Note: This activity log is for informational purposes only. You will not be pai…" at bounding box center [560, 290] width 480 height 512
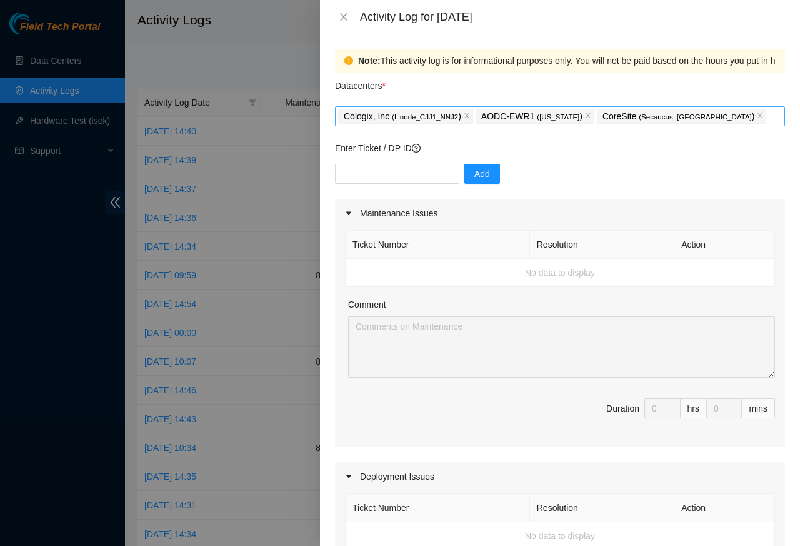
click at [561, 116] on span "( New Jersey" at bounding box center [558, 117] width 43 height 8
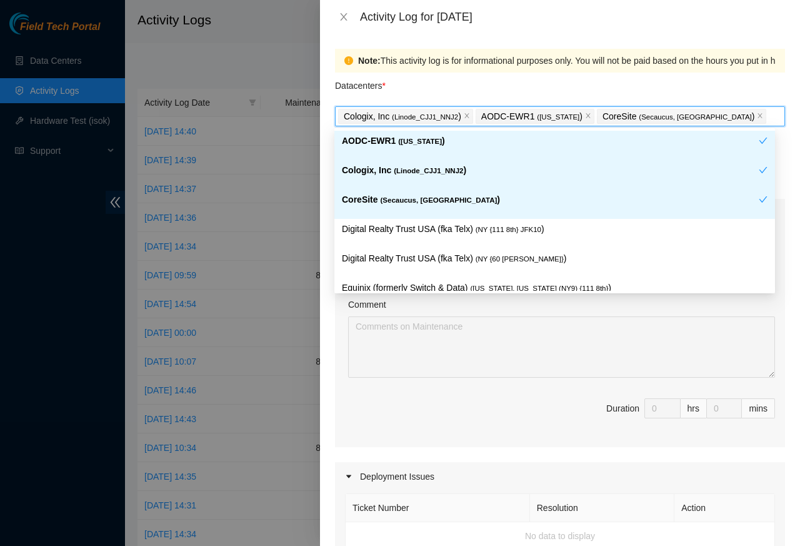
click at [781, 294] on div "Note: This activity log is for informational purposes only. You will not be pai…" at bounding box center [560, 290] width 480 height 512
click at [351, 218] on body "Field Tech Portal Data Centers Activity Logs Hardware Test (isok) Support Activ…" at bounding box center [395, 273] width 791 height 546
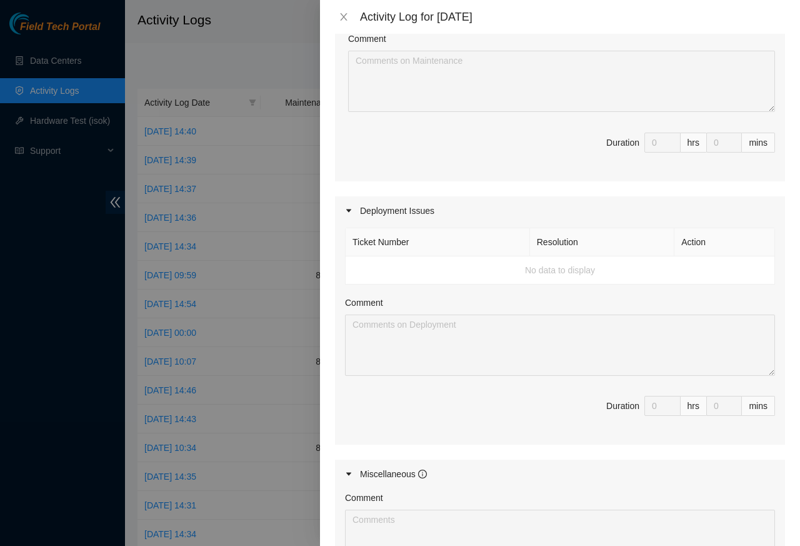
scroll to position [450, 0]
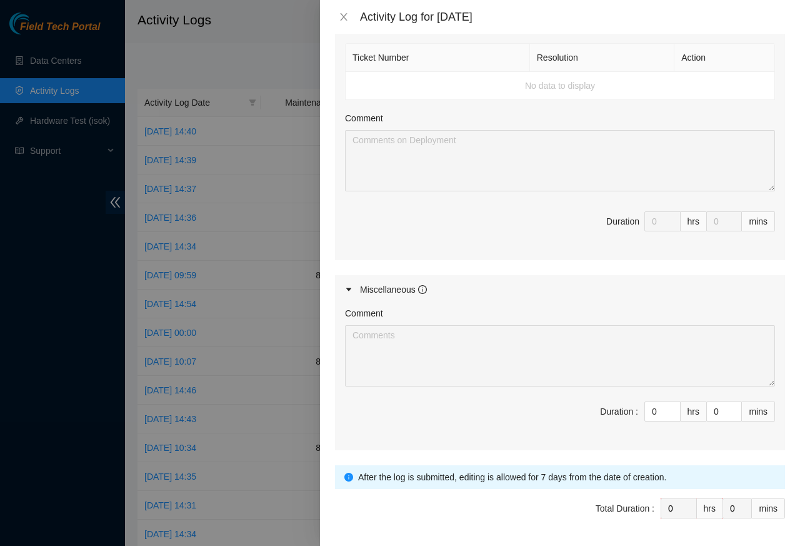
click at [653, 461] on form "Datacenters * B-V-45JGK9E, B-P-2FZDKL0, B-C-SG7EVZ Cologix, Inc ( Linode_CJJ1_N…" at bounding box center [560, 89] width 450 height 935
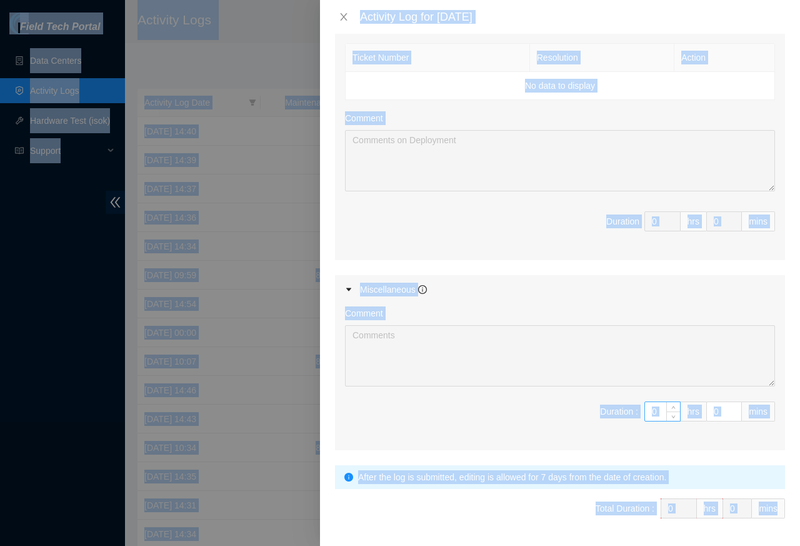
click at [645, 416] on input "0" at bounding box center [662, 411] width 35 height 19
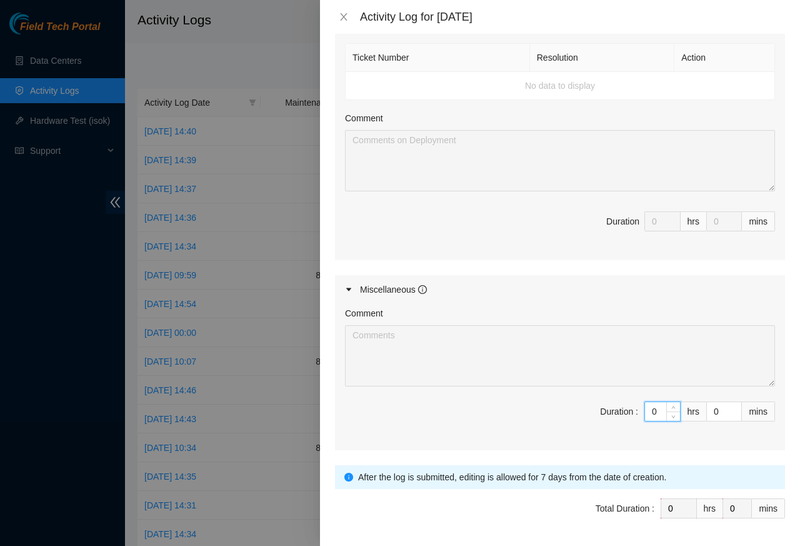
paste input "8"
click at [414, 363] on textarea "Comment" at bounding box center [560, 355] width 430 height 61
type input "23"
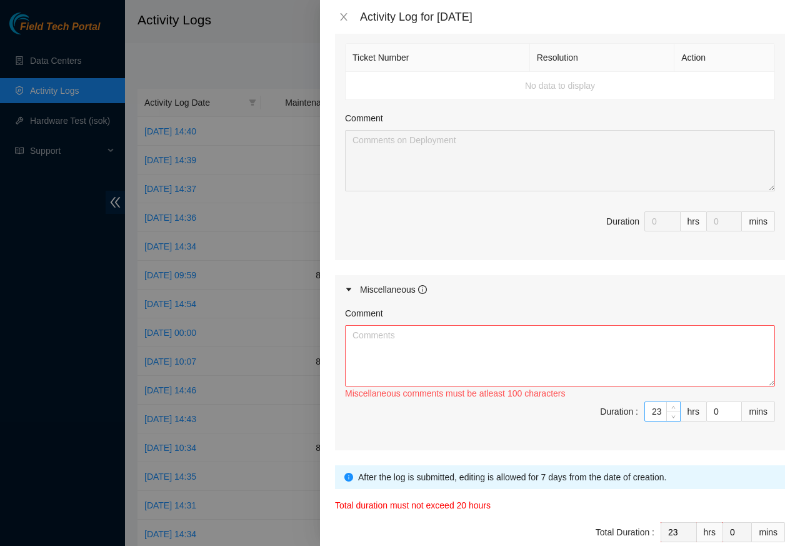
click at [645, 419] on input "23" at bounding box center [662, 411] width 35 height 19
paste input "8"
type input "8"
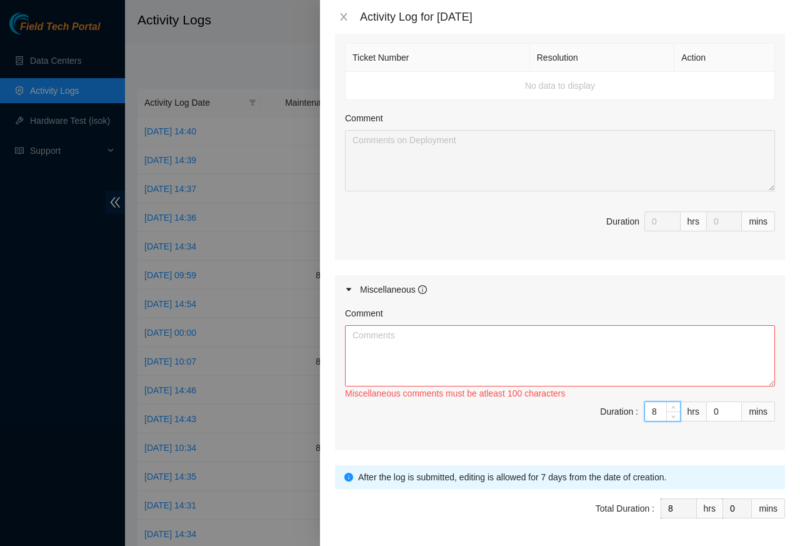
click at [645, 419] on input "8" at bounding box center [662, 411] width 35 height 19
type input "8"
click at [361, 344] on textarea "Comment" at bounding box center [560, 355] width 430 height 61
paste textarea "Verified cable labels were legible under low-light conditions and ensured label…"
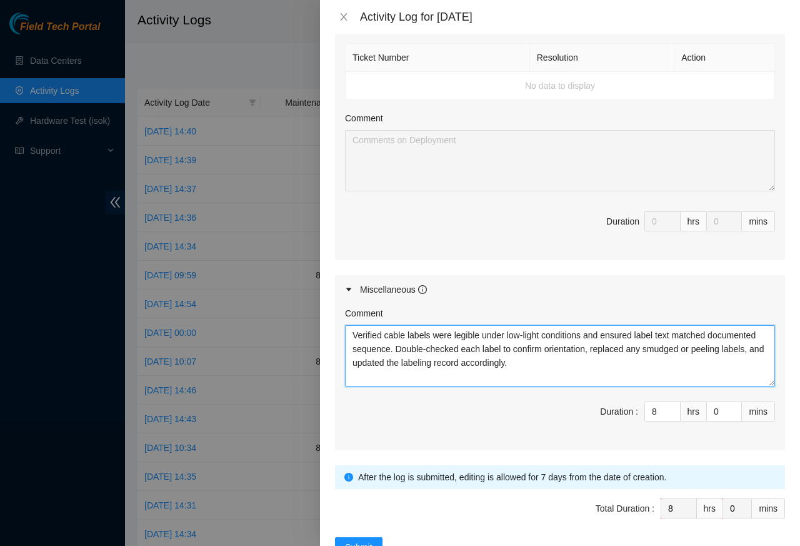
click at [525, 369] on textarea "Verified cable labels were legible under low-light conditions and ensured label…" at bounding box center [560, 355] width 430 height 61
paste textarea "Ensured numbering matched the floor plan and documented changes accordingly."
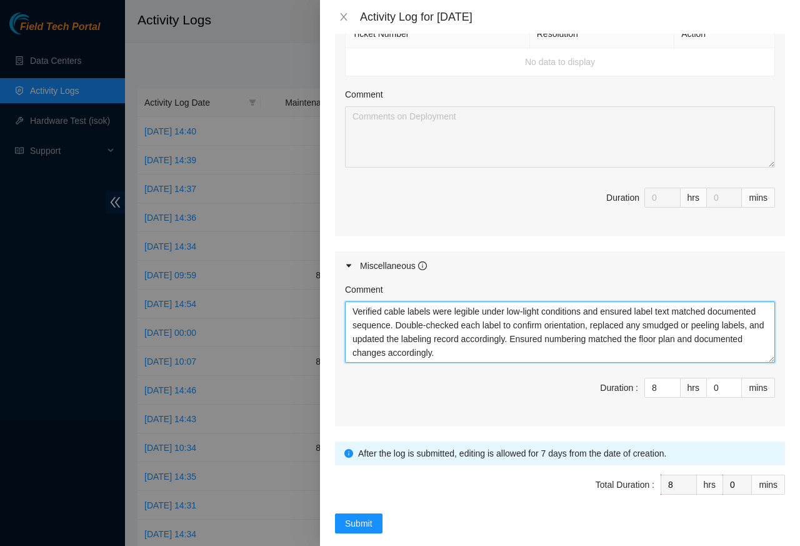
scroll to position [496, 0]
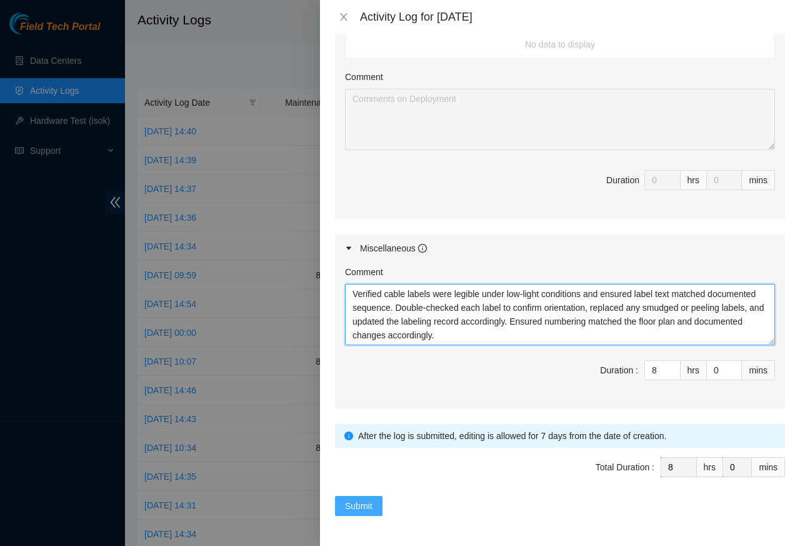
type textarea "Verified cable labels were legible under low-light conditions and ensured label…"
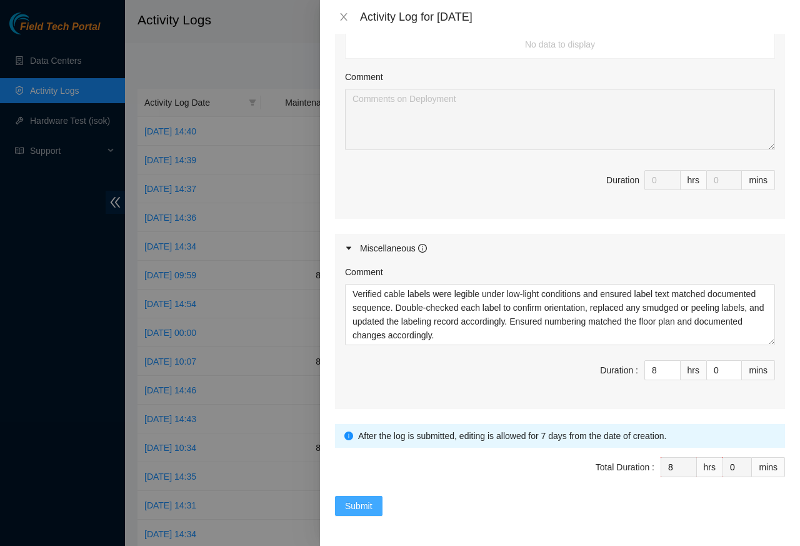
click at [356, 507] on span "Submit" at bounding box center [359, 506] width 28 height 14
type input "0"
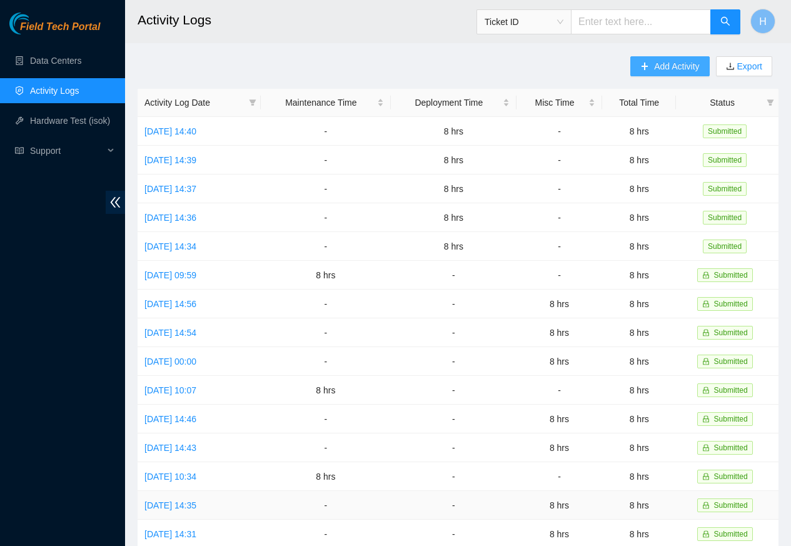
click at [676, 68] on span "Add Activity" at bounding box center [676, 66] width 45 height 14
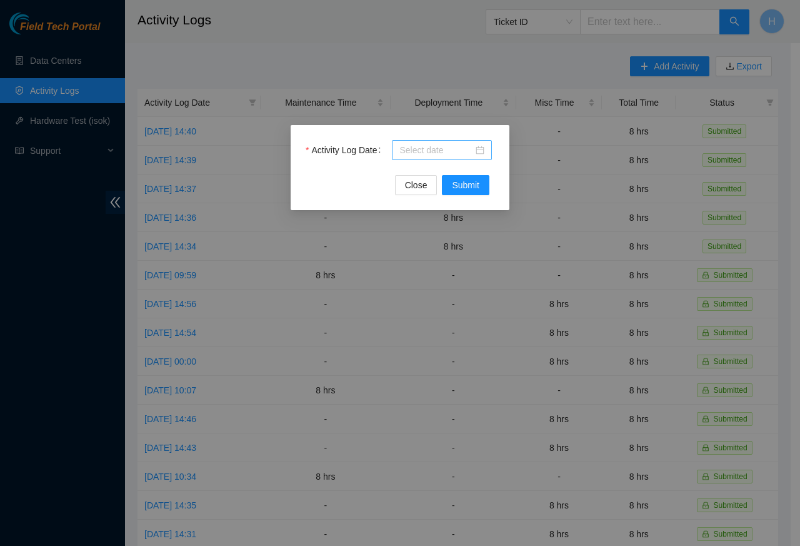
click at [429, 153] on input "Activity Log Date" at bounding box center [436, 150] width 74 height 14
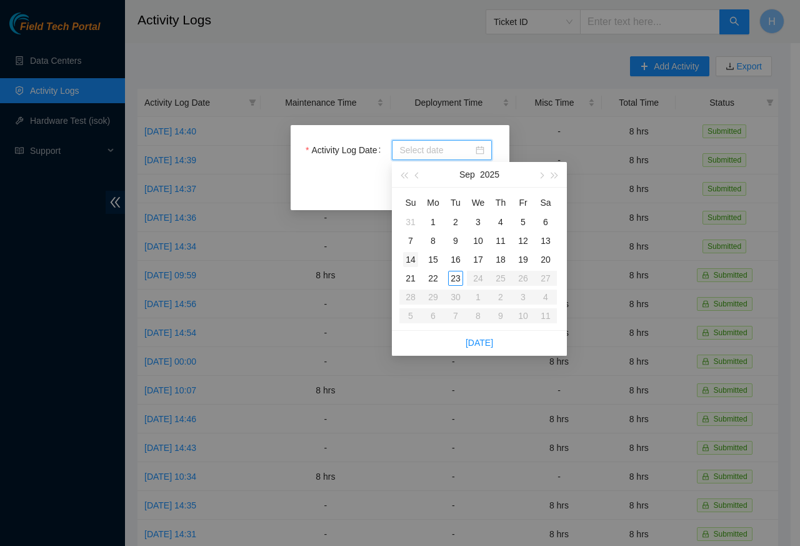
click at [411, 258] on div "14" at bounding box center [410, 259] width 15 height 15
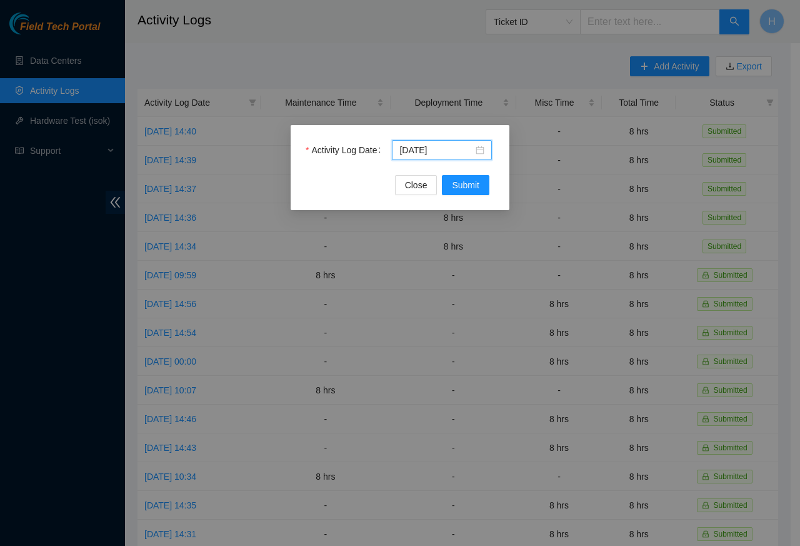
click at [438, 261] on div "Activity Log Date 2025-09-14 Close Submit" at bounding box center [400, 273] width 800 height 546
click at [426, 150] on input "2025-09-14" at bounding box center [436, 150] width 74 height 14
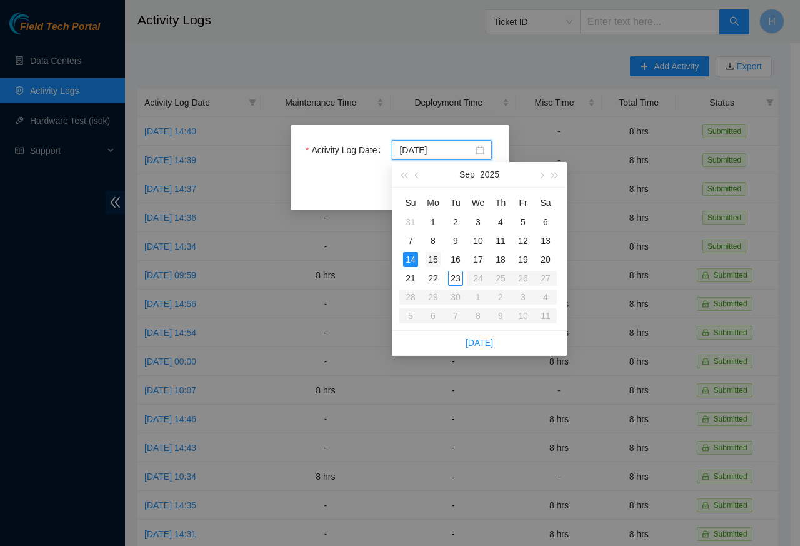
click at [438, 259] on div "15" at bounding box center [433, 259] width 15 height 15
type input "2025-09-15"
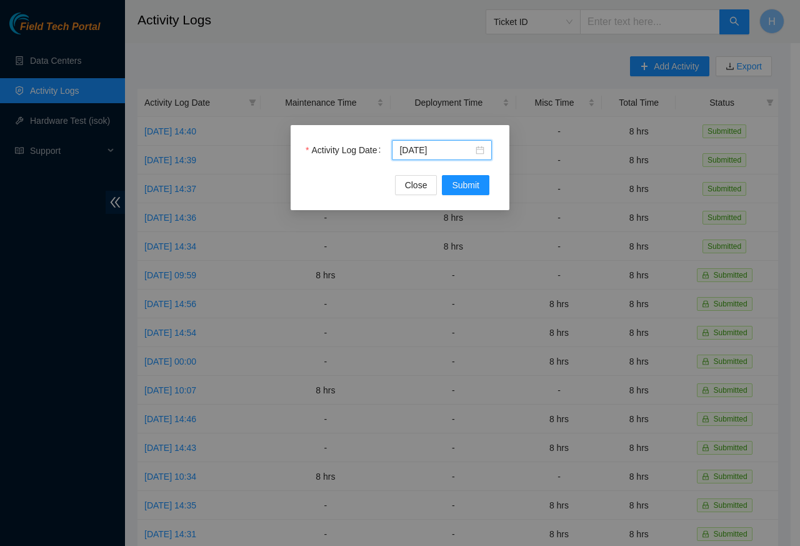
click at [360, 184] on div "Close Submit" at bounding box center [400, 185] width 189 height 20
click at [466, 187] on span "Submit" at bounding box center [466, 185] width 28 height 14
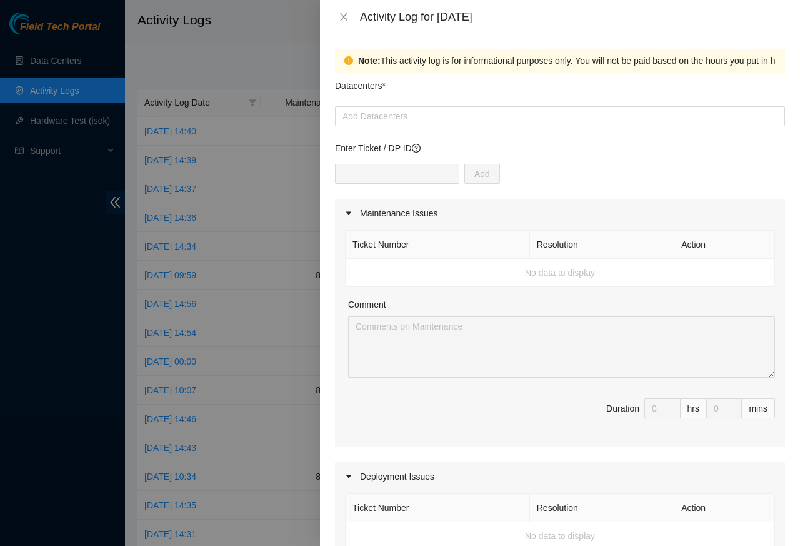
click at [464, 187] on div "Add" at bounding box center [560, 181] width 450 height 35
click at [366, 116] on div at bounding box center [560, 116] width 444 height 15
paste input "Cologix"
type input "Cologix"
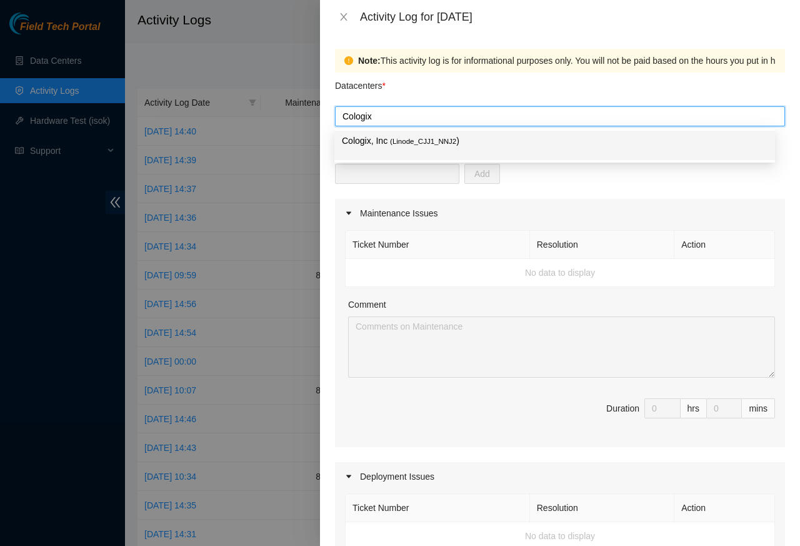
click at [367, 141] on p "Cologix, Inc ( Linode_CJJ1_NNJ2 )" at bounding box center [555, 141] width 426 height 14
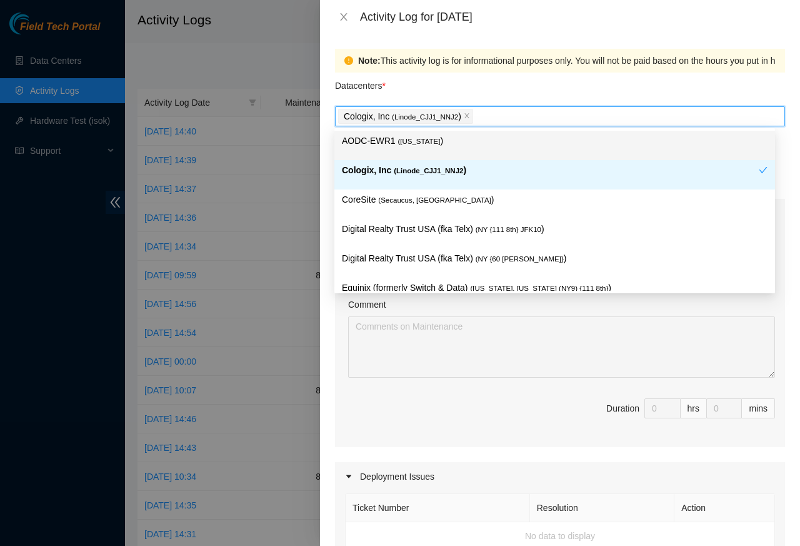
click at [374, 141] on p "AODC-EWR1 ( New Jersey )" at bounding box center [555, 141] width 426 height 14
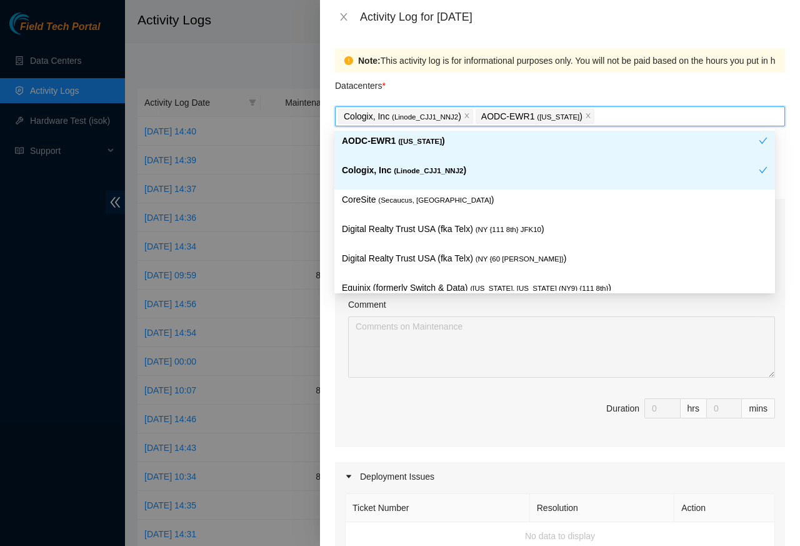
click at [782, 294] on div "Note: This activity log is for informational purposes only. You will not be pai…" at bounding box center [560, 290] width 480 height 512
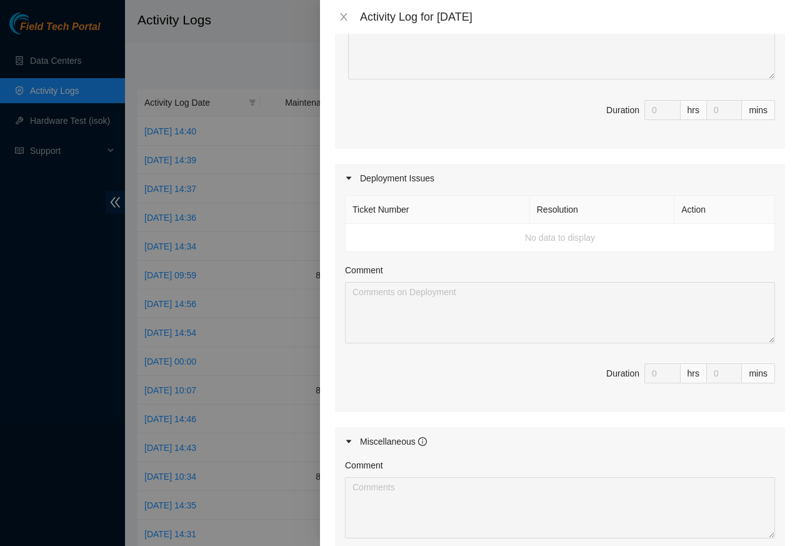
scroll to position [450, 0]
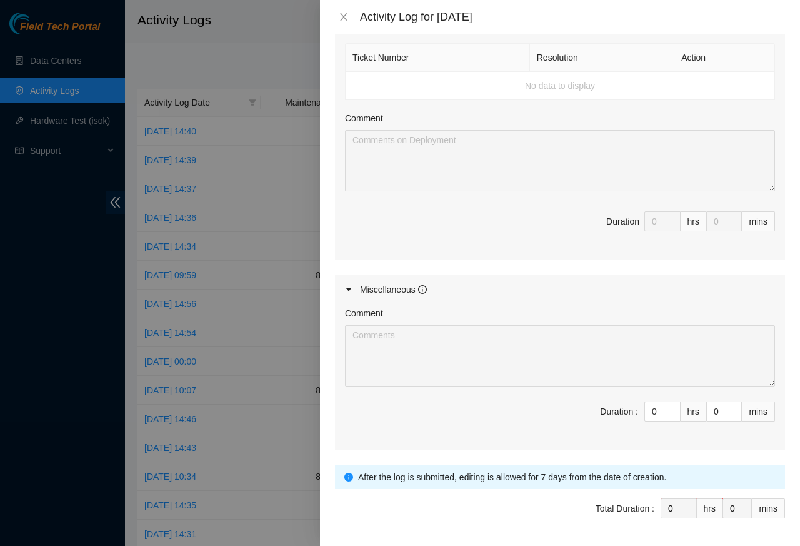
click at [644, 505] on div "Total Duration :" at bounding box center [625, 508] width 59 height 20
click at [647, 418] on input "0" at bounding box center [662, 411] width 35 height 19
paste input "8"
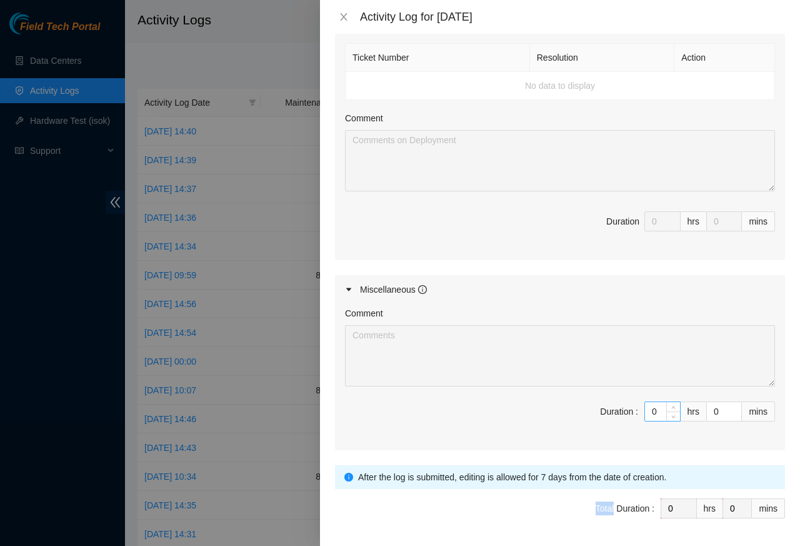
type input "8"
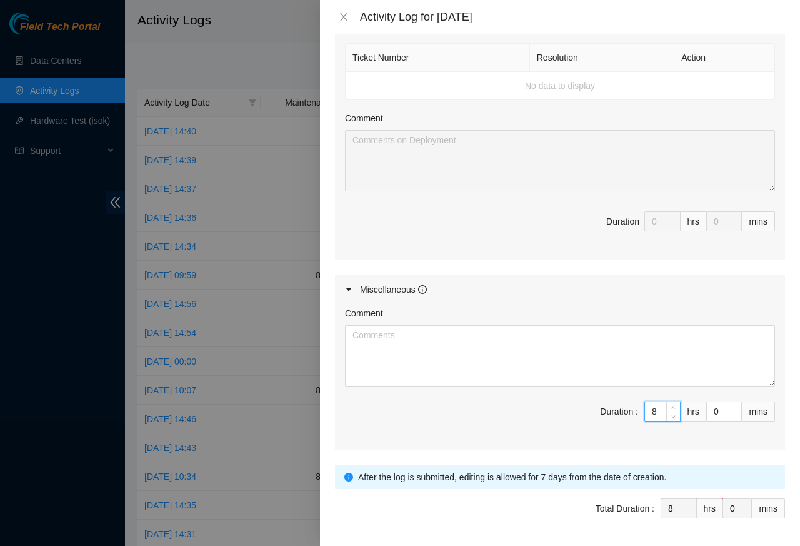
type input "8"
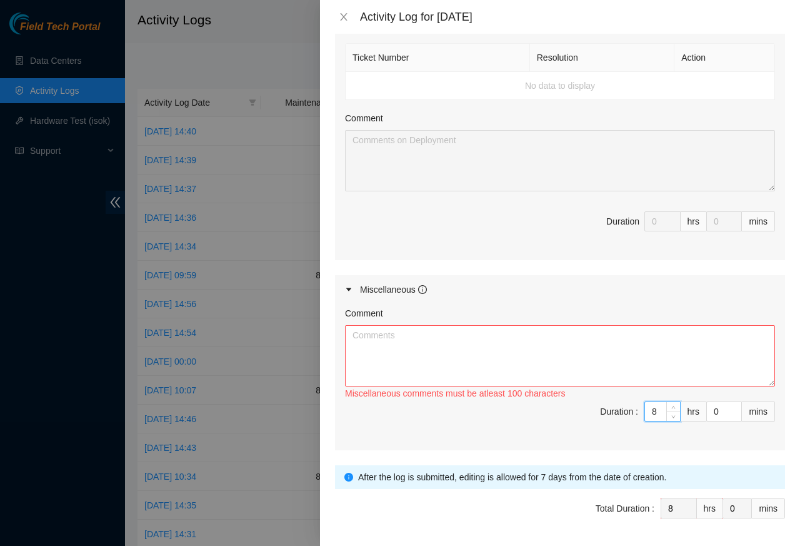
type input "8"
click at [379, 343] on textarea "Comment" at bounding box center [560, 355] width 430 height 61
paste textarea "Inspected underfloor area with flashlight, confirmed cabling bundles were eleva…"
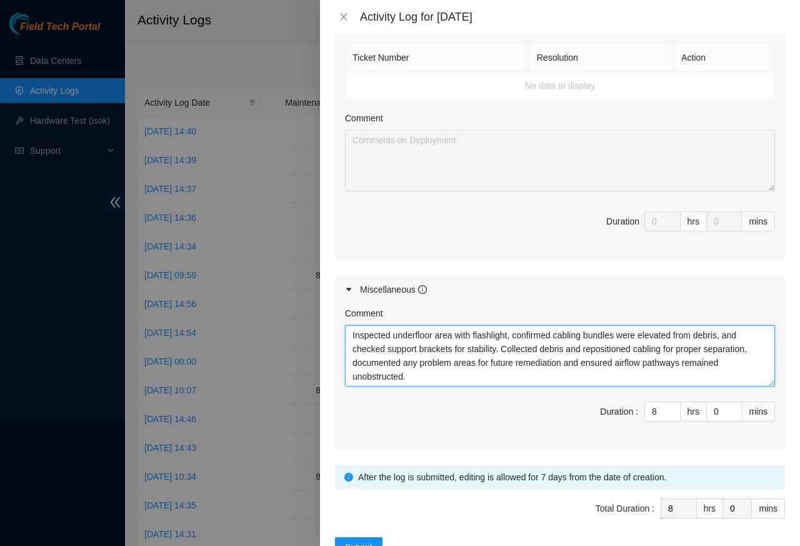
click at [408, 381] on textarea "Inspected underfloor area with flashlight, confirmed cabling bundles were eleva…" at bounding box center [560, 355] width 430 height 61
paste textarea "Verified that all cable supports were secure and noted any loose hangers for re…"
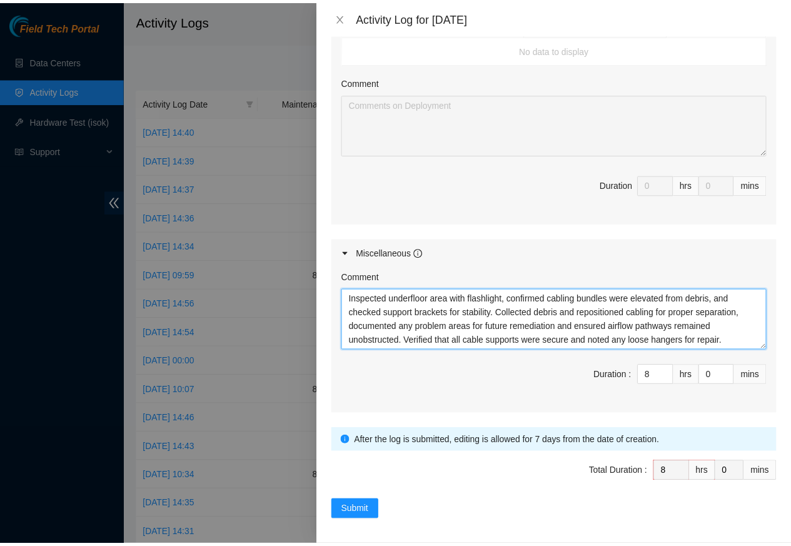
scroll to position [496, 0]
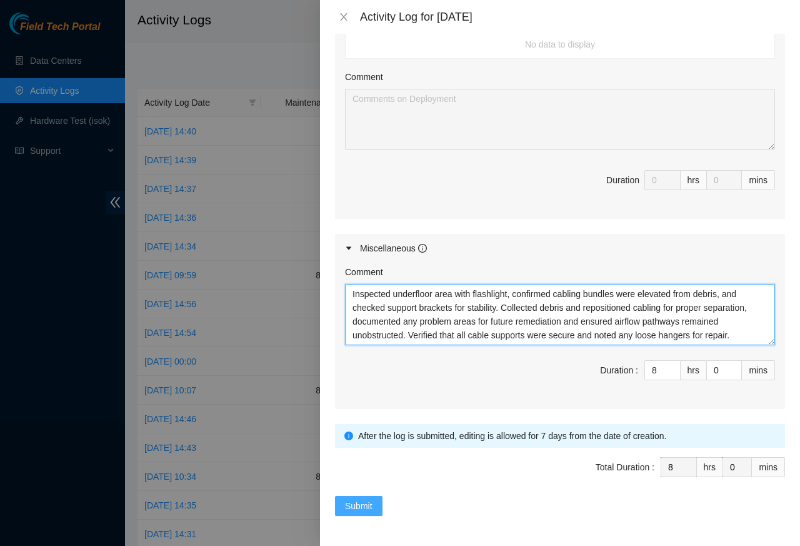
type textarea "Inspected underfloor area with flashlight, confirmed cabling bundles were eleva…"
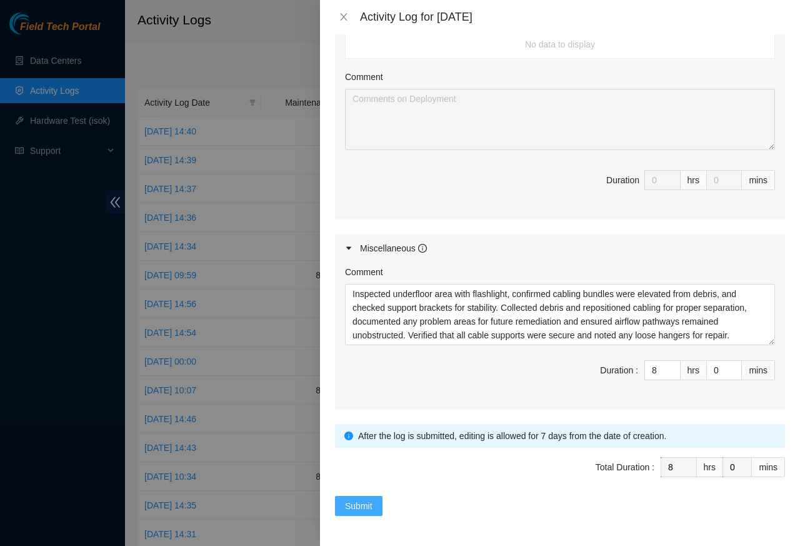
click at [354, 507] on span "Submit" at bounding box center [359, 506] width 28 height 14
